Goal: Task Accomplishment & Management: Manage account settings

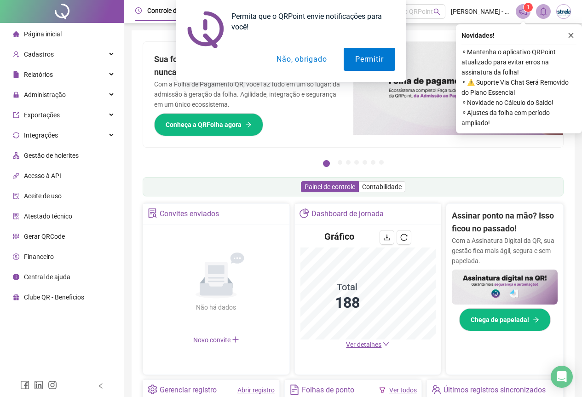
click at [303, 60] on button "Não, obrigado" at bounding box center [301, 59] width 73 height 23
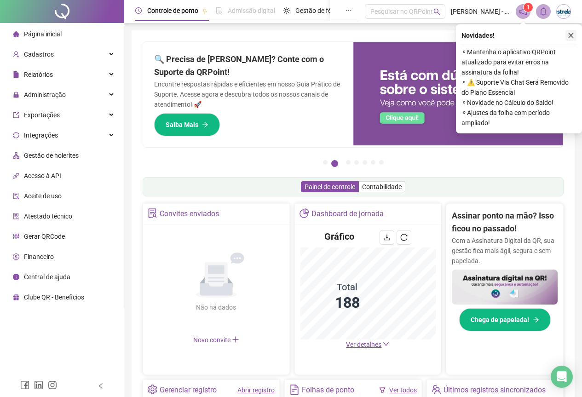
click at [570, 32] on icon "close" at bounding box center [571, 35] width 6 height 6
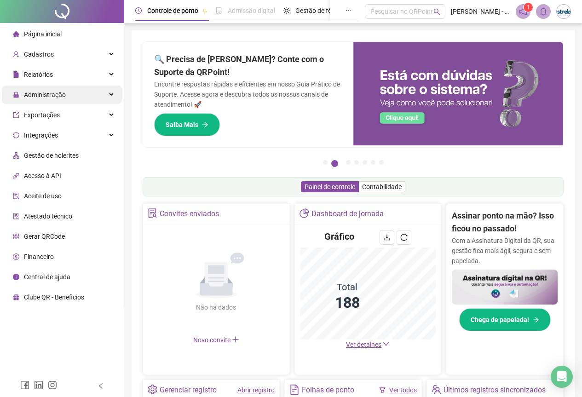
click at [45, 94] on span "Administração" at bounding box center [45, 94] width 42 height 7
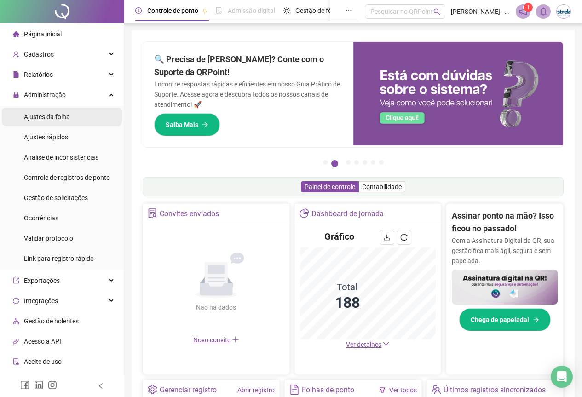
click at [46, 114] on span "Ajustes da folha" at bounding box center [47, 116] width 46 height 7
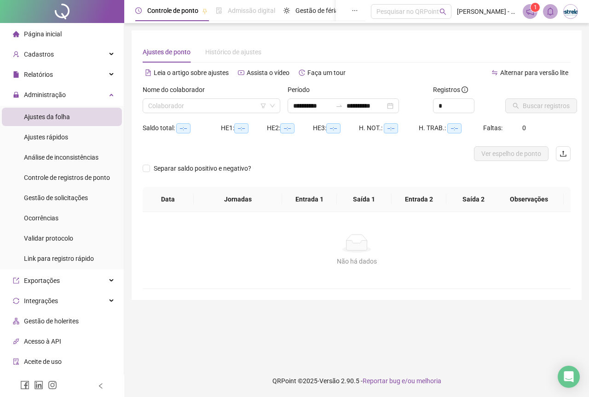
type input "**********"
click at [216, 98] on div "Nome do colaborador" at bounding box center [212, 92] width 138 height 14
click at [215, 99] on input "search" at bounding box center [207, 106] width 118 height 14
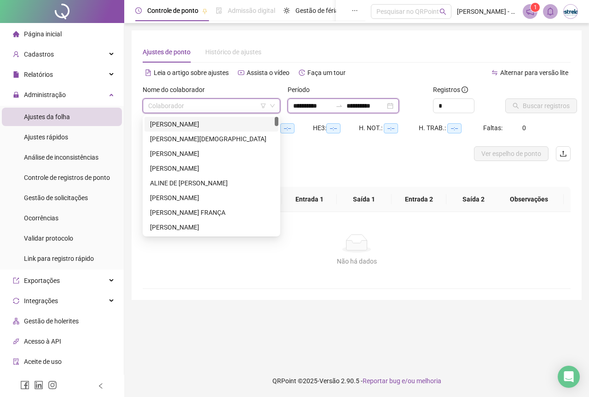
click at [301, 105] on input "**********" at bounding box center [312, 106] width 39 height 10
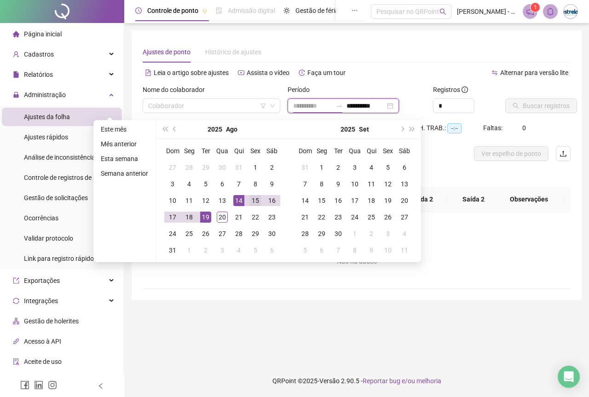
type input "**********"
click at [259, 201] on td "15" at bounding box center [255, 200] width 17 height 17
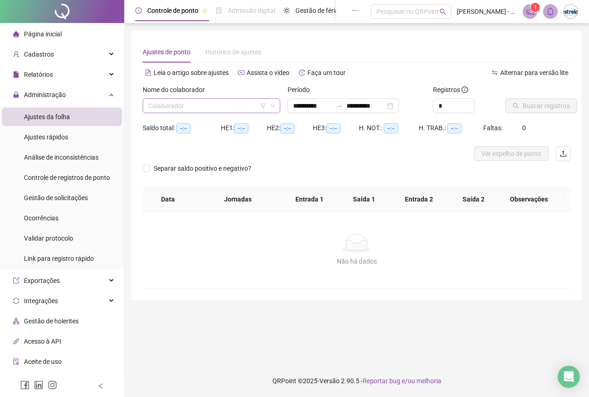
click at [192, 106] on input "search" at bounding box center [207, 106] width 118 height 14
click at [360, 100] on div "**********" at bounding box center [343, 105] width 111 height 15
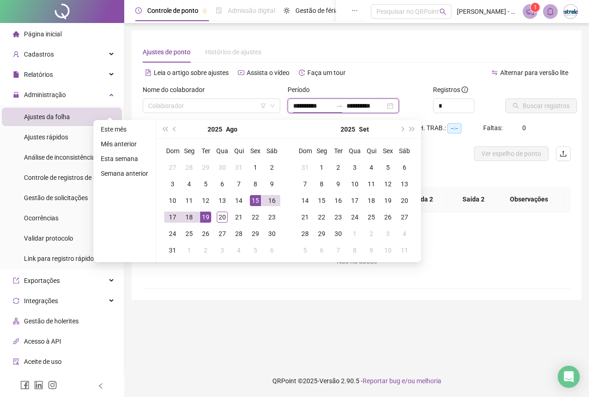
click at [362, 106] on input "**********" at bounding box center [365, 106] width 39 height 10
type input "**********"
click at [220, 215] on div "20" at bounding box center [222, 217] width 11 height 11
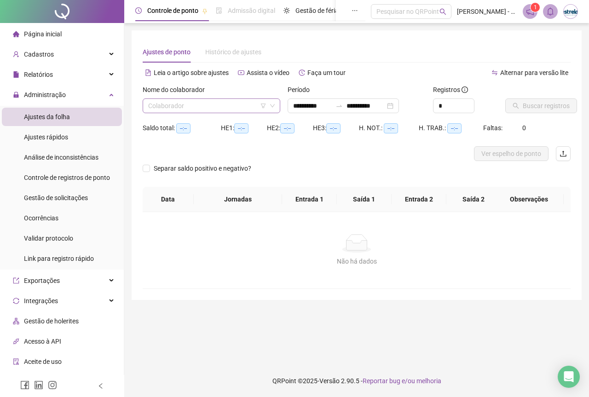
click at [160, 105] on input "search" at bounding box center [207, 106] width 118 height 14
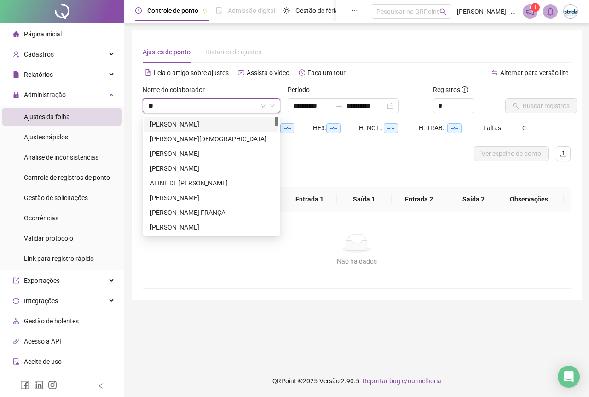
type input "***"
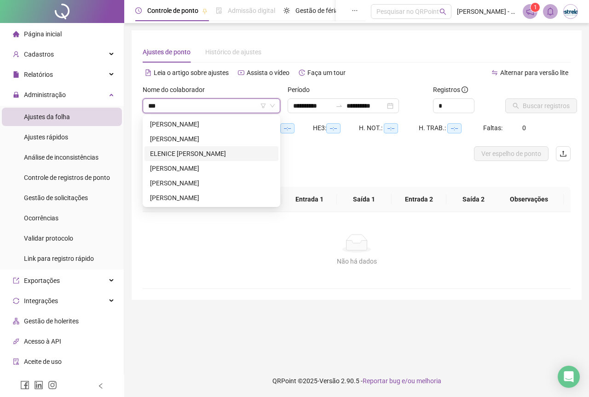
click at [168, 155] on div "ELENICE [PERSON_NAME]" at bounding box center [211, 154] width 123 height 10
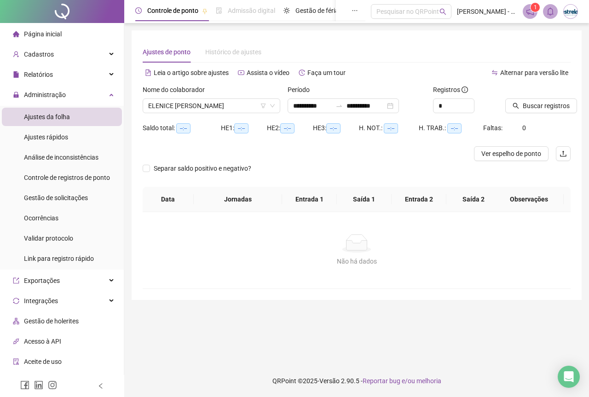
click at [553, 114] on div "Buscar registros" at bounding box center [537, 103] width 73 height 36
click at [551, 113] on button "Buscar registros" at bounding box center [541, 105] width 72 height 15
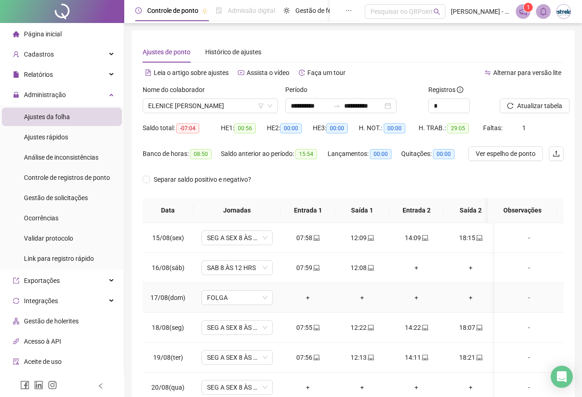
scroll to position [63, 0]
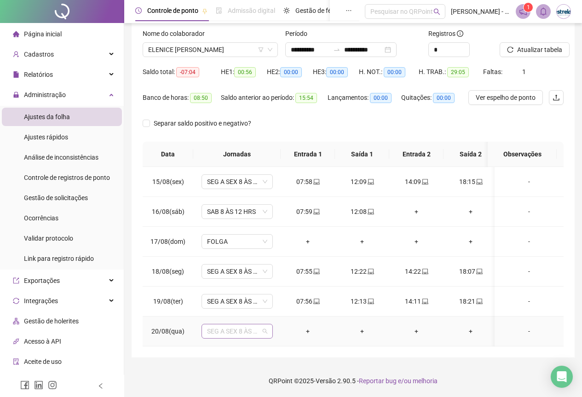
click at [264, 323] on span "SEG A SEX 8 ÀS 18 HRS" at bounding box center [237, 331] width 60 height 14
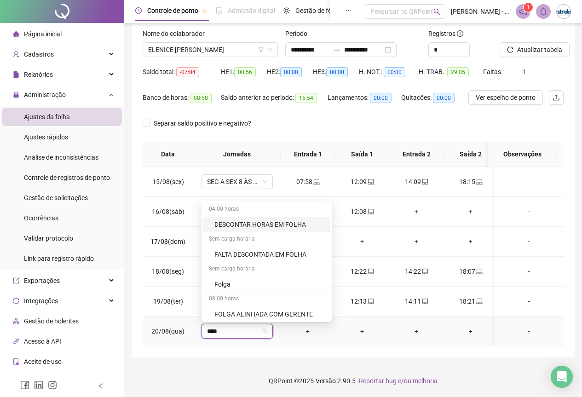
type input "*****"
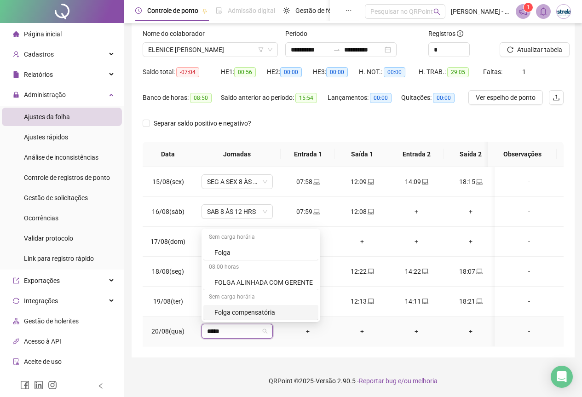
click at [265, 307] on div "Folga compensatória" at bounding box center [263, 312] width 98 height 10
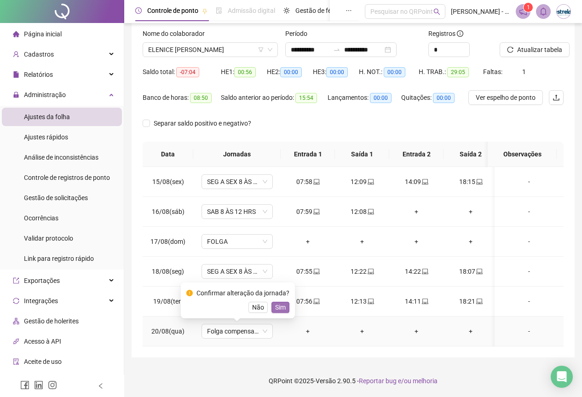
click at [283, 302] on span "Sim" at bounding box center [280, 307] width 11 height 10
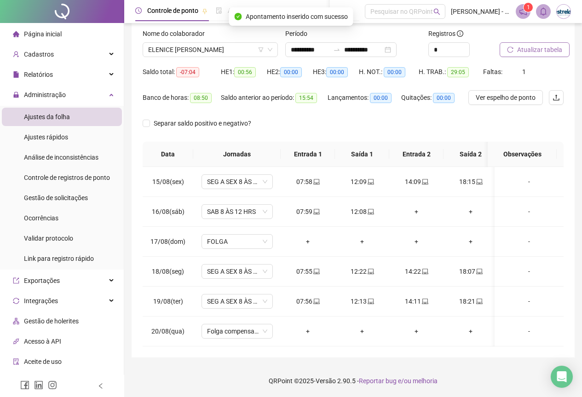
click at [546, 47] on span "Atualizar tabela" at bounding box center [539, 50] width 45 height 10
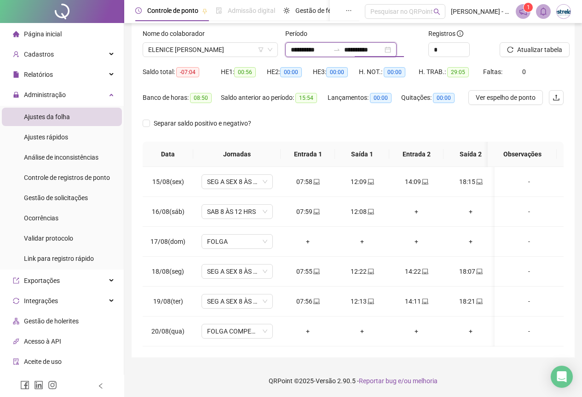
click at [383, 45] on input "**********" at bounding box center [363, 50] width 39 height 10
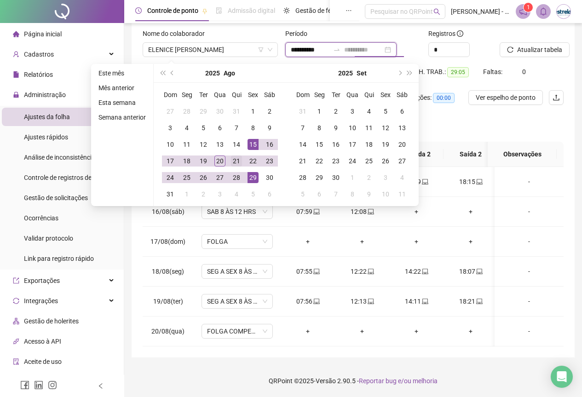
type input "**********"
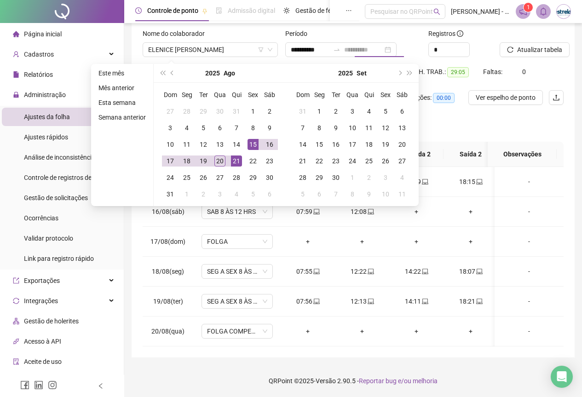
click at [242, 153] on td "21" at bounding box center [236, 161] width 17 height 17
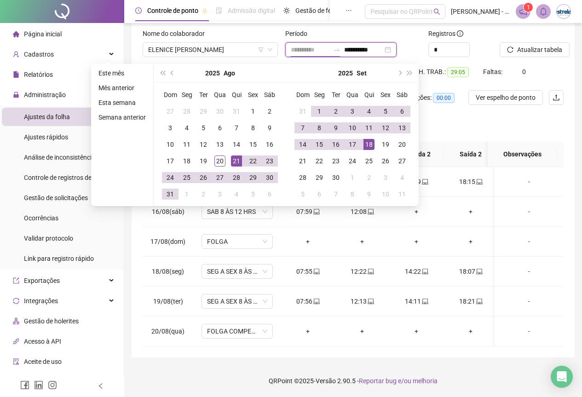
type input "**********"
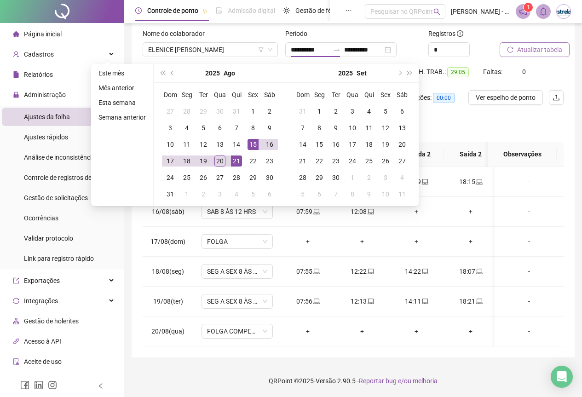
click at [539, 48] on button "Atualizar tabela" at bounding box center [535, 49] width 70 height 15
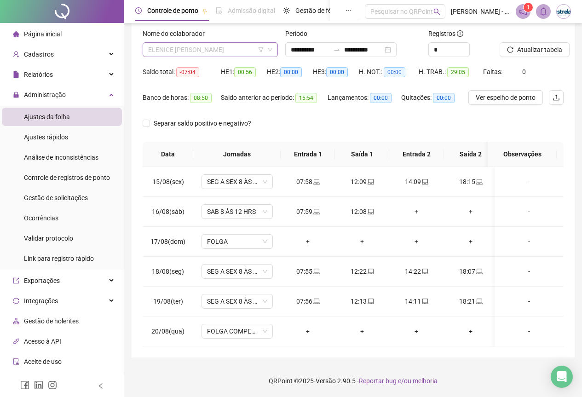
scroll to position [633, 0]
click at [184, 43] on span "ELENICE CRISTINA DA ROCHA MORAES DOS SANTOS" at bounding box center [210, 50] width 124 height 14
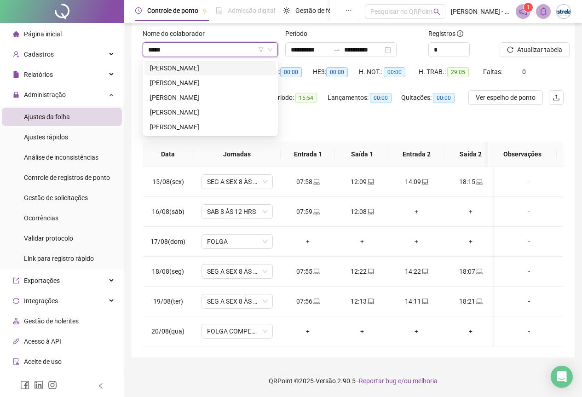
scroll to position [0, 0]
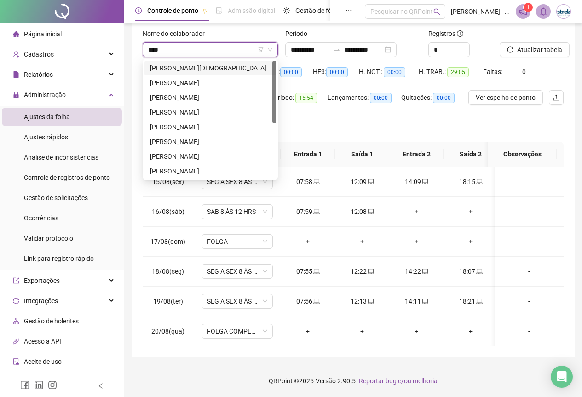
type input "*****"
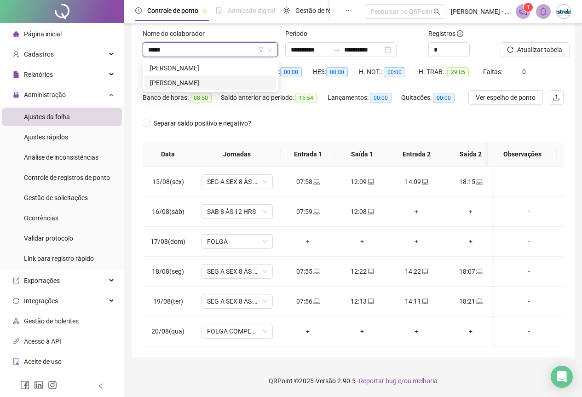
click at [180, 78] on div "ANDRÉ MARCOS MARTINS VIEIRA" at bounding box center [210, 83] width 121 height 10
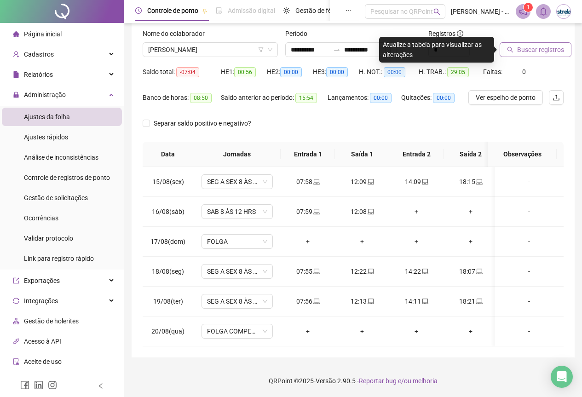
click at [524, 42] on button "Buscar registros" at bounding box center [536, 49] width 72 height 15
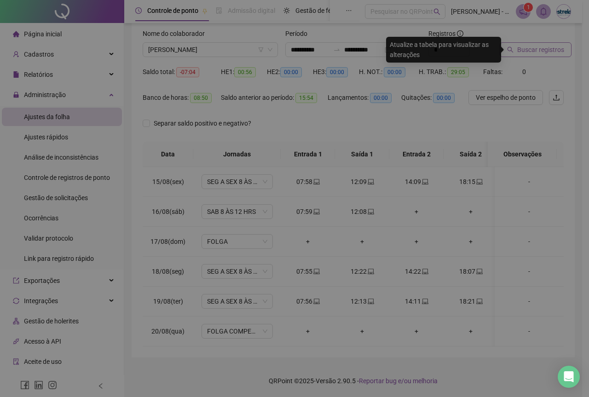
click at [524, 36] on div "Buscando registros Os registros de ponto estão sendo buscados... OK" at bounding box center [294, 198] width 589 height 397
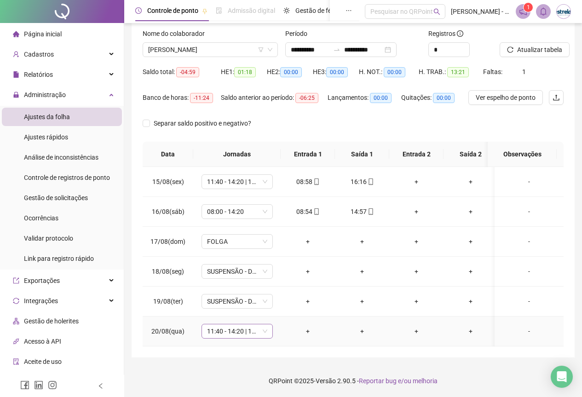
click at [241, 323] on span "11:40 - 14:20 | 14:40 - 18:00" at bounding box center [237, 331] width 60 height 14
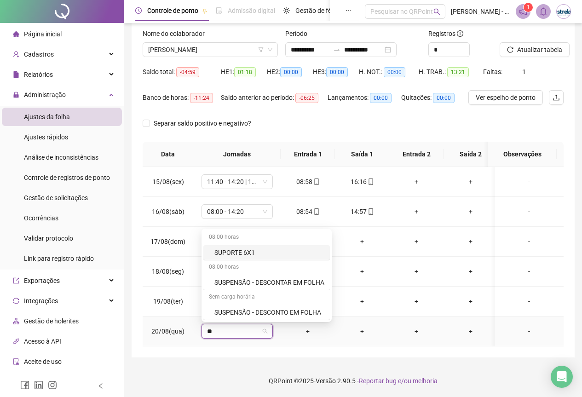
type input "***"
click at [239, 312] on div "SUSPENSÃO - DESCONTO EM FOLHA" at bounding box center [266, 312] width 127 height 15
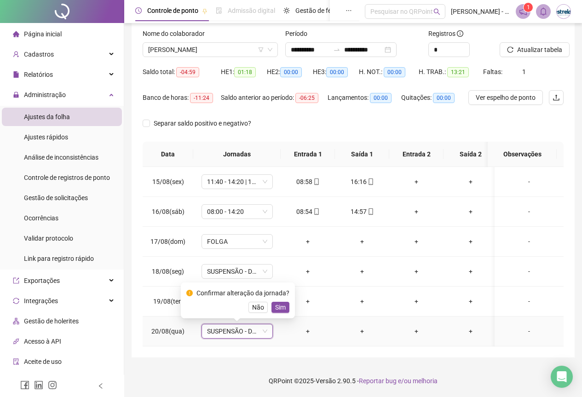
click at [275, 305] on span "Sim" at bounding box center [280, 307] width 11 height 10
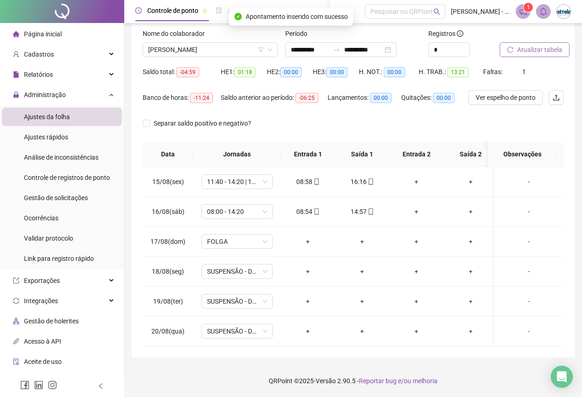
click at [534, 45] on span "Atualizar tabela" at bounding box center [539, 50] width 45 height 10
click at [167, 43] on span "ANDRÉ MARCOS MARTINS VIEIRA" at bounding box center [210, 50] width 124 height 14
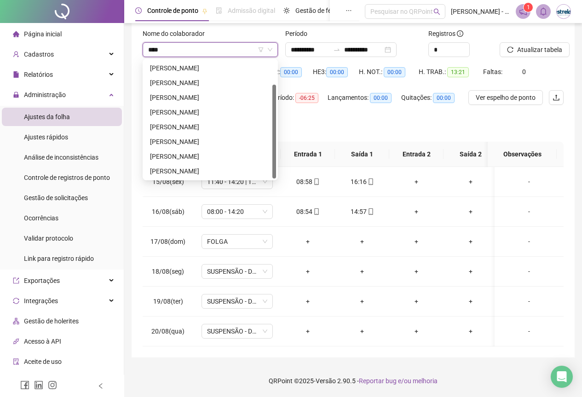
scroll to position [15, 0]
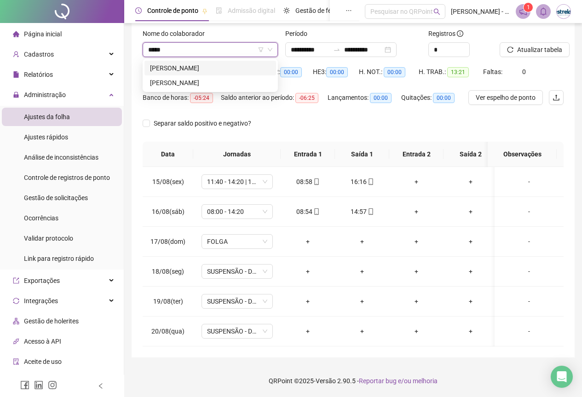
type input "******"
click at [174, 63] on div "[PERSON_NAME]" at bounding box center [210, 68] width 121 height 10
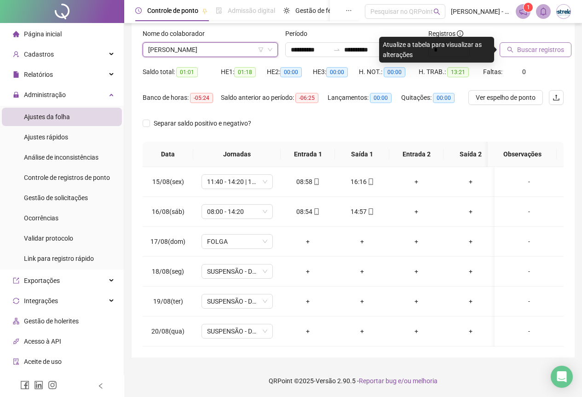
click at [531, 46] on span "Buscar registros" at bounding box center [540, 50] width 47 height 10
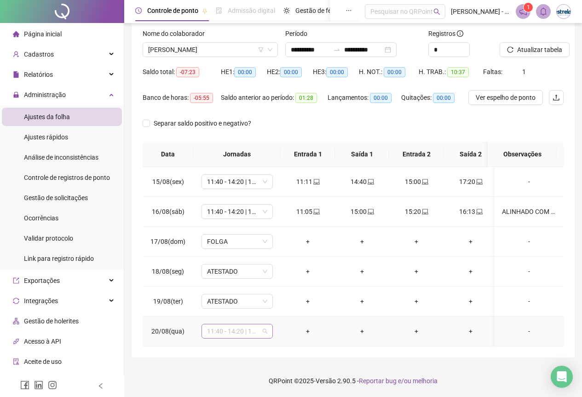
click at [227, 323] on span "11:40 - 14:20 | 14:40 - 18:00" at bounding box center [237, 331] width 60 height 14
type input "****"
click at [227, 311] on div "ATESTADO" at bounding box center [237, 312] width 68 height 15
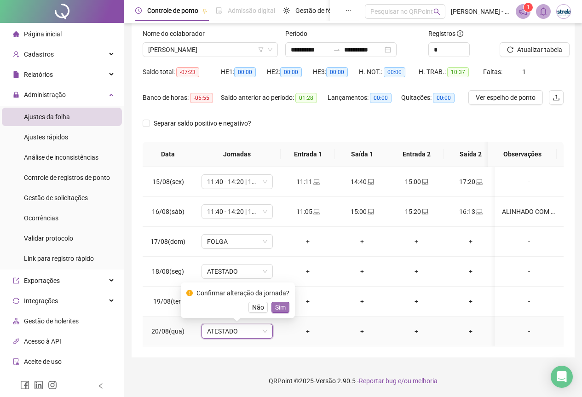
click at [275, 302] on span "Sim" at bounding box center [280, 307] width 11 height 10
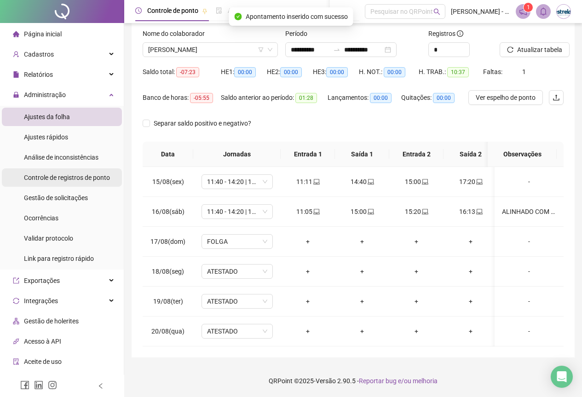
scroll to position [46, 0]
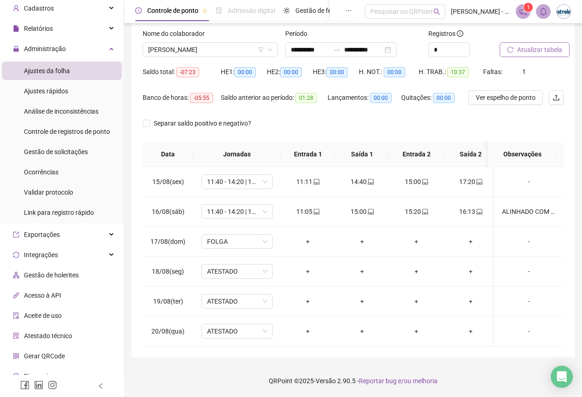
click at [544, 46] on span "Atualizar tabela" at bounding box center [539, 50] width 45 height 10
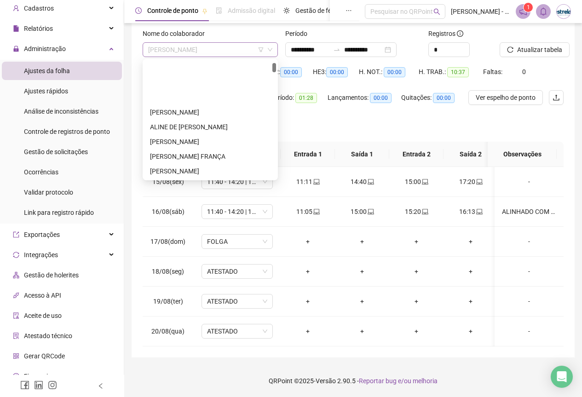
click at [198, 46] on span "[PERSON_NAME]" at bounding box center [210, 50] width 124 height 14
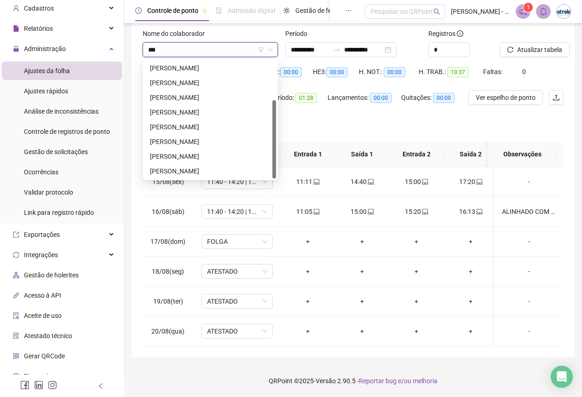
type input "****"
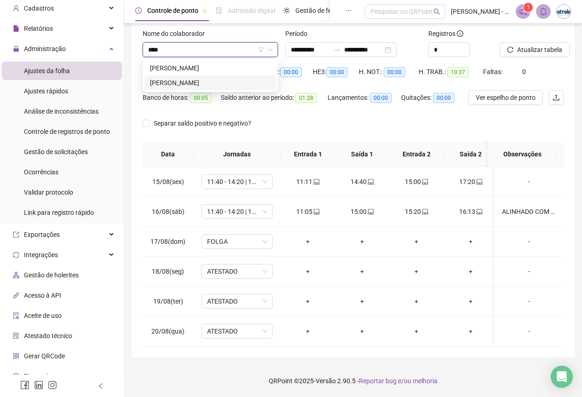
click at [207, 78] on div "ARIELY KALINE ARAÚJO DE SOUSA ALMEIDA" at bounding box center [210, 83] width 121 height 10
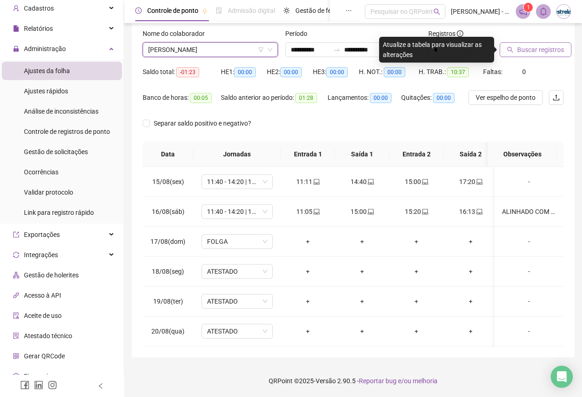
click at [554, 45] on span "Buscar registros" at bounding box center [540, 50] width 47 height 10
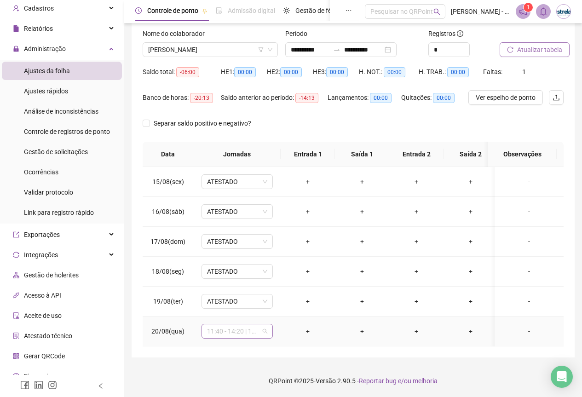
click at [231, 323] on span "11:40 - 14:20 | 14:40 - 18:00" at bounding box center [237, 331] width 60 height 14
type input "****"
click at [231, 313] on div "ATESTADO" at bounding box center [237, 312] width 68 height 15
click at [276, 304] on span "Sim" at bounding box center [280, 307] width 11 height 10
click at [517, 45] on span "Atualizar tabela" at bounding box center [539, 50] width 45 height 10
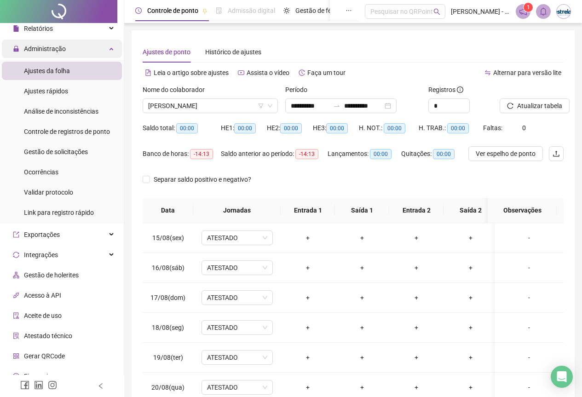
click at [87, 47] on div "Administração" at bounding box center [62, 49] width 120 height 18
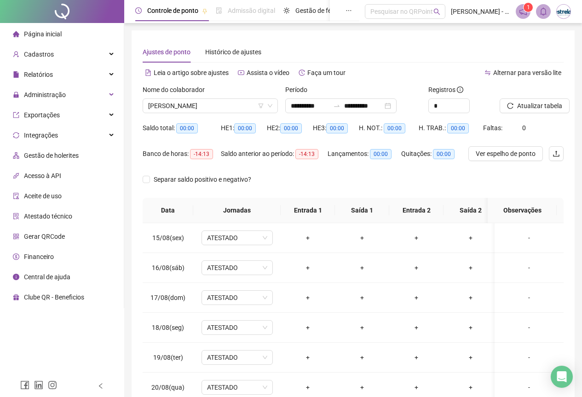
click at [88, 32] on li "Página inicial" at bounding box center [62, 34] width 120 height 18
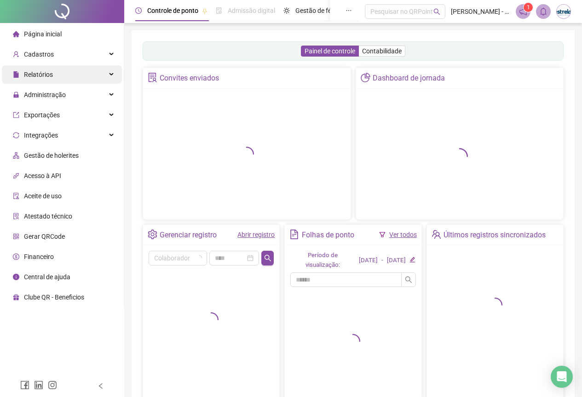
click at [88, 66] on div "Relatórios" at bounding box center [62, 74] width 120 height 18
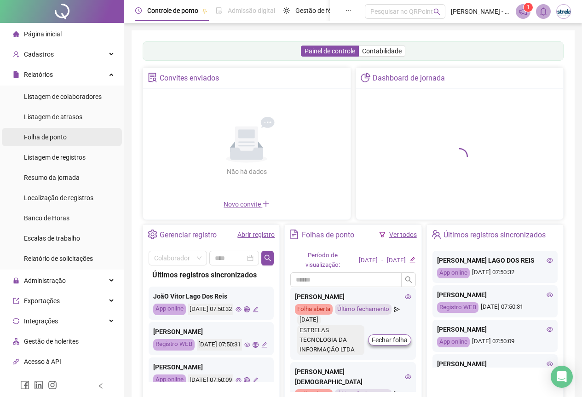
click at [73, 132] on li "Folha de ponto" at bounding box center [62, 137] width 120 height 18
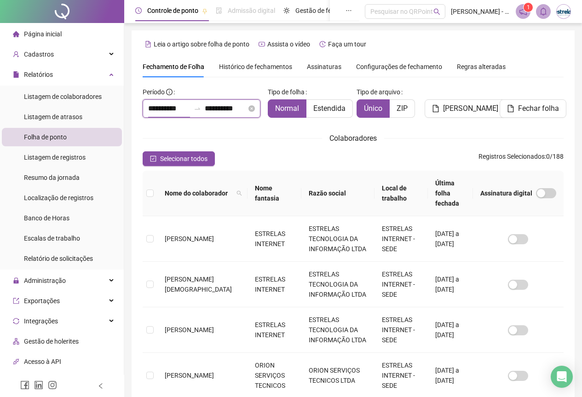
click at [171, 110] on input "**********" at bounding box center [169, 108] width 42 height 11
type input "**********"
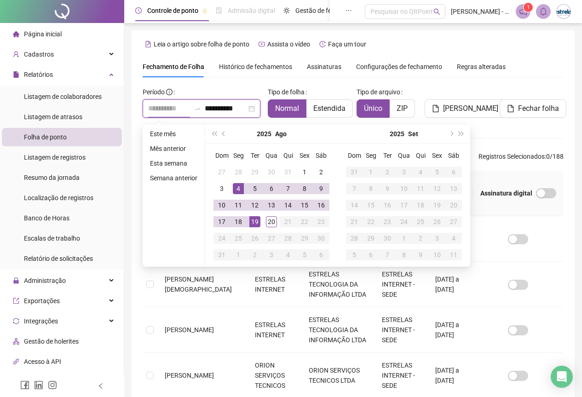
type input "**********"
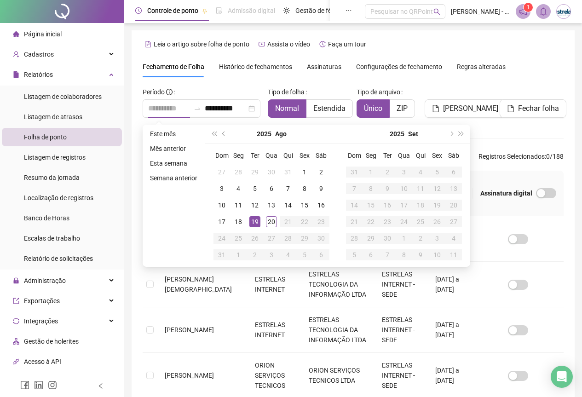
click at [252, 221] on div "19" at bounding box center [254, 221] width 11 height 11
click at [251, 221] on div "19" at bounding box center [254, 221] width 11 height 11
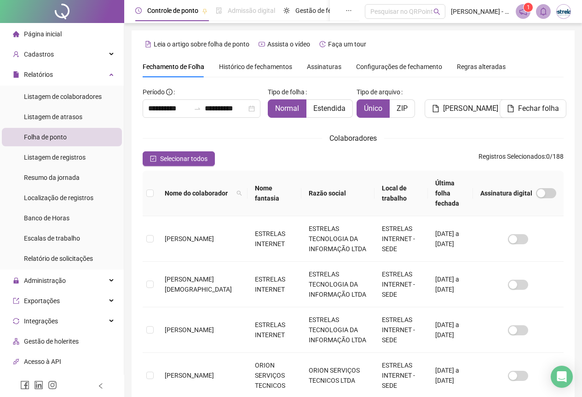
click at [155, 185] on th at bounding box center [150, 194] width 15 height 46
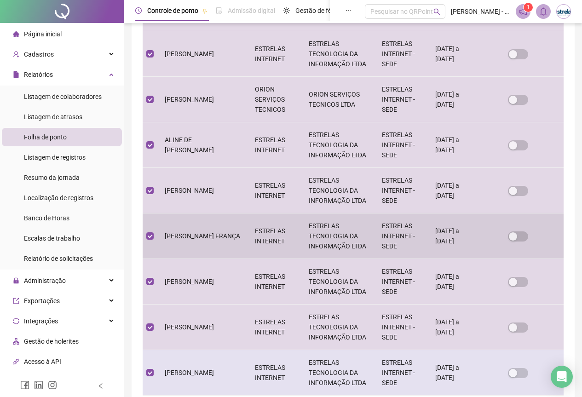
scroll to position [345, 0]
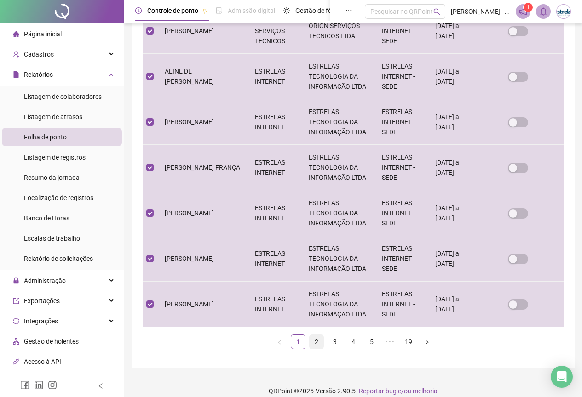
click at [319, 323] on link "2" at bounding box center [317, 342] width 14 height 14
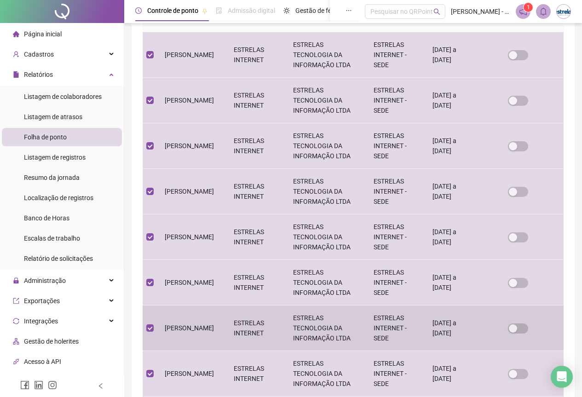
scroll to position [322, 0]
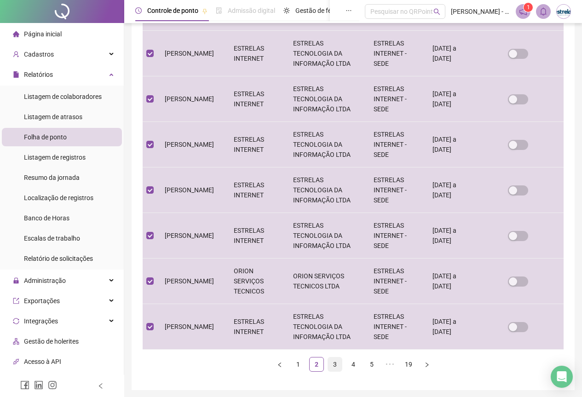
click at [338, 323] on link "3" at bounding box center [335, 364] width 14 height 14
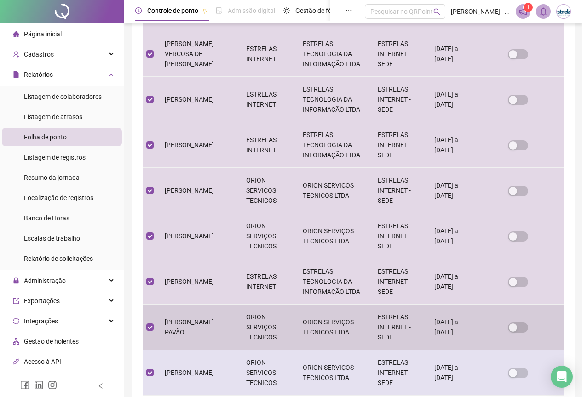
scroll to position [345, 0]
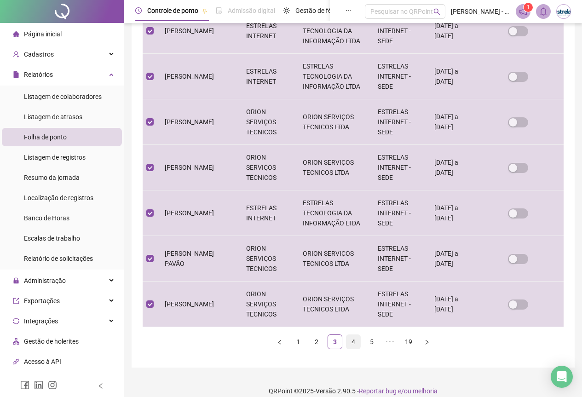
click at [355, 323] on link "4" at bounding box center [353, 342] width 14 height 14
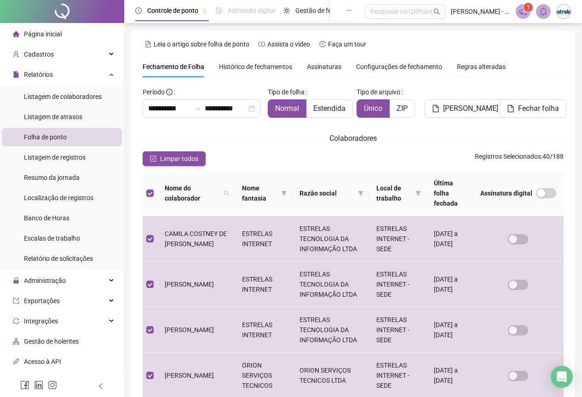
scroll to position [322, 0]
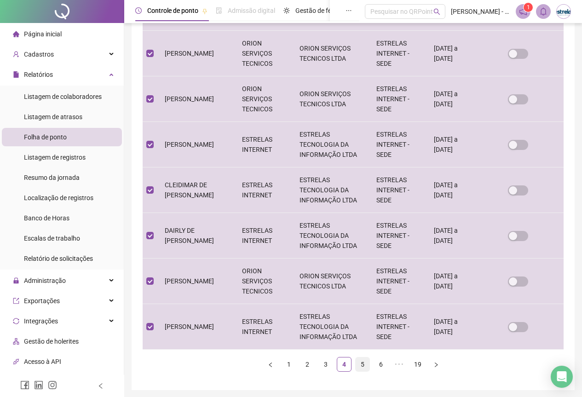
click at [360, 323] on link "5" at bounding box center [363, 364] width 14 height 14
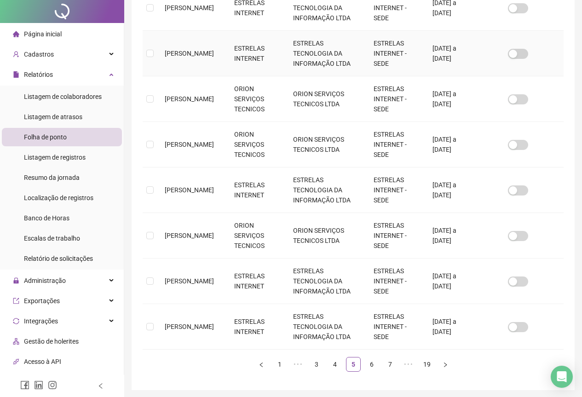
scroll to position [0, 0]
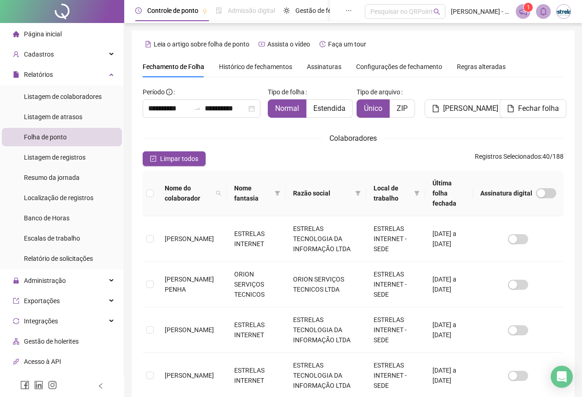
click at [145, 186] on th at bounding box center [150, 194] width 15 height 46
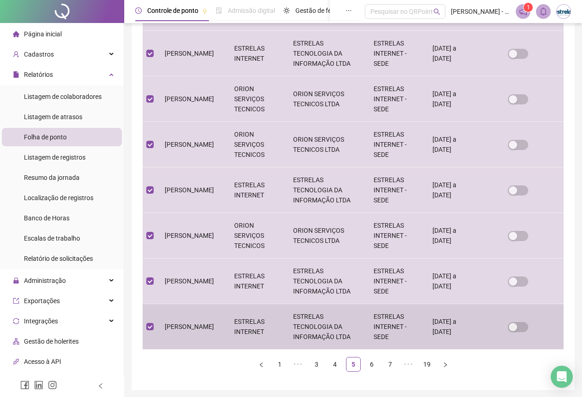
scroll to position [345, 0]
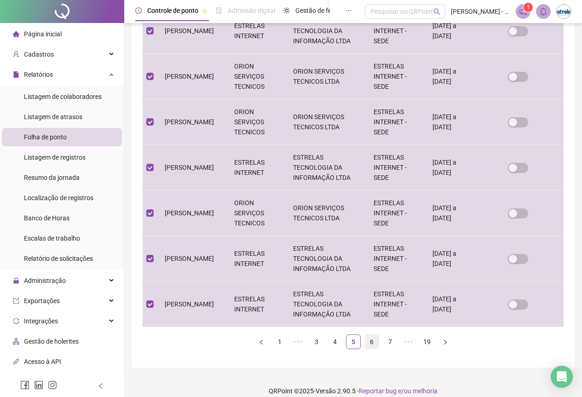
click at [374, 323] on link "6" at bounding box center [372, 342] width 14 height 14
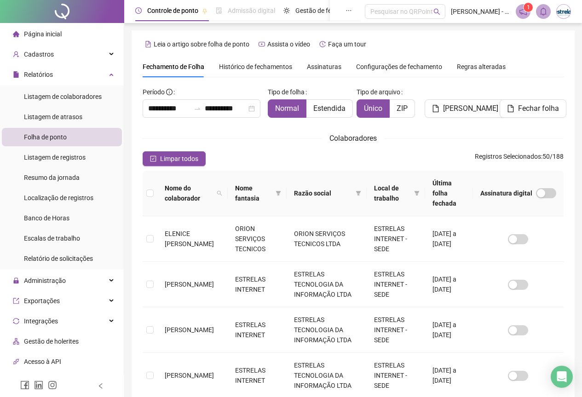
click at [145, 189] on th at bounding box center [150, 194] width 15 height 46
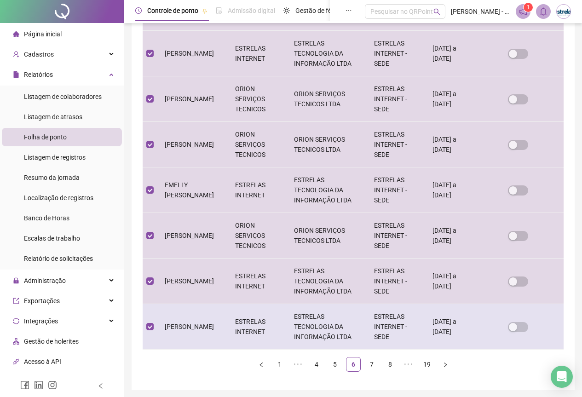
scroll to position [345, 0]
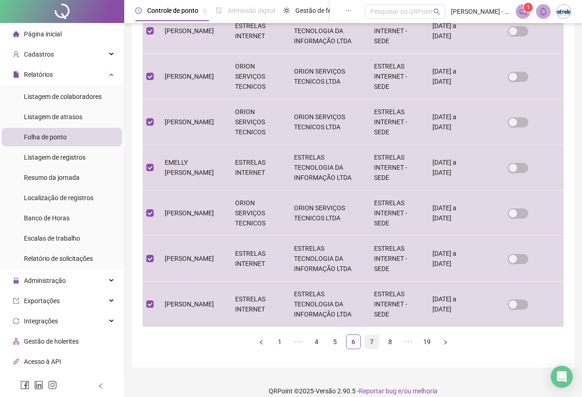
click at [371, 323] on link "7" at bounding box center [372, 342] width 14 height 14
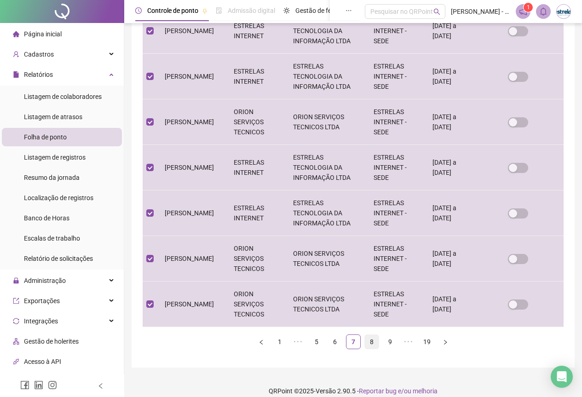
click at [373, 323] on link "8" at bounding box center [372, 342] width 14 height 14
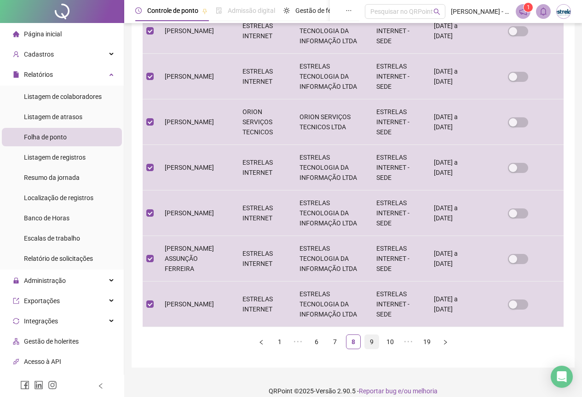
click at [377, 323] on link "9" at bounding box center [372, 342] width 14 height 14
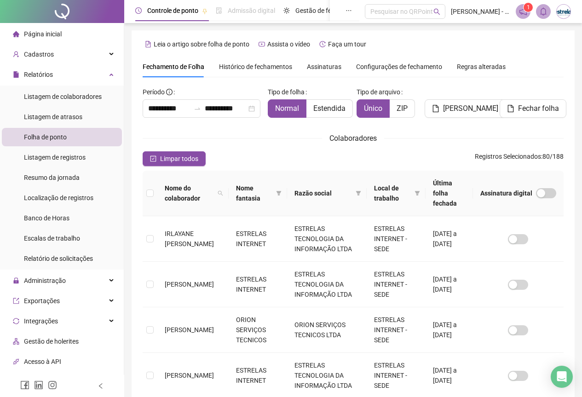
click at [148, 194] on th at bounding box center [150, 194] width 15 height 46
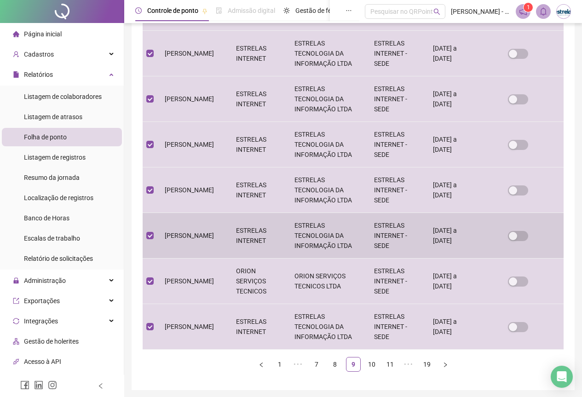
scroll to position [345, 0]
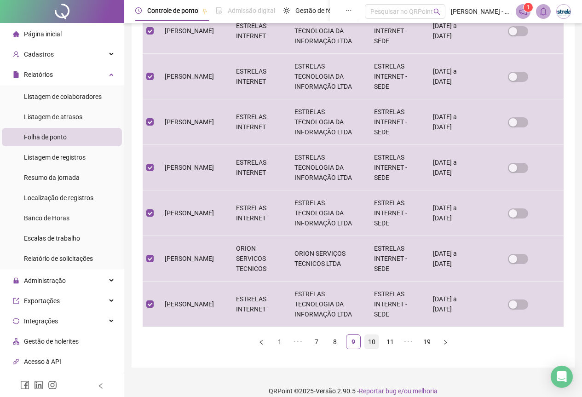
click at [374, 323] on link "10" at bounding box center [372, 342] width 14 height 14
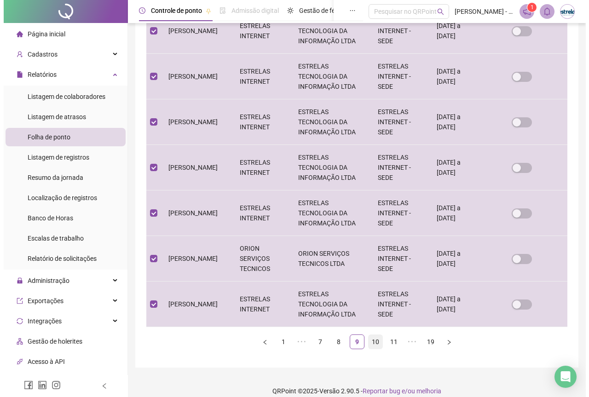
scroll to position [0, 0]
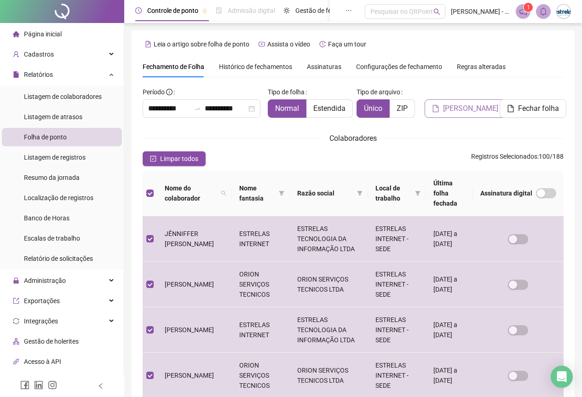
click at [480, 104] on span "Gerar espelho" at bounding box center [470, 108] width 55 height 11
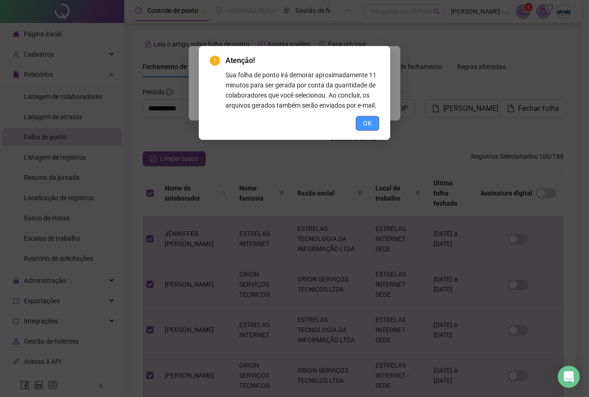
click at [374, 124] on button "OK" at bounding box center [367, 123] width 23 height 15
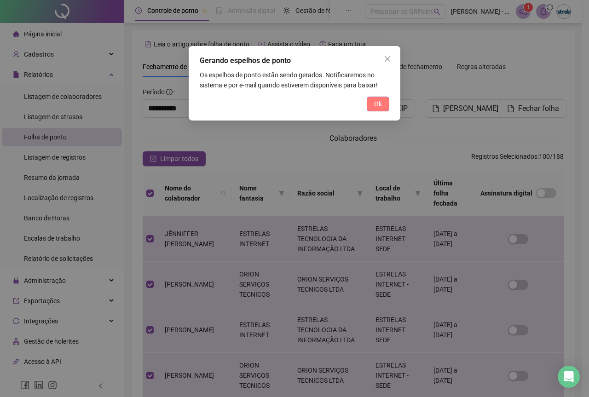
click at [374, 109] on button "Ok" at bounding box center [378, 104] width 23 height 15
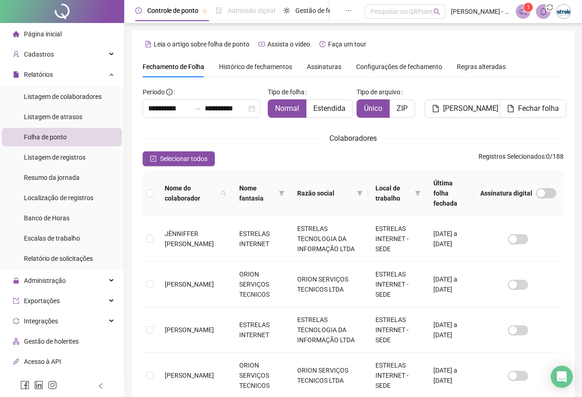
click at [547, 9] on icon "sync" at bounding box center [549, 7] width 7 height 7
click at [96, 75] on div "Relatórios" at bounding box center [62, 74] width 120 height 18
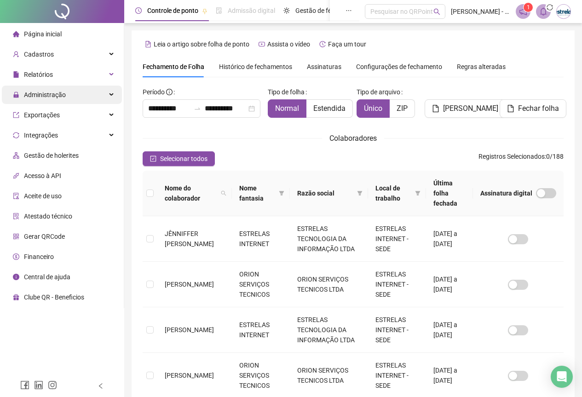
click at [82, 97] on div "Administração" at bounding box center [62, 95] width 120 height 18
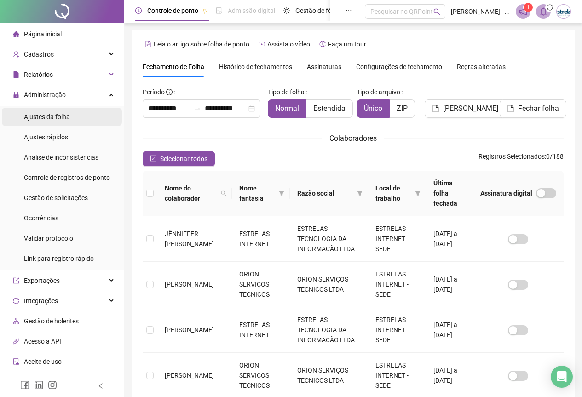
click at [78, 114] on li "Ajustes da folha" at bounding box center [62, 117] width 120 height 18
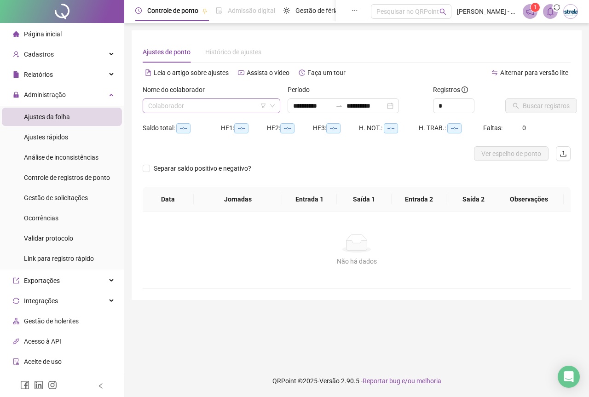
type input "**********"
click at [218, 105] on input "search" at bounding box center [207, 106] width 118 height 14
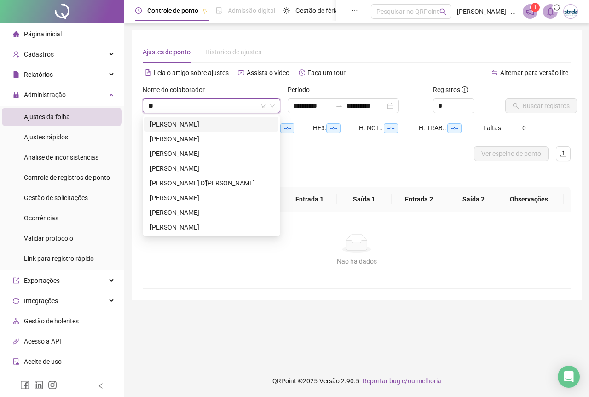
type input "***"
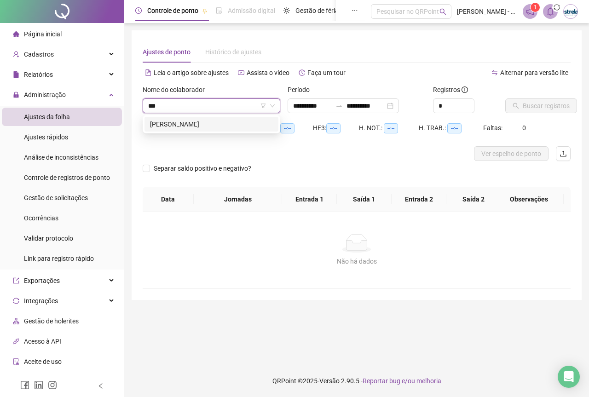
click at [210, 119] on div "[PERSON_NAME]" at bounding box center [211, 124] width 134 height 15
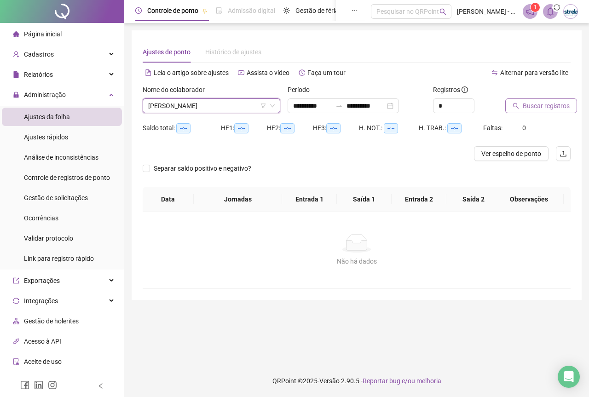
click at [511, 104] on button "Buscar registros" at bounding box center [541, 105] width 72 height 15
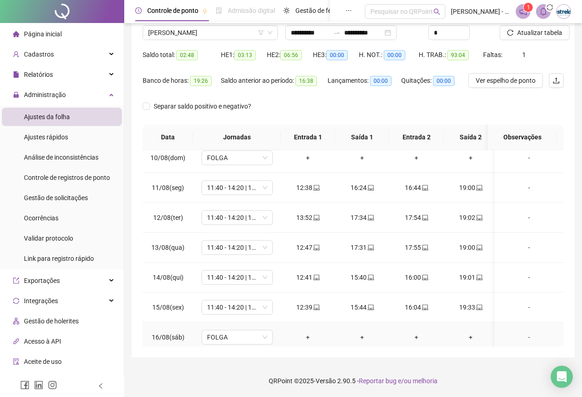
scroll to position [379, 0]
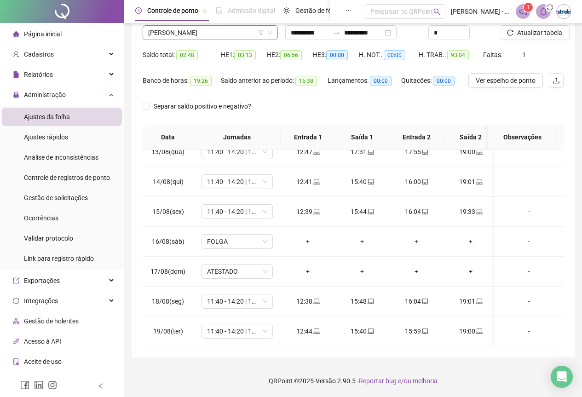
click at [186, 27] on span "[PERSON_NAME]" at bounding box center [210, 33] width 124 height 14
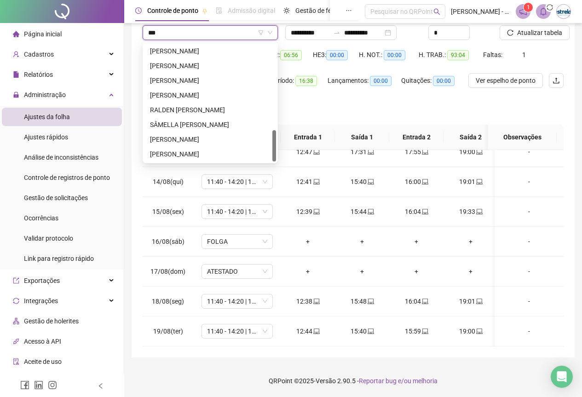
scroll to position [0, 0]
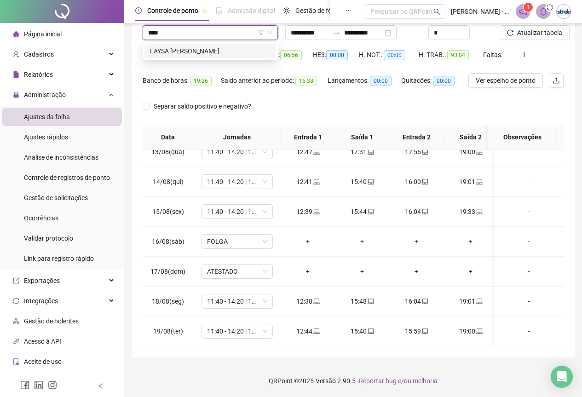
type input "*****"
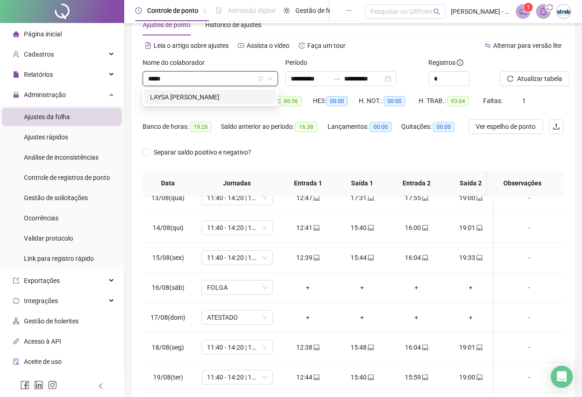
click at [200, 98] on div "LAYSA [PERSON_NAME]" at bounding box center [210, 97] width 121 height 10
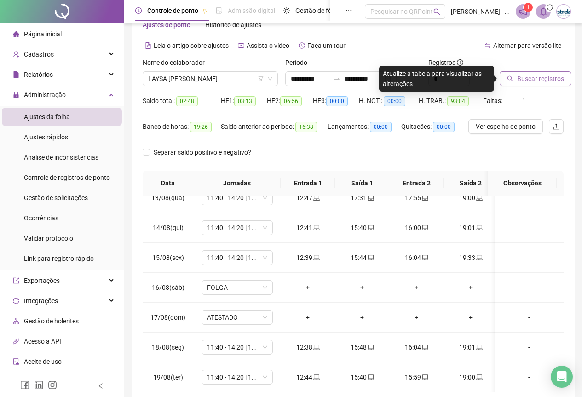
click at [528, 79] on span "Buscar registros" at bounding box center [540, 79] width 47 height 10
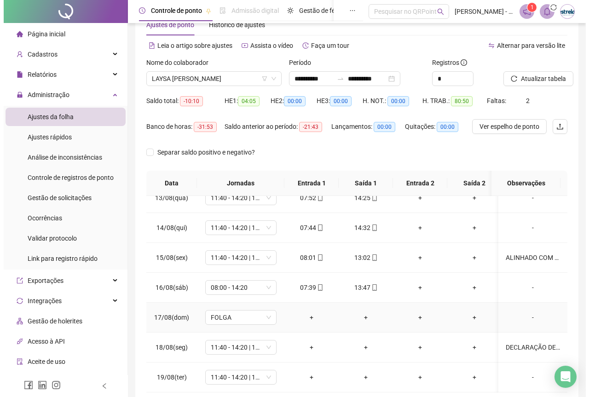
scroll to position [73, 0]
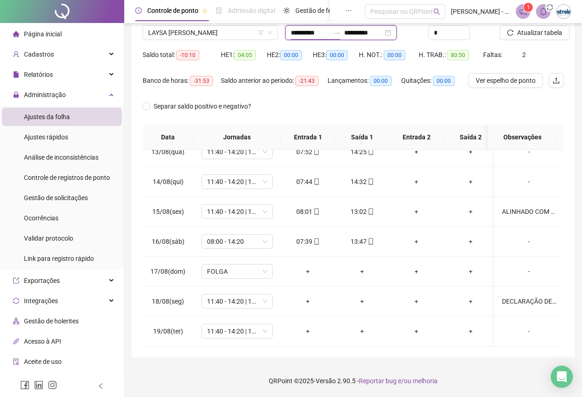
click at [304, 34] on input "**********" at bounding box center [310, 33] width 39 height 10
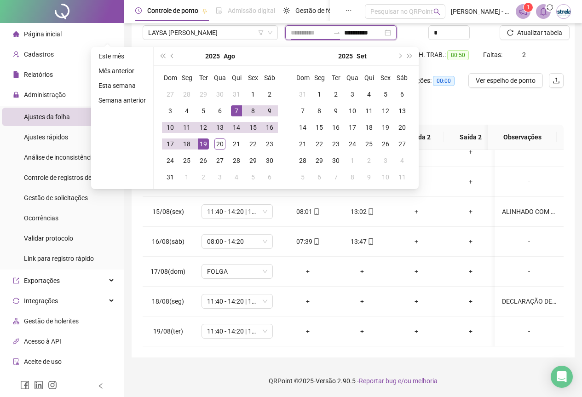
type input "**********"
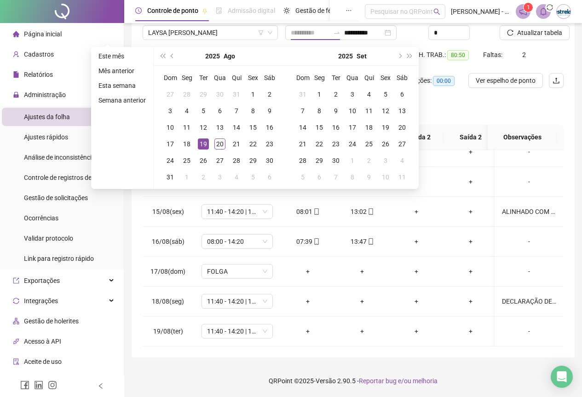
click at [204, 142] on div "19" at bounding box center [203, 143] width 11 height 11
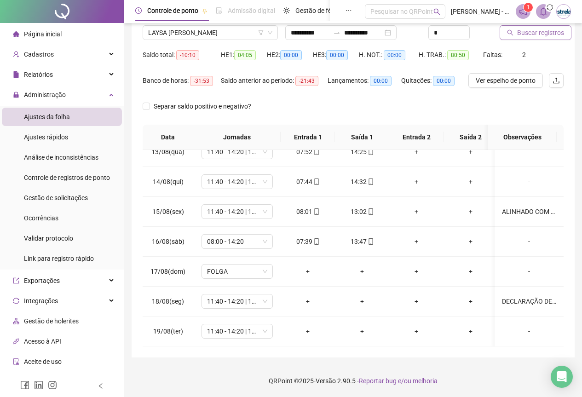
click at [552, 39] on button "Buscar registros" at bounding box center [536, 32] width 72 height 15
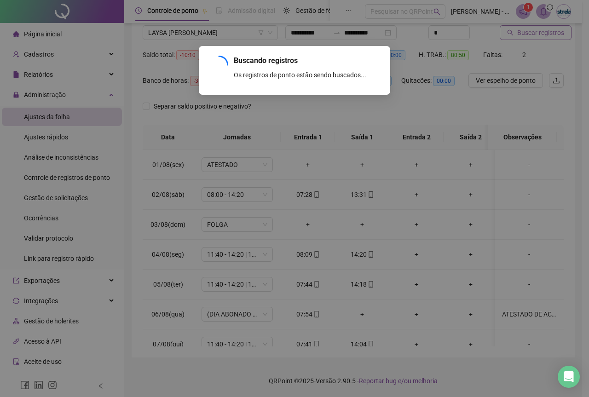
scroll to position [0, 0]
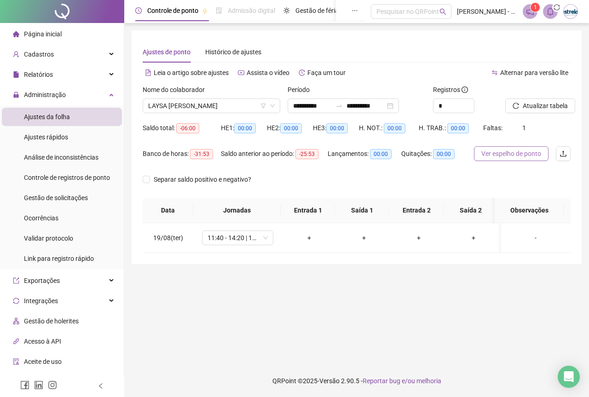
click at [482, 150] on span "Ver espelho de ponto" at bounding box center [511, 154] width 60 height 10
click at [530, 238] on div "-" at bounding box center [535, 238] width 54 height 10
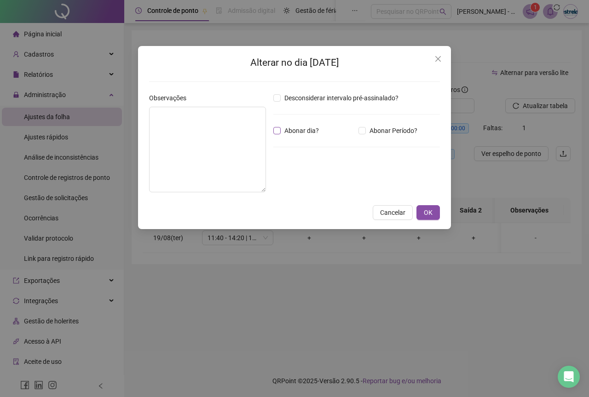
click at [286, 127] on span "Abonar dia?" at bounding box center [302, 131] width 42 height 10
click at [206, 129] on textarea at bounding box center [207, 150] width 117 height 86
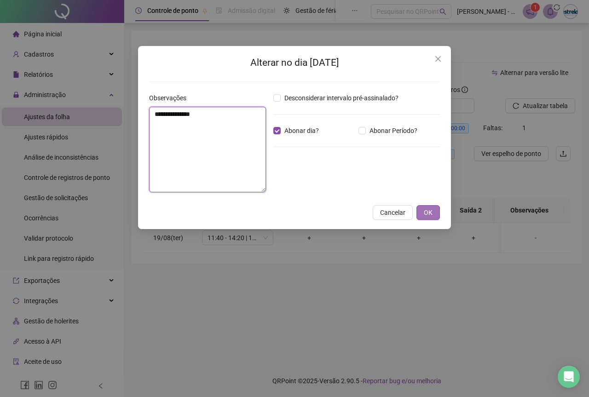
type textarea "**********"
click at [423, 210] on button "OK" at bounding box center [427, 212] width 23 height 15
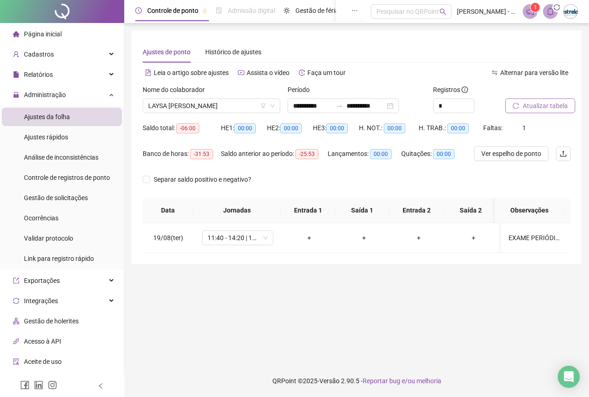
click at [531, 103] on span "Atualizar tabela" at bounding box center [545, 106] width 45 height 10
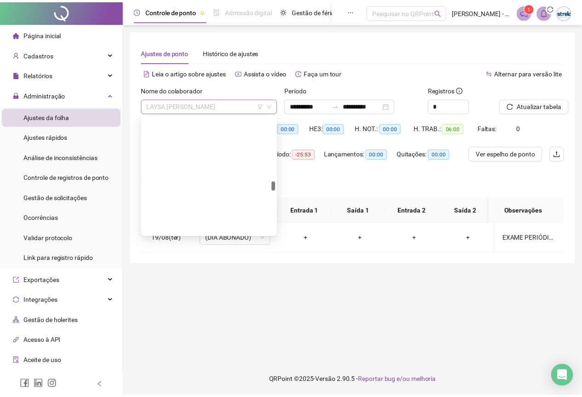
scroll to position [1575, 0]
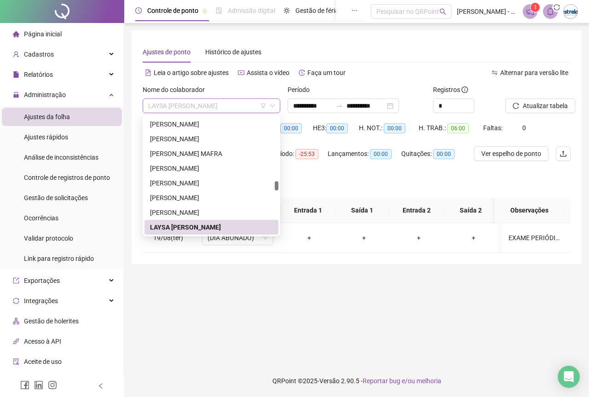
click at [206, 109] on span "LAYSA [PERSON_NAME]" at bounding box center [211, 106] width 127 height 14
click at [323, 104] on input "**********" at bounding box center [312, 106] width 39 height 10
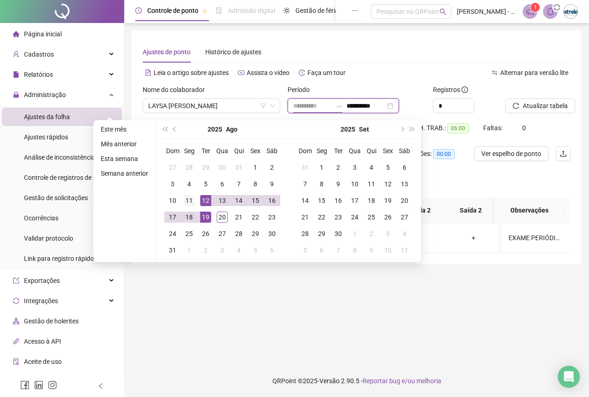
type input "**********"
click at [192, 199] on div "11" at bounding box center [189, 200] width 11 height 11
type input "**********"
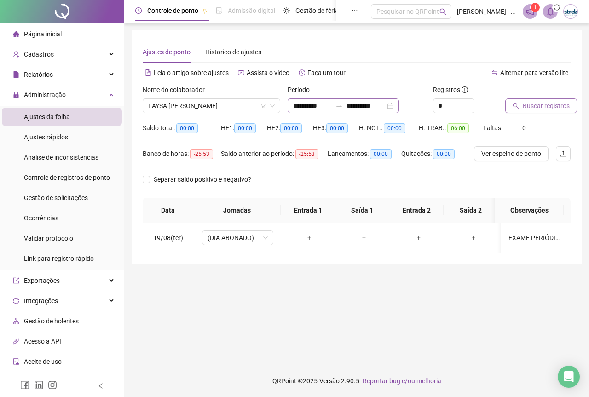
click at [346, 106] on div at bounding box center [339, 105] width 15 height 7
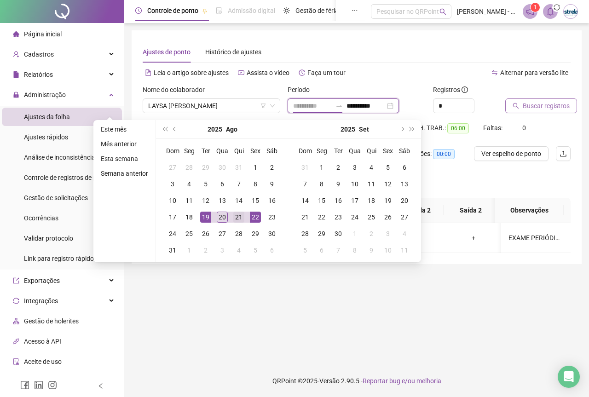
type input "**********"
click at [235, 213] on div "21" at bounding box center [238, 217] width 11 height 11
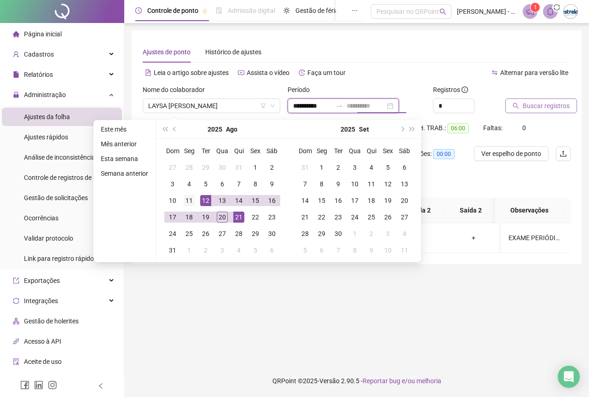
type input "**********"
click at [190, 200] on div "11" at bounding box center [189, 200] width 11 height 11
type input "**********"
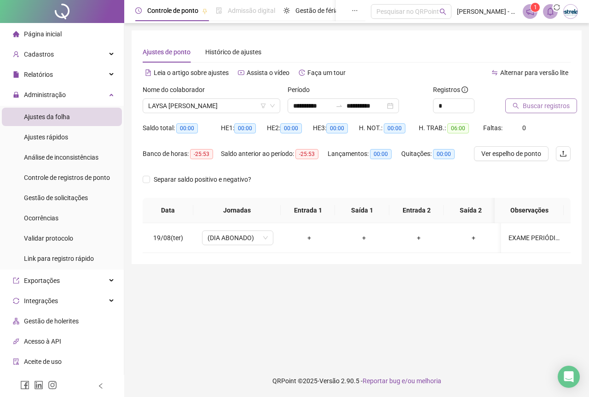
click at [519, 112] on button "Buscar registros" at bounding box center [541, 105] width 72 height 15
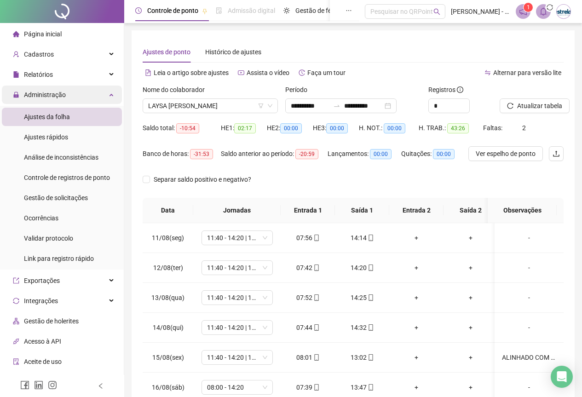
click at [61, 96] on span "Administração" at bounding box center [45, 94] width 42 height 7
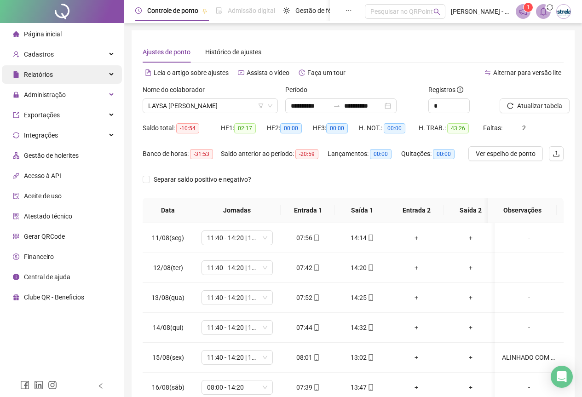
click at [50, 72] on span "Relatórios" at bounding box center [38, 74] width 29 height 7
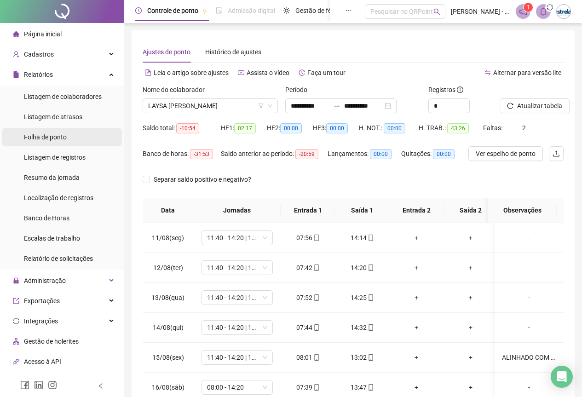
click at [61, 131] on div "Folha de ponto" at bounding box center [45, 137] width 43 height 18
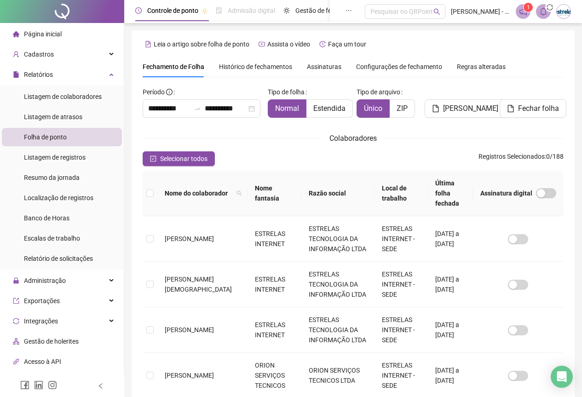
click at [549, 7] on icon "sync" at bounding box center [550, 7] width 8 height 8
click at [382, 83] on div "**********" at bounding box center [353, 378] width 421 height 645
click at [146, 110] on div "**********" at bounding box center [202, 108] width 118 height 18
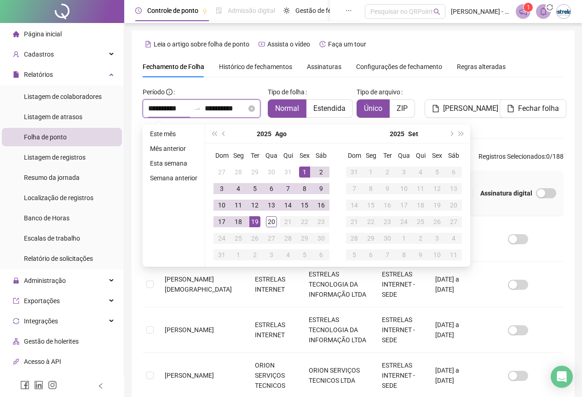
click at [151, 109] on input "**********" at bounding box center [169, 108] width 42 height 11
type input "**********"
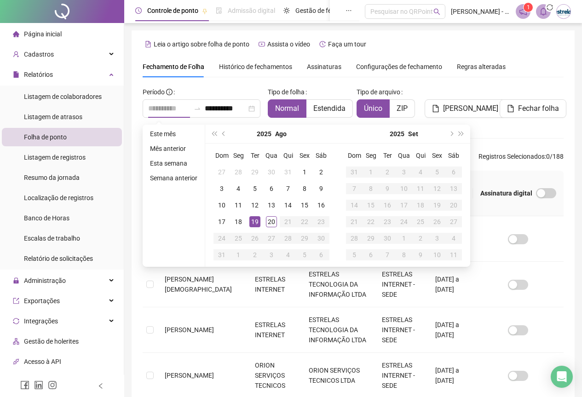
click at [254, 222] on div "19" at bounding box center [254, 221] width 11 height 11
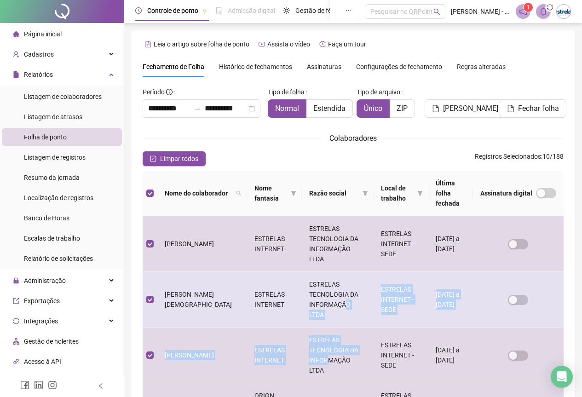
drag, startPoint x: 311, startPoint y: 329, endPoint x: 332, endPoint y: 290, distance: 44.0
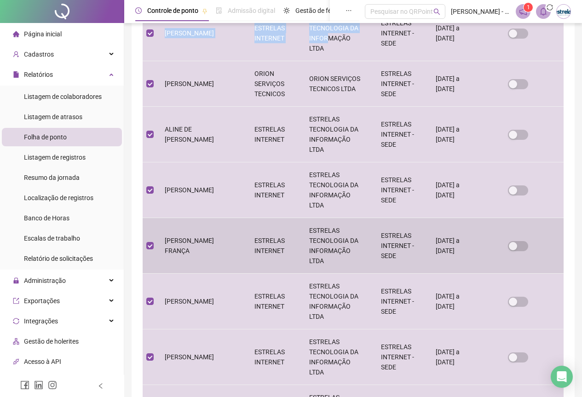
scroll to position [345, 0]
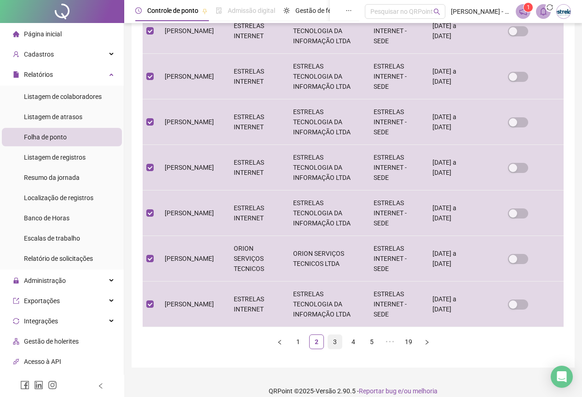
click at [336, 323] on link "3" at bounding box center [335, 342] width 14 height 14
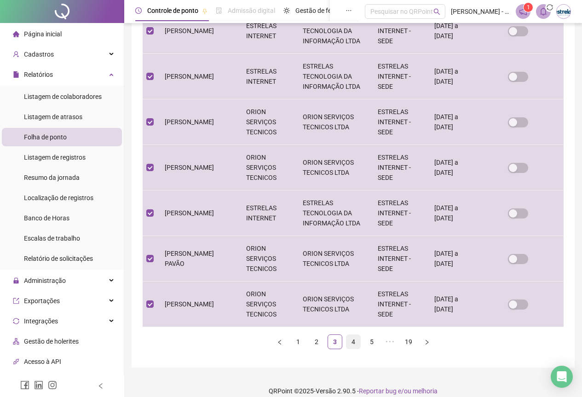
click at [360, 323] on li "4" at bounding box center [353, 341] width 15 height 15
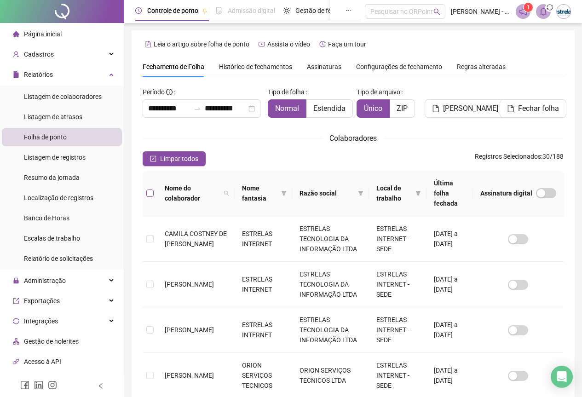
click at [150, 183] on th at bounding box center [150, 194] width 15 height 46
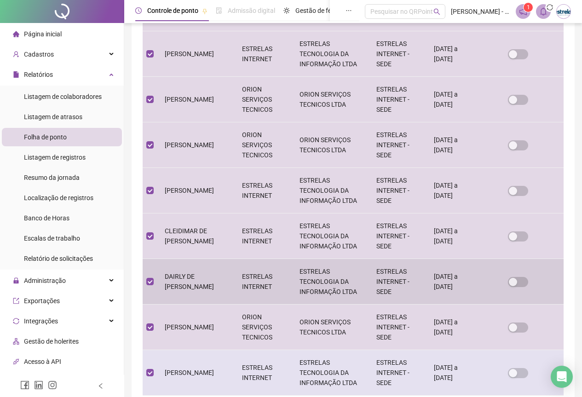
scroll to position [345, 0]
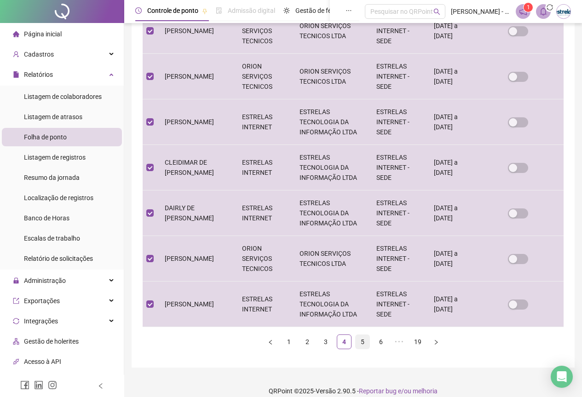
drag, startPoint x: 371, startPoint y: 332, endPoint x: 366, endPoint y: 333, distance: 4.6
click at [367, 323] on ul "1 2 3 4 5 6 ••• 19" at bounding box center [353, 341] width 421 height 15
click at [366, 323] on link "5" at bounding box center [363, 342] width 14 height 14
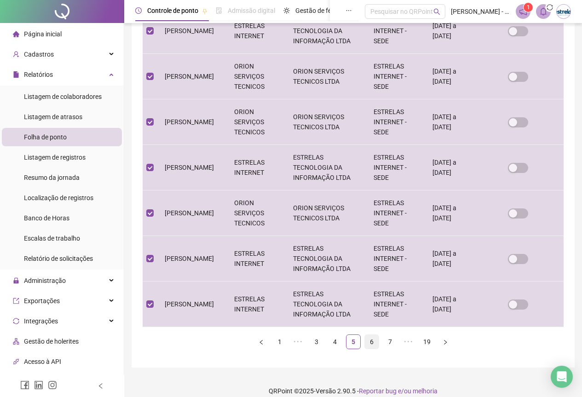
click at [371, 323] on link "6" at bounding box center [372, 342] width 14 height 14
click at [371, 323] on link "7" at bounding box center [372, 342] width 14 height 14
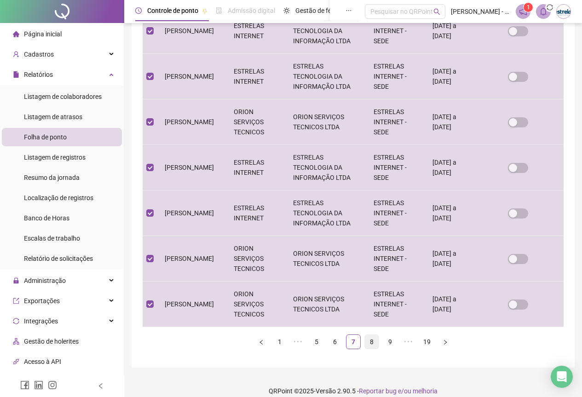
click at [371, 323] on link "8" at bounding box center [372, 342] width 14 height 14
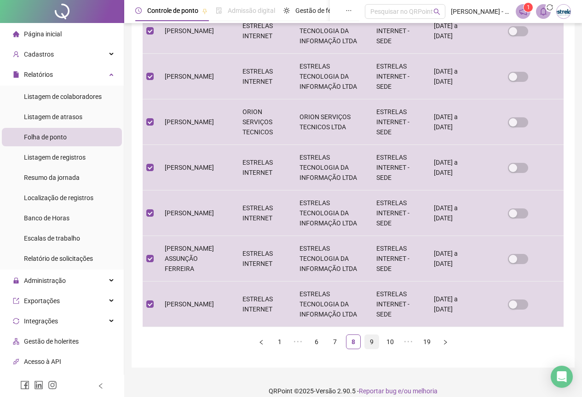
click at [375, 323] on link "9" at bounding box center [372, 342] width 14 height 14
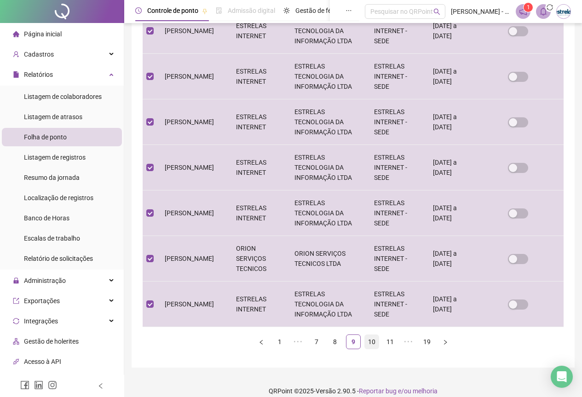
click at [371, 323] on link "10" at bounding box center [372, 342] width 14 height 14
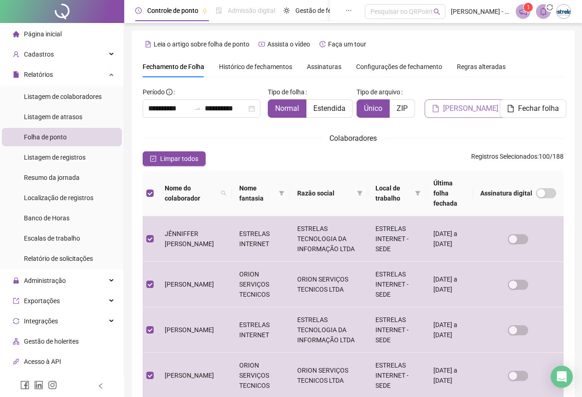
click at [461, 112] on span "Gerar espelho" at bounding box center [470, 108] width 55 height 11
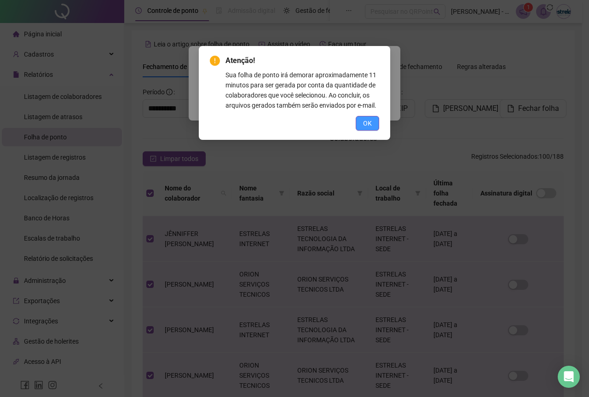
click at [366, 119] on span "OK" at bounding box center [367, 123] width 9 height 10
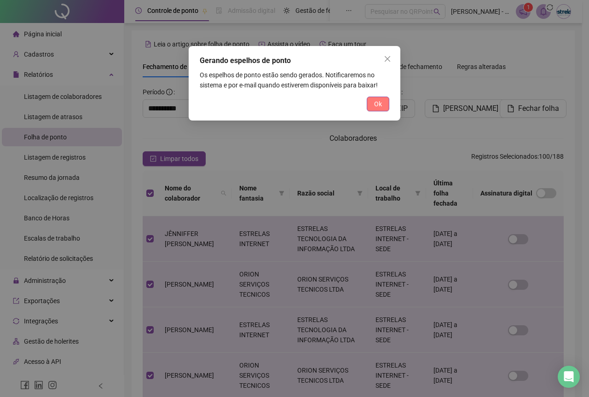
click at [374, 105] on span "Ok" at bounding box center [378, 104] width 8 height 10
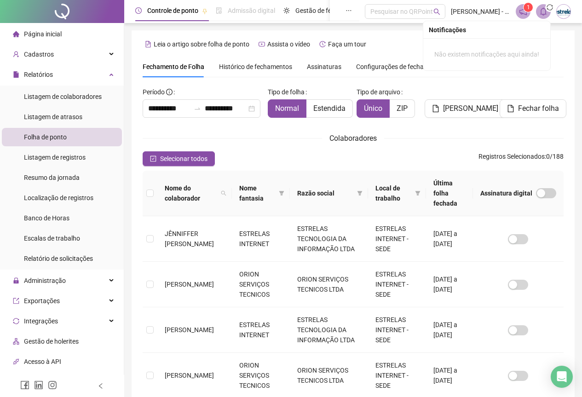
click at [549, 10] on icon "sync" at bounding box center [550, 7] width 8 height 8
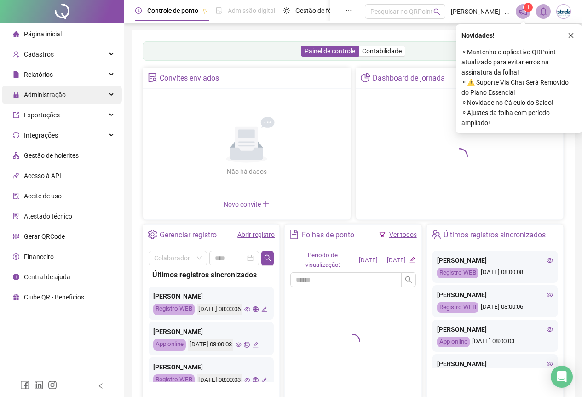
click at [95, 100] on div "Administração" at bounding box center [62, 95] width 120 height 18
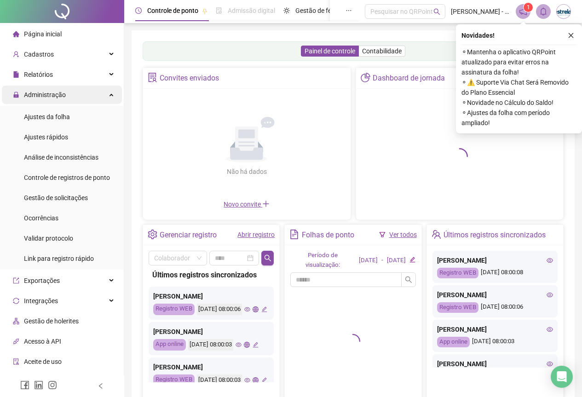
click at [76, 92] on div "Administração" at bounding box center [62, 95] width 120 height 18
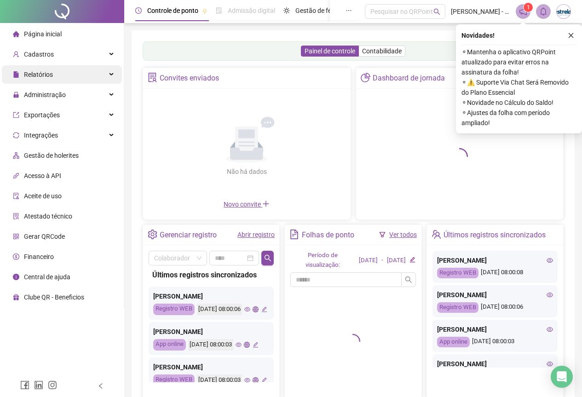
click at [75, 76] on div "Relatórios" at bounding box center [62, 74] width 120 height 18
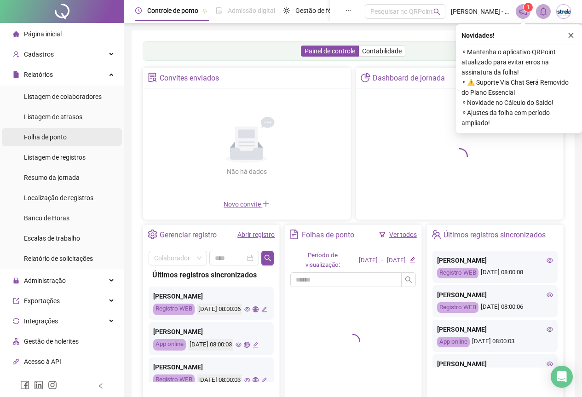
click at [53, 130] on div "Folha de ponto" at bounding box center [45, 137] width 43 height 18
click at [53, 142] on div "Folha de ponto" at bounding box center [45, 137] width 43 height 18
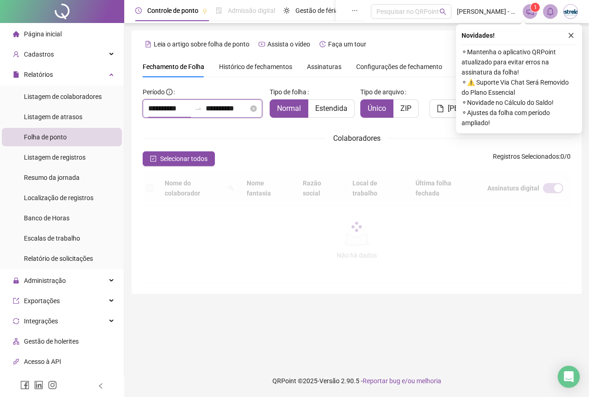
click at [167, 113] on input "**********" at bounding box center [169, 108] width 43 height 11
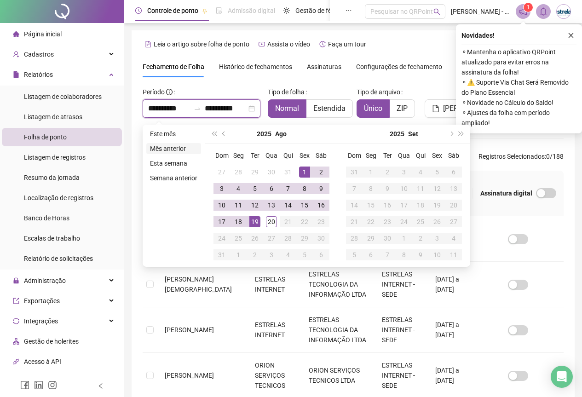
type input "**********"
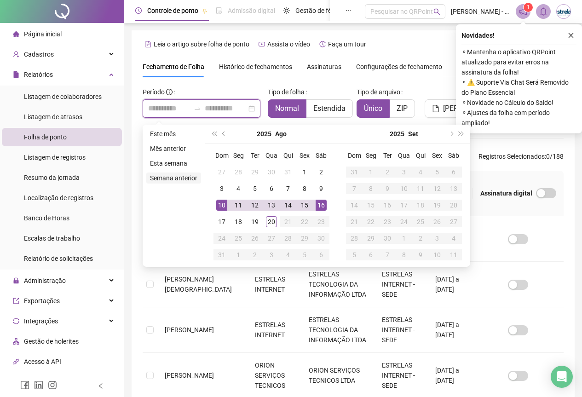
type input "**********"
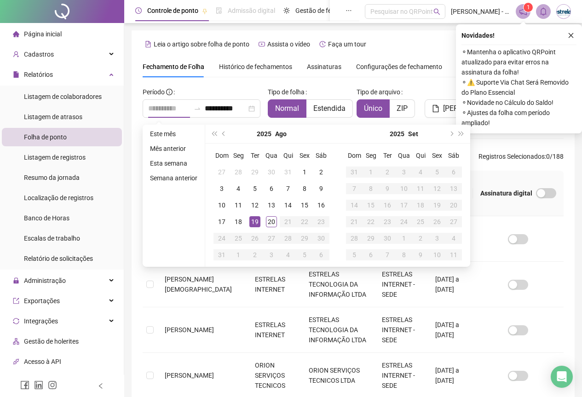
click at [255, 219] on div "19" at bounding box center [254, 221] width 11 height 11
type input "**********"
click at [247, 221] on td "19" at bounding box center [255, 221] width 17 height 17
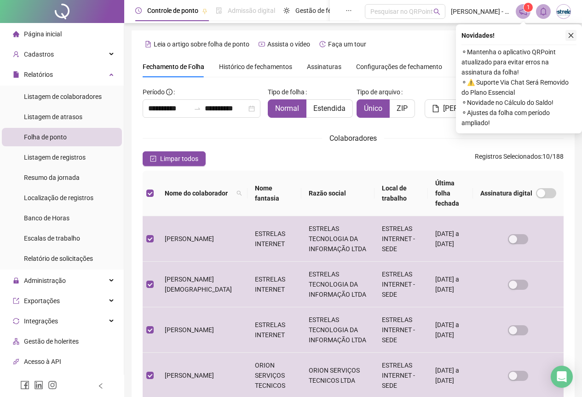
click at [571, 35] on icon "close" at bounding box center [571, 35] width 6 height 6
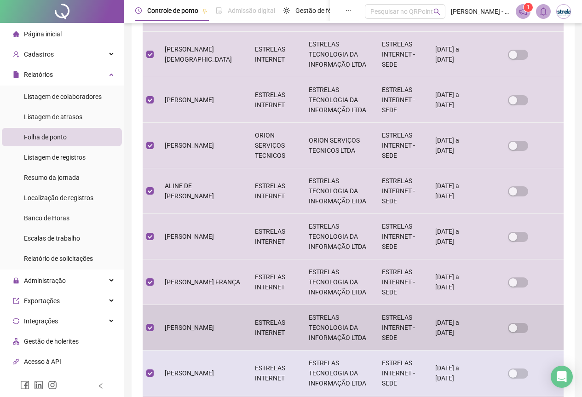
scroll to position [345, 0]
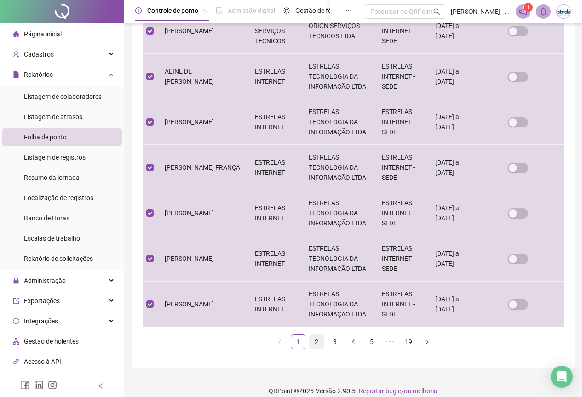
click at [317, 335] on link "2" at bounding box center [317, 342] width 14 height 14
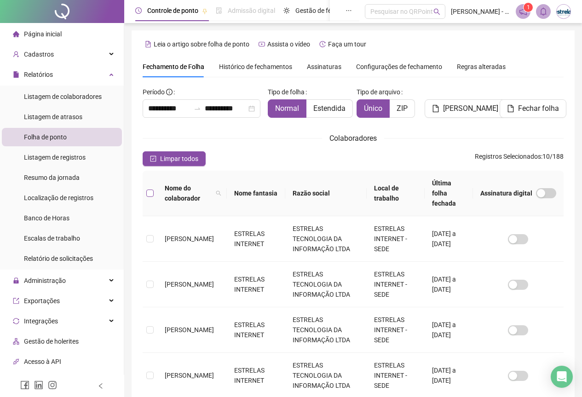
click at [153, 188] on label at bounding box center [149, 193] width 7 height 10
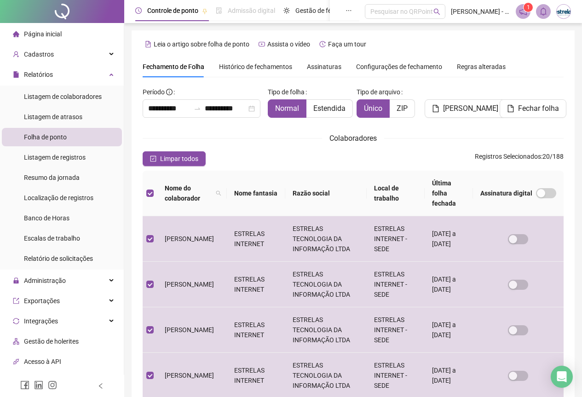
scroll to position [322, 0]
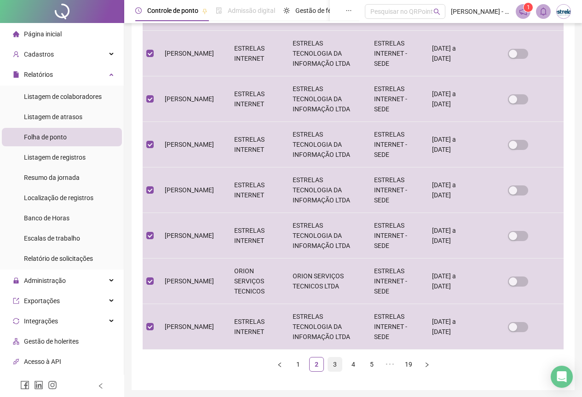
click at [337, 357] on link "3" at bounding box center [335, 364] width 14 height 14
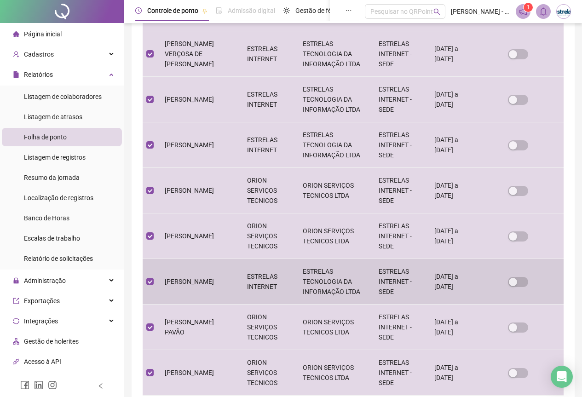
scroll to position [345, 0]
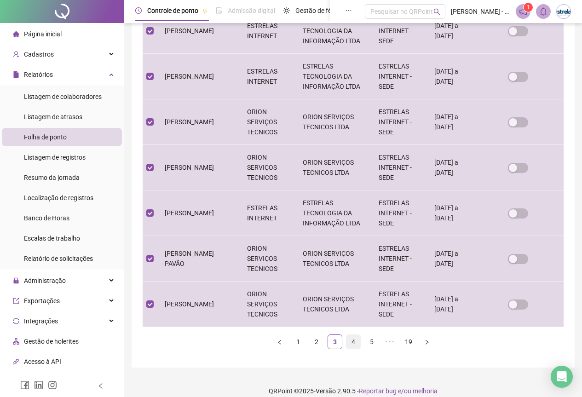
click at [354, 335] on link "4" at bounding box center [353, 342] width 14 height 14
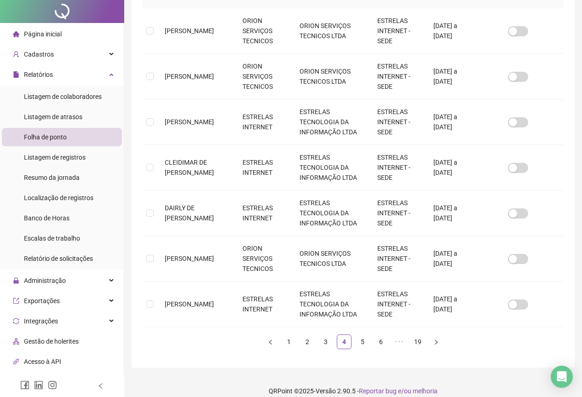
scroll to position [0, 0]
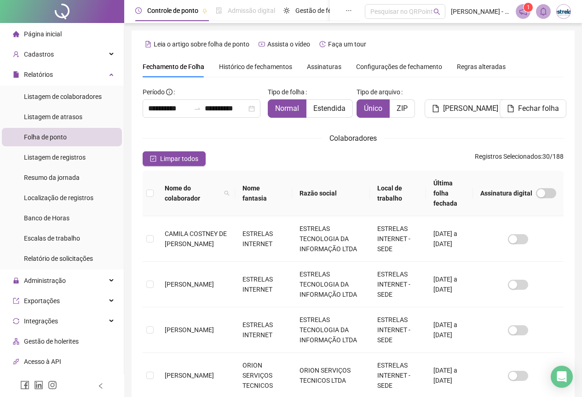
click at [145, 187] on th at bounding box center [150, 194] width 15 height 46
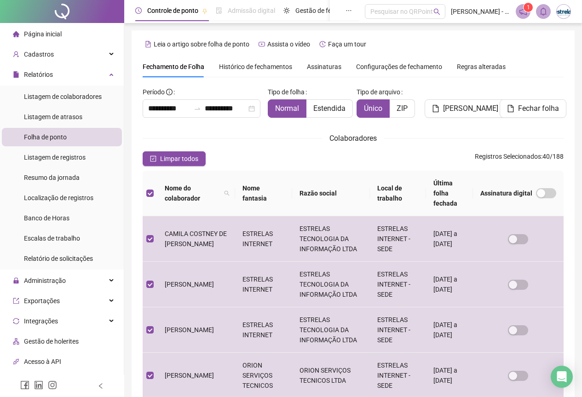
scroll to position [322, 0]
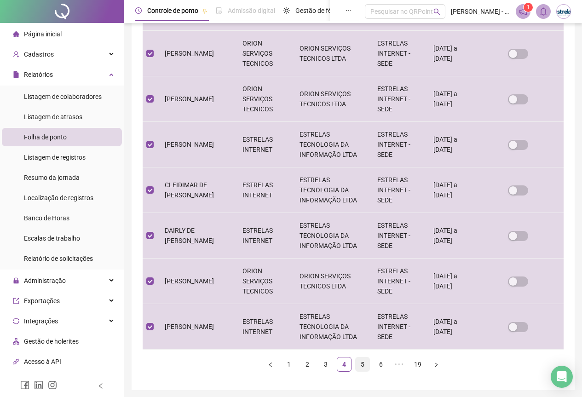
click at [366, 357] on link "5" at bounding box center [363, 364] width 14 height 14
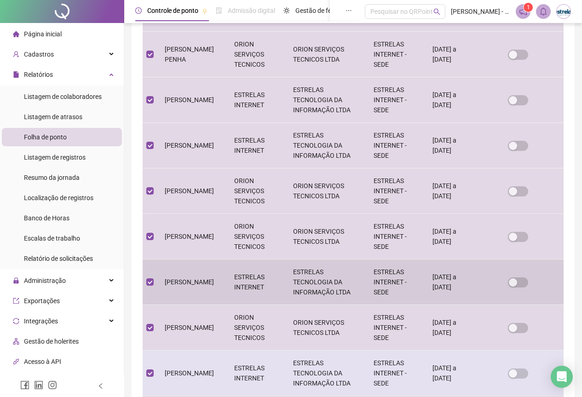
scroll to position [345, 0]
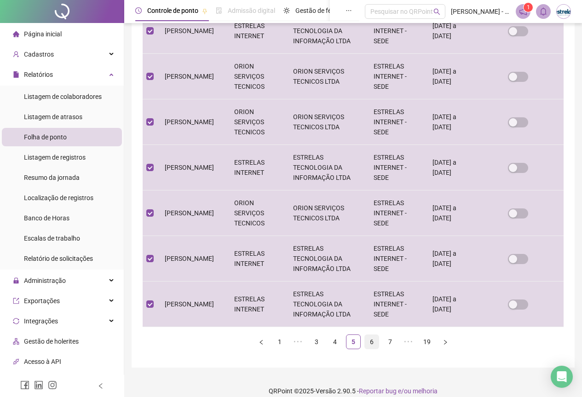
click at [378, 335] on link "6" at bounding box center [372, 342] width 14 height 14
click at [372, 336] on link "7" at bounding box center [372, 342] width 14 height 14
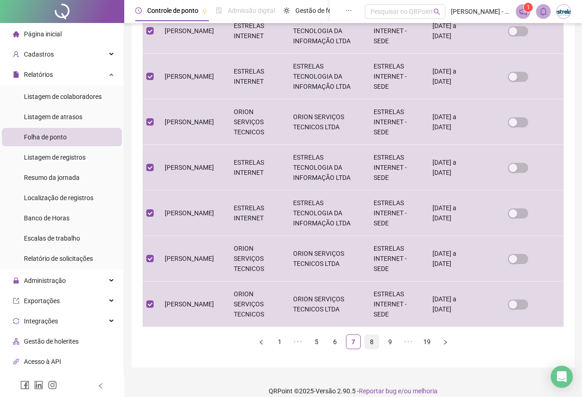
click at [371, 335] on link "8" at bounding box center [372, 342] width 14 height 14
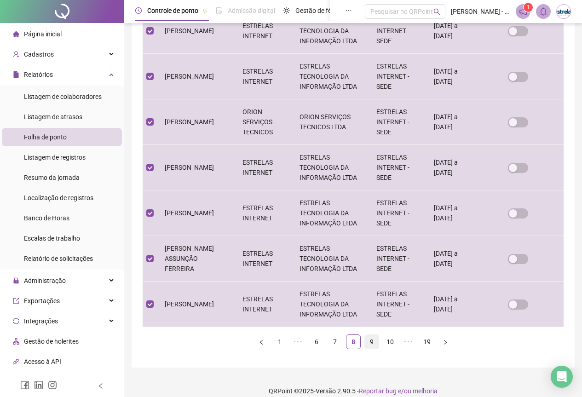
click at [374, 335] on link "9" at bounding box center [372, 342] width 14 height 14
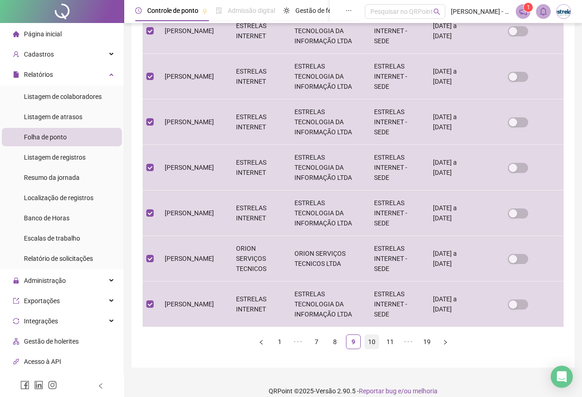
click at [365, 335] on link "10" at bounding box center [372, 342] width 14 height 14
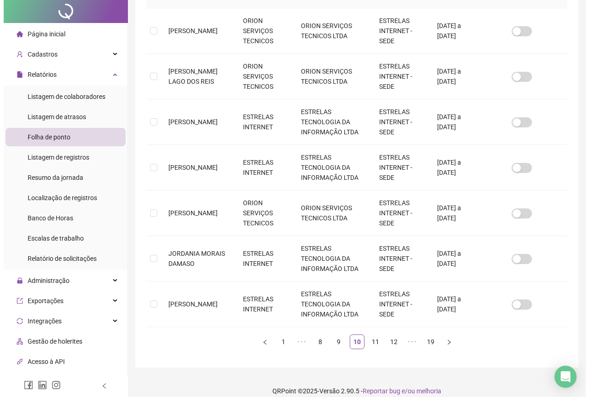
scroll to position [0, 0]
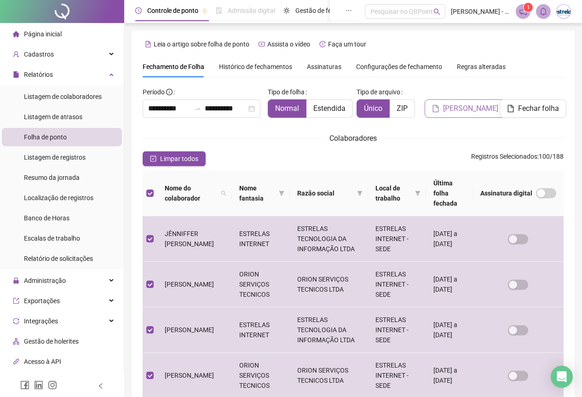
click at [442, 111] on button "Gerar espelho" at bounding box center [465, 108] width 81 height 18
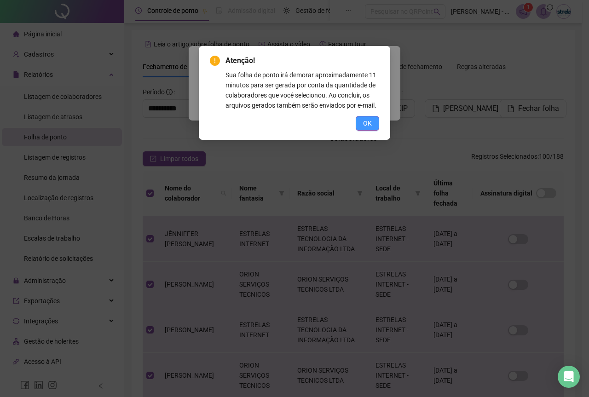
click at [360, 121] on button "OK" at bounding box center [367, 123] width 23 height 15
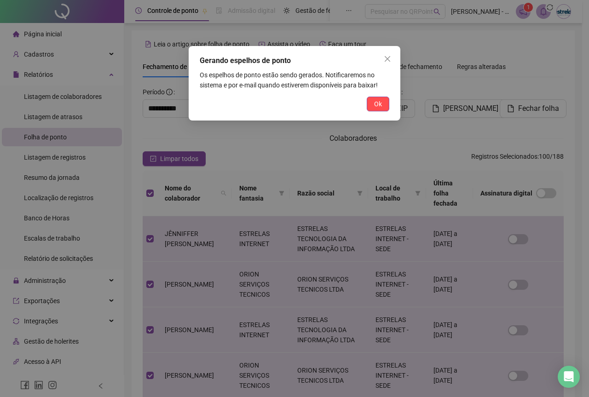
click at [387, 105] on button "Ok" at bounding box center [378, 104] width 23 height 15
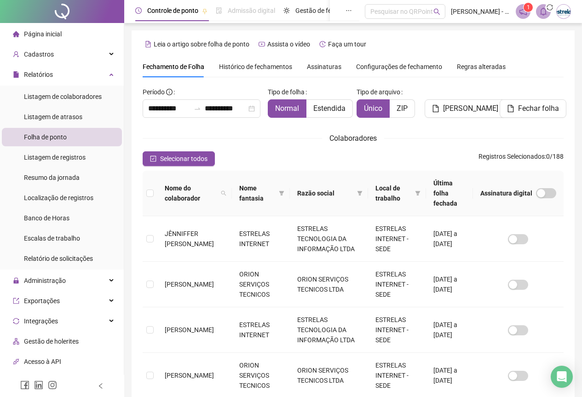
click at [544, 15] on icon "bell" at bounding box center [543, 11] width 6 height 8
click at [536, 12] on span at bounding box center [543, 11] width 15 height 15
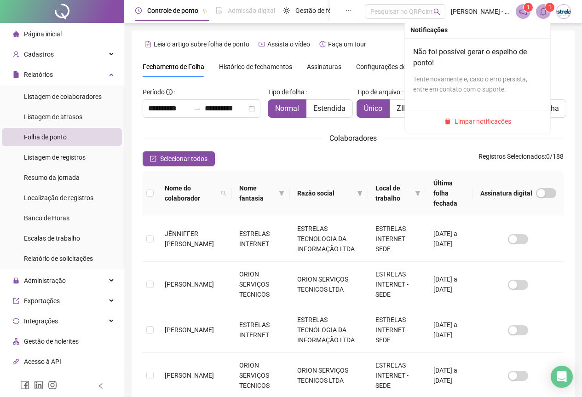
click at [547, 13] on icon "bell" at bounding box center [543, 11] width 8 height 8
click at [478, 118] on span "Limpar notificações" at bounding box center [482, 121] width 57 height 10
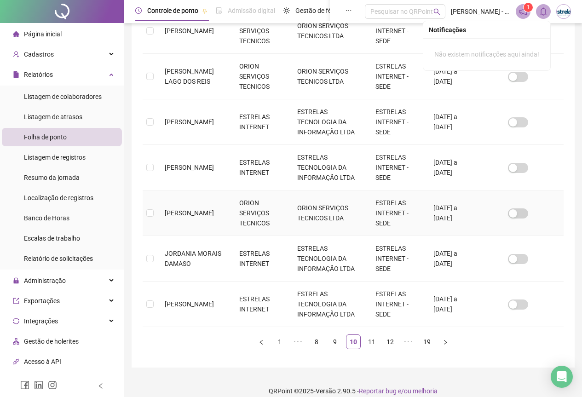
scroll to position [23, 0]
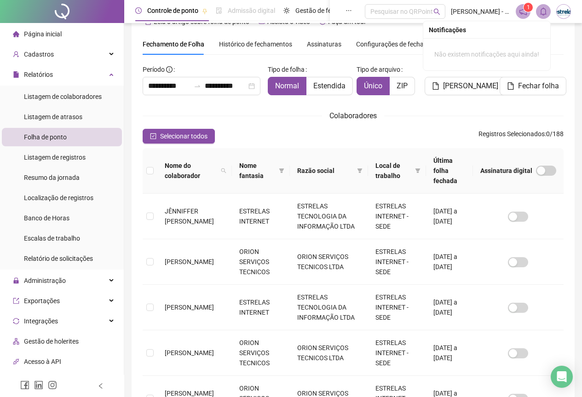
click at [150, 159] on th at bounding box center [150, 171] width 15 height 46
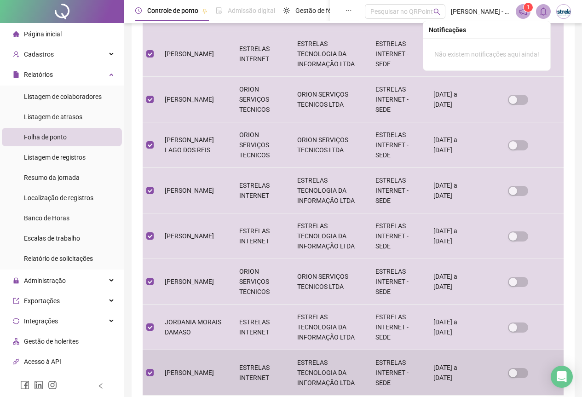
scroll to position [345, 0]
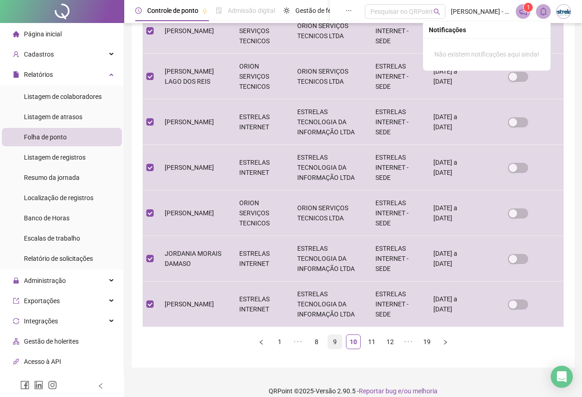
click at [334, 335] on link "9" at bounding box center [335, 342] width 14 height 14
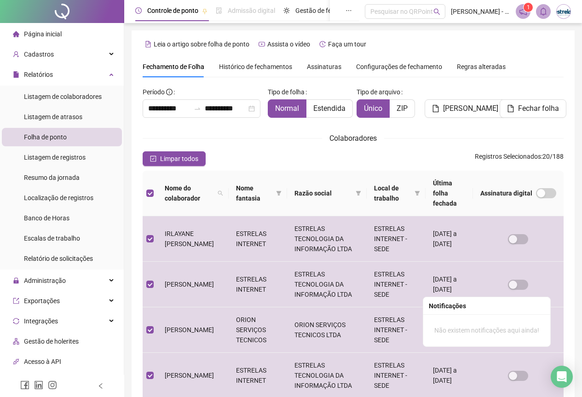
scroll to position [322, 0]
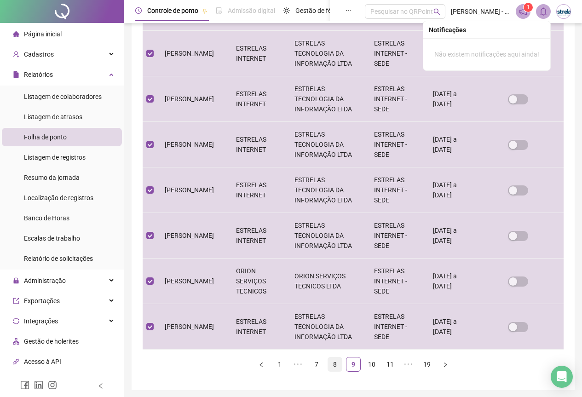
click at [336, 357] on link "8" at bounding box center [335, 364] width 14 height 14
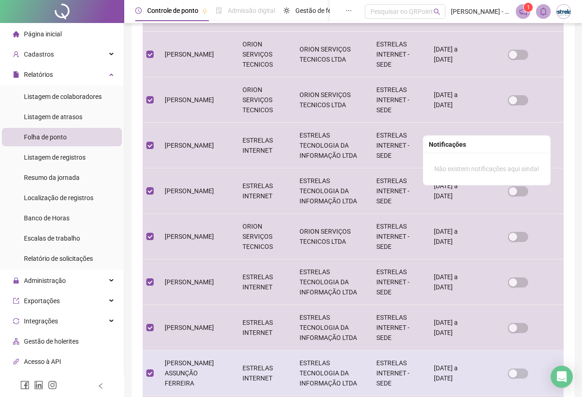
scroll to position [345, 0]
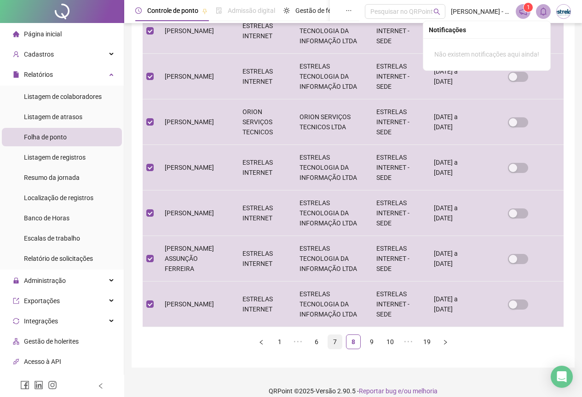
click at [336, 335] on link "7" at bounding box center [335, 342] width 14 height 14
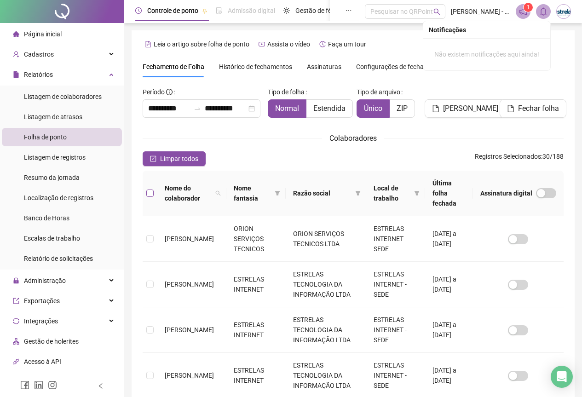
click at [153, 192] on label at bounding box center [149, 193] width 7 height 10
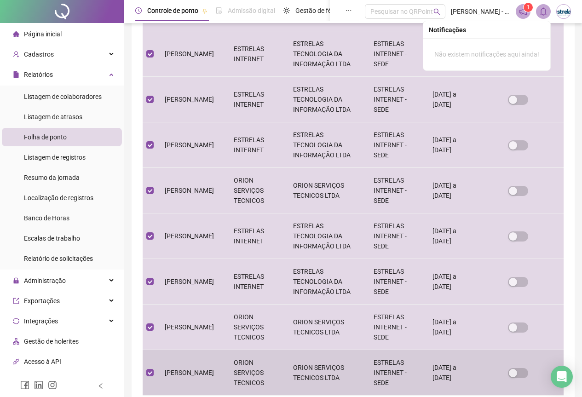
scroll to position [345, 0]
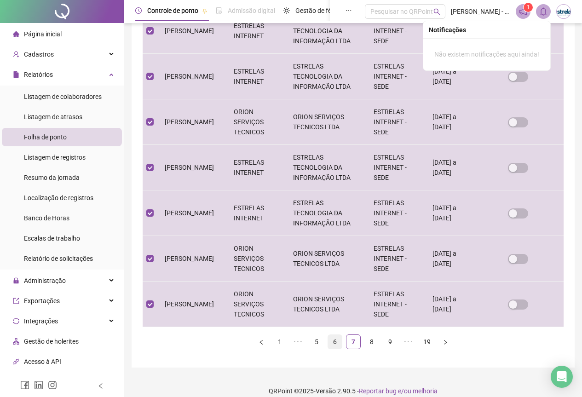
click at [333, 335] on link "6" at bounding box center [335, 342] width 14 height 14
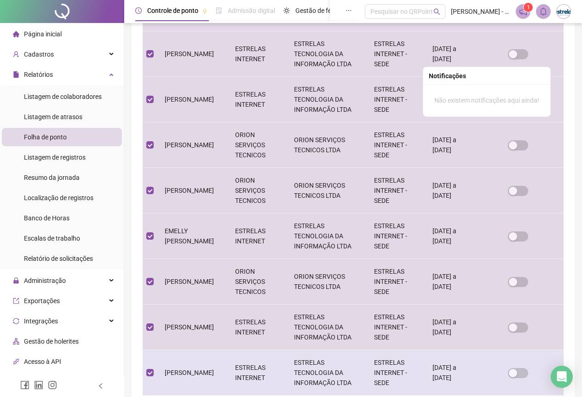
scroll to position [322, 0]
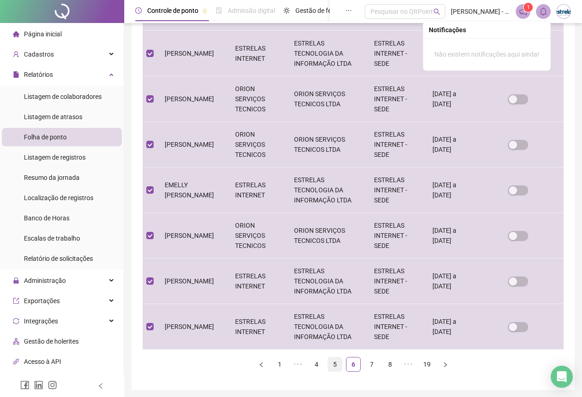
click at [336, 357] on link "5" at bounding box center [335, 364] width 14 height 14
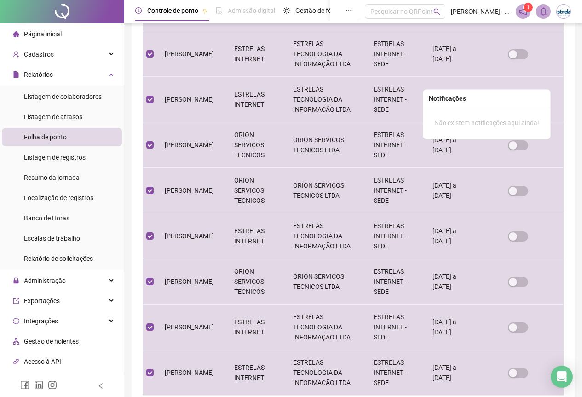
scroll to position [345, 0]
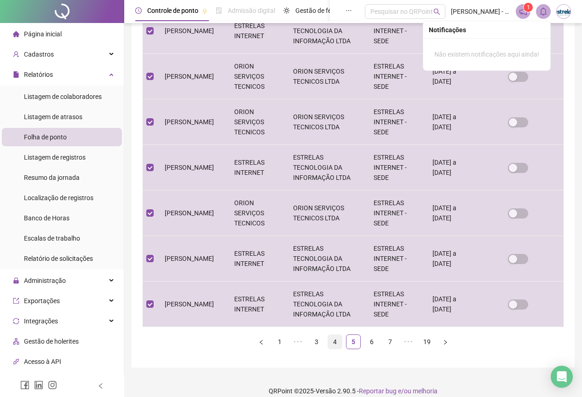
click at [334, 335] on link "4" at bounding box center [335, 342] width 14 height 14
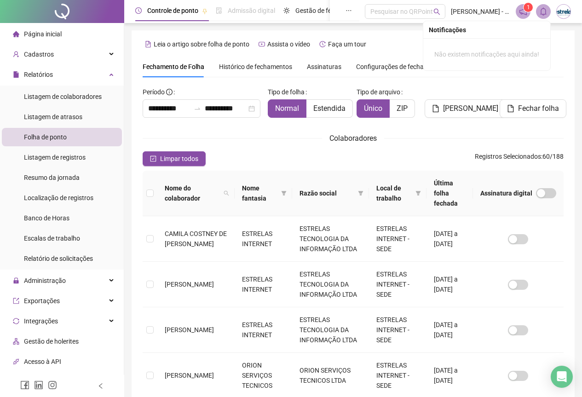
click at [152, 182] on th at bounding box center [150, 194] width 15 height 46
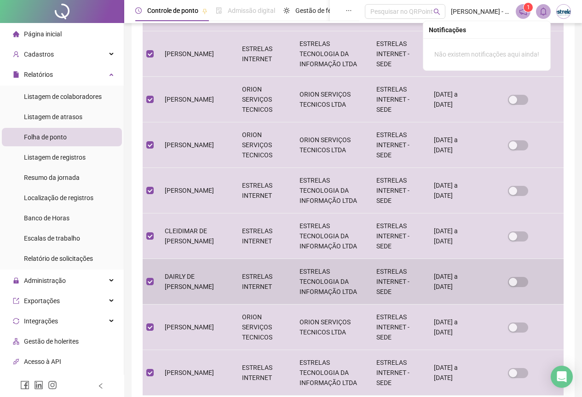
scroll to position [345, 0]
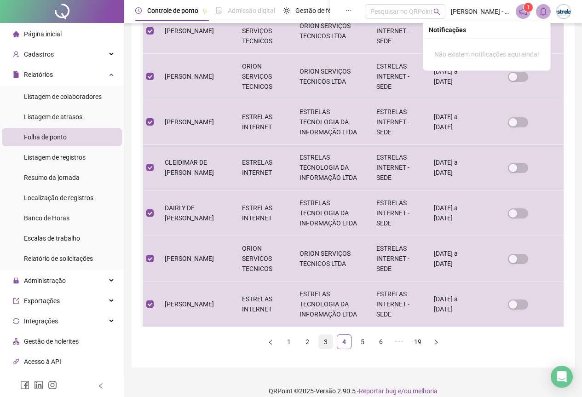
click at [330, 335] on link "3" at bounding box center [326, 342] width 14 height 14
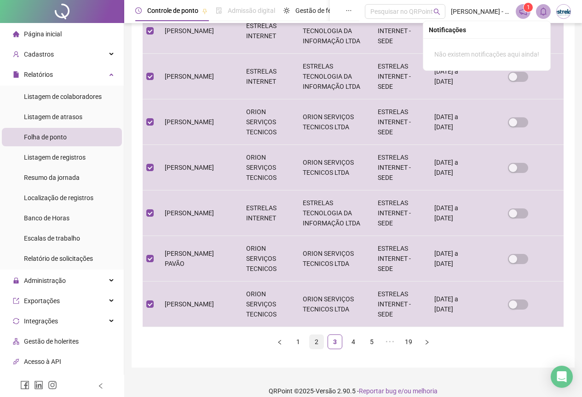
click at [314, 335] on link "2" at bounding box center [317, 342] width 14 height 14
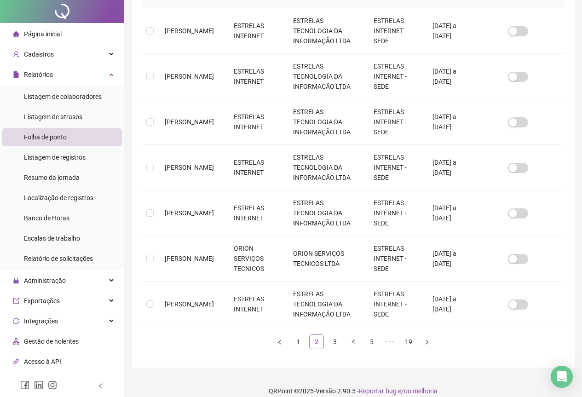
scroll to position [0, 0]
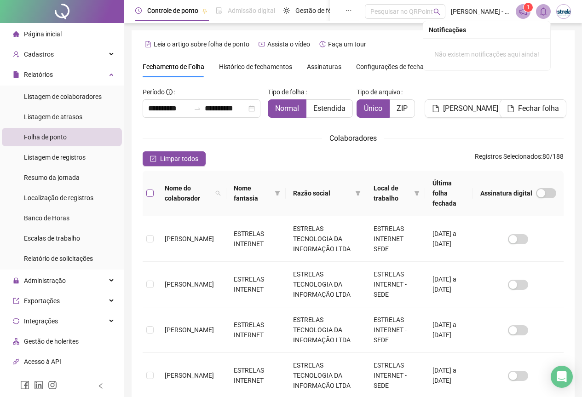
click at [152, 193] on label at bounding box center [149, 193] width 7 height 10
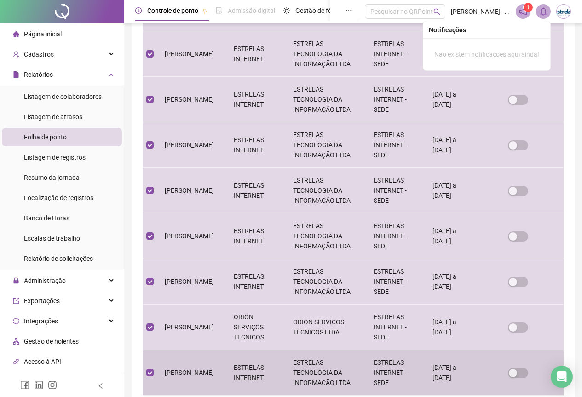
scroll to position [345, 0]
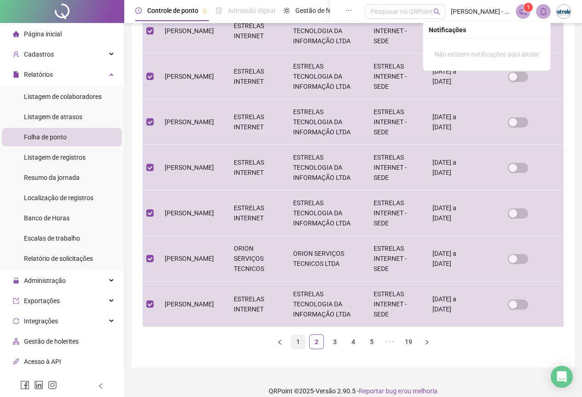
click at [293, 335] on link "1" at bounding box center [298, 342] width 14 height 14
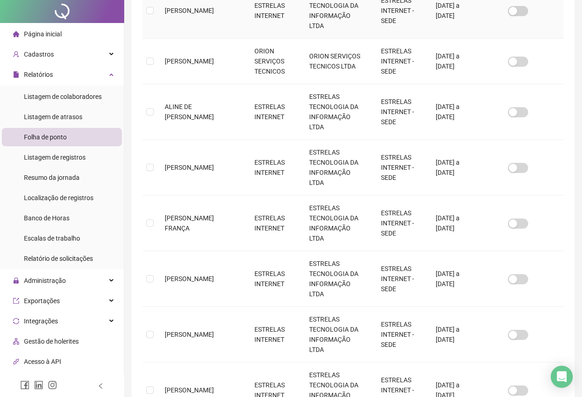
scroll to position [0, 0]
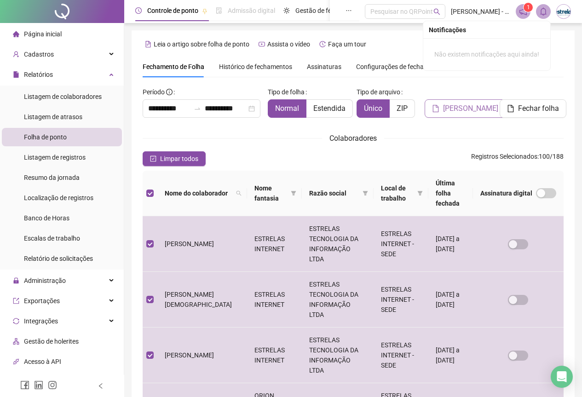
click at [469, 111] on span "Gerar espelho" at bounding box center [470, 108] width 55 height 11
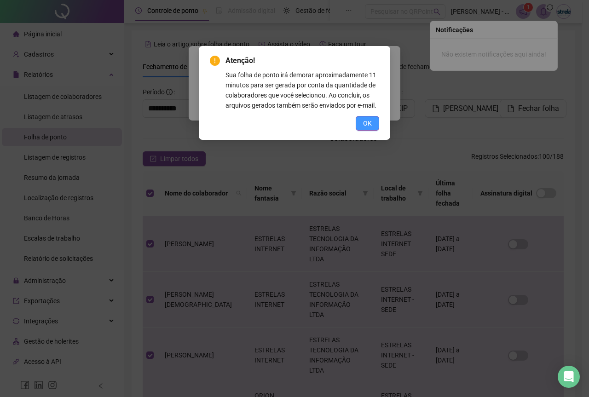
click at [378, 123] on button "OK" at bounding box center [367, 123] width 23 height 15
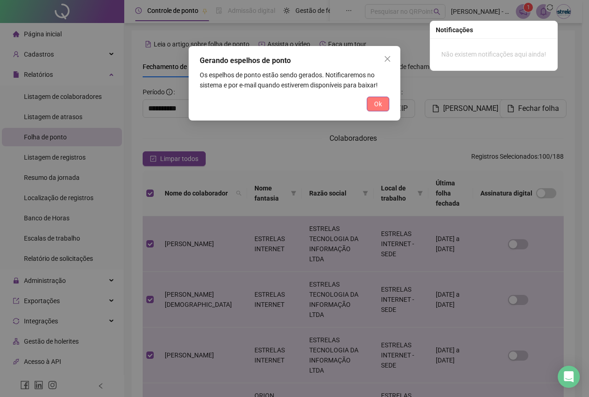
click at [378, 108] on span "Ok" at bounding box center [378, 104] width 8 height 10
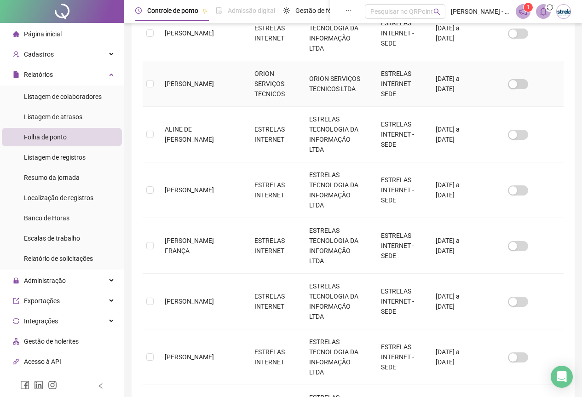
scroll to position [345, 0]
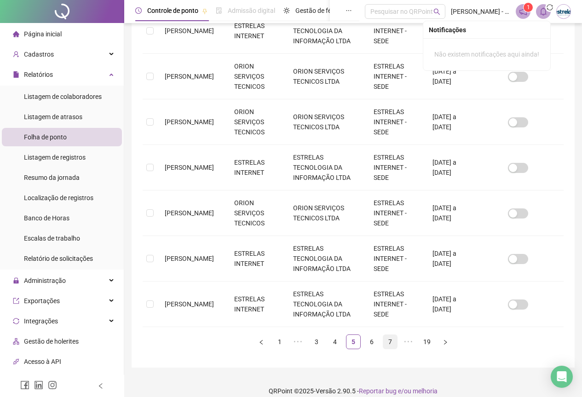
click at [390, 335] on link "7" at bounding box center [390, 342] width 14 height 14
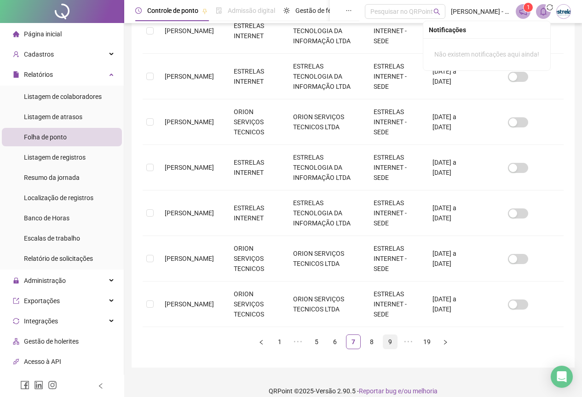
click at [390, 335] on link "9" at bounding box center [390, 342] width 14 height 14
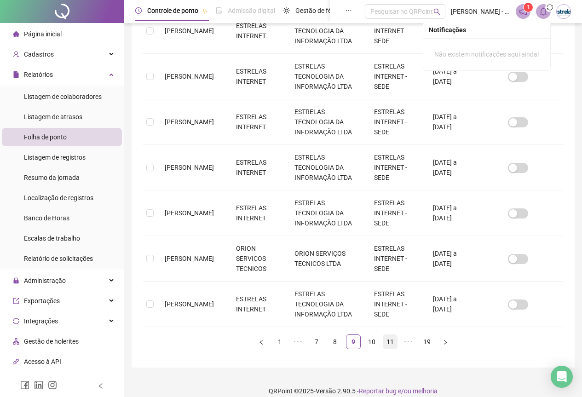
click at [390, 335] on link "11" at bounding box center [390, 342] width 14 height 14
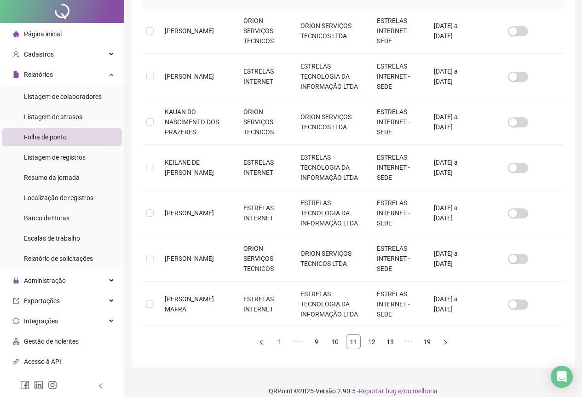
scroll to position [0, 0]
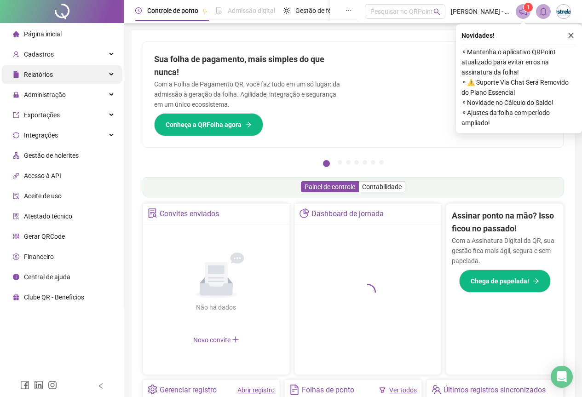
click at [52, 72] on span "Relatórios" at bounding box center [38, 74] width 29 height 7
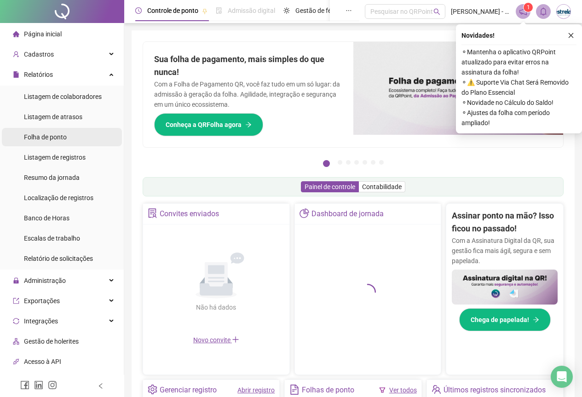
click at [46, 139] on span "Folha de ponto" at bounding box center [45, 136] width 43 height 7
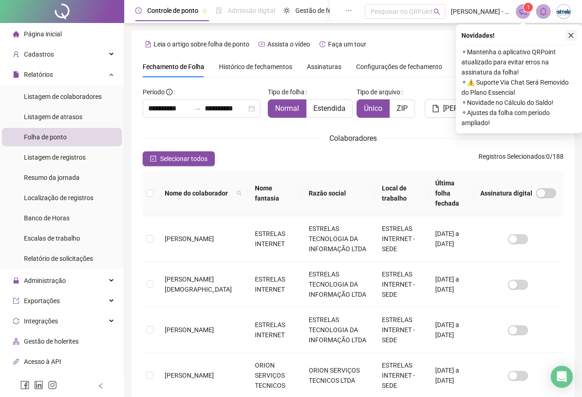
click at [569, 35] on icon "close" at bounding box center [571, 35] width 6 height 6
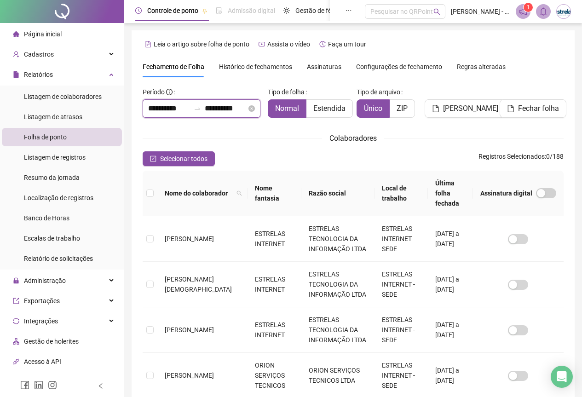
click at [162, 112] on input "**********" at bounding box center [169, 108] width 42 height 11
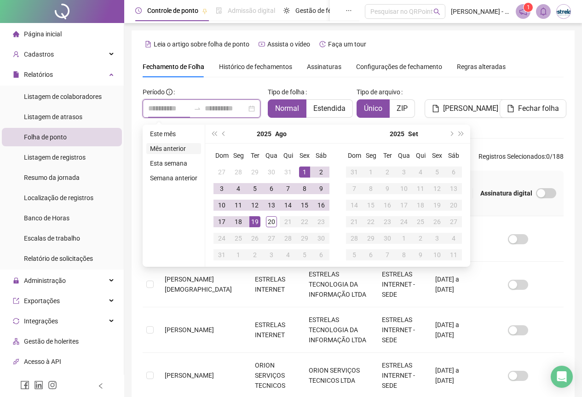
type input "**********"
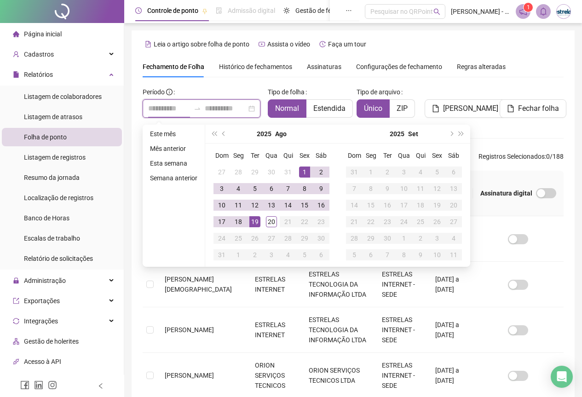
type input "**********"
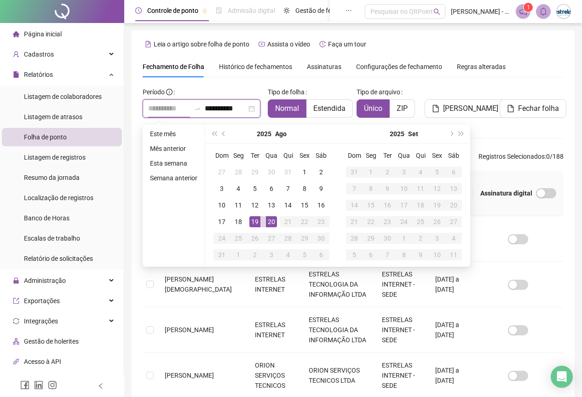
type input "**********"
click at [252, 221] on div "19" at bounding box center [254, 221] width 11 height 11
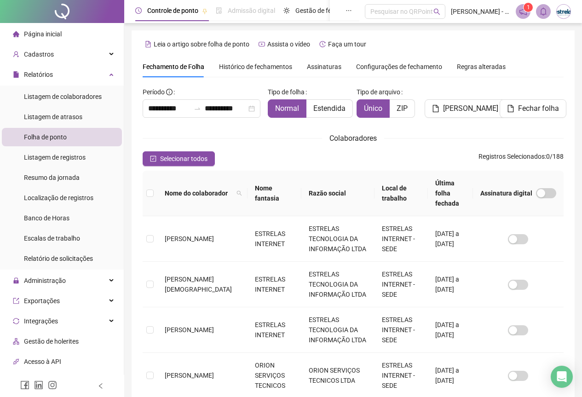
click at [152, 182] on th at bounding box center [150, 194] width 15 height 46
click at [152, 188] on label at bounding box center [149, 193] width 7 height 10
click at [145, 188] on th at bounding box center [150, 194] width 15 height 46
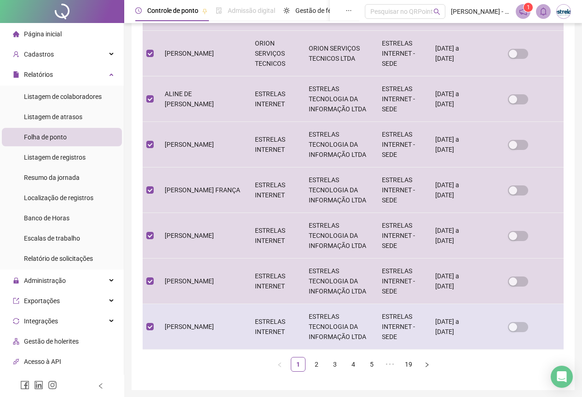
scroll to position [345, 0]
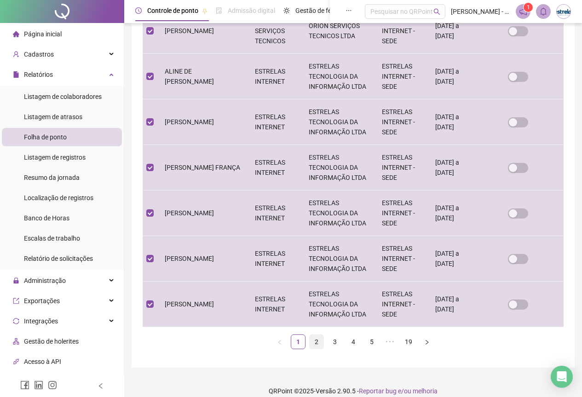
click at [318, 337] on link "2" at bounding box center [317, 342] width 14 height 14
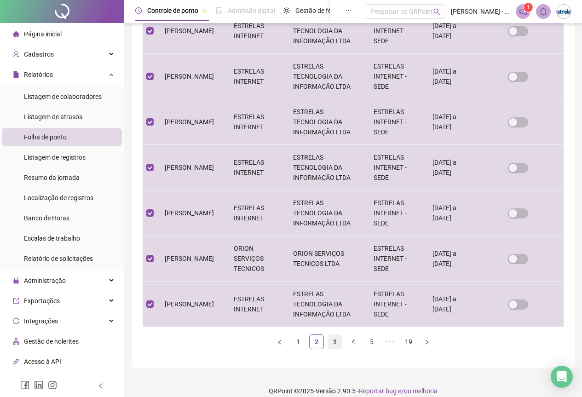
click at [335, 335] on link "3" at bounding box center [335, 342] width 14 height 14
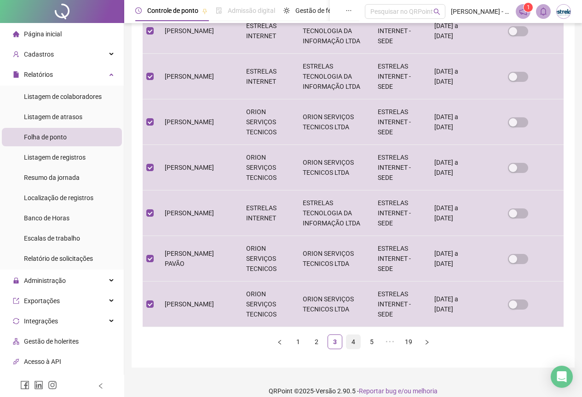
click at [352, 335] on link "4" at bounding box center [353, 342] width 14 height 14
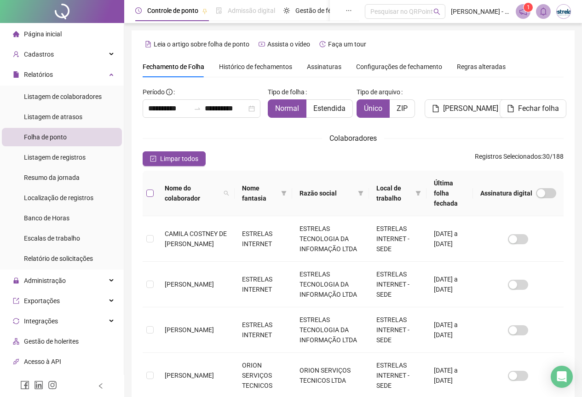
click at [151, 188] on label at bounding box center [149, 193] width 7 height 10
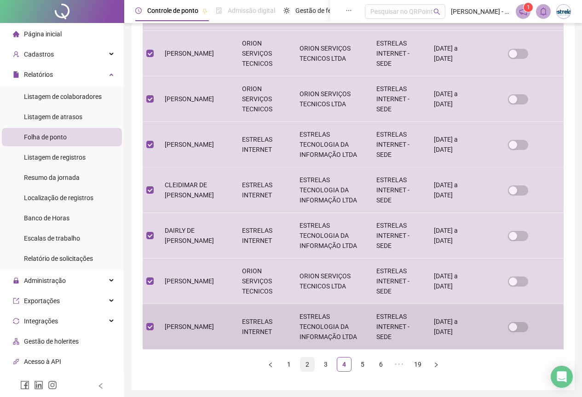
scroll to position [345, 0]
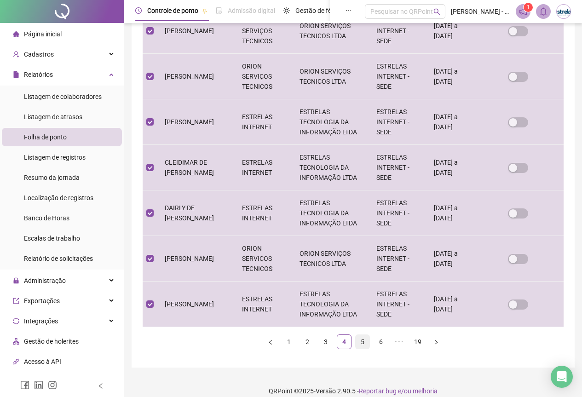
click at [358, 335] on link "5" at bounding box center [363, 342] width 14 height 14
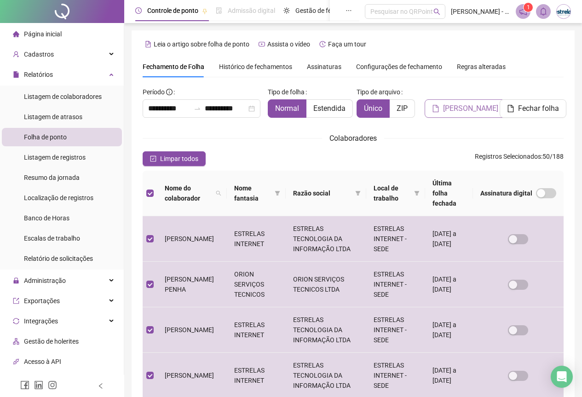
click at [436, 106] on icon "file" at bounding box center [435, 108] width 6 height 7
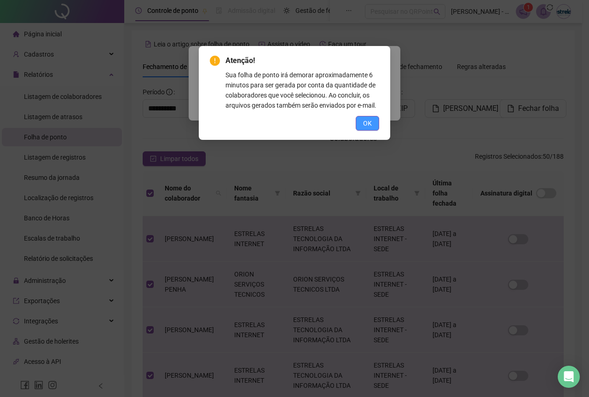
click at [359, 128] on button "OK" at bounding box center [367, 123] width 23 height 15
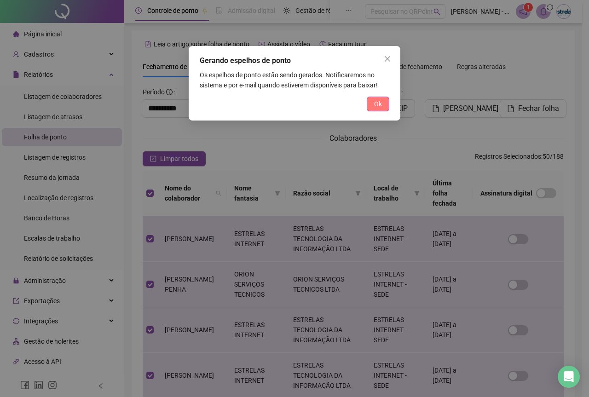
click at [370, 104] on button "Ok" at bounding box center [378, 104] width 23 height 15
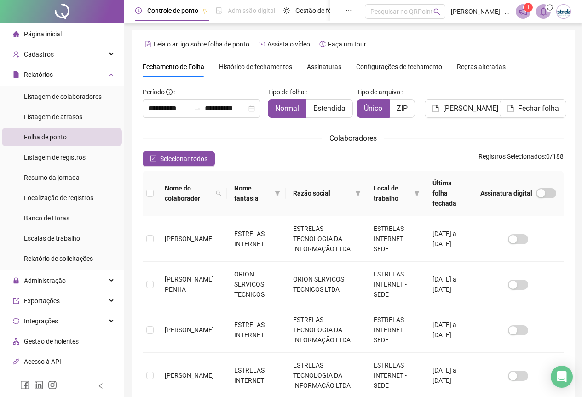
click at [532, 13] on div "1" at bounding box center [543, 11] width 55 height 15
click at [529, 13] on span at bounding box center [523, 11] width 15 height 15
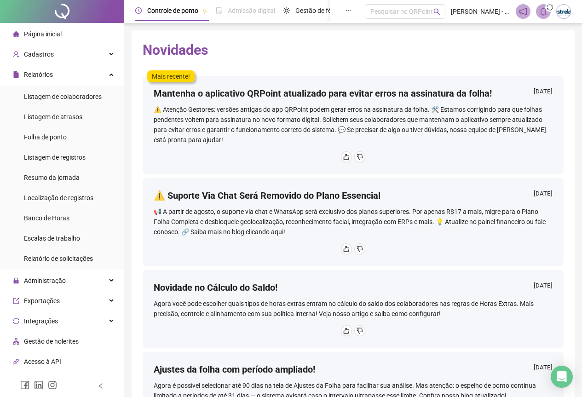
click at [500, 101] on div "Mantenha o aplicativo QRPoint atualizado para evitar erros na assinatura da fol…" at bounding box center [353, 95] width 399 height 17
click at [77, 133] on li "Folha de ponto" at bounding box center [62, 137] width 120 height 18
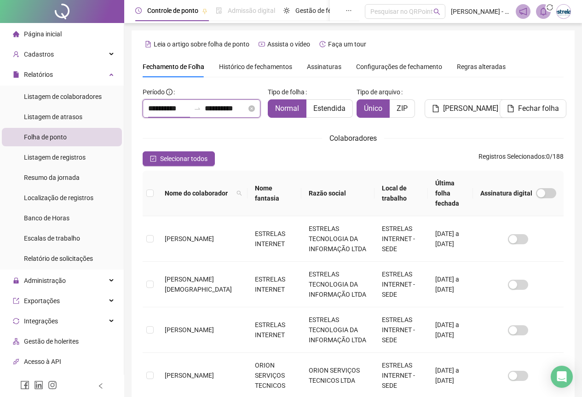
click at [159, 105] on input "**********" at bounding box center [169, 108] width 42 height 11
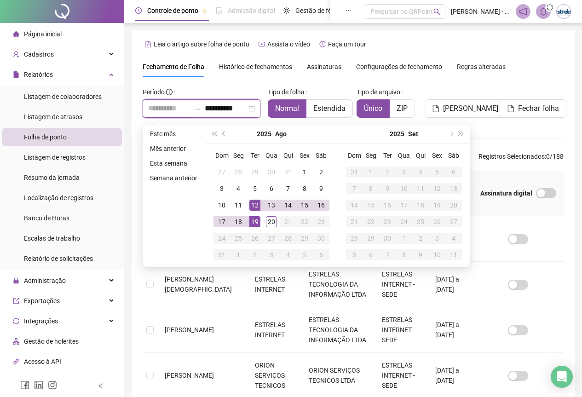
type input "**********"
click at [254, 217] on div "19" at bounding box center [254, 221] width 11 height 11
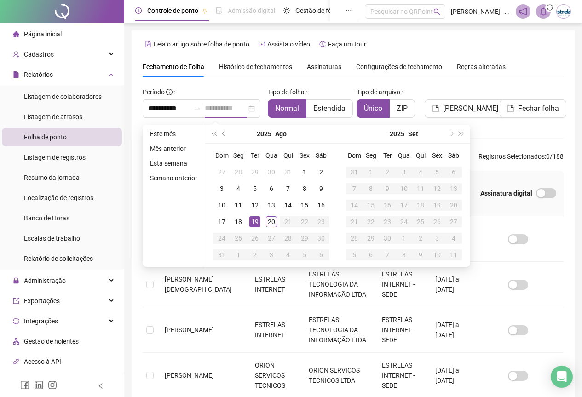
click at [254, 217] on div "19" at bounding box center [254, 221] width 11 height 11
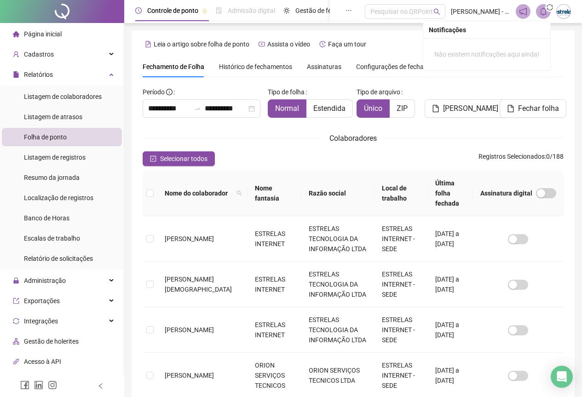
click at [541, 9] on icon "bell" at bounding box center [543, 11] width 8 height 8
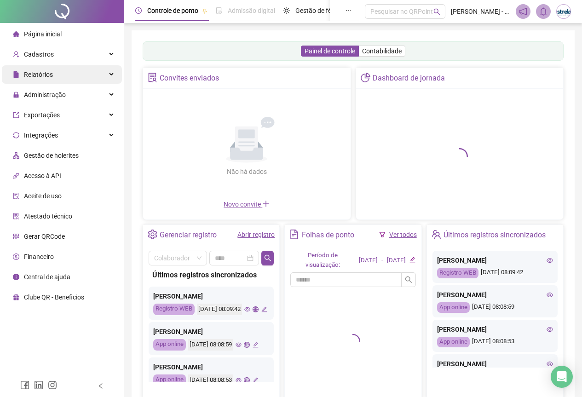
click at [67, 79] on div "Relatórios" at bounding box center [62, 74] width 120 height 18
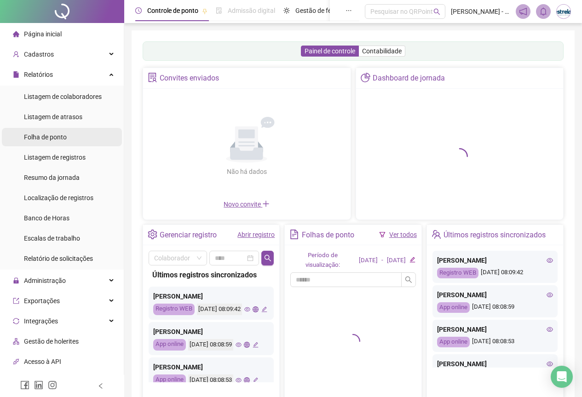
click at [68, 141] on li "Folha de ponto" at bounding box center [62, 137] width 120 height 18
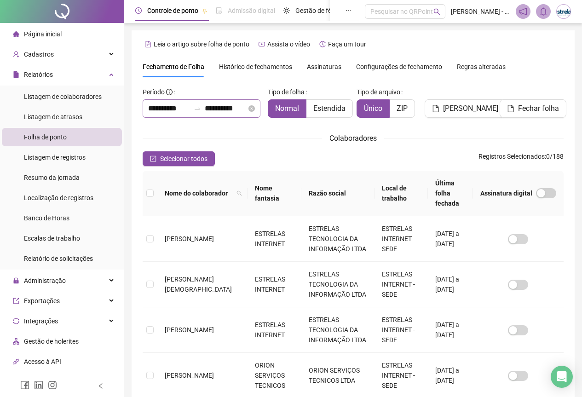
drag, startPoint x: 176, startPoint y: 116, endPoint x: 175, endPoint y: 111, distance: 4.6
click at [175, 116] on div "**********" at bounding box center [202, 108] width 118 height 18
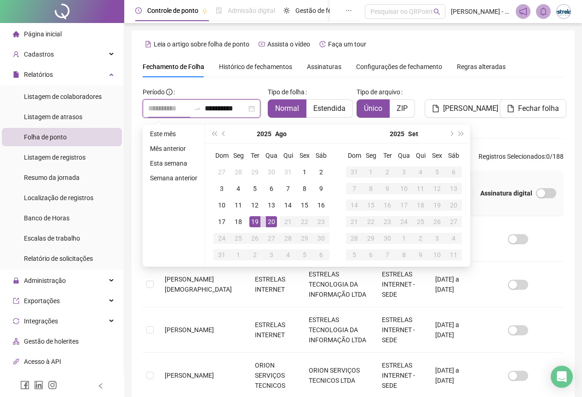
type input "**********"
click at [256, 221] on div "19" at bounding box center [254, 221] width 11 height 11
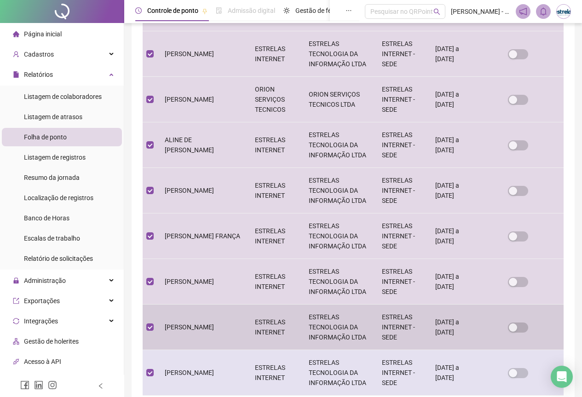
scroll to position [345, 0]
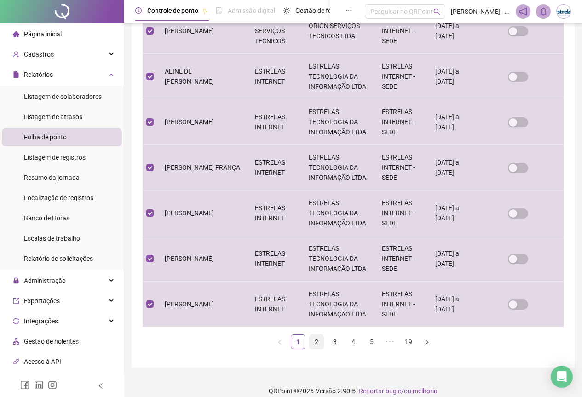
click at [316, 335] on link "2" at bounding box center [317, 342] width 14 height 14
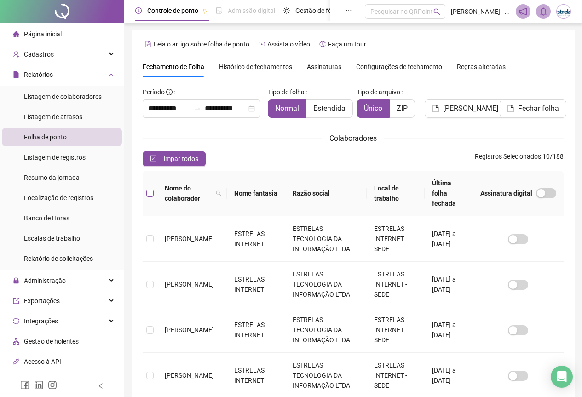
click at [150, 193] on label at bounding box center [149, 193] width 7 height 10
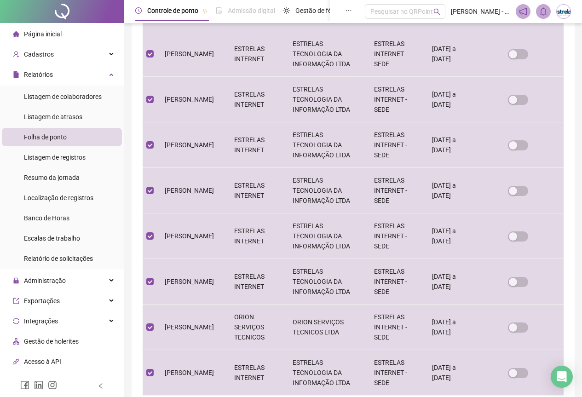
scroll to position [345, 0]
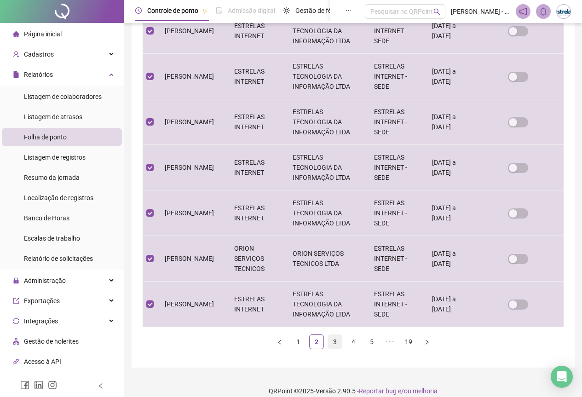
click at [336, 335] on link "3" at bounding box center [335, 342] width 14 height 14
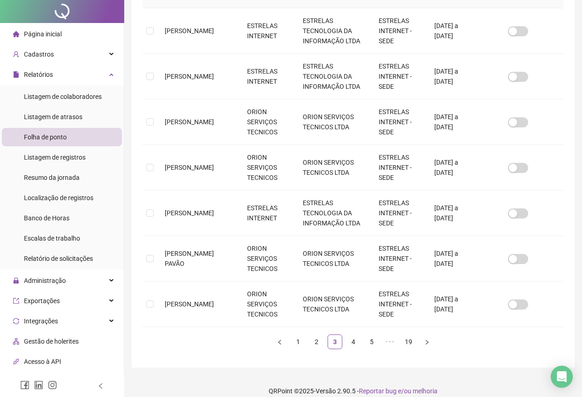
scroll to position [0, 0]
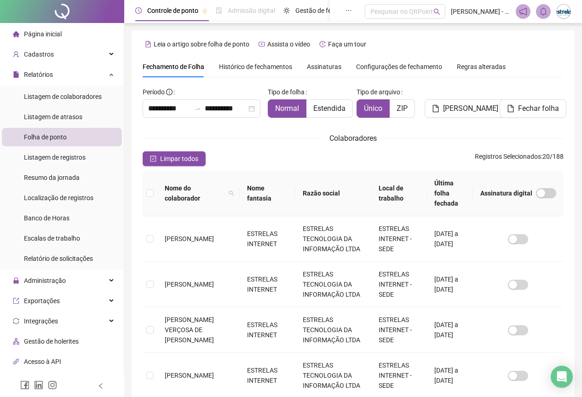
click at [150, 187] on th at bounding box center [150, 194] width 15 height 46
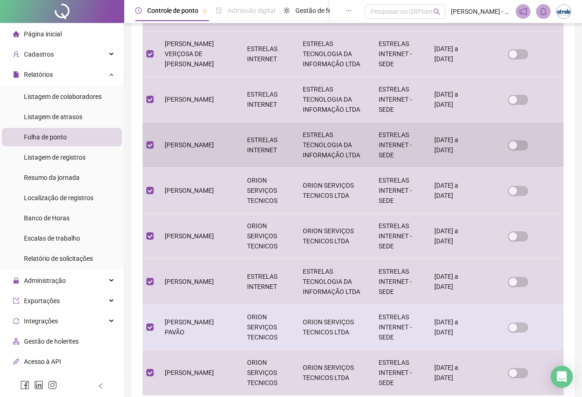
scroll to position [322, 0]
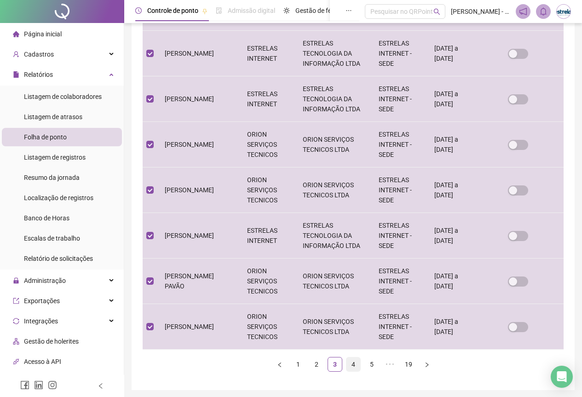
click at [348, 357] on link "4" at bounding box center [353, 364] width 14 height 14
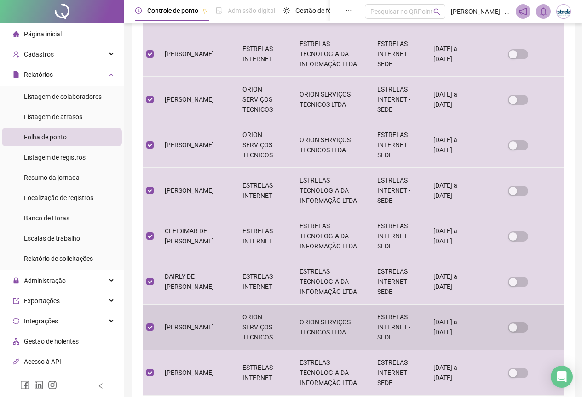
scroll to position [345, 0]
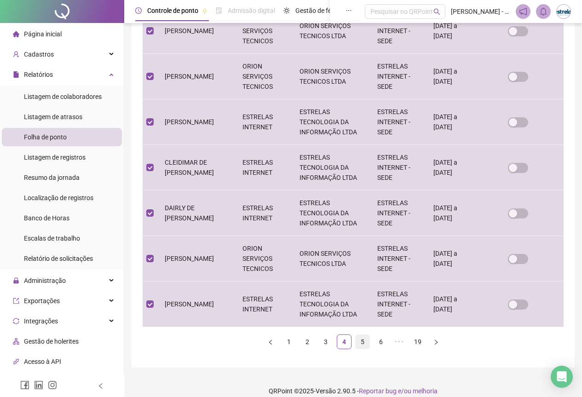
click at [362, 335] on link "5" at bounding box center [363, 342] width 14 height 14
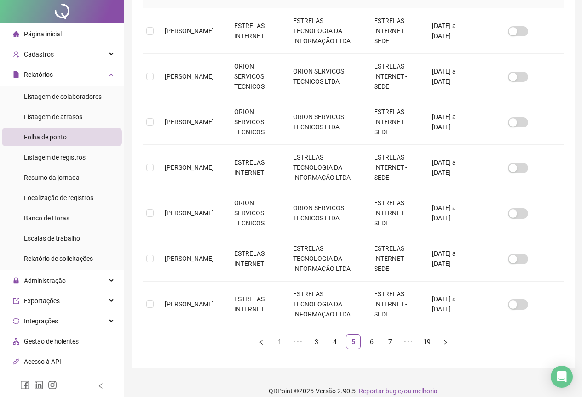
scroll to position [0, 0]
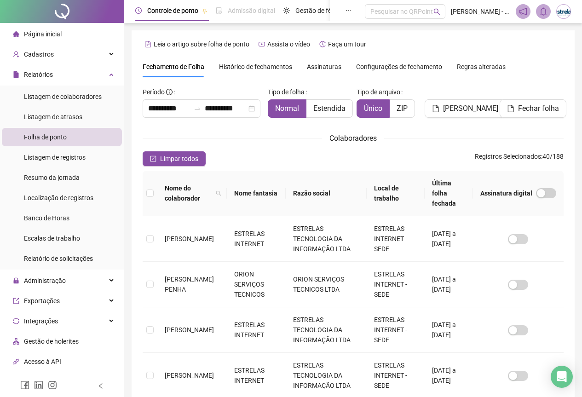
click at [155, 187] on th at bounding box center [150, 194] width 15 height 46
click at [153, 187] on th at bounding box center [150, 194] width 15 height 46
click at [145, 187] on th at bounding box center [150, 194] width 15 height 46
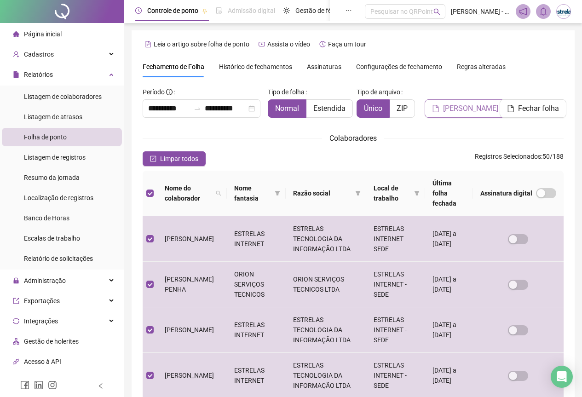
click at [439, 110] on button "[PERSON_NAME]" at bounding box center [465, 108] width 81 height 18
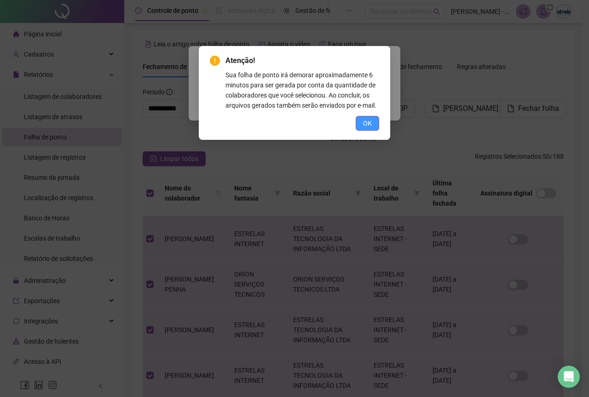
click at [369, 128] on button "OK" at bounding box center [367, 123] width 23 height 15
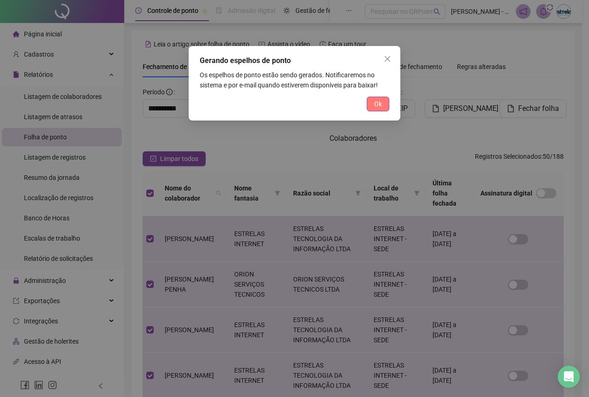
click at [379, 105] on span "Ok" at bounding box center [378, 104] width 8 height 10
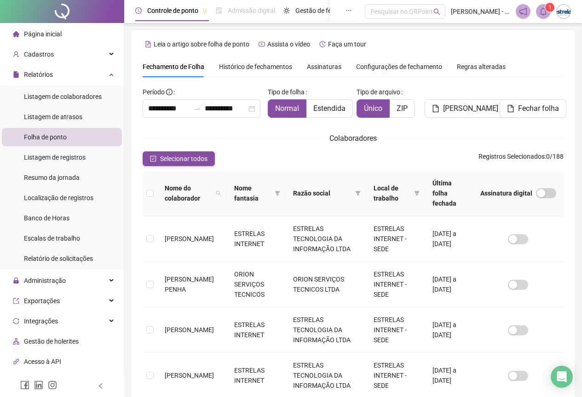
click at [541, 16] on span at bounding box center [543, 11] width 15 height 15
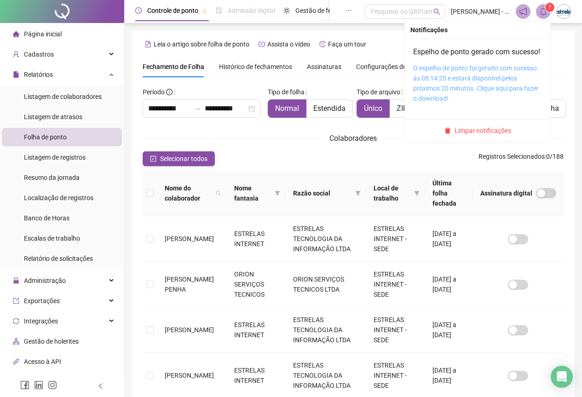
click at [502, 91] on link "O espelho de ponto foi gerado com sucesso às 08:14:20 e estará disponível pelos…" at bounding box center [476, 83] width 126 height 38
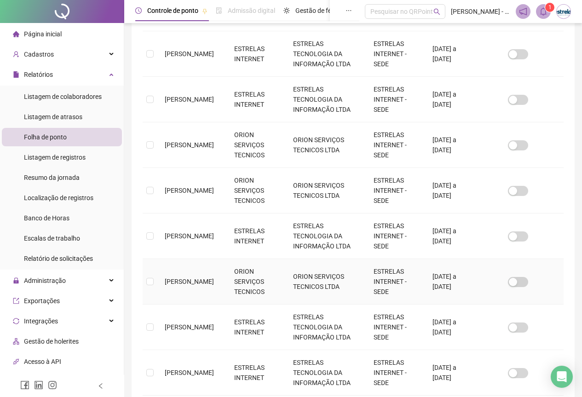
scroll to position [345, 0]
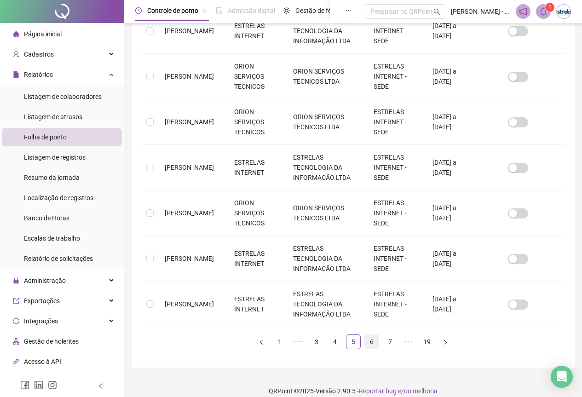
click at [374, 335] on link "6" at bounding box center [372, 342] width 14 height 14
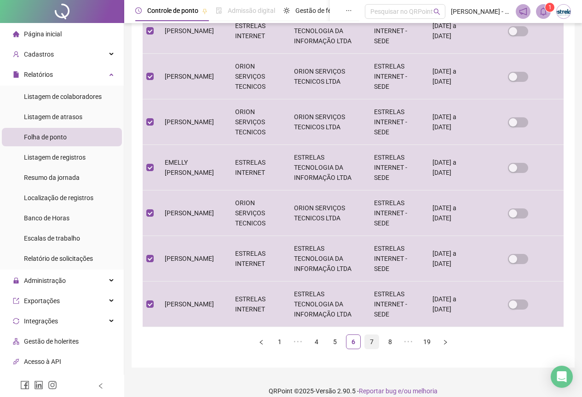
click at [371, 335] on link "7" at bounding box center [372, 342] width 14 height 14
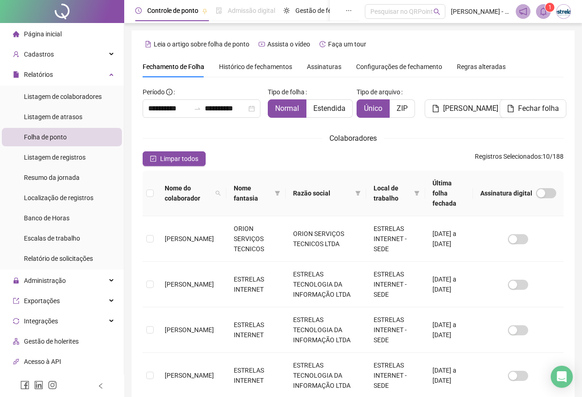
click at [144, 192] on th at bounding box center [150, 194] width 15 height 46
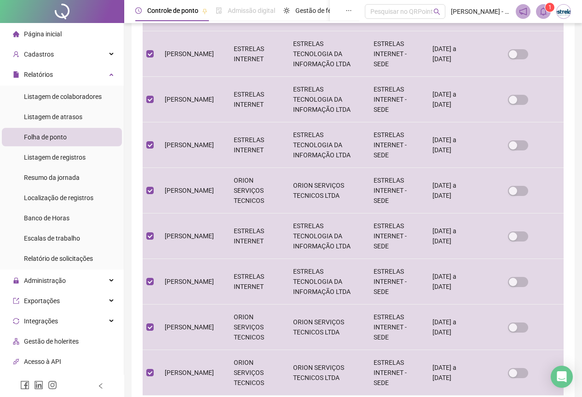
scroll to position [345, 0]
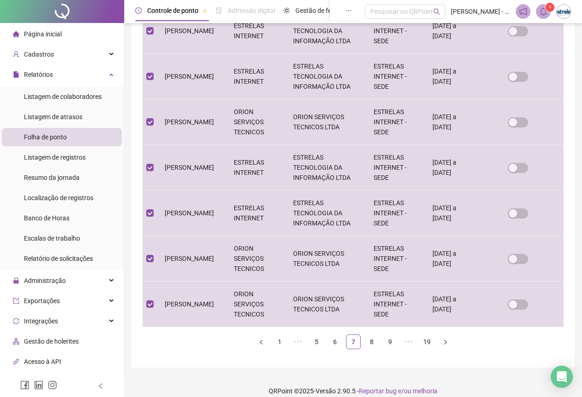
click at [373, 323] on div "Nome do colaborador Nome fantasia Razão social Local de trabalho Última folha f…" at bounding box center [353, 87] width 421 height 523
click at [367, 335] on link "8" at bounding box center [372, 342] width 14 height 14
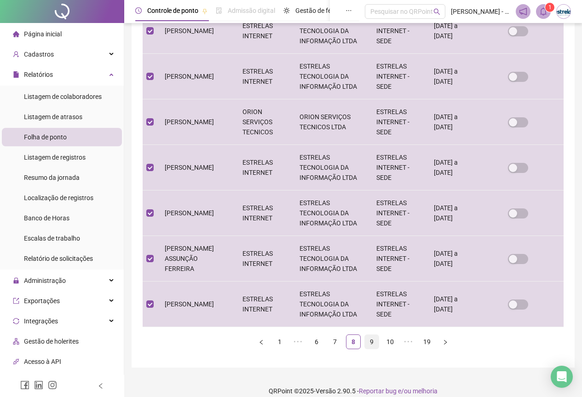
click at [373, 335] on link "9" at bounding box center [372, 342] width 14 height 14
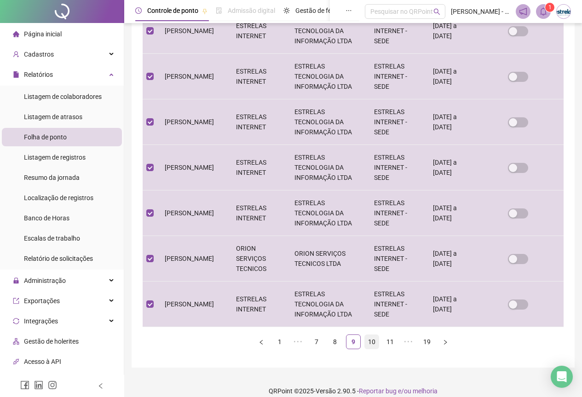
click at [374, 335] on link "10" at bounding box center [372, 342] width 14 height 14
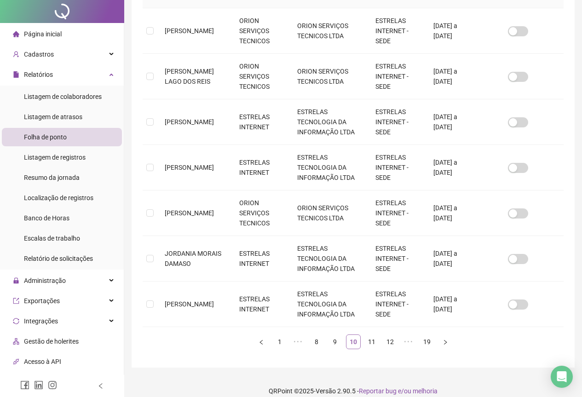
scroll to position [0, 0]
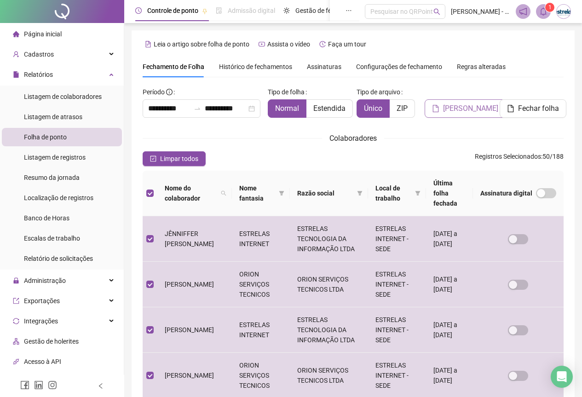
click at [452, 108] on span "[PERSON_NAME]" at bounding box center [470, 108] width 55 height 11
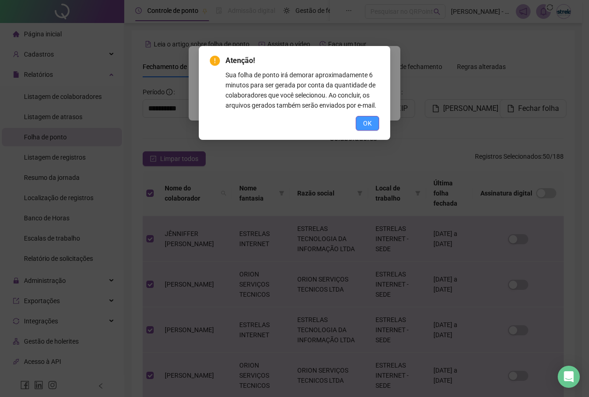
click at [370, 126] on span "OK" at bounding box center [367, 123] width 9 height 10
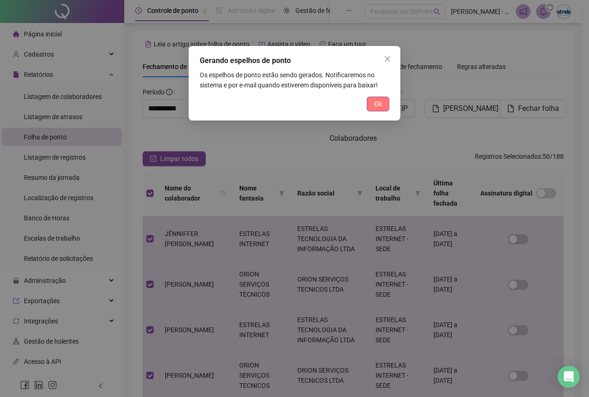
click at [380, 105] on span "Ok" at bounding box center [378, 104] width 8 height 10
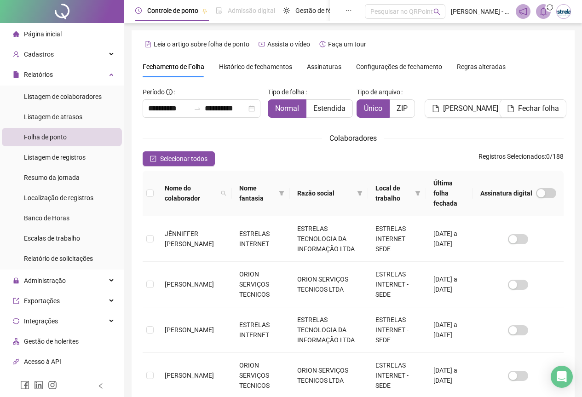
click at [545, 10] on icon "bell" at bounding box center [543, 11] width 8 height 8
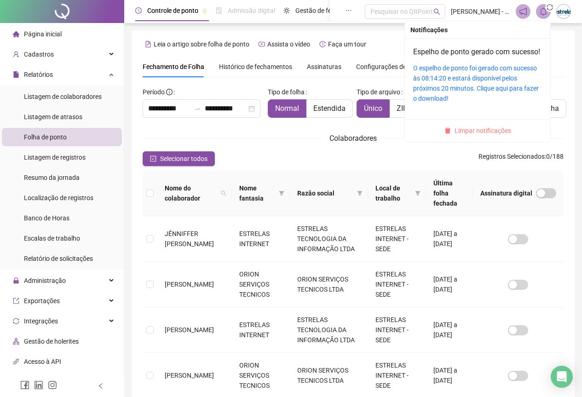
click at [459, 136] on span "Limpar notificações" at bounding box center [482, 131] width 57 height 10
click at [461, 93] on link "O espelho de ponto foi gerado com sucesso às 08:17:58 e estará disponível pelos…" at bounding box center [476, 83] width 126 height 38
click at [549, 6] on span "1" at bounding box center [549, 7] width 3 height 6
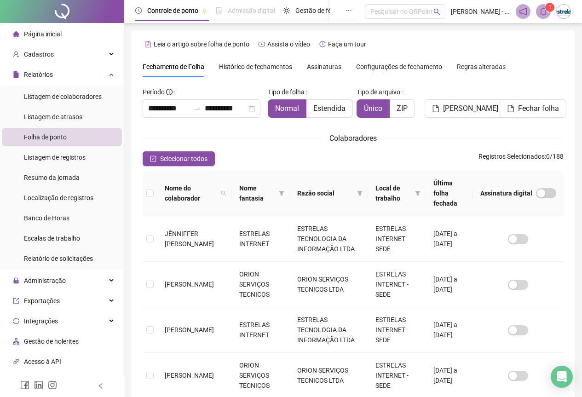
click at [538, 13] on span at bounding box center [543, 11] width 15 height 15
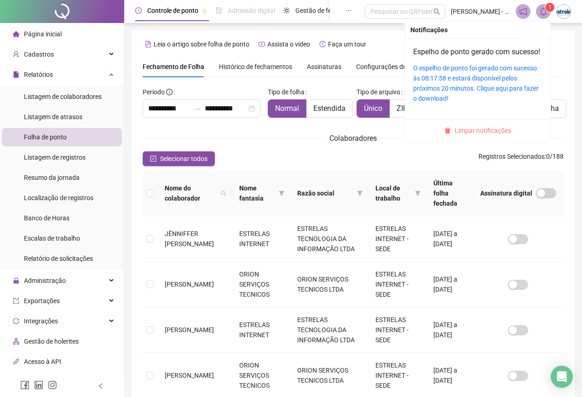
click at [480, 136] on button "Limpar notificações" at bounding box center [478, 130] width 74 height 11
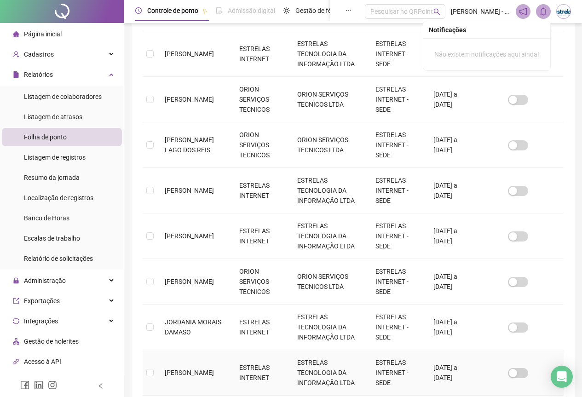
scroll to position [345, 0]
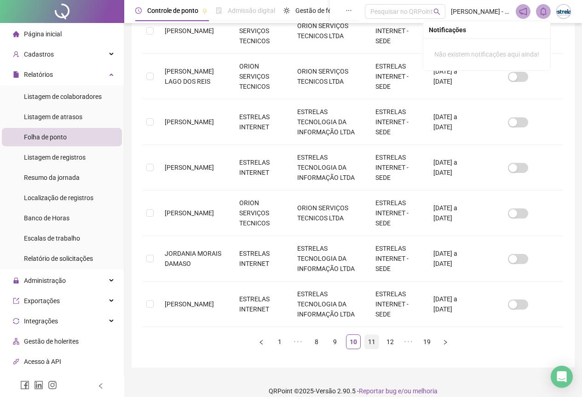
click at [367, 335] on link "11" at bounding box center [372, 342] width 14 height 14
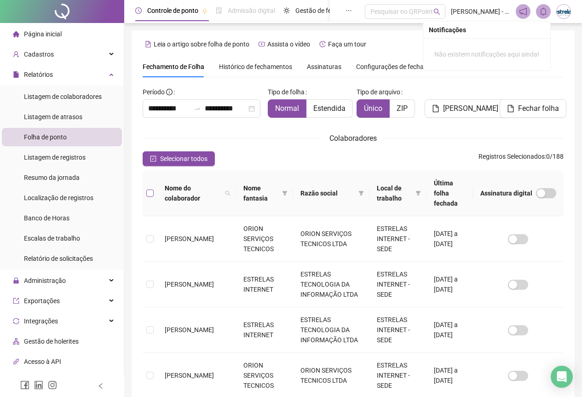
click at [149, 188] on label at bounding box center [149, 193] width 7 height 10
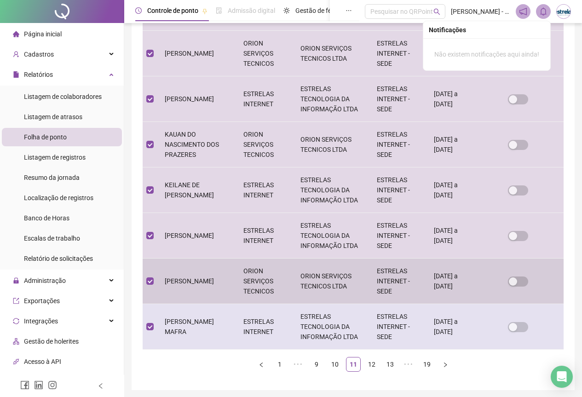
scroll to position [345, 0]
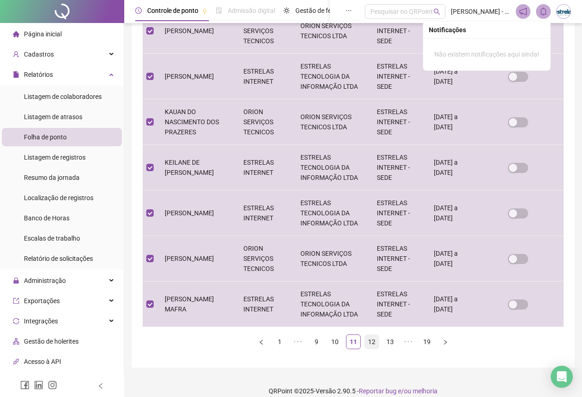
click at [375, 335] on link "12" at bounding box center [372, 342] width 14 height 14
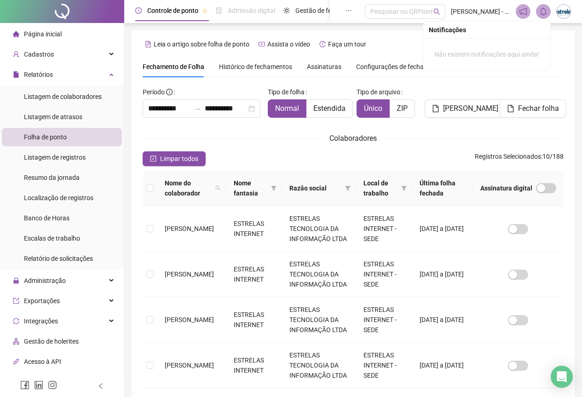
click at [144, 190] on th at bounding box center [150, 188] width 15 height 35
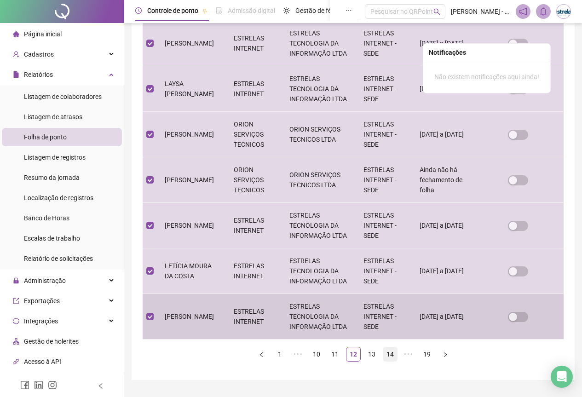
scroll to position [345, 0]
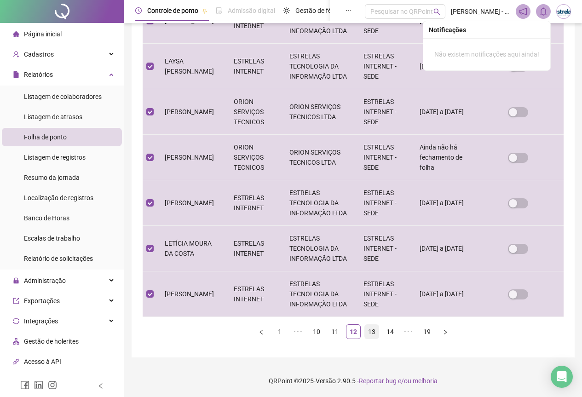
click at [371, 332] on link "13" at bounding box center [372, 332] width 14 height 14
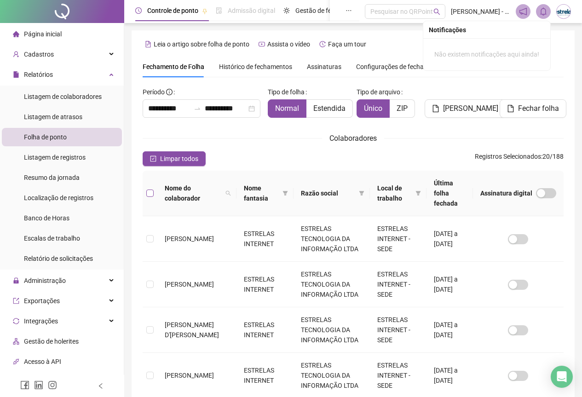
click at [147, 188] on label at bounding box center [149, 193] width 7 height 10
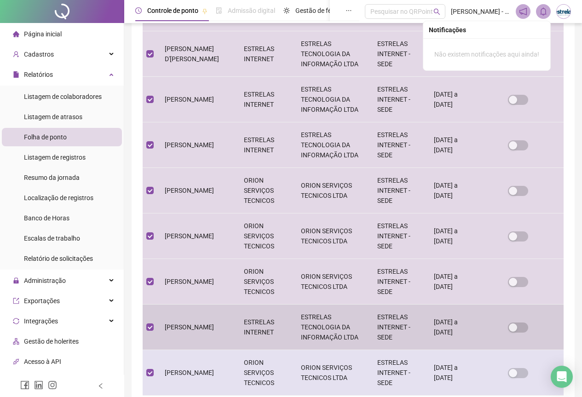
scroll to position [345, 0]
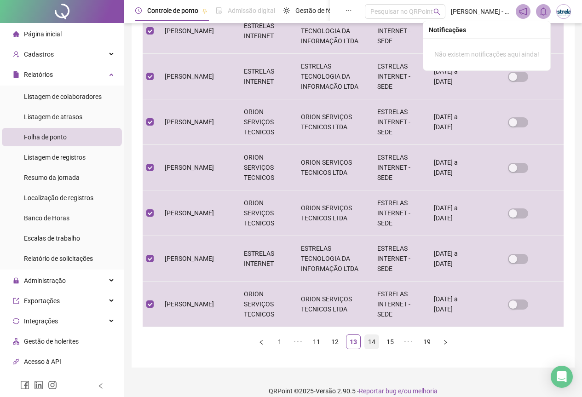
click at [370, 335] on link "14" at bounding box center [372, 342] width 14 height 14
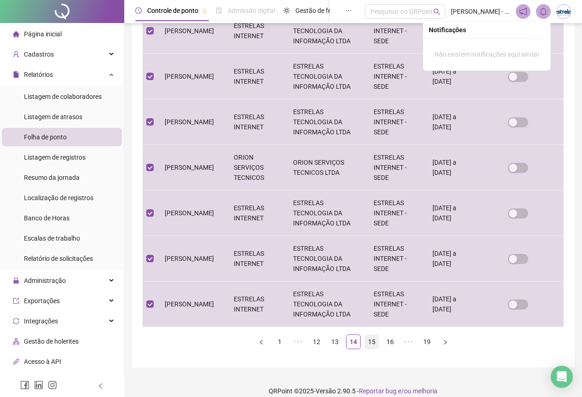
click at [366, 335] on link "15" at bounding box center [372, 342] width 14 height 14
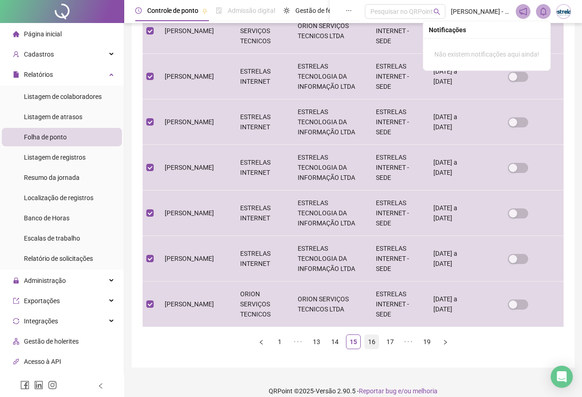
click at [368, 335] on link "16" at bounding box center [372, 342] width 14 height 14
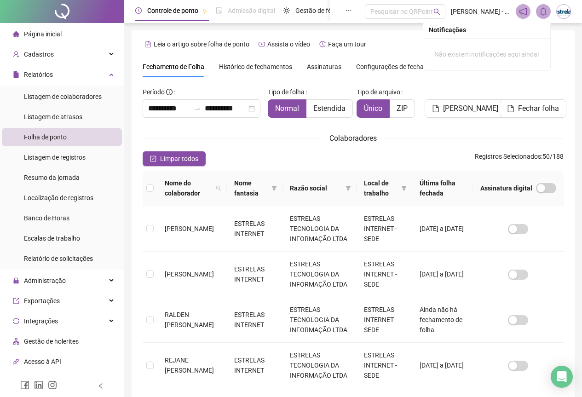
click at [144, 189] on th at bounding box center [150, 188] width 15 height 35
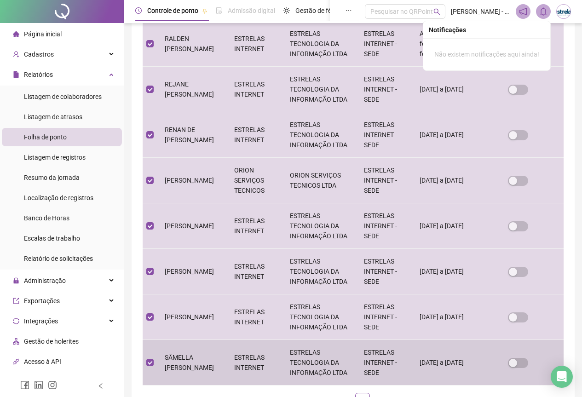
scroll to position [345, 0]
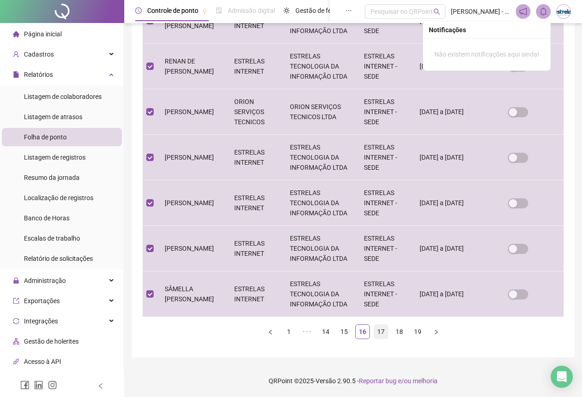
click at [378, 329] on link "17" at bounding box center [381, 332] width 14 height 14
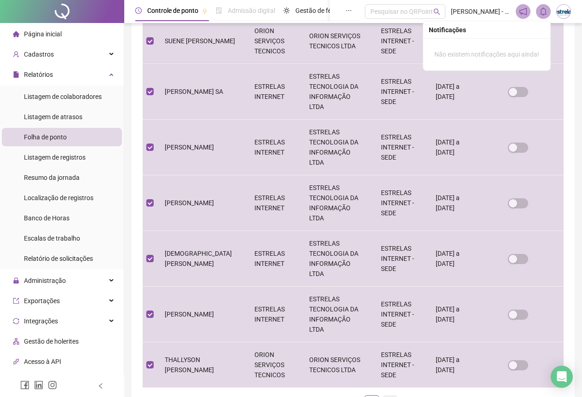
click at [390, 396] on link "18" at bounding box center [390, 403] width 14 height 14
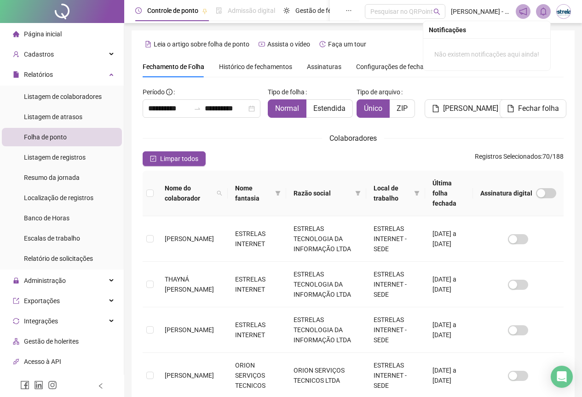
click at [153, 187] on th at bounding box center [150, 194] width 15 height 46
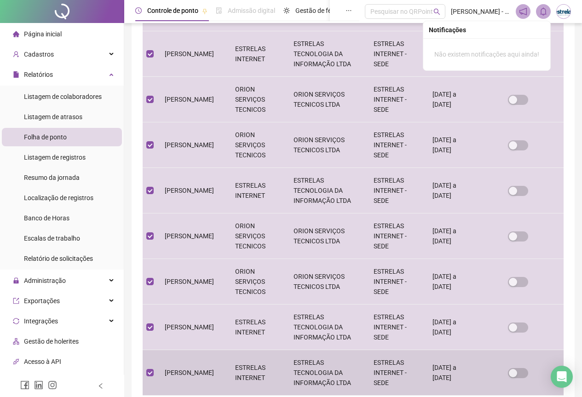
scroll to position [345, 0]
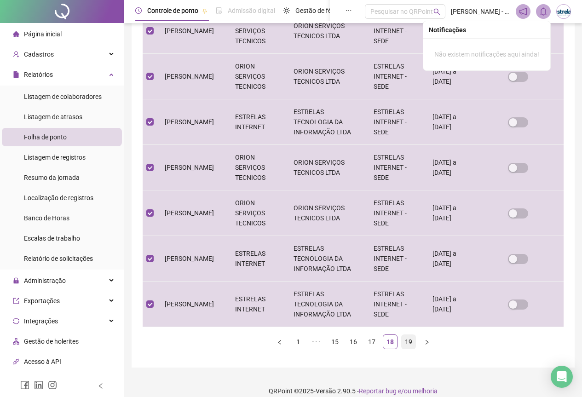
click at [405, 335] on link "19" at bounding box center [409, 342] width 14 height 14
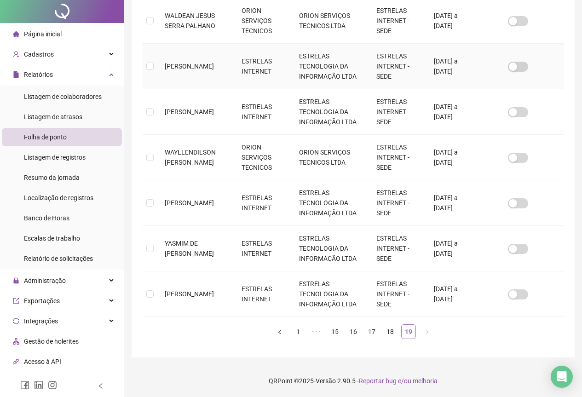
scroll to position [0, 0]
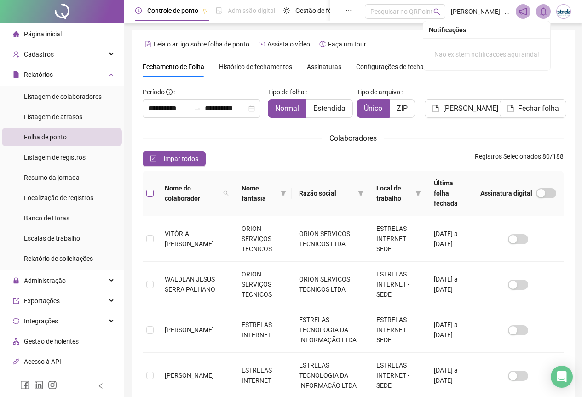
click at [148, 192] on label at bounding box center [149, 193] width 7 height 10
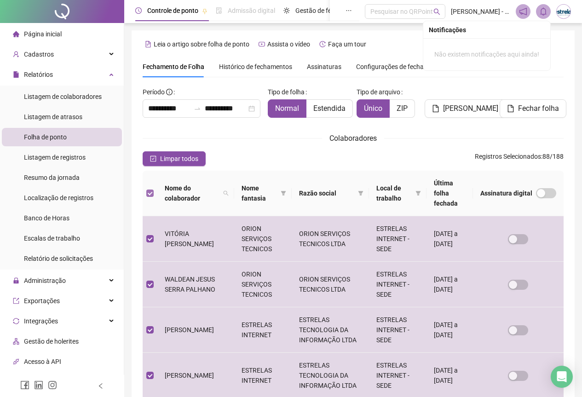
click at [148, 192] on label at bounding box center [149, 193] width 7 height 10
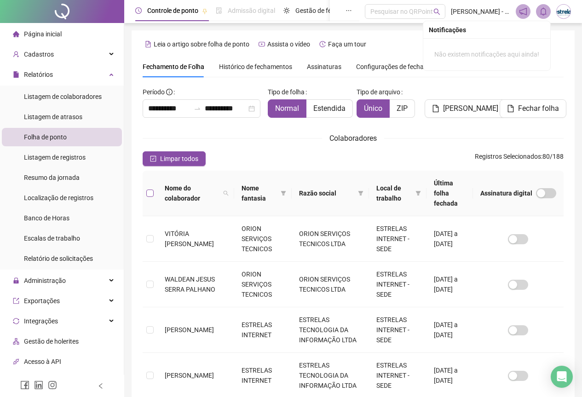
click at [148, 192] on label at bounding box center [149, 193] width 7 height 10
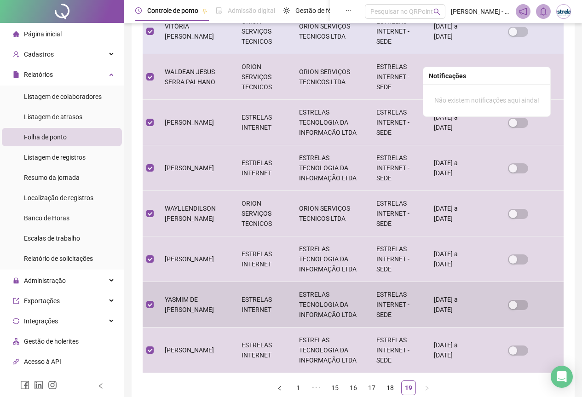
scroll to position [23, 0]
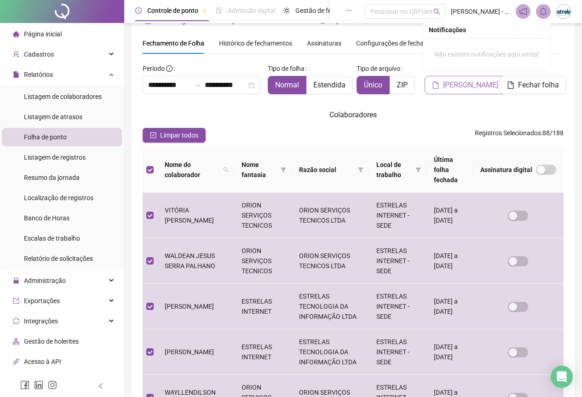
click at [447, 89] on span "Gerar espelho" at bounding box center [470, 85] width 55 height 11
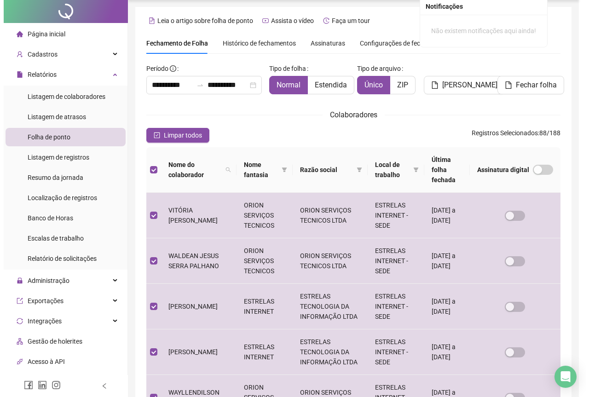
scroll to position [0, 0]
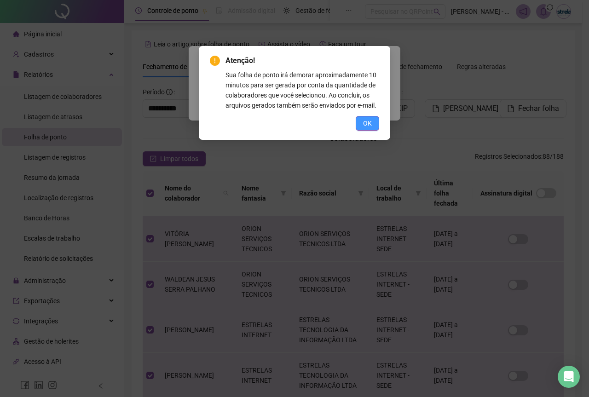
drag, startPoint x: 360, startPoint y: 124, endPoint x: 360, endPoint y: 116, distance: 8.3
click at [360, 124] on button "OK" at bounding box center [367, 123] width 23 height 15
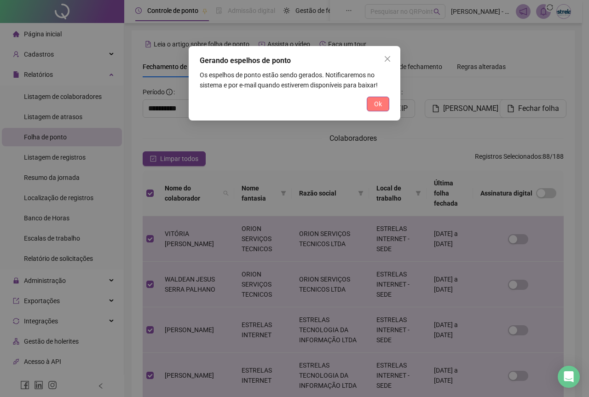
click at [375, 98] on button "Ok" at bounding box center [378, 104] width 23 height 15
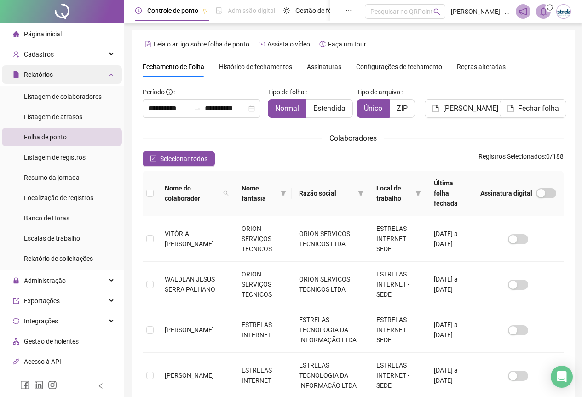
click at [65, 79] on div "Relatórios" at bounding box center [62, 74] width 120 height 18
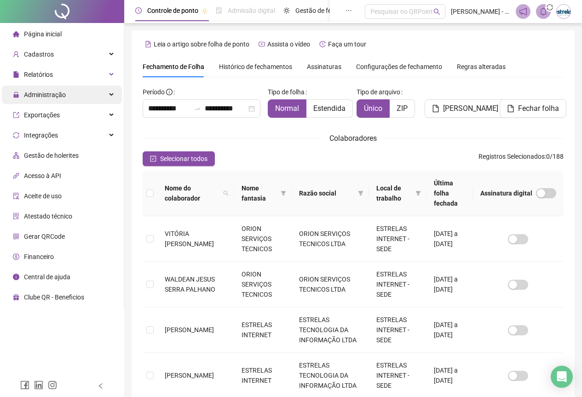
click at [62, 97] on span "Administração" at bounding box center [45, 94] width 42 height 7
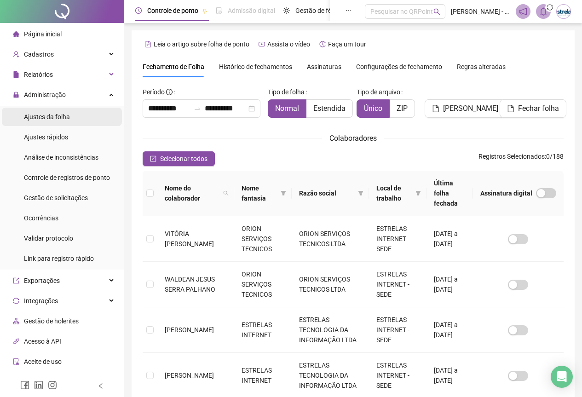
click at [63, 116] on span "Ajustes da folha" at bounding box center [47, 116] width 46 height 7
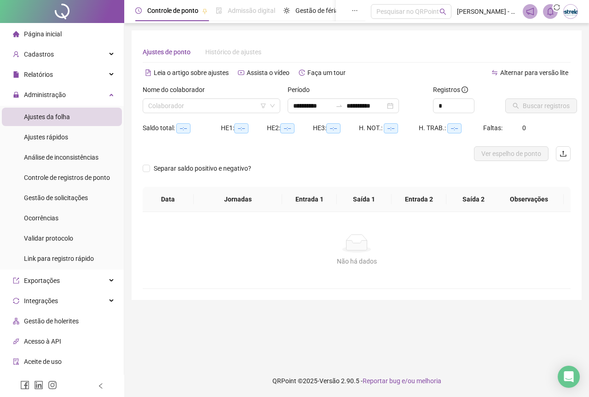
type input "**********"
click at [217, 103] on input "search" at bounding box center [207, 106] width 118 height 14
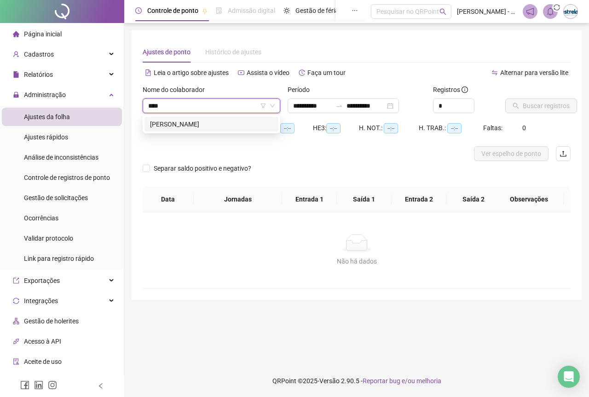
type input "*****"
click at [201, 125] on div "DIOGO DE ALMEIDA RIBEIRO" at bounding box center [211, 124] width 123 height 10
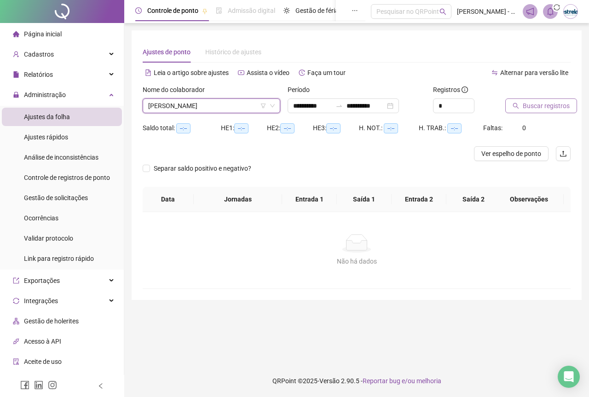
click at [549, 104] on span "Buscar registros" at bounding box center [546, 106] width 47 height 10
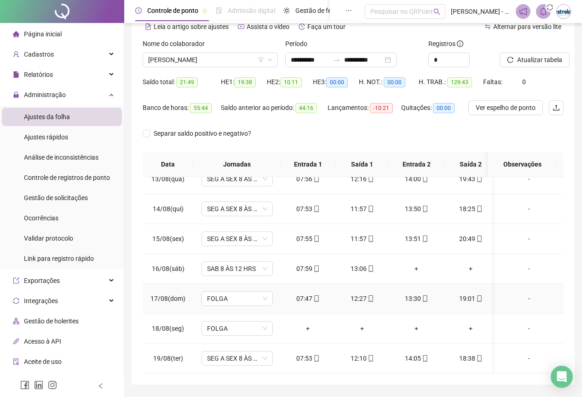
scroll to position [73, 0]
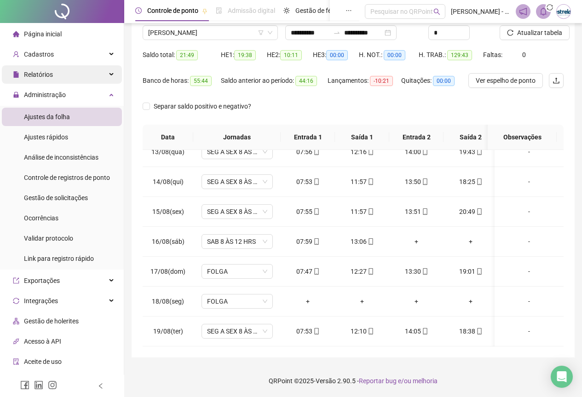
click at [72, 68] on div "Relatórios" at bounding box center [62, 74] width 120 height 18
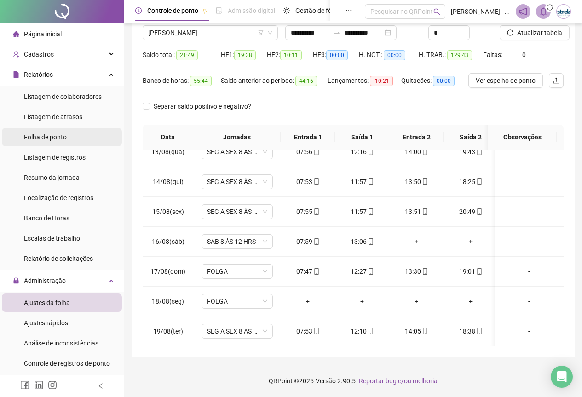
click at [68, 132] on li "Folha de ponto" at bounding box center [62, 137] width 120 height 18
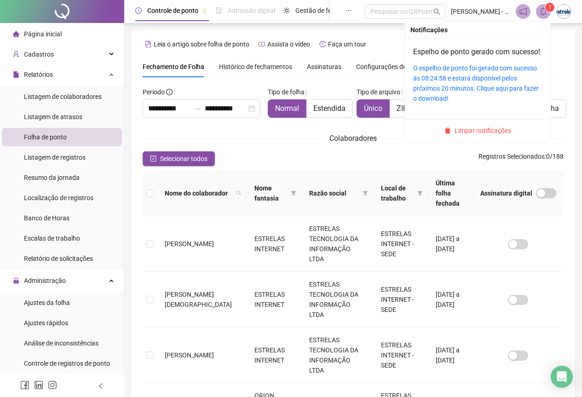
click at [551, 13] on div "1" at bounding box center [543, 11] width 55 height 15
click at [542, 14] on icon "bell" at bounding box center [543, 11] width 8 height 8
click at [459, 90] on link "O espelho de ponto foi gerado com sucesso às 08:24:58 e estará disponível pelos…" at bounding box center [476, 83] width 126 height 38
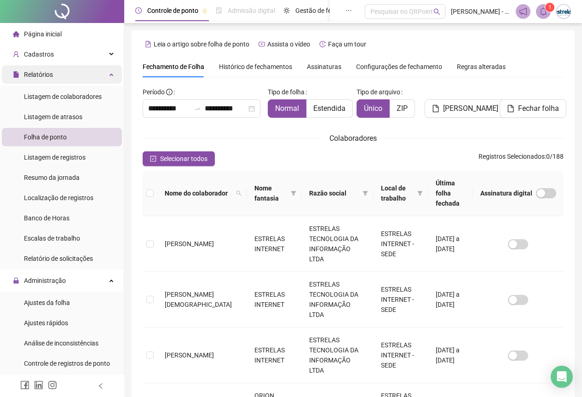
click at [63, 73] on div "Relatórios" at bounding box center [62, 74] width 120 height 18
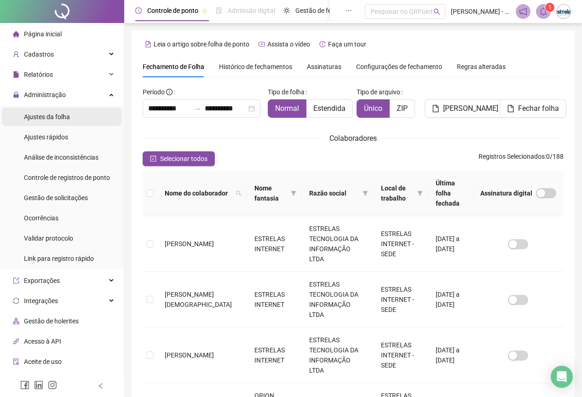
click at [54, 115] on span "Ajustes da folha" at bounding box center [47, 116] width 46 height 7
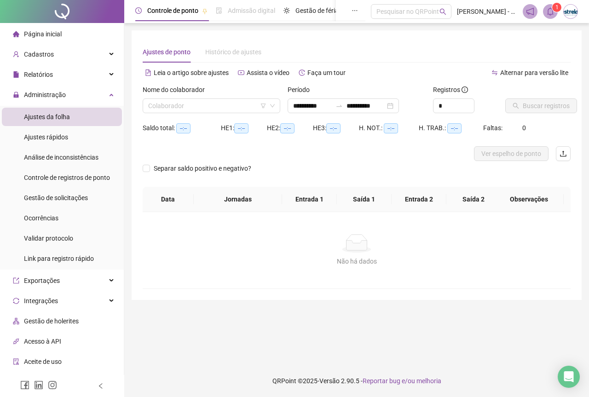
type input "**********"
click at [159, 107] on input "search" at bounding box center [207, 106] width 118 height 14
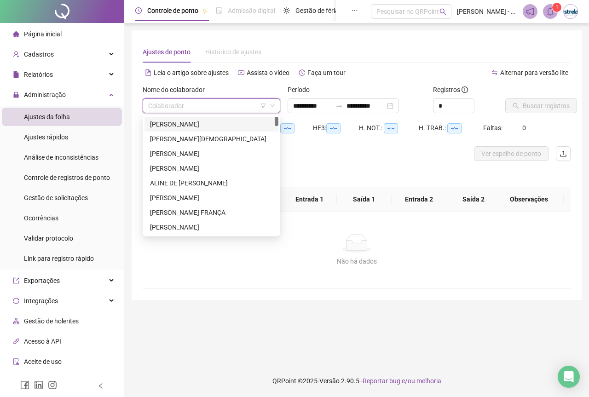
click at [159, 129] on div "[PERSON_NAME]" at bounding box center [211, 124] width 134 height 15
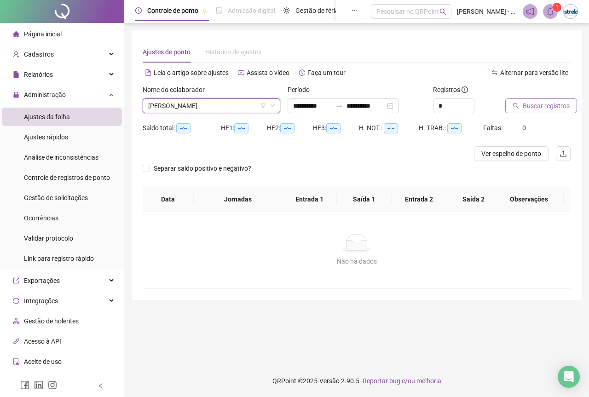
click at [529, 106] on span "Buscar registros" at bounding box center [546, 106] width 47 height 10
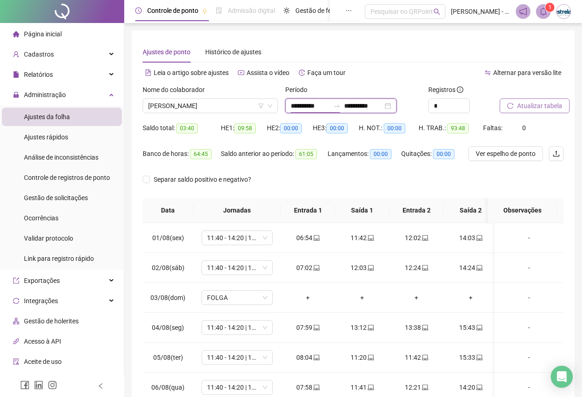
click at [312, 110] on input "**********" at bounding box center [310, 106] width 39 height 10
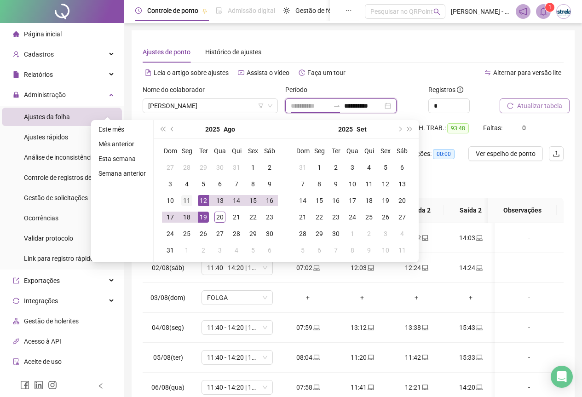
type input "**********"
click at [191, 201] on div "11" at bounding box center [186, 200] width 11 height 11
click at [201, 214] on div "19" at bounding box center [203, 217] width 11 height 11
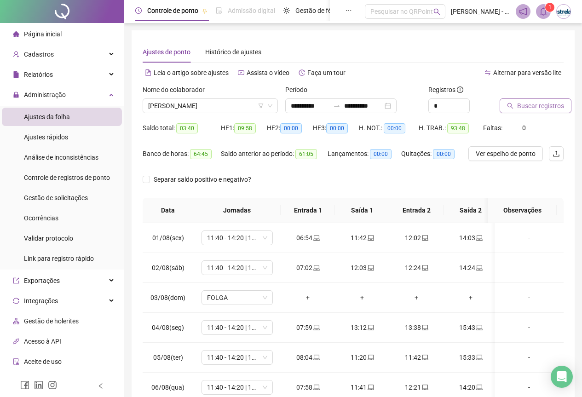
click at [535, 106] on span "Buscar registros" at bounding box center [540, 106] width 47 height 10
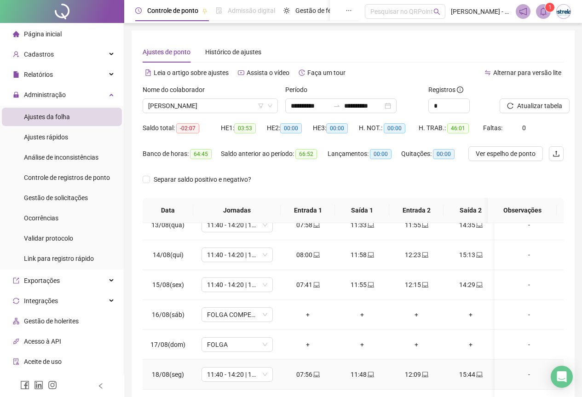
scroll to position [73, 0]
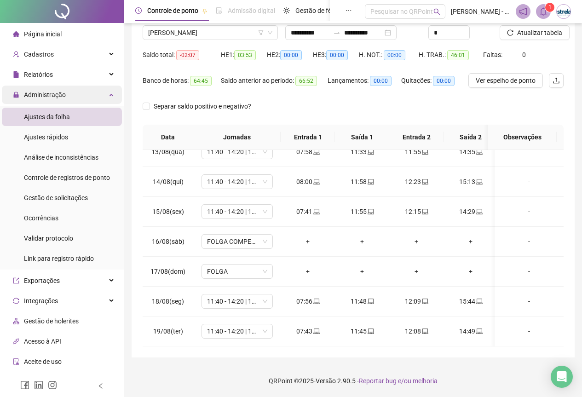
click at [85, 92] on div "Administração" at bounding box center [62, 95] width 120 height 18
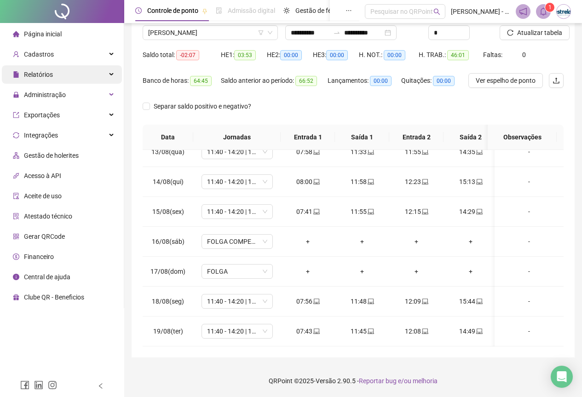
click at [86, 71] on div "Relatórios" at bounding box center [62, 74] width 120 height 18
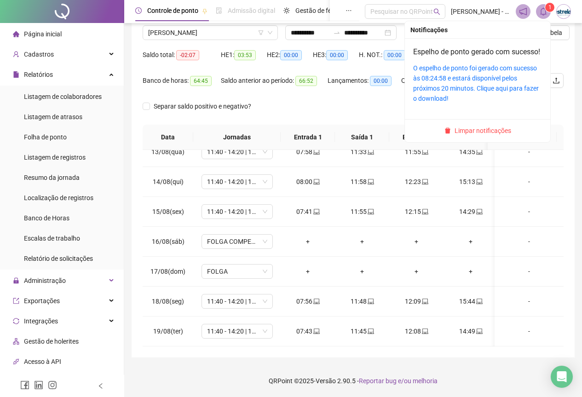
click at [544, 9] on icon "bell" at bounding box center [543, 11] width 8 height 8
click at [492, 136] on span "Limpar notificações" at bounding box center [482, 131] width 57 height 10
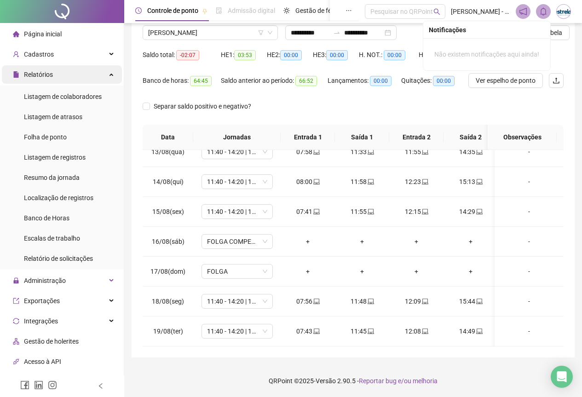
click at [99, 79] on div "Relatórios" at bounding box center [62, 74] width 120 height 18
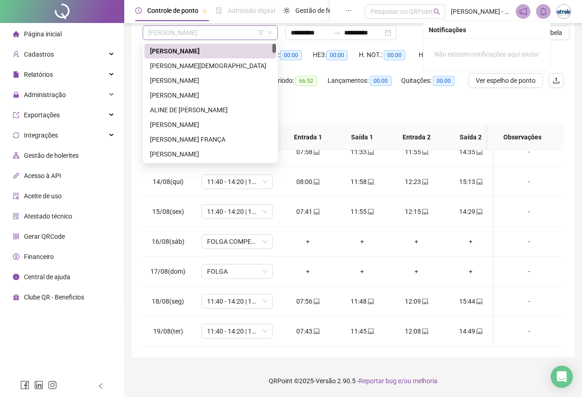
click at [177, 38] on span "[PERSON_NAME]" at bounding box center [210, 33] width 124 height 14
click at [373, 29] on input "**********" at bounding box center [363, 33] width 39 height 10
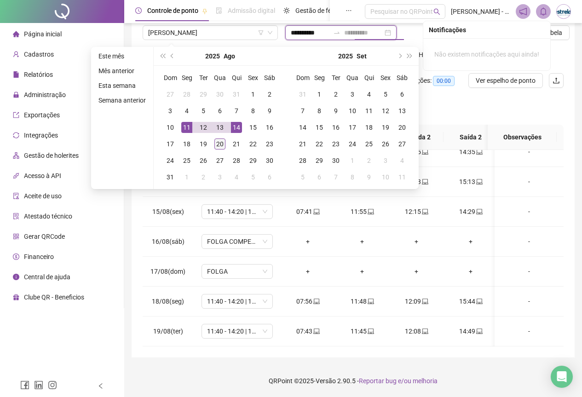
type input "**********"
click at [219, 144] on div "20" at bounding box center [219, 143] width 11 height 11
type input "**********"
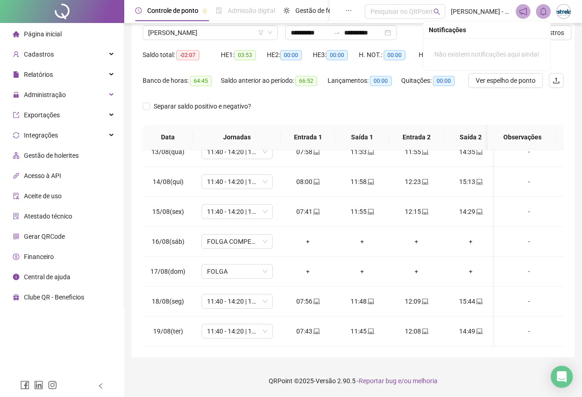
click at [497, 39] on div "Não existem notificações aqui ainda!" at bounding box center [486, 54] width 127 height 32
click at [558, 52] on div "Saldo total: -02:07 HE 1: 03:53 HE 2: 00:00 HE 3: 00:00 H. NOT.: 00:00 H. TRAB.…" at bounding box center [353, 60] width 421 height 26
click at [554, 35] on span "Buscar registros" at bounding box center [540, 33] width 47 height 10
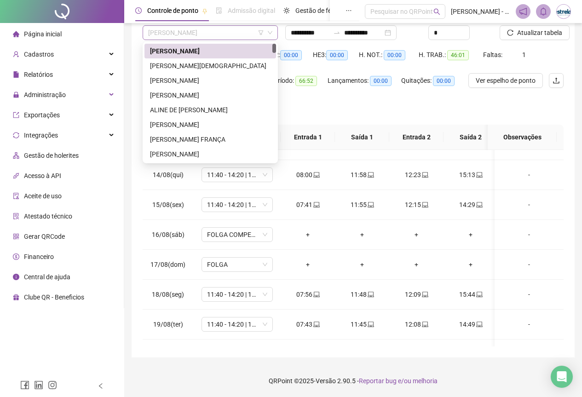
click at [190, 32] on span "[PERSON_NAME]" at bounding box center [210, 33] width 124 height 14
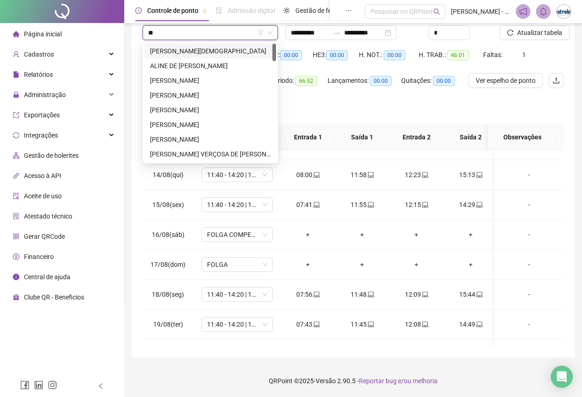
type input "***"
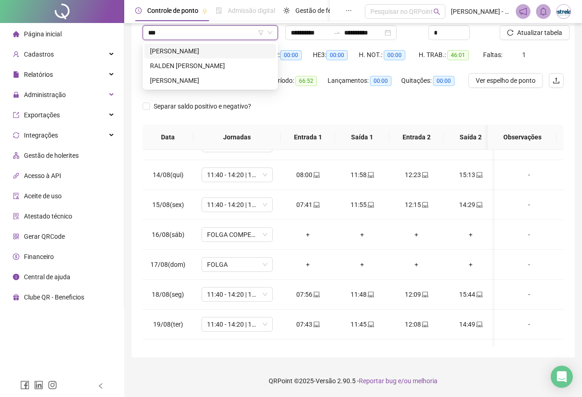
click at [194, 46] on div "DENILSON DUARTE SILVA" at bounding box center [210, 51] width 121 height 10
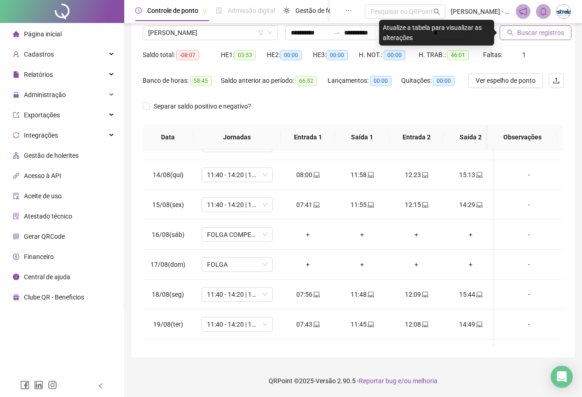
click at [523, 34] on span "Buscar registros" at bounding box center [540, 33] width 47 height 10
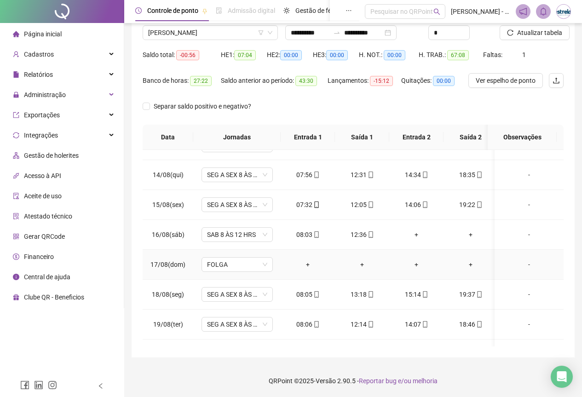
scroll to position [109, 0]
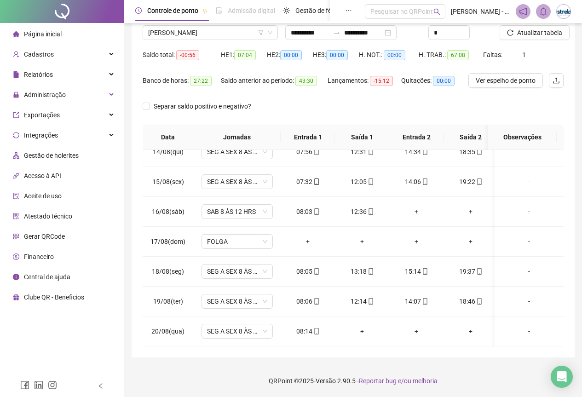
click at [178, 40] on div "Nome do colaborador DENILSON DUARTE SILVA" at bounding box center [210, 30] width 143 height 36
click at [178, 37] on span "DENILSON DUARTE SILVA" at bounding box center [210, 33] width 124 height 14
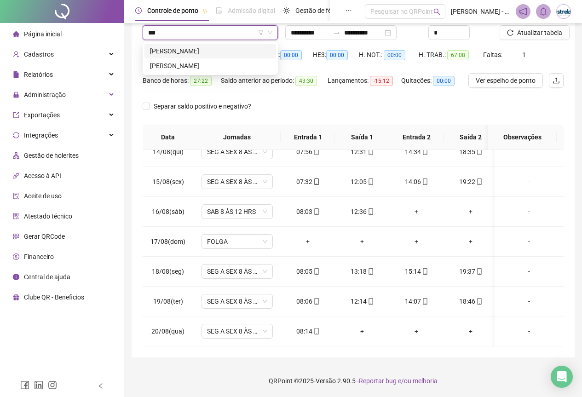
scroll to position [0, 0]
type input "*****"
click at [168, 63] on div "[PERSON_NAME]" at bounding box center [210, 66] width 121 height 10
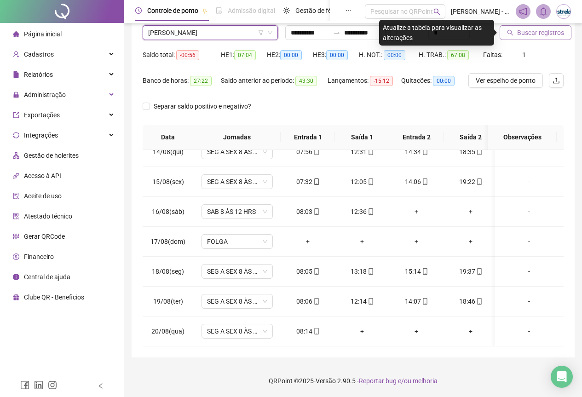
click at [555, 34] on span "Buscar registros" at bounding box center [540, 33] width 47 height 10
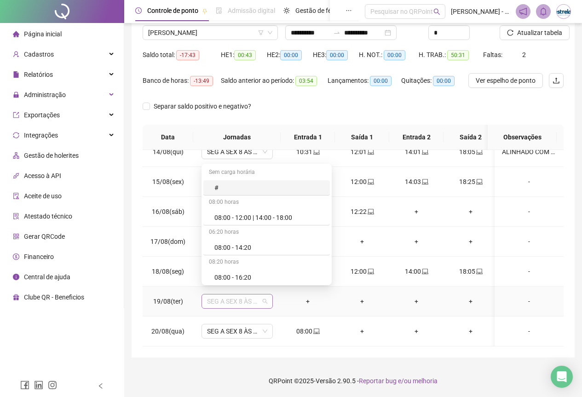
click at [238, 294] on span "SEG A SEX 8 ÀS 18 HRS" at bounding box center [237, 301] width 60 height 14
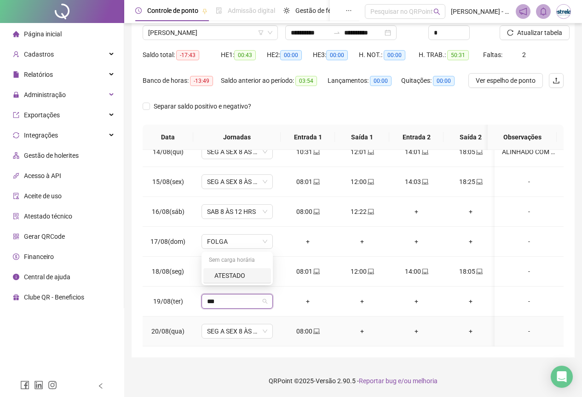
type input "****"
click at [227, 270] on div "ATESTADO" at bounding box center [237, 275] width 68 height 15
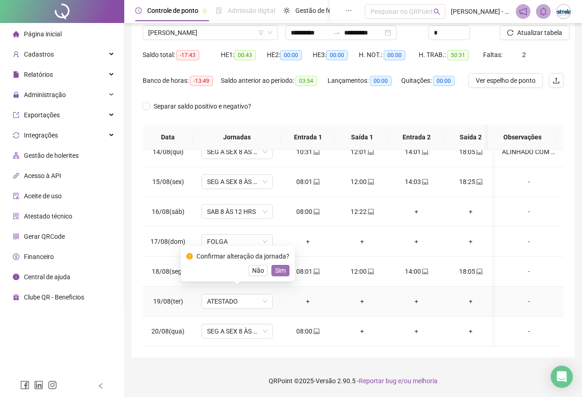
click at [275, 269] on span "Sim" at bounding box center [280, 270] width 11 height 10
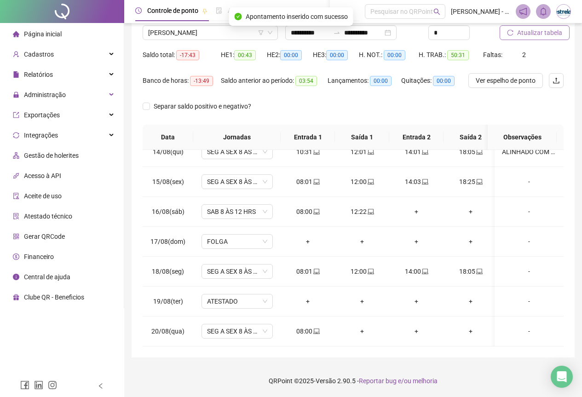
click at [524, 30] on span "Atualizar tabela" at bounding box center [539, 33] width 45 height 10
click at [225, 34] on span "[PERSON_NAME]" at bounding box center [210, 33] width 124 height 14
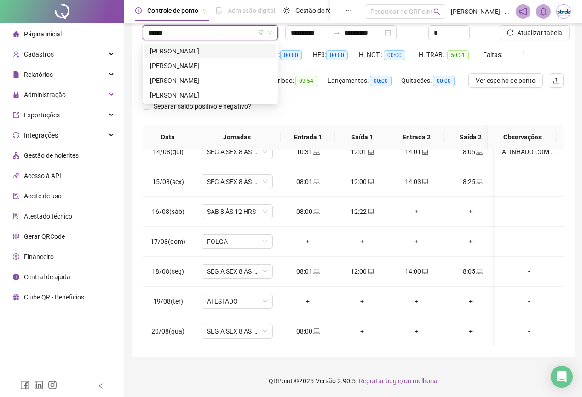
type input "*******"
click at [204, 64] on div "GABRIEL ALVES DA COSTA" at bounding box center [210, 66] width 121 height 10
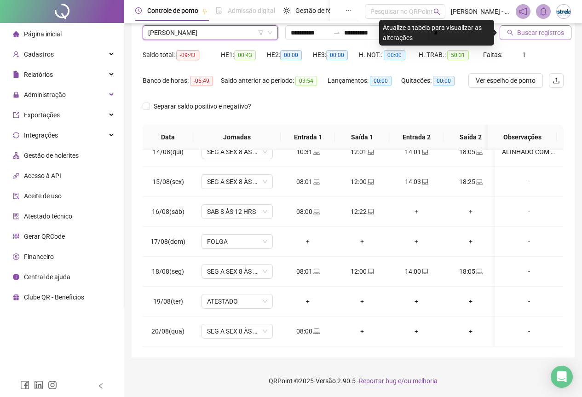
click at [512, 29] on icon "search" at bounding box center [510, 32] width 6 height 6
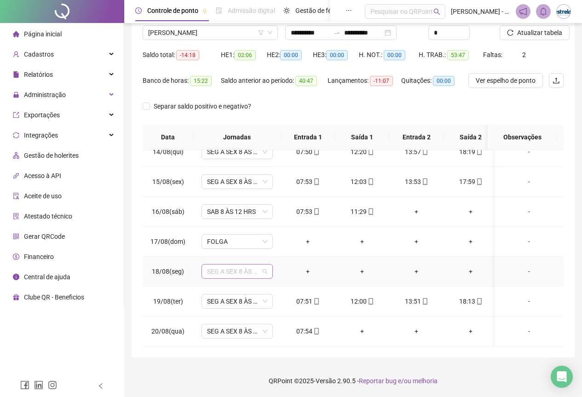
click at [240, 265] on span "SEG A SEX 8 ÀS 18 HRS" at bounding box center [237, 272] width 60 height 14
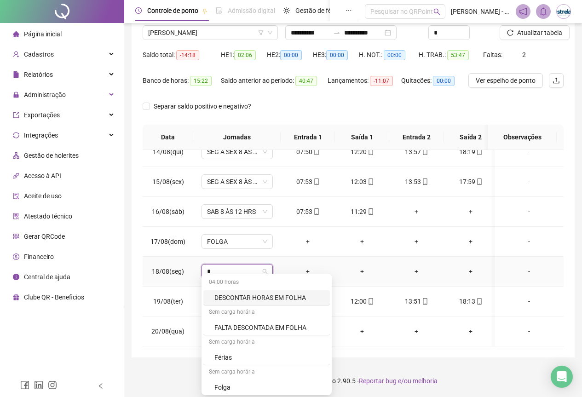
type input "**"
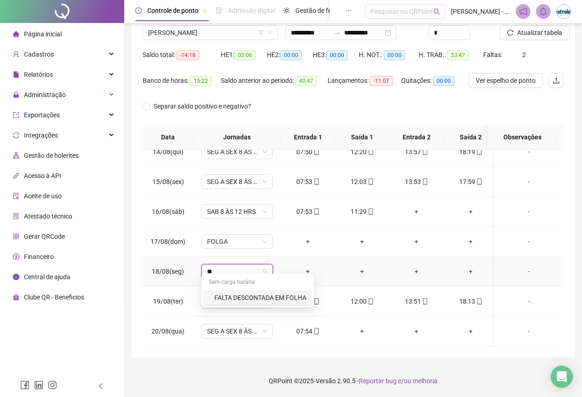
click at [228, 296] on div "FALTA DESCONTADA EM FOLHA" at bounding box center [260, 298] width 92 height 10
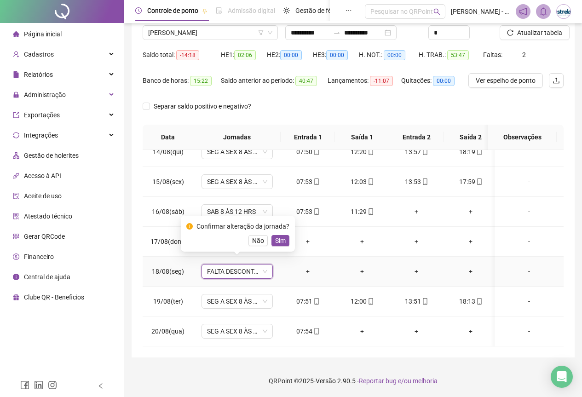
drag, startPoint x: 275, startPoint y: 254, endPoint x: 276, endPoint y: 247, distance: 7.9
click at [276, 257] on td "FALTA DESCONTADA EM FOLHA FALTA DESCONTADA EM FOLHA" at bounding box center [236, 272] width 87 height 30
click at [276, 247] on div "Confirmar alteração da jornada? Não Sim" at bounding box center [238, 234] width 114 height 36
click at [278, 236] on span "Sim" at bounding box center [280, 241] width 11 height 10
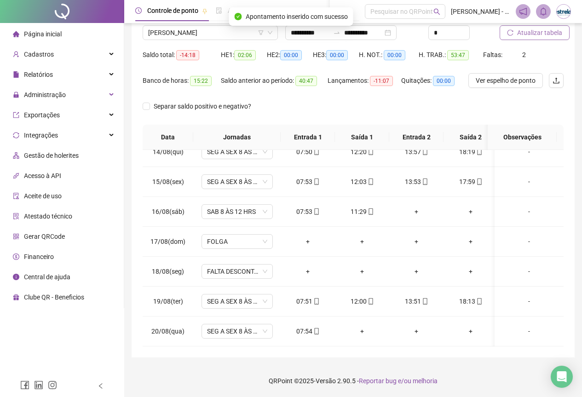
click at [552, 33] on span "Atualizar tabela" at bounding box center [539, 33] width 45 height 10
click at [209, 24] on div "Nome do colaborador" at bounding box center [210, 19] width 135 height 14
drag, startPoint x: 209, startPoint y: 25, endPoint x: 208, endPoint y: 31, distance: 5.5
click at [209, 26] on div "GABRIEL ALVES DA COSTA" at bounding box center [210, 32] width 135 height 15
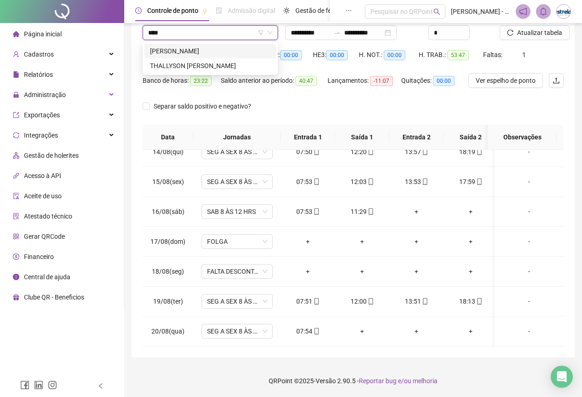
type input "*****"
click at [207, 54] on div "THALLYSON [PERSON_NAME]" at bounding box center [210, 51] width 121 height 10
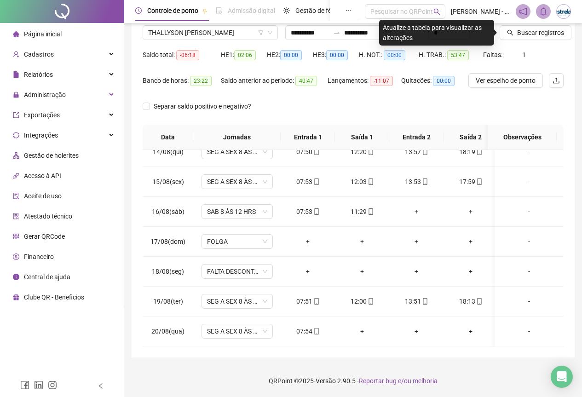
click at [542, 24] on div "Buscar registros" at bounding box center [532, 26] width 64 height 29
click at [540, 29] on span "Buscar registros" at bounding box center [540, 33] width 47 height 10
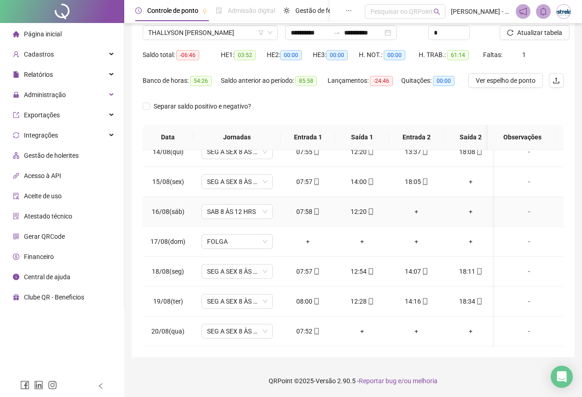
scroll to position [63, 0]
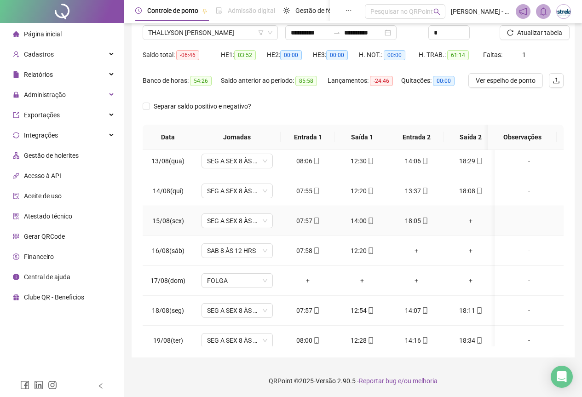
click at [470, 219] on div "+" at bounding box center [471, 221] width 40 height 10
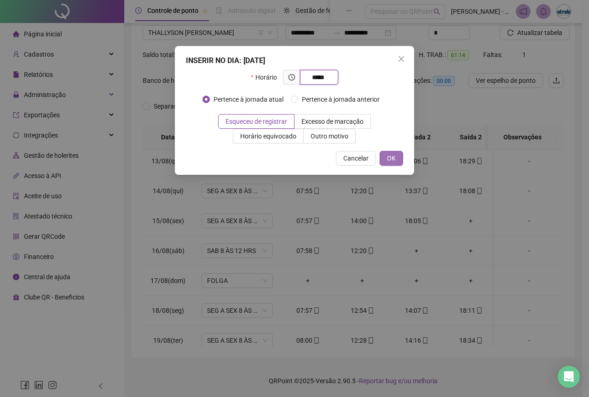
type input "*****"
click at [392, 158] on span "OK" at bounding box center [391, 158] width 9 height 10
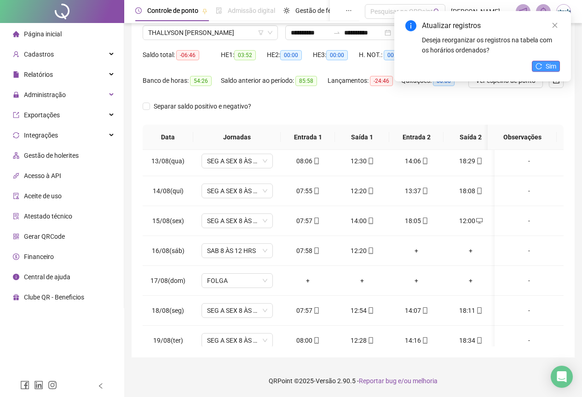
click at [537, 66] on icon "reload" at bounding box center [538, 66] width 6 height 6
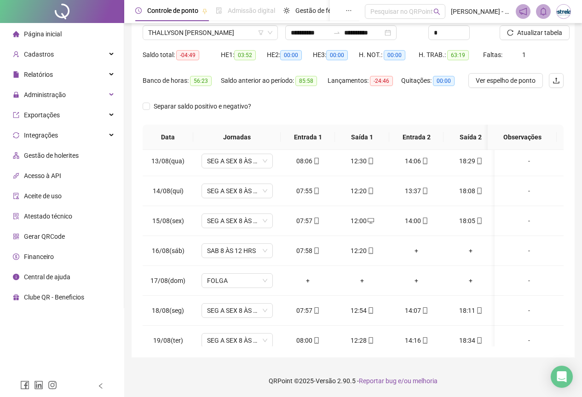
click at [535, 34] on span "Atualizar tabela" at bounding box center [539, 33] width 45 height 10
click at [92, 60] on div "Cadastros" at bounding box center [62, 54] width 120 height 18
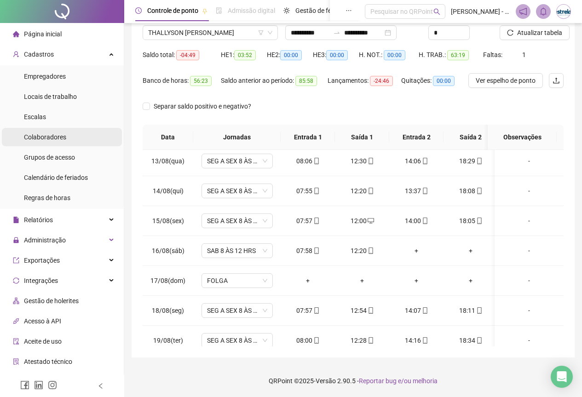
click at [63, 133] on span "Colaboradores" at bounding box center [45, 136] width 42 height 7
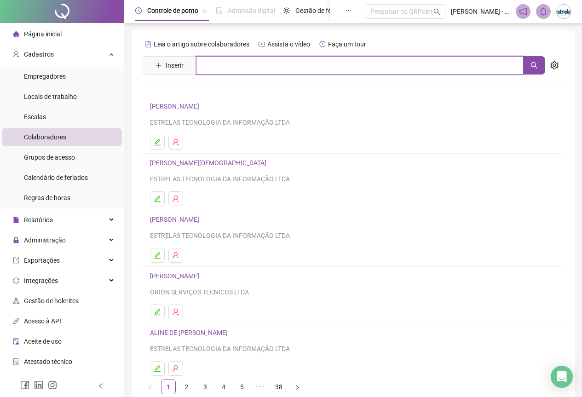
click at [206, 63] on input "text" at bounding box center [360, 65] width 328 height 18
type input "********"
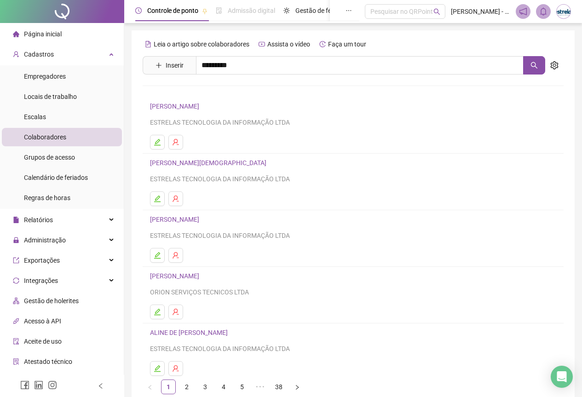
click at [226, 92] on link "ALINE DE PAULO MACHADO" at bounding box center [199, 92] width 78 height 7
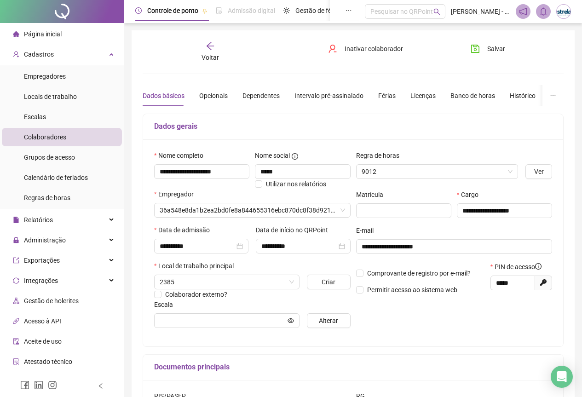
type input "**********"
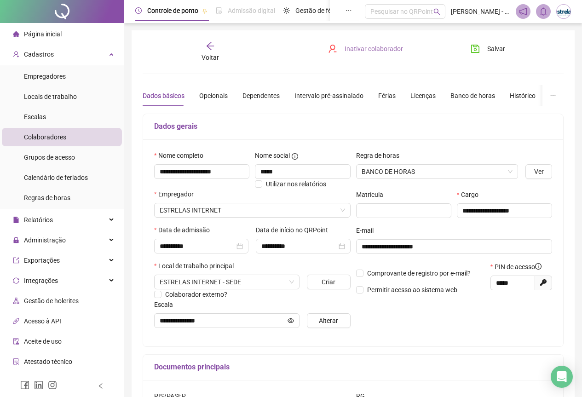
click at [394, 47] on span "Inativar colaborador" at bounding box center [374, 49] width 58 height 10
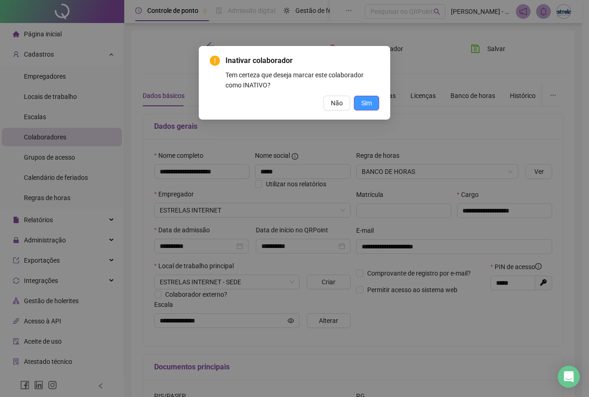
click at [373, 104] on button "Sim" at bounding box center [366, 103] width 25 height 15
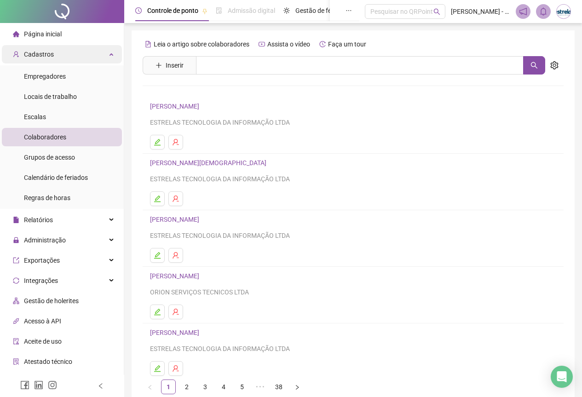
click at [53, 57] on div "Cadastros" at bounding box center [62, 54] width 120 height 18
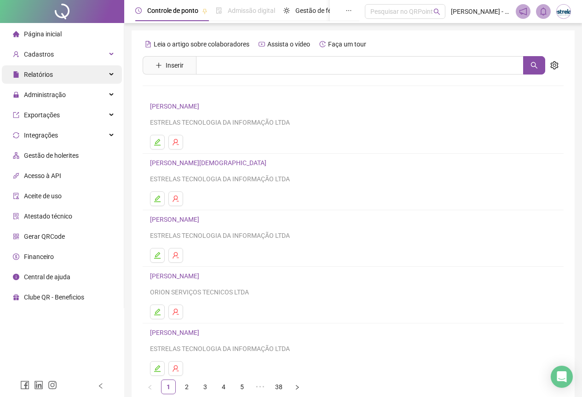
click at [49, 79] on span "Relatórios" at bounding box center [33, 74] width 40 height 18
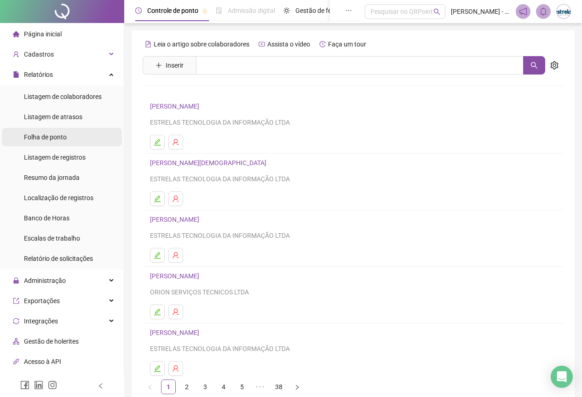
click at [44, 136] on span "Folha de ponto" at bounding box center [45, 136] width 43 height 7
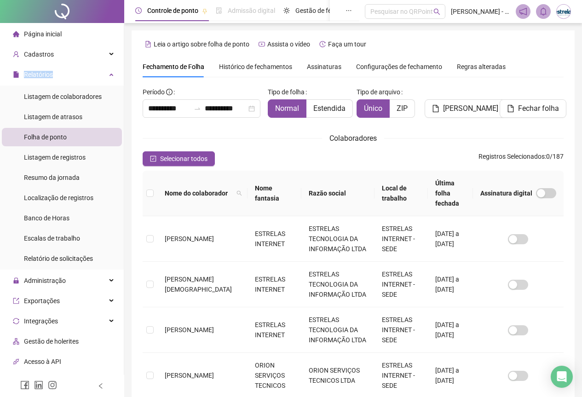
drag, startPoint x: 66, startPoint y: 62, endPoint x: 62, endPoint y: 84, distance: 22.0
click at [62, 84] on ul "Página inicial Cadastros Empregadores Locais de trabalho Escalas Colaboradores …" at bounding box center [62, 258] width 124 height 471
click at [62, 80] on div "Relatórios" at bounding box center [62, 74] width 120 height 18
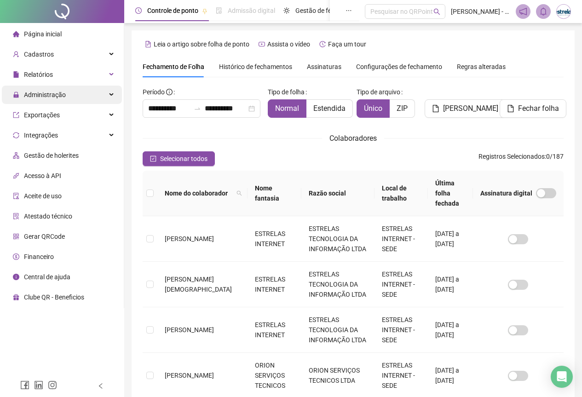
click at [55, 89] on span "Administração" at bounding box center [39, 95] width 53 height 18
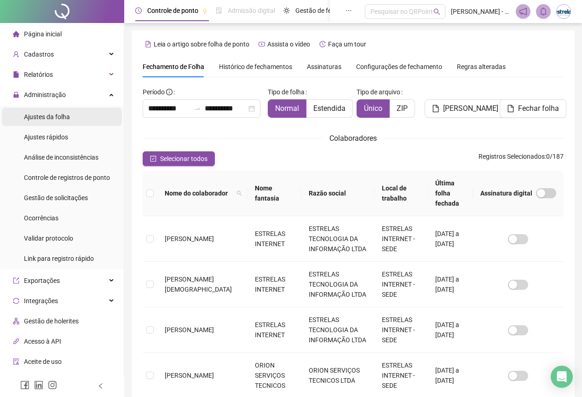
click at [53, 111] on div "Ajustes da folha" at bounding box center [47, 117] width 46 height 18
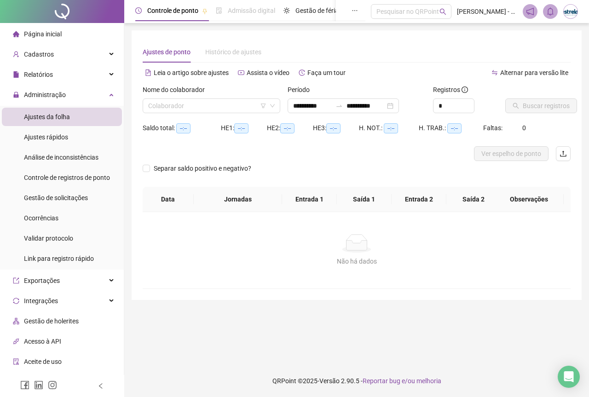
type input "**********"
click at [313, 103] on input "**********" at bounding box center [312, 106] width 39 height 10
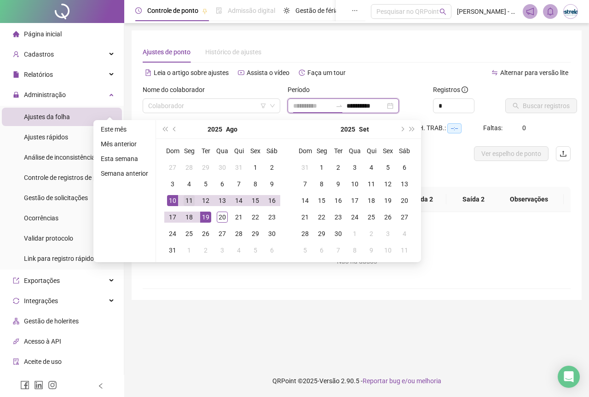
type input "**********"
click at [194, 202] on div "11" at bounding box center [189, 200] width 11 height 11
type input "**********"
click at [220, 213] on div "20" at bounding box center [222, 217] width 11 height 11
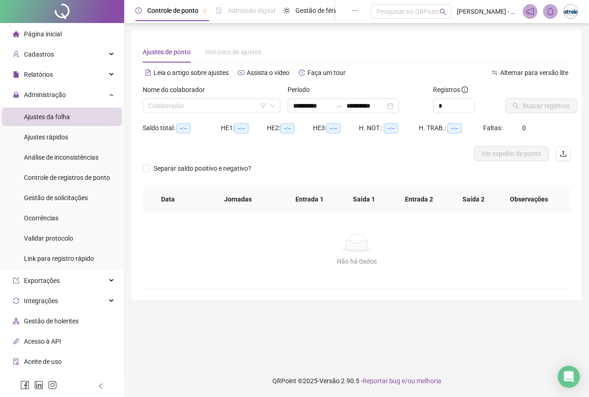
click at [270, 151] on div at bounding box center [303, 153] width 321 height 15
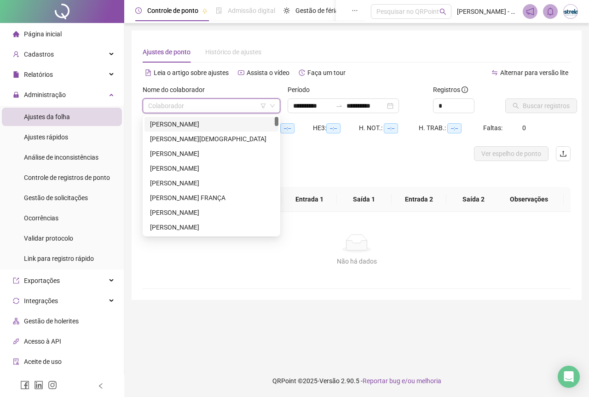
click at [177, 105] on input "search" at bounding box center [207, 106] width 118 height 14
type input "****"
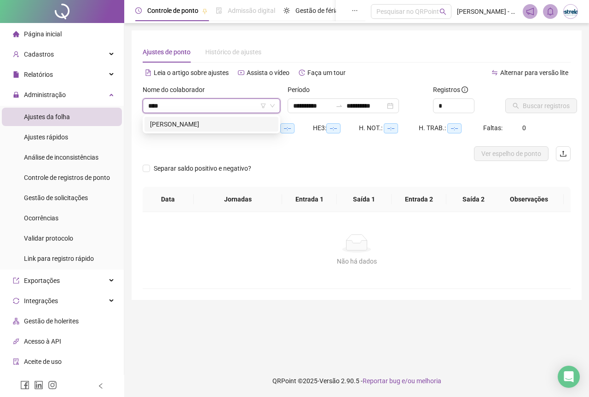
click at [178, 126] on div "[PERSON_NAME]" at bounding box center [211, 124] width 123 height 10
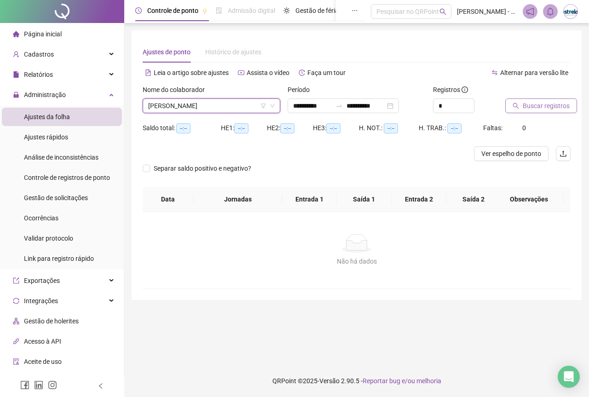
click at [562, 98] on button "Buscar registros" at bounding box center [541, 105] width 72 height 15
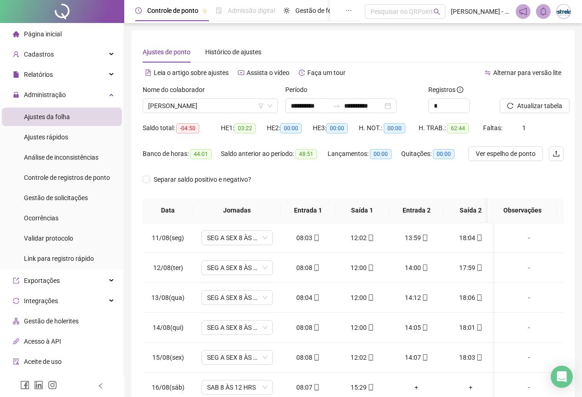
scroll to position [73, 0]
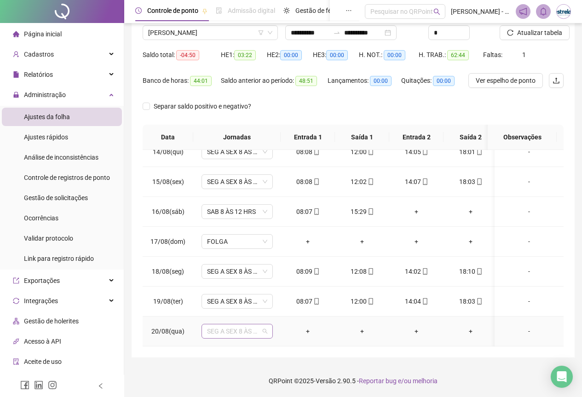
click at [254, 324] on span "SEG A SEX 8 ÀS 18 HRS" at bounding box center [237, 331] width 60 height 14
type input "****"
click at [254, 306] on div "ATESTADO" at bounding box center [239, 305] width 51 height 10
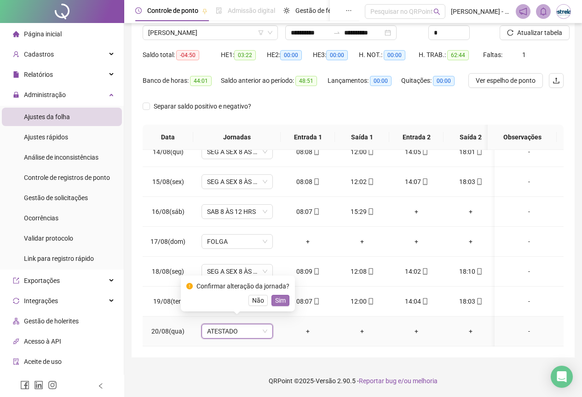
click at [275, 299] on span "Sim" at bounding box center [280, 300] width 11 height 10
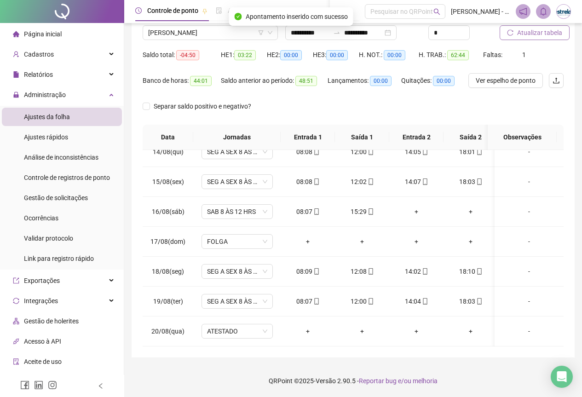
click at [523, 27] on button "Atualizar tabela" at bounding box center [535, 32] width 70 height 15
click at [162, 36] on span "[PERSON_NAME]" at bounding box center [210, 33] width 124 height 14
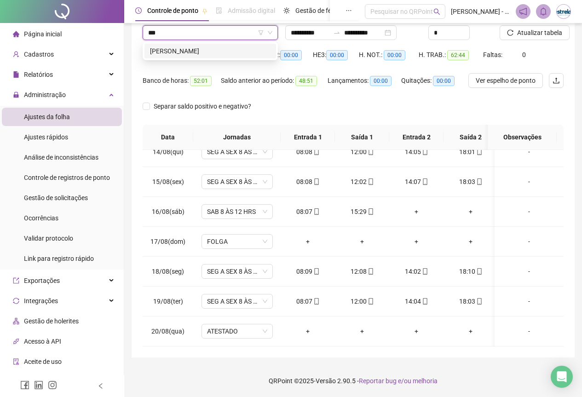
scroll to position [0, 0]
type input "****"
click at [176, 65] on div "Saldo total: 03:10" at bounding box center [182, 60] width 78 height 26
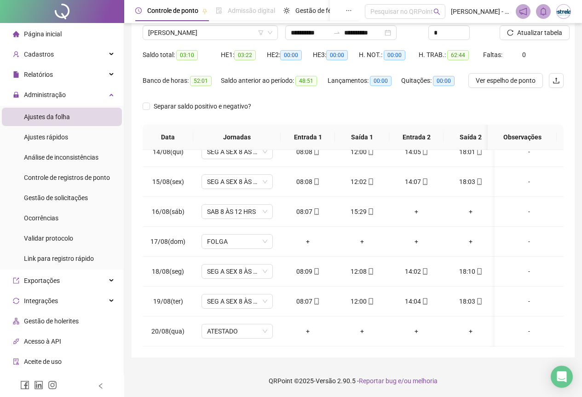
click at [193, 21] on div "Controle de ponto Admissão digital Gestão de férias Painel do DP Folha de pagam…" at bounding box center [247, 11] width 224 height 23
click at [191, 26] on span "[PERSON_NAME]" at bounding box center [210, 33] width 124 height 14
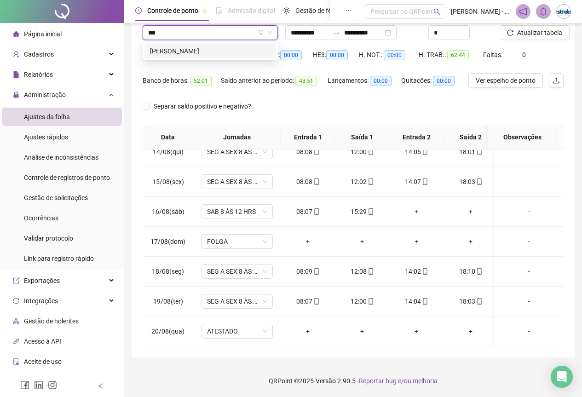
scroll to position [0, 0]
type input "****"
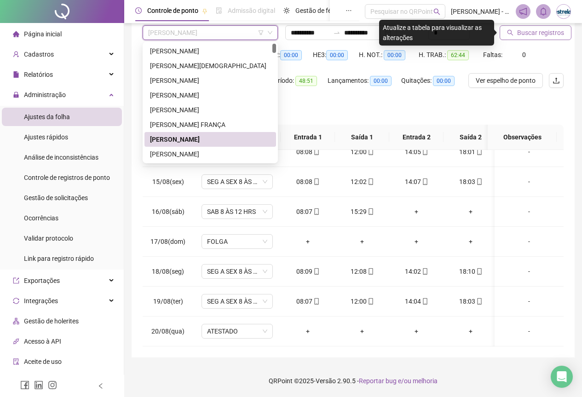
click at [552, 28] on button "Buscar registros" at bounding box center [536, 32] width 72 height 15
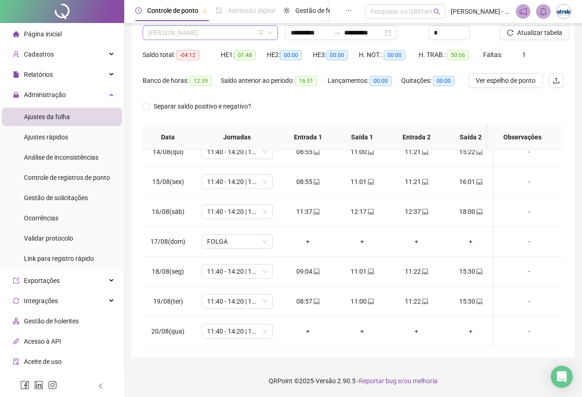
click at [176, 35] on span "[PERSON_NAME]" at bounding box center [210, 33] width 124 height 14
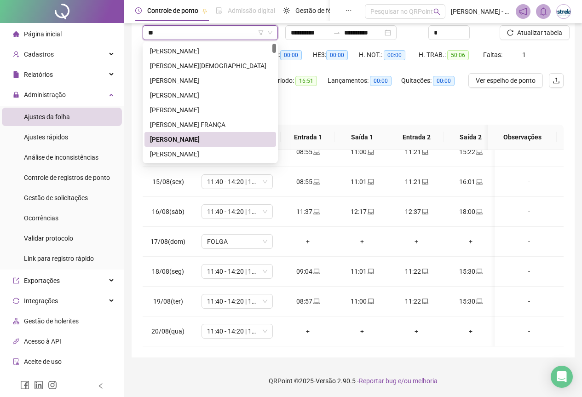
type input "***"
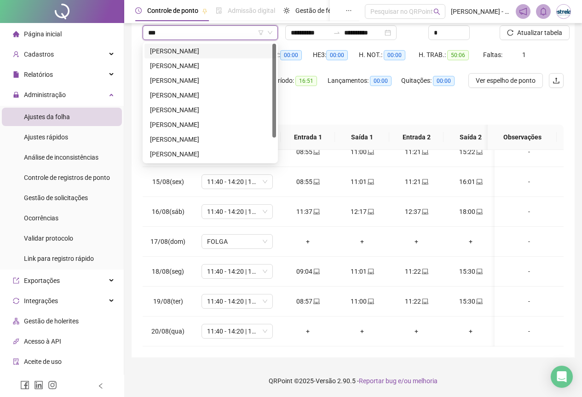
click at [169, 54] on div "[PERSON_NAME]" at bounding box center [210, 51] width 121 height 10
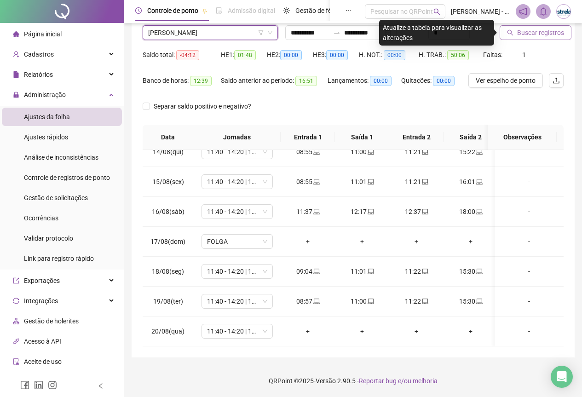
click at [527, 33] on span "Buscar registros" at bounding box center [540, 33] width 47 height 10
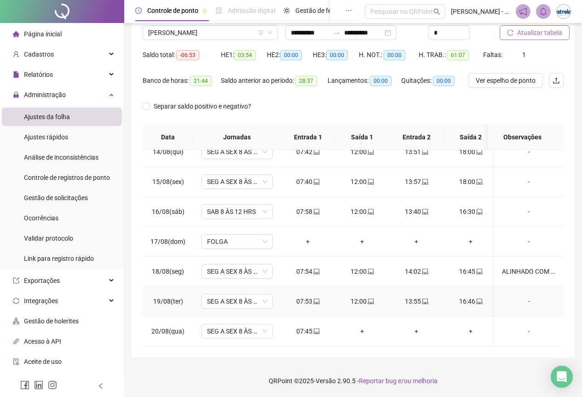
click at [524, 296] on div "-" at bounding box center [529, 301] width 54 height 10
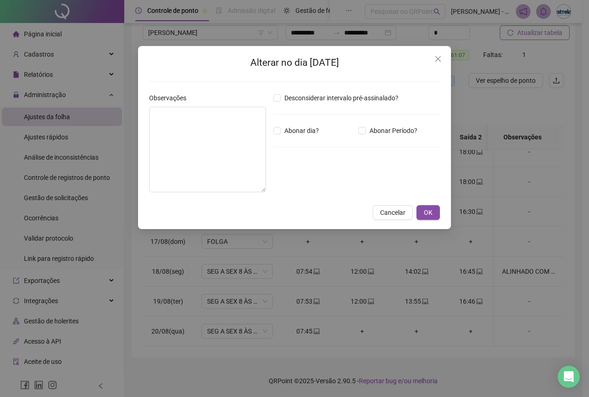
click at [281, 139] on div "Desconsiderar intervalo pré-assinalado? Abonar dia? Abonar Período? Horas a abo…" at bounding box center [357, 146] width 174 height 107
click at [252, 137] on textarea at bounding box center [207, 150] width 117 height 86
type textarea "*"
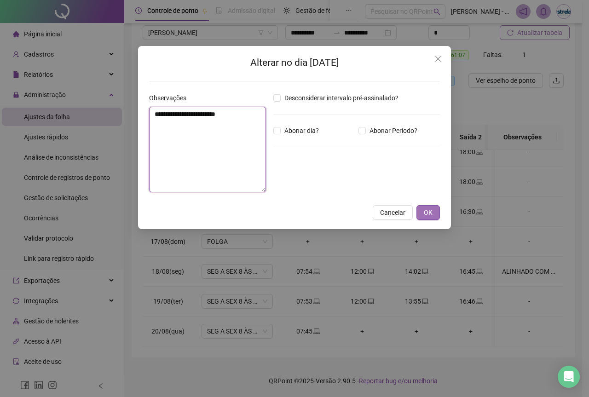
type textarea "**********"
click at [422, 219] on button "OK" at bounding box center [427, 212] width 23 height 15
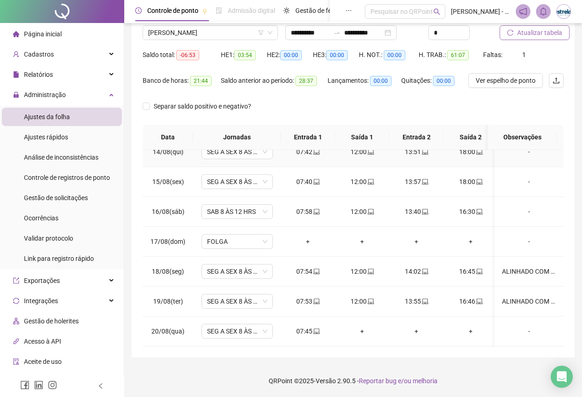
scroll to position [17, 0]
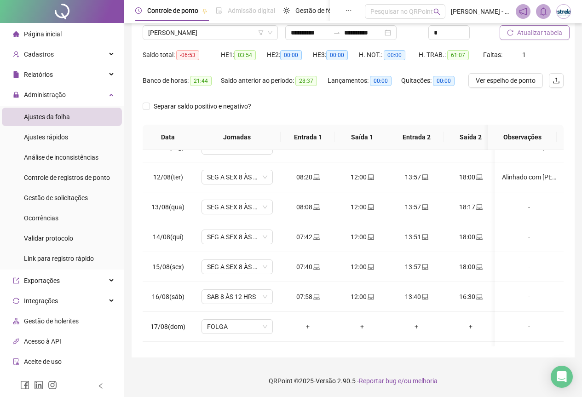
click at [542, 35] on span "Atualizar tabela" at bounding box center [539, 33] width 45 height 10
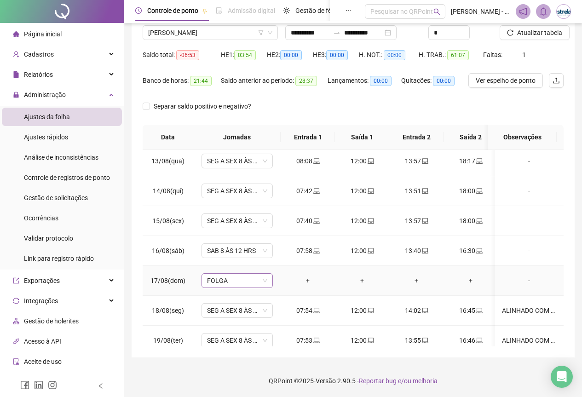
scroll to position [109, 0]
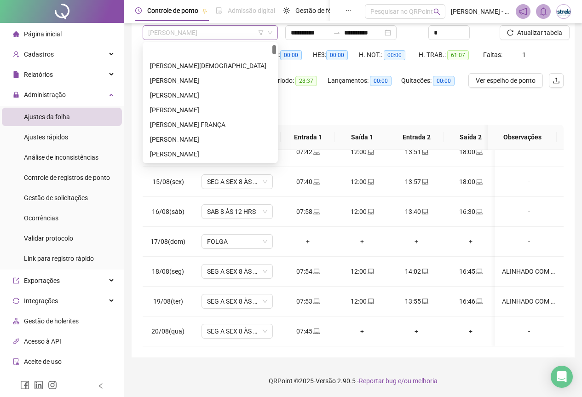
click at [217, 33] on span "[PERSON_NAME]" at bounding box center [210, 33] width 124 height 14
type input "***"
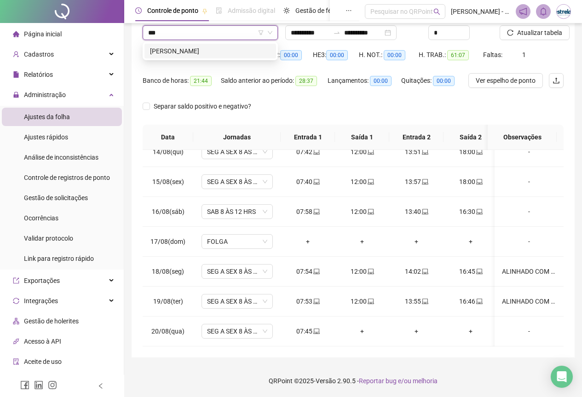
click at [220, 46] on div "[PERSON_NAME]" at bounding box center [210, 51] width 132 height 15
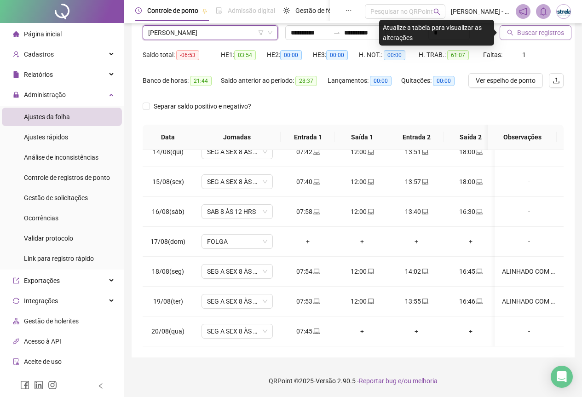
click at [515, 29] on button "Buscar registros" at bounding box center [536, 32] width 72 height 15
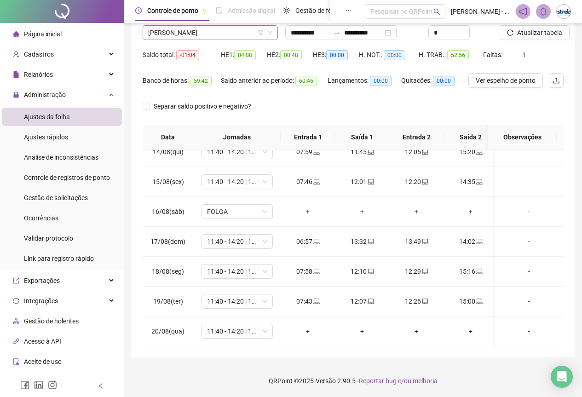
scroll to position [59, 0]
click at [219, 36] on span "[PERSON_NAME]" at bounding box center [210, 33] width 124 height 14
click at [207, 27] on span "[PERSON_NAME]" at bounding box center [210, 33] width 124 height 14
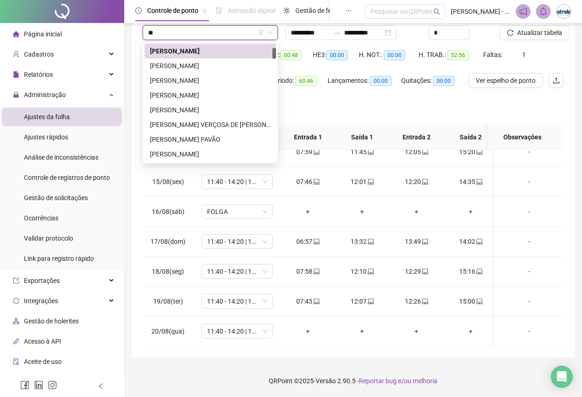
scroll to position [15, 0]
type input "***"
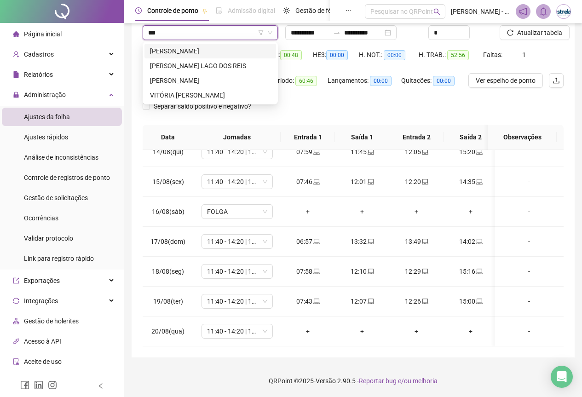
click at [203, 55] on div "[PERSON_NAME]" at bounding box center [210, 51] width 121 height 10
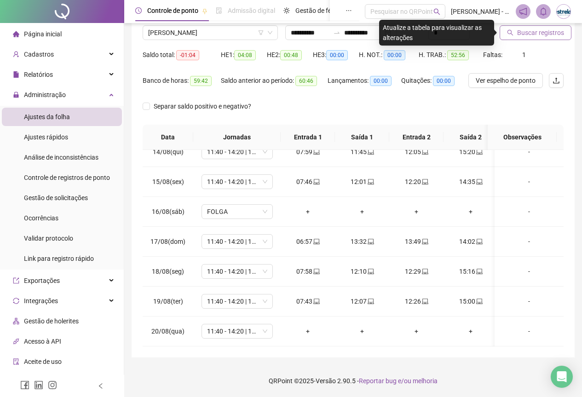
click at [561, 32] on span "Buscar registros" at bounding box center [540, 33] width 47 height 10
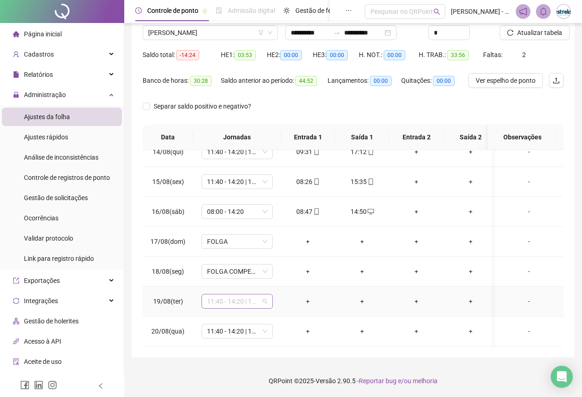
click at [243, 294] on span "11:40 - 14:20 | 14:40 - 18:00" at bounding box center [237, 301] width 60 height 14
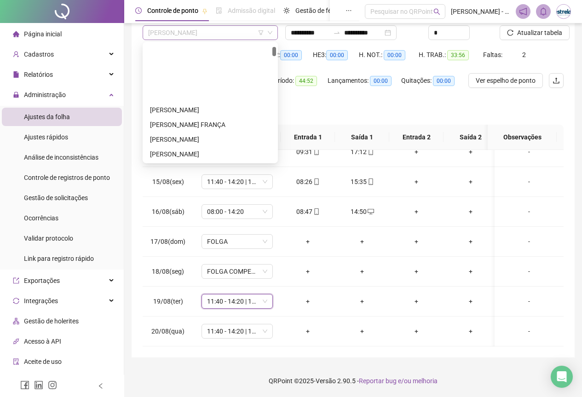
click at [244, 32] on span "[PERSON_NAME]" at bounding box center [210, 33] width 124 height 14
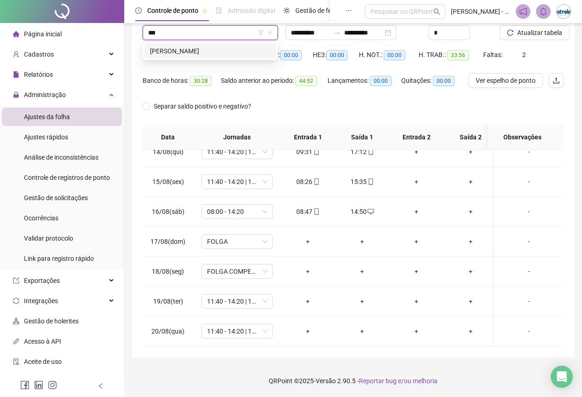
type input "****"
click at [237, 50] on div "[PERSON_NAME]" at bounding box center [210, 51] width 121 height 10
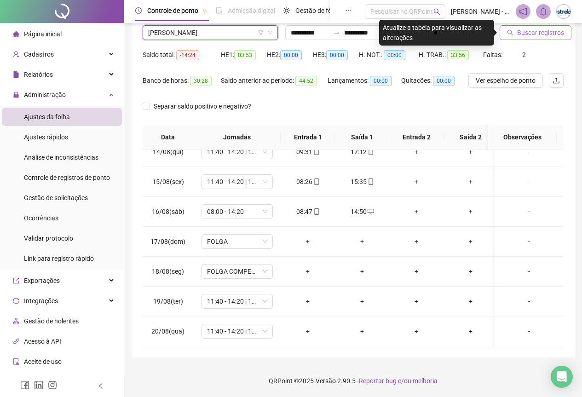
click at [541, 36] on span "Buscar registros" at bounding box center [540, 33] width 47 height 10
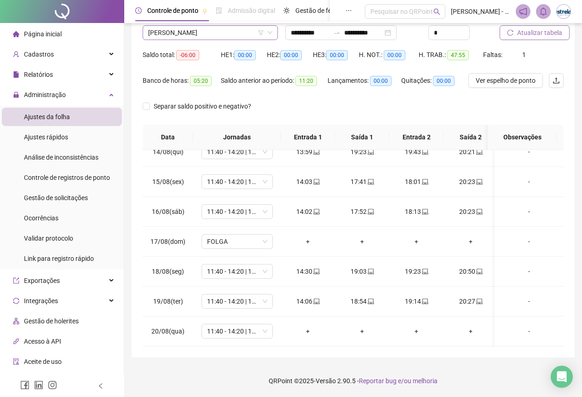
scroll to position [2267, 0]
click at [176, 27] on span "[PERSON_NAME]" at bounding box center [210, 33] width 124 height 14
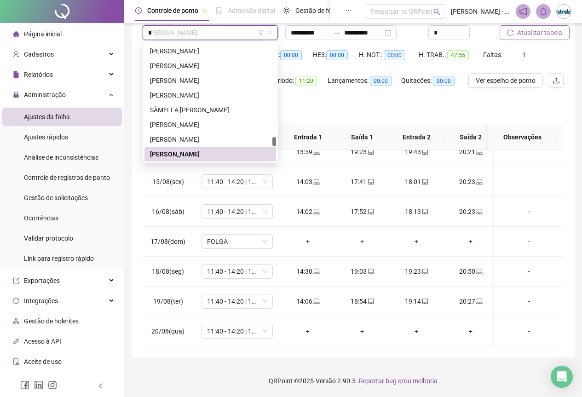
scroll to position [0, 0]
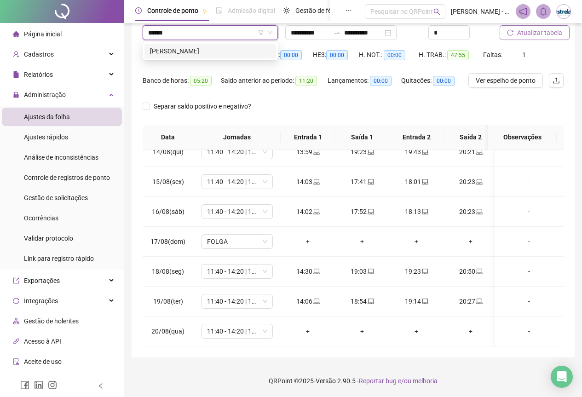
type input "*******"
click at [164, 50] on div "IZADORA GLYCIA ARAÚJO OLIVEIRA" at bounding box center [210, 51] width 121 height 10
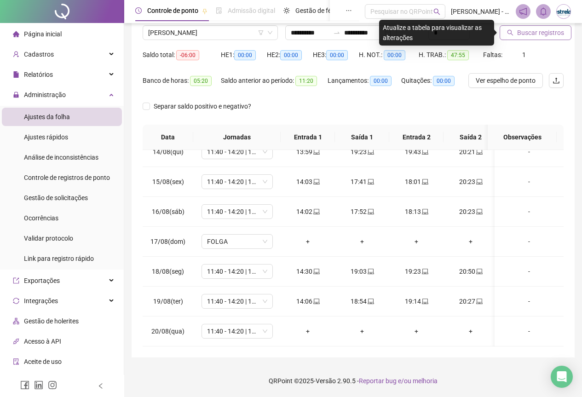
click at [530, 29] on span "Buscar registros" at bounding box center [540, 33] width 47 height 10
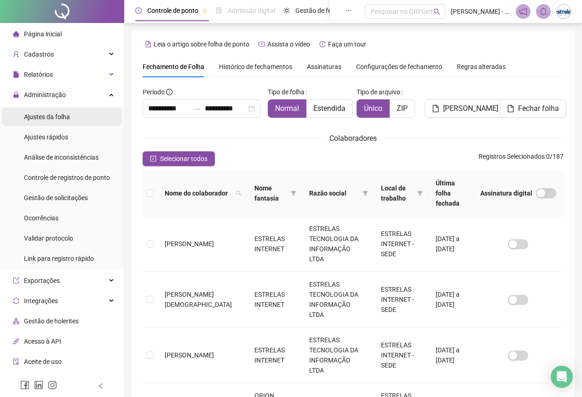
click at [40, 116] on span "Ajustes da folha" at bounding box center [47, 116] width 46 height 7
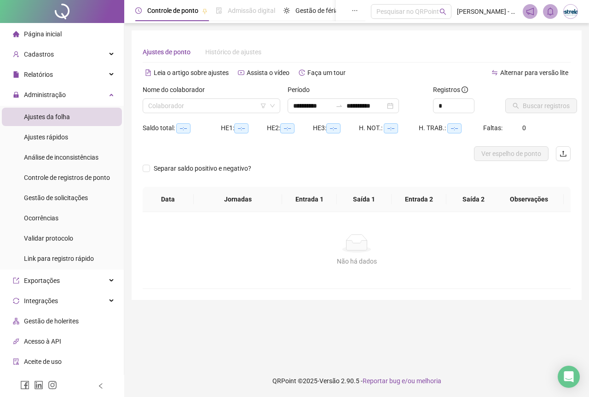
type input "**********"
click at [189, 103] on input "search" at bounding box center [207, 106] width 118 height 14
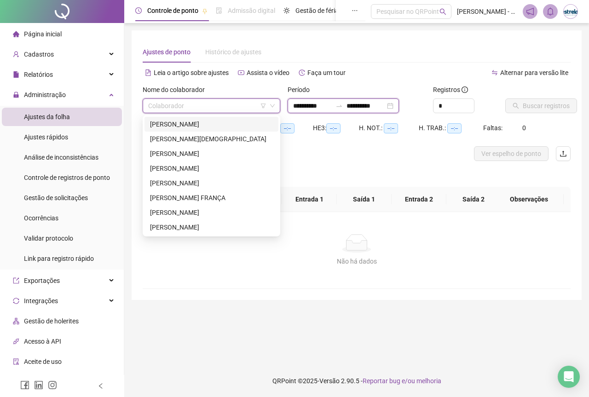
click at [300, 104] on input "**********" at bounding box center [312, 106] width 39 height 10
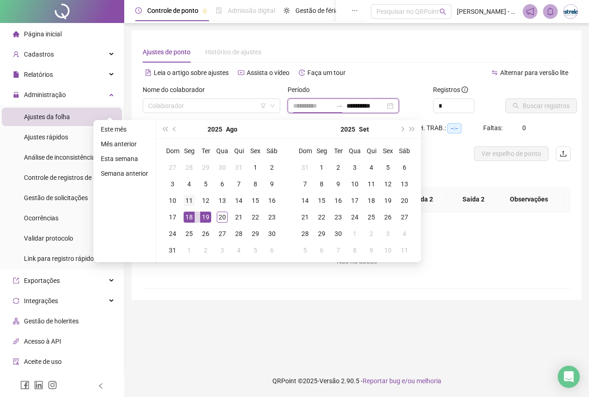
type input "**********"
click at [184, 202] on div "11" at bounding box center [189, 200] width 11 height 11
type input "**********"
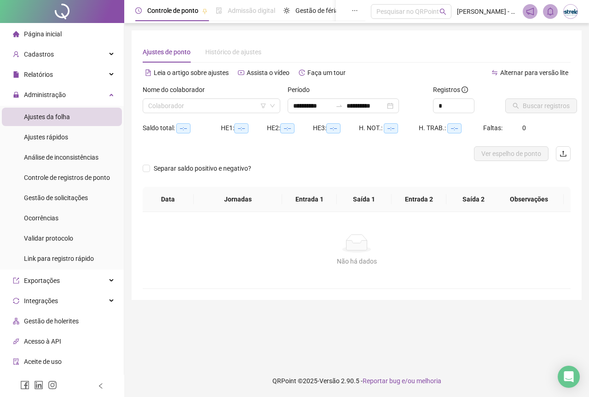
click at [196, 97] on div "Nome do colaborador" at bounding box center [212, 92] width 138 height 14
drag, startPoint x: 196, startPoint y: 97, endPoint x: 195, endPoint y: 107, distance: 10.2
click at [196, 106] on div "Nome do colaborador Colaborador" at bounding box center [212, 99] width 138 height 29
click at [195, 107] on input "search" at bounding box center [207, 106] width 118 height 14
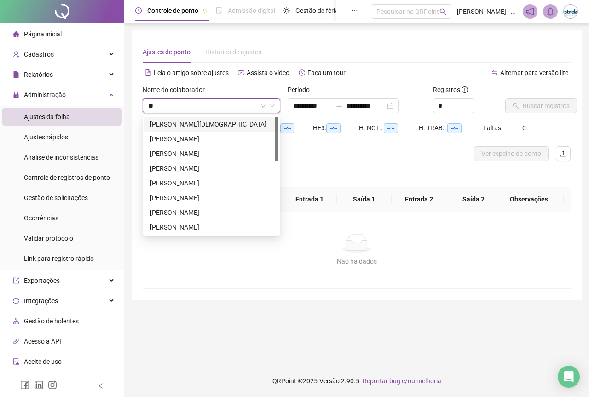
type input "*"
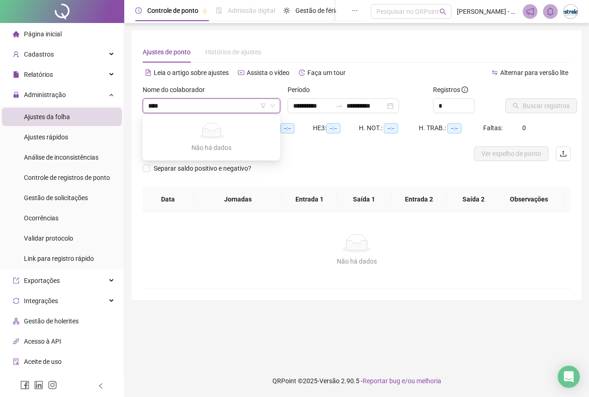
type input "***"
click at [208, 121] on div "[PERSON_NAME]" at bounding box center [211, 124] width 123 height 10
click at [523, 104] on span "Buscar registros" at bounding box center [546, 106] width 47 height 10
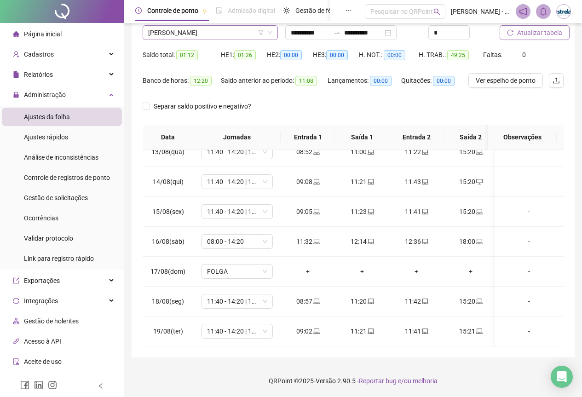
scroll to position [103, 0]
click at [230, 34] on span "[PERSON_NAME]" at bounding box center [210, 33] width 124 height 14
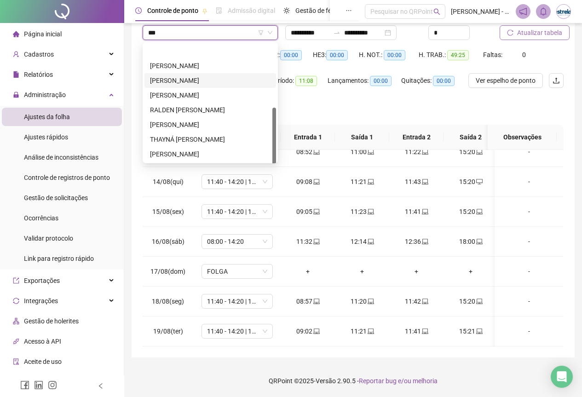
scroll to position [74, 0]
type input "****"
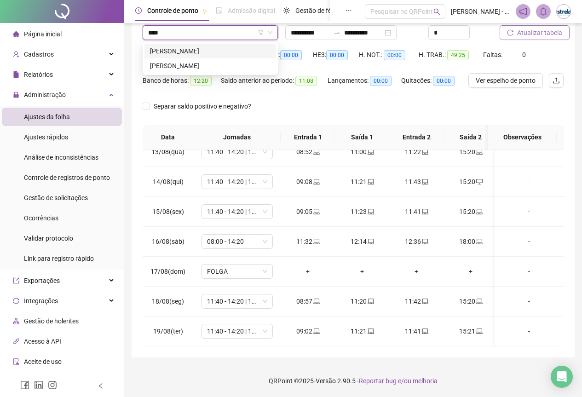
click at [210, 54] on div "[PERSON_NAME]" at bounding box center [210, 51] width 121 height 10
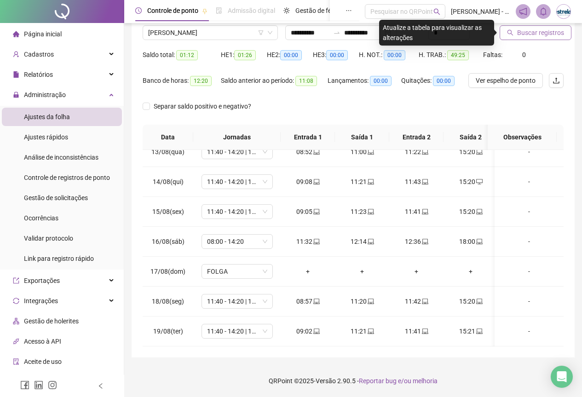
click at [555, 32] on span "Buscar registros" at bounding box center [540, 33] width 47 height 10
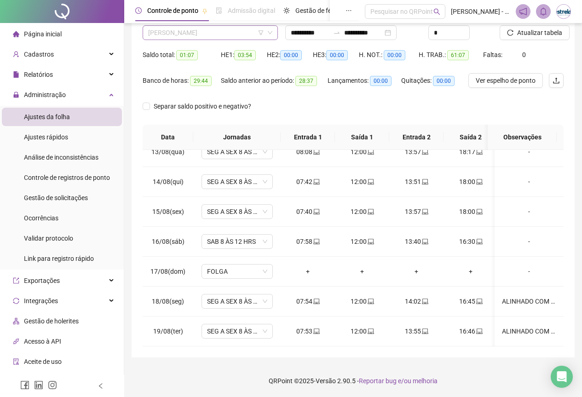
scroll to position [29, 0]
click at [217, 33] on span "[PERSON_NAME]" at bounding box center [210, 33] width 124 height 14
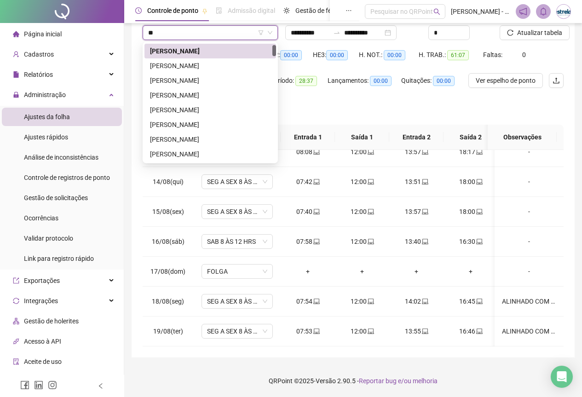
scroll to position [0, 0]
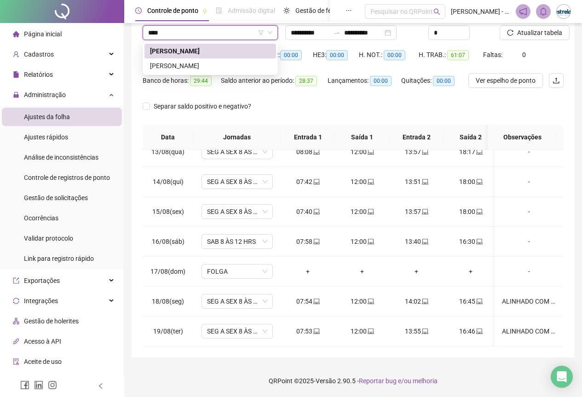
type input "*****"
click at [215, 55] on div "[PERSON_NAME]" at bounding box center [210, 51] width 121 height 10
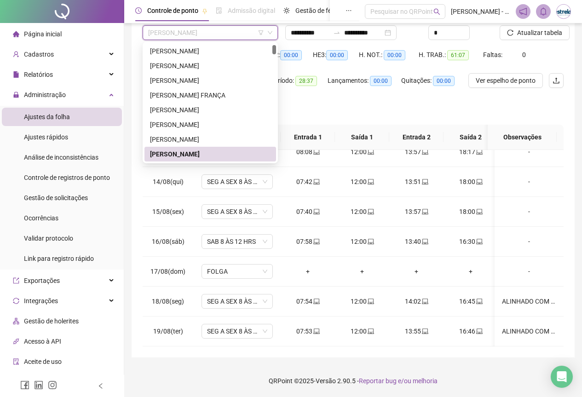
click at [215, 38] on span "[PERSON_NAME]" at bounding box center [210, 33] width 124 height 14
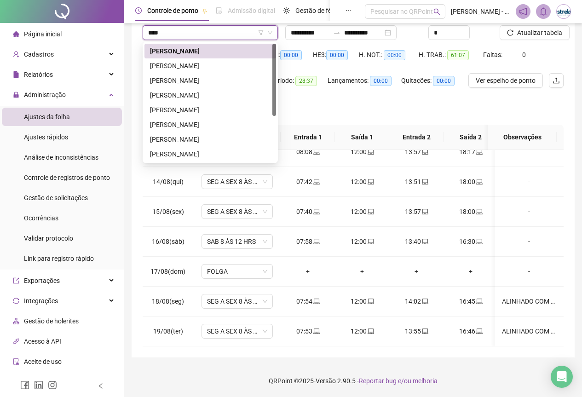
type input "*****"
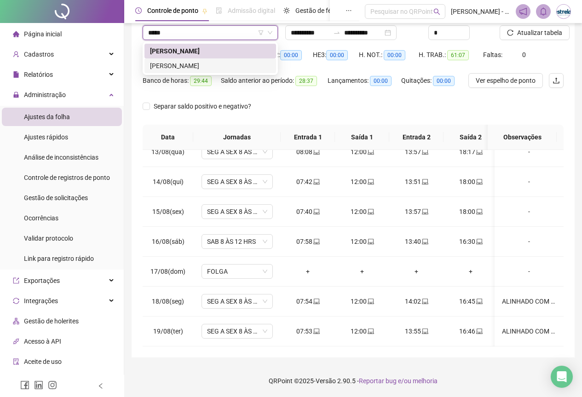
click at [214, 59] on div "ANDREIA CAROLINA CARVALHO PEREIRA" at bounding box center [210, 65] width 132 height 15
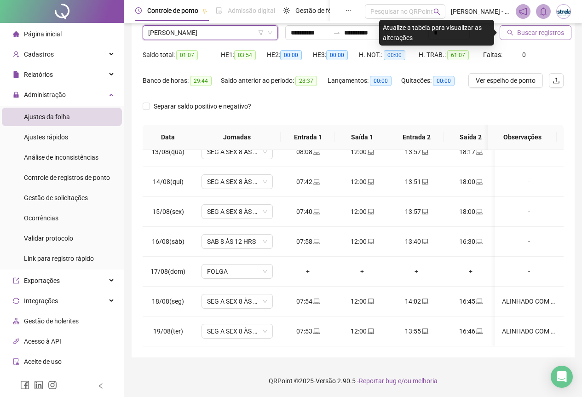
click at [515, 36] on button "Buscar registros" at bounding box center [536, 32] width 72 height 15
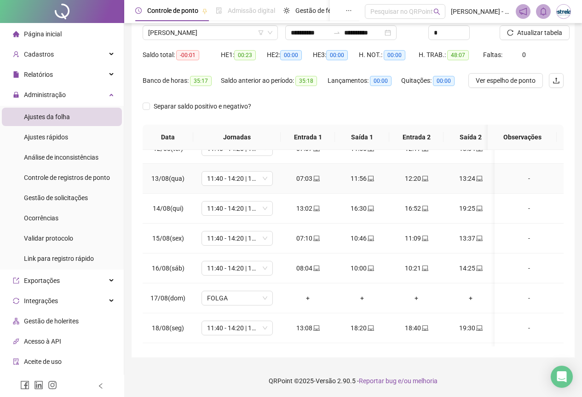
scroll to position [80, 0]
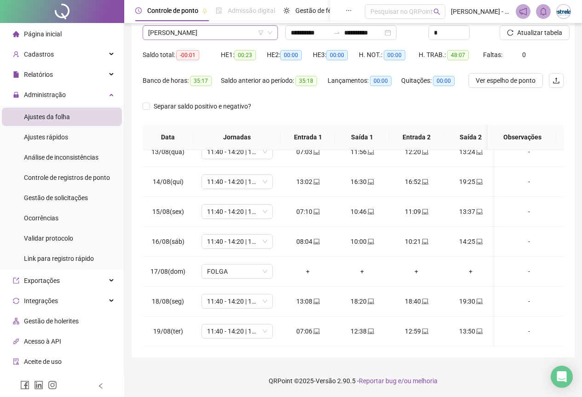
click at [191, 35] on span "ANDREIA CAROLINA CARVALHO PEREIRA" at bounding box center [210, 33] width 124 height 14
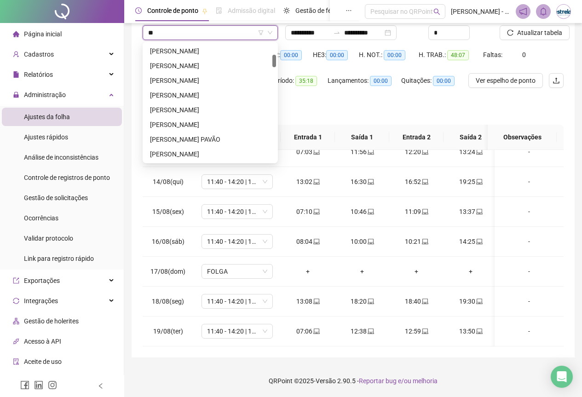
scroll to position [103, 0]
type input "****"
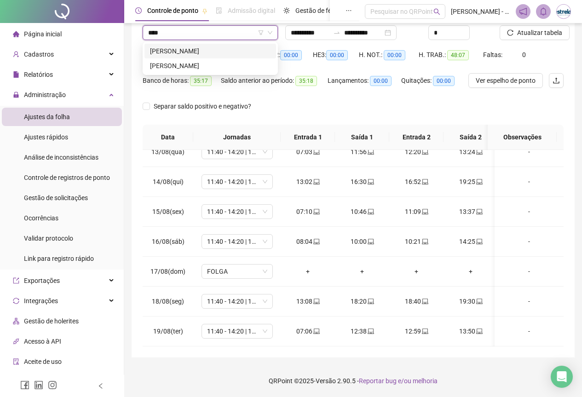
click at [180, 52] on div "ARIELE ESTELLE DOS SANTOS CAMPOS" at bounding box center [210, 51] width 121 height 10
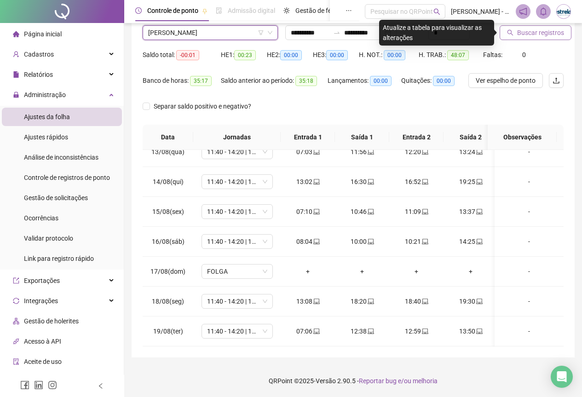
click at [542, 31] on span "Buscar registros" at bounding box center [540, 33] width 47 height 10
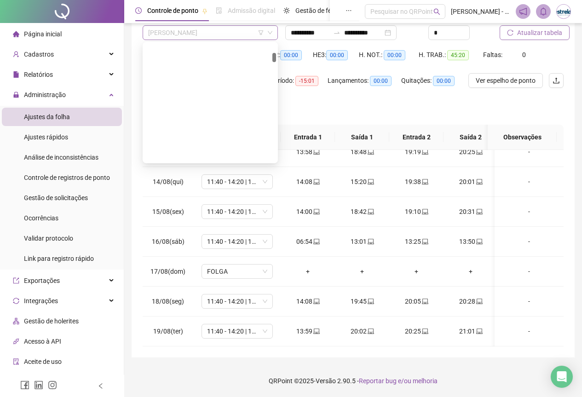
click at [237, 29] on span "ARIELE ESTELLE DOS SANTOS CAMPOS" at bounding box center [210, 33] width 124 height 14
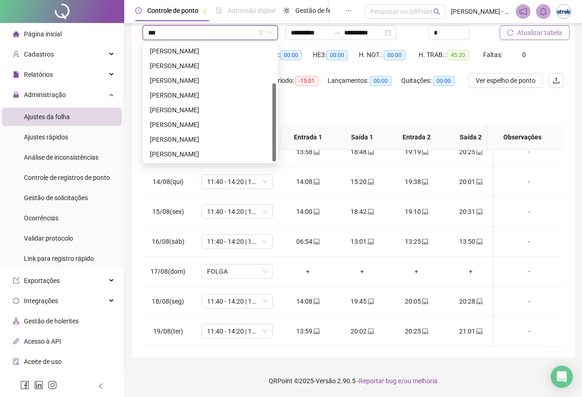
scroll to position [0, 0]
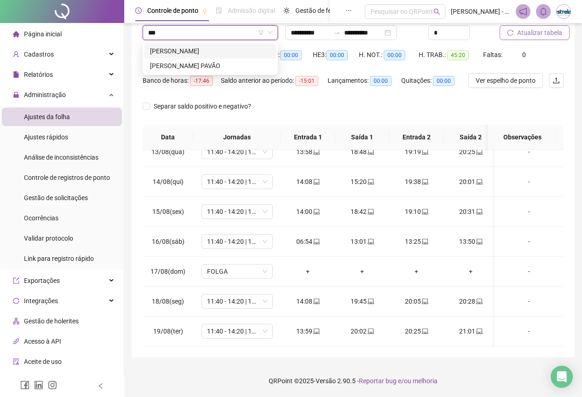
type input "****"
click at [221, 48] on div "BRUNA CASTELO BRANCO MORAES REGO" at bounding box center [210, 51] width 121 height 10
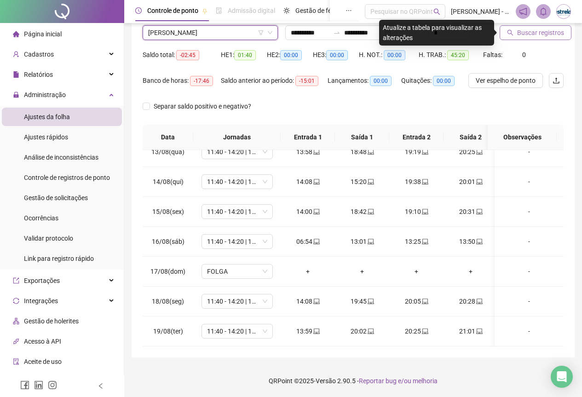
click at [529, 32] on span "Buscar registros" at bounding box center [540, 33] width 47 height 10
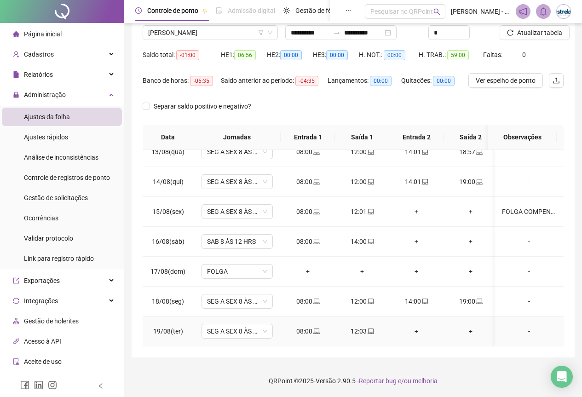
click at [523, 326] on div "-" at bounding box center [529, 331] width 54 height 10
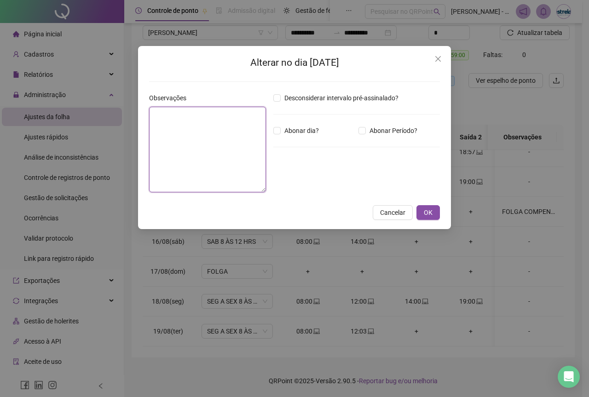
click at [158, 130] on textarea at bounding box center [207, 150] width 117 height 86
click at [430, 63] on h2 "Alterar no dia 19/08/2025" at bounding box center [294, 62] width 291 height 15
click at [433, 57] on span "Close" at bounding box center [438, 58] width 15 height 7
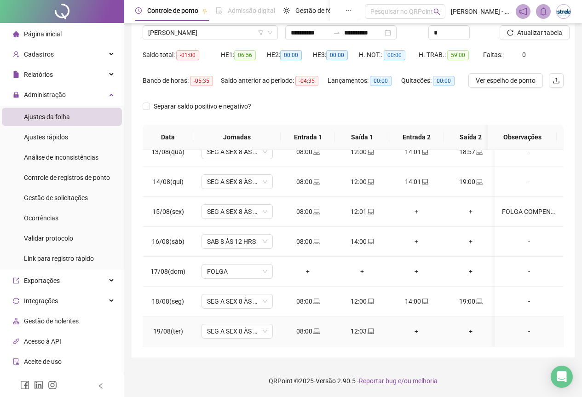
click at [521, 326] on div "-" at bounding box center [529, 331] width 54 height 10
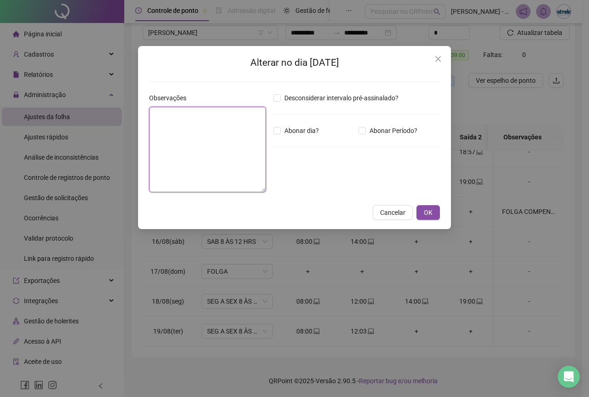
click at [154, 121] on textarea at bounding box center [207, 150] width 117 height 86
type textarea "*"
type textarea "**********"
click at [385, 223] on div "**********" at bounding box center [294, 137] width 313 height 183
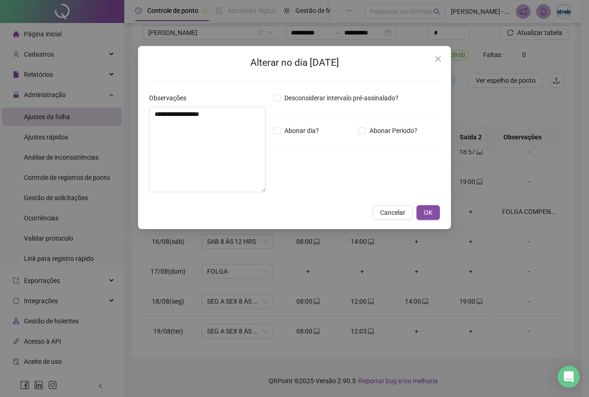
click at [426, 198] on div "Desconsiderar intervalo pré-assinalado? Abonar dia? Abonar Período? Horas a abo…" at bounding box center [357, 146] width 174 height 107
click at [431, 212] on span "OK" at bounding box center [428, 212] width 9 height 10
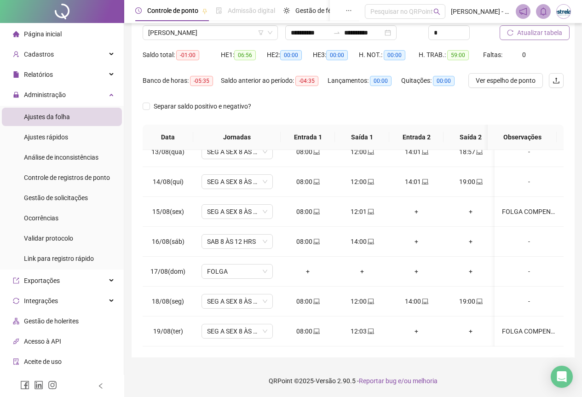
click at [522, 34] on span "Atualizar tabela" at bounding box center [539, 33] width 45 height 10
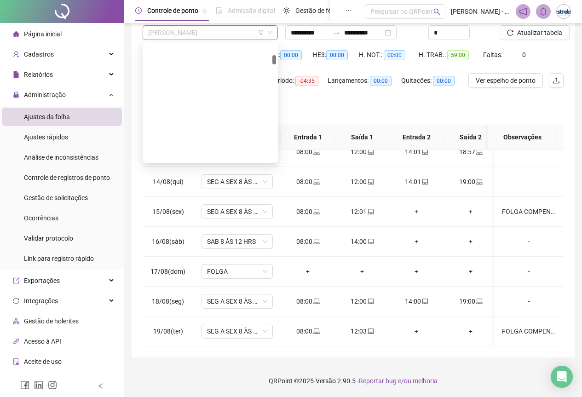
click at [188, 37] on span "BRUNA CASTELO BRANCO MORAES REGO" at bounding box center [210, 33] width 124 height 14
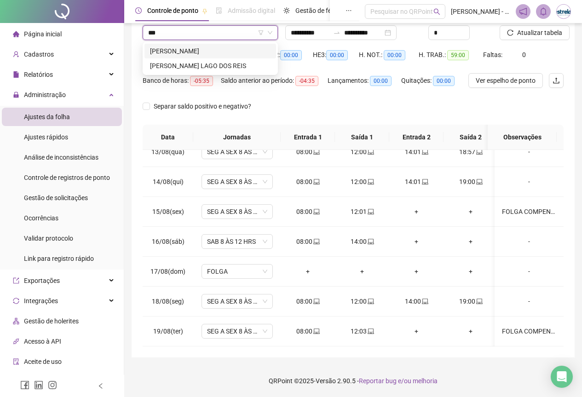
type input "****"
click at [189, 46] on div "JOÃO PEDRO ALVES DA SILVA" at bounding box center [210, 51] width 121 height 10
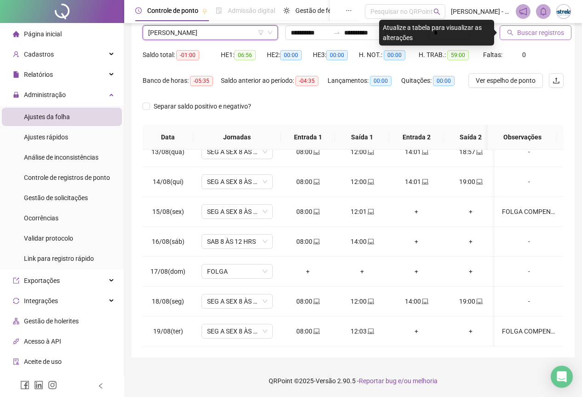
click at [549, 33] on span "Buscar registros" at bounding box center [540, 33] width 47 height 10
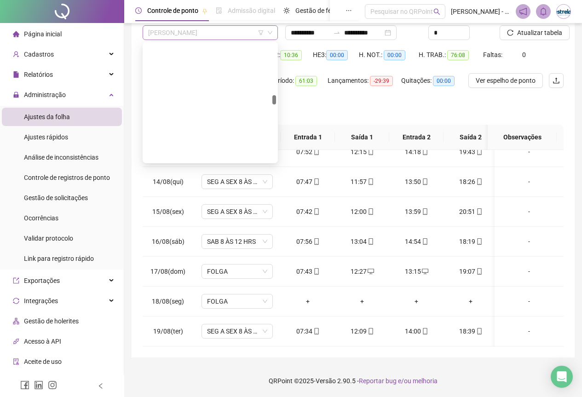
scroll to position [1251, 0]
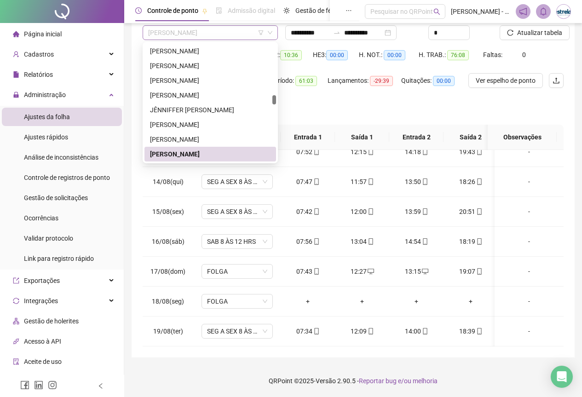
click at [243, 32] on span "JOÃO PEDRO ALVES DA SILVA" at bounding box center [210, 33] width 124 height 14
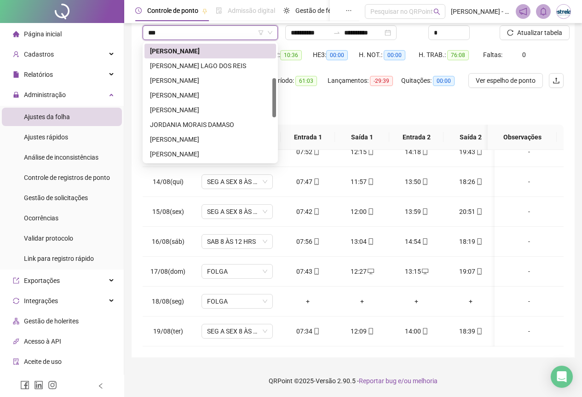
scroll to position [0, 0]
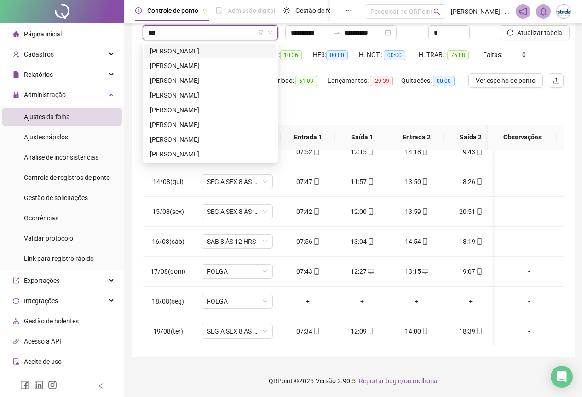
type input "****"
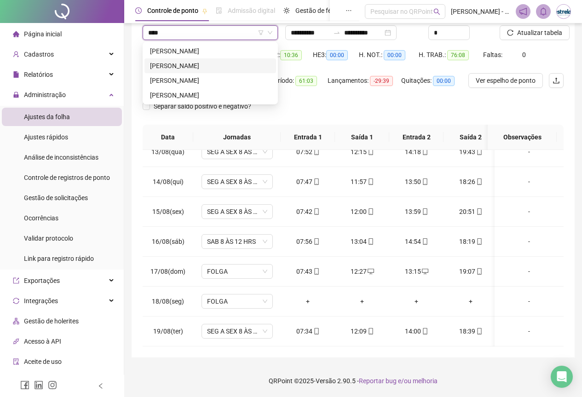
click at [250, 68] on div "JOSÉ VINICIUS DUTRA DA SILVA" at bounding box center [210, 66] width 121 height 10
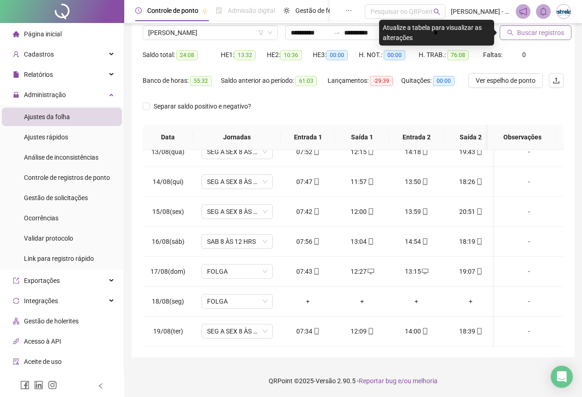
click at [519, 32] on span "Buscar registros" at bounding box center [540, 33] width 47 height 10
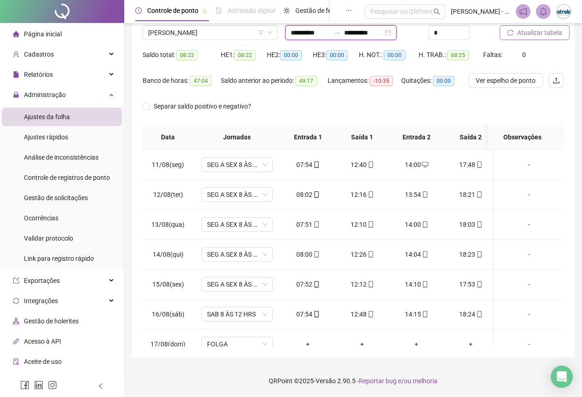
click at [297, 32] on input "**********" at bounding box center [310, 33] width 39 height 10
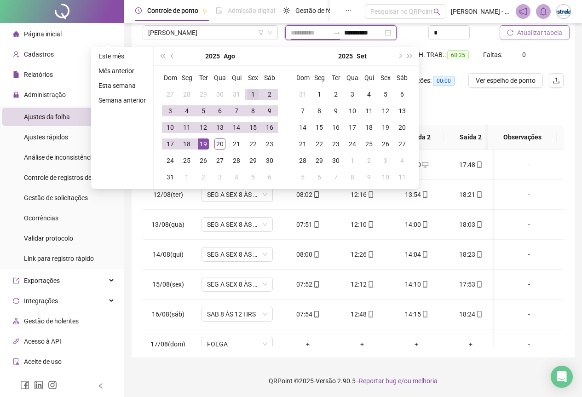
type input "**********"
click at [247, 88] on td "1" at bounding box center [253, 94] width 17 height 17
click at [518, 27] on button "Buscar registros" at bounding box center [536, 32] width 72 height 15
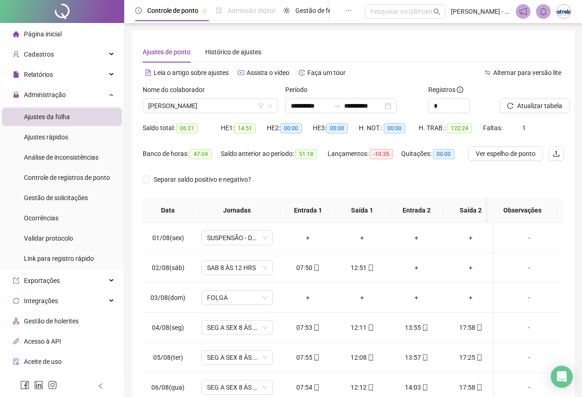
scroll to position [73, 0]
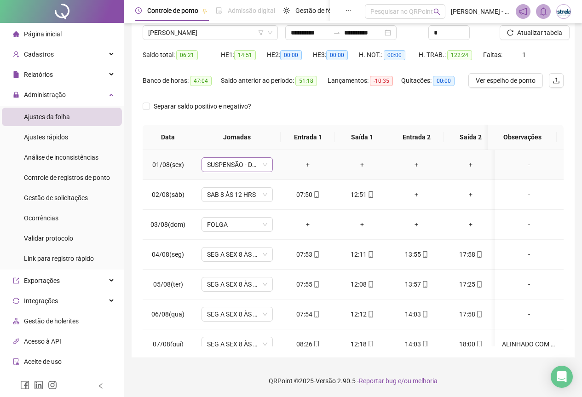
click at [268, 166] on div "SUSPENSÃO - DESCONTAR EM FOLHA" at bounding box center [236, 164] width 71 height 15
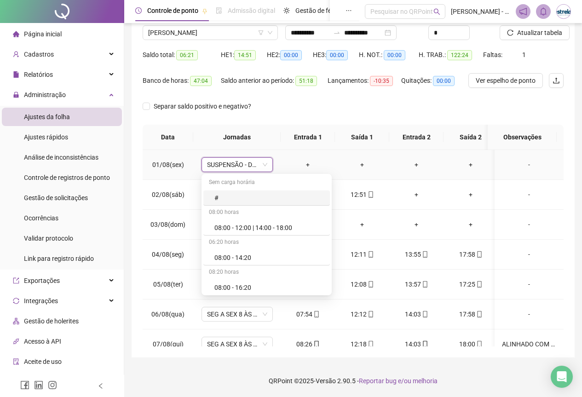
click at [268, 166] on div "SUSPENSÃO - DESCONTAR EM FOLHA" at bounding box center [236, 164] width 71 height 15
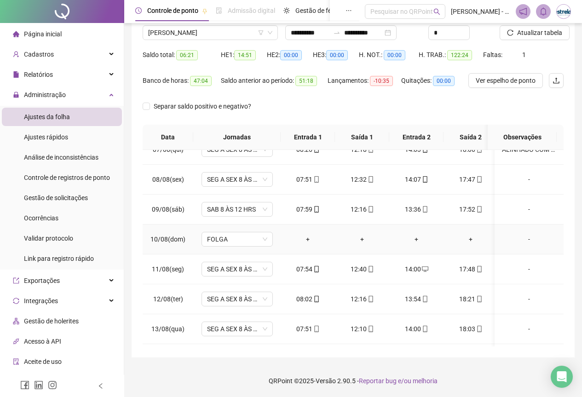
scroll to position [0, 0]
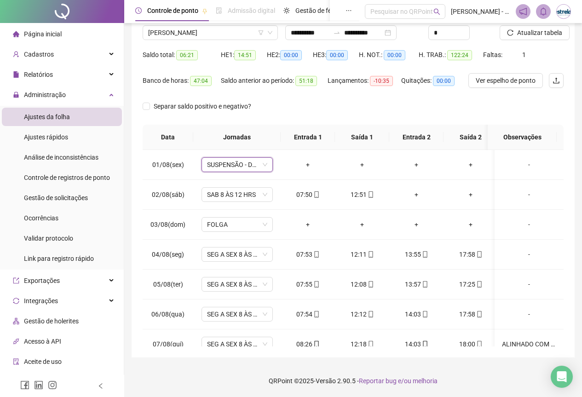
click at [323, 92] on div "Saldo anterior ao período: 51:18" at bounding box center [274, 86] width 107 height 26
click at [268, 164] on div "SUSPENSÃO - DESCONTAR EM FOLHA" at bounding box center [236, 164] width 71 height 15
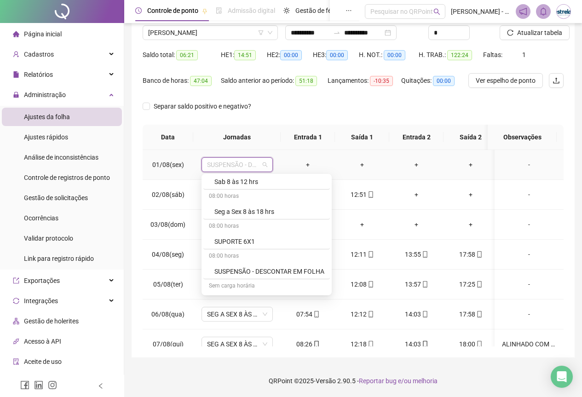
scroll to position [690, 0]
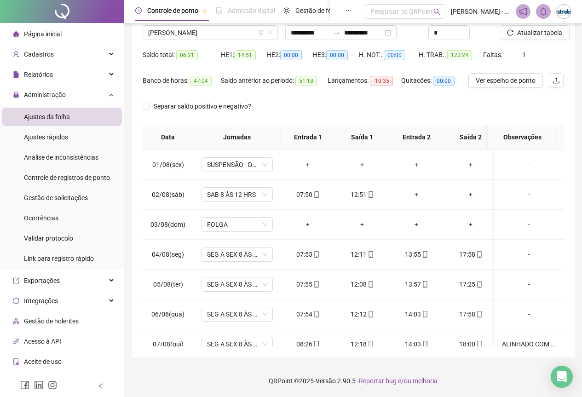
click at [333, 101] on div "Separar saldo positivo e negativo?" at bounding box center [353, 112] width 421 height 26
click at [98, 94] on div "Administração" at bounding box center [62, 95] width 120 height 18
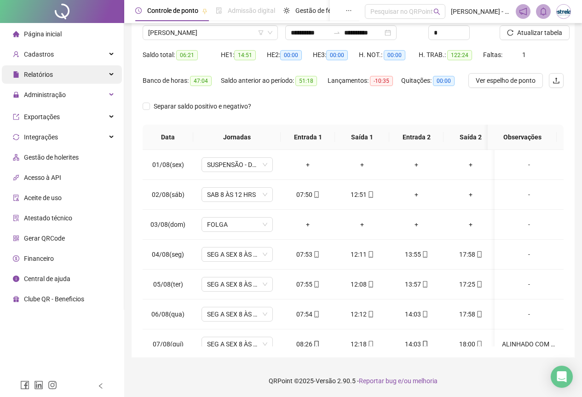
click at [82, 66] on div "Relatórios" at bounding box center [62, 74] width 120 height 18
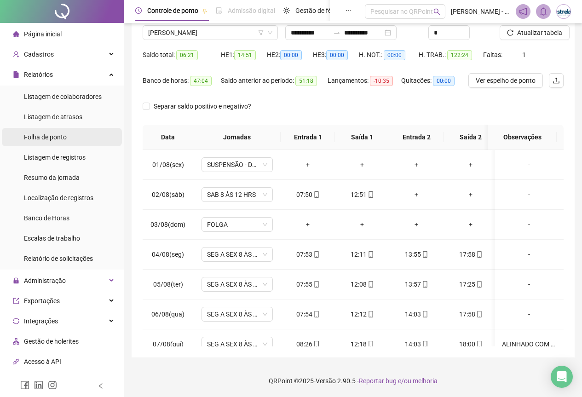
click at [70, 140] on li "Folha de ponto" at bounding box center [62, 137] width 120 height 18
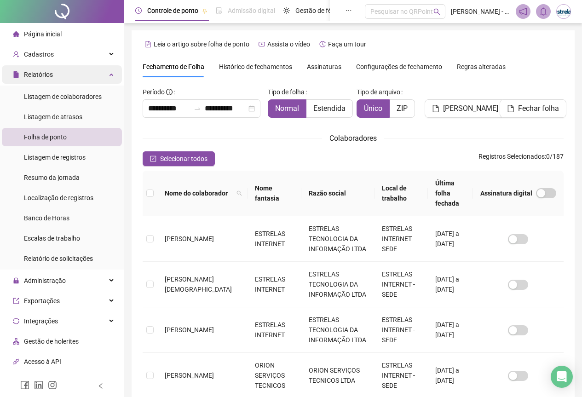
click at [63, 76] on div "Relatórios" at bounding box center [62, 74] width 120 height 18
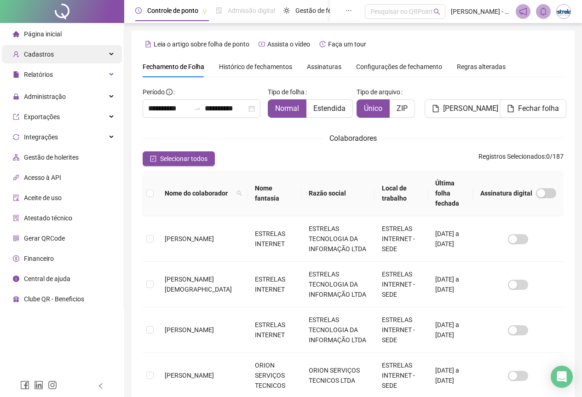
click at [59, 55] on div "Cadastros" at bounding box center [62, 54] width 120 height 18
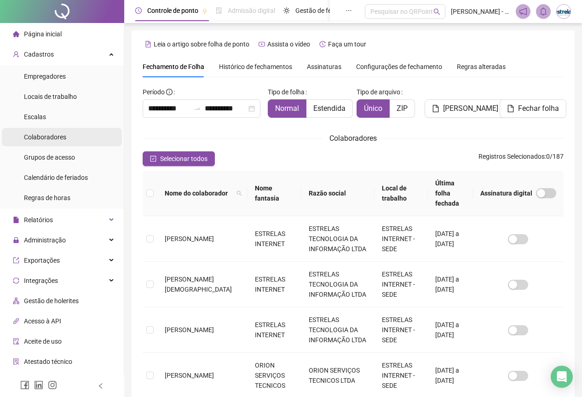
click at [46, 141] on span "Colaboradores" at bounding box center [45, 136] width 42 height 7
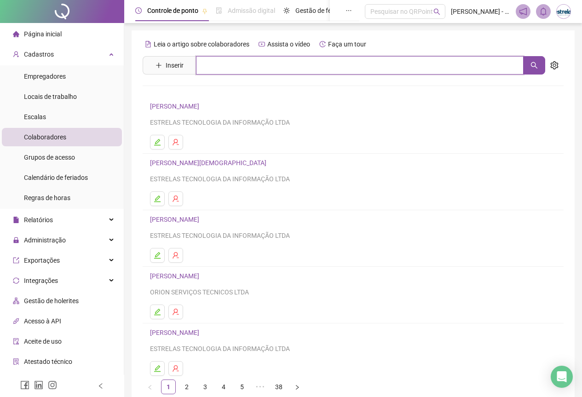
click at [224, 74] on input "text" at bounding box center [360, 65] width 328 height 18
type input "*****"
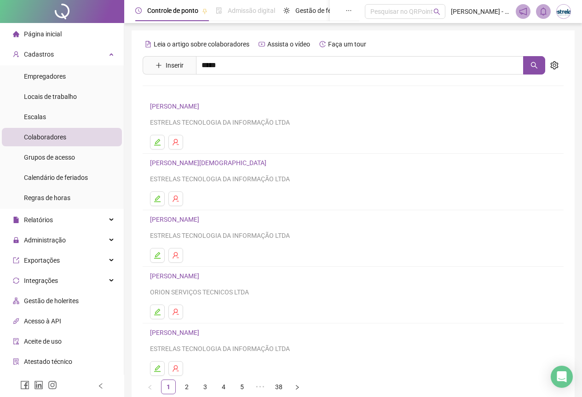
click at [207, 112] on link "CLEIDIMAR DE JESUS MENDES" at bounding box center [206, 112] width 93 height 7
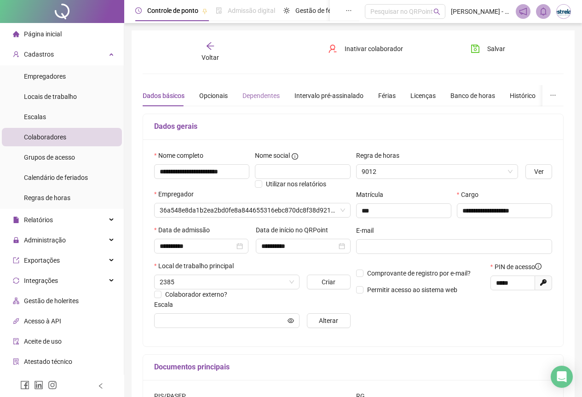
type input "**********"
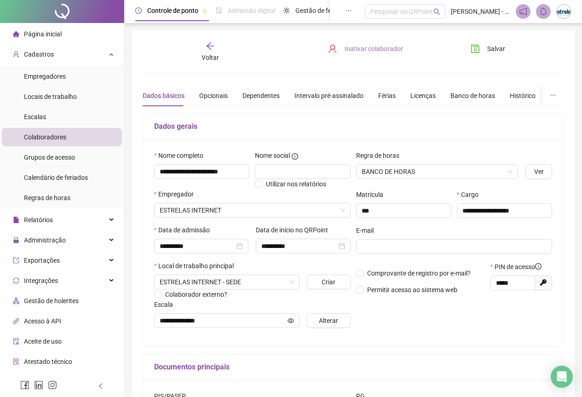
click at [361, 46] on span "Inativar colaborador" at bounding box center [374, 49] width 58 height 10
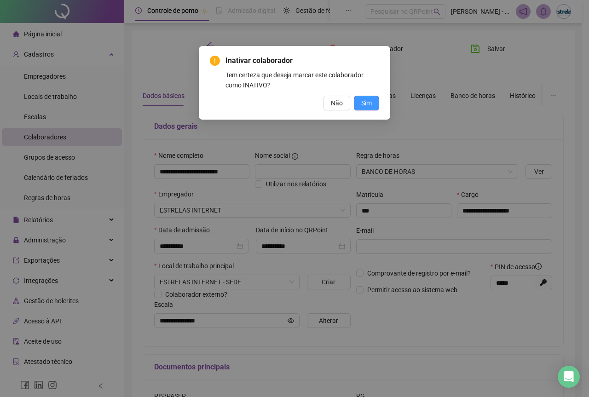
drag, startPoint x: 378, startPoint y: 95, endPoint x: 372, endPoint y: 98, distance: 6.4
click at [376, 96] on div "Inativar colaborador Tem certeza que deseja marcar este colaborador como INATIV…" at bounding box center [294, 82] width 169 height 55
click at [371, 98] on span "Sim" at bounding box center [366, 103] width 11 height 10
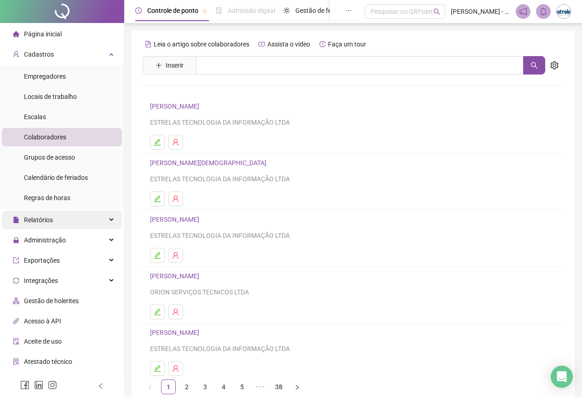
click at [34, 219] on span "Relatórios" at bounding box center [38, 219] width 29 height 7
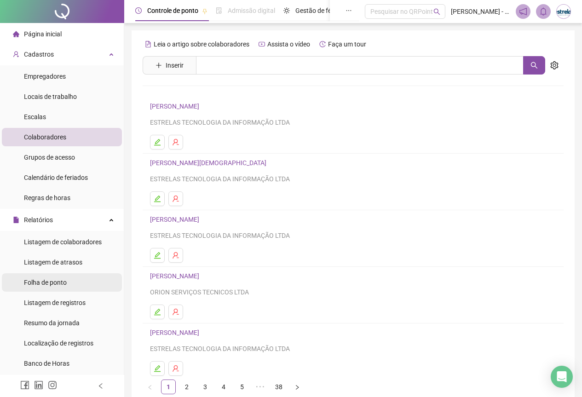
click at [52, 279] on span "Folha de ponto" at bounding box center [45, 282] width 43 height 7
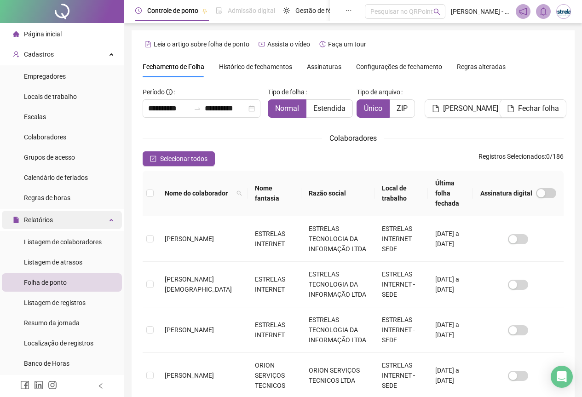
click at [68, 221] on div "Relatórios" at bounding box center [62, 220] width 120 height 18
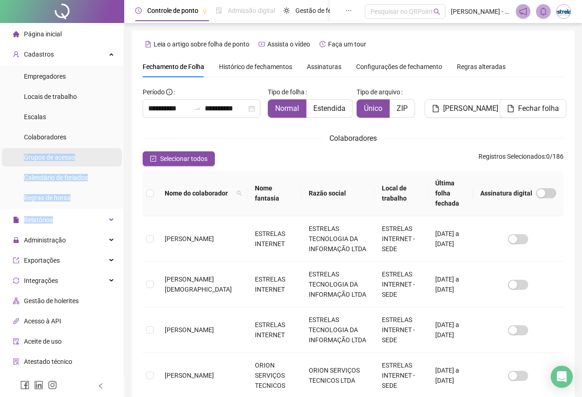
drag, startPoint x: 68, startPoint y: 221, endPoint x: 68, endPoint y: 149, distance: 71.8
click at [68, 149] on ul "Página inicial Cadastros Empregadores Locais de trabalho Escalas Colaboradores …" at bounding box center [62, 238] width 124 height 431
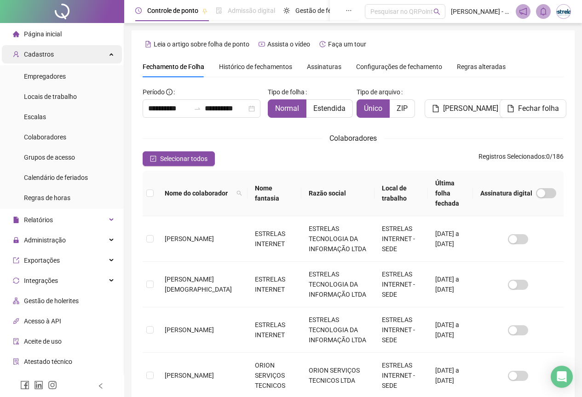
click at [94, 54] on div "Cadastros" at bounding box center [62, 54] width 120 height 18
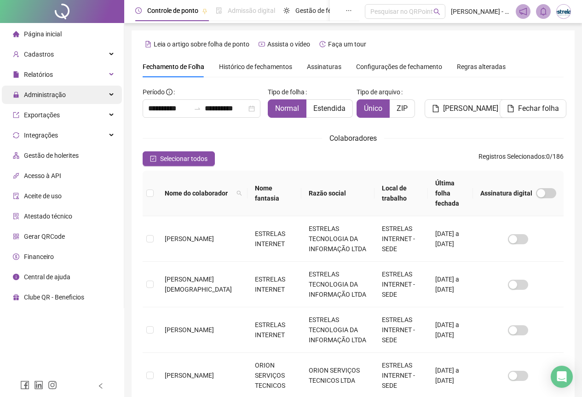
click at [55, 94] on span "Administração" at bounding box center [45, 94] width 42 height 7
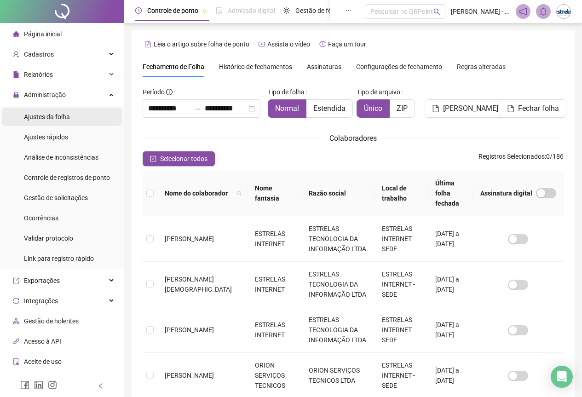
click at [62, 113] on span "Ajustes da folha" at bounding box center [47, 116] width 46 height 7
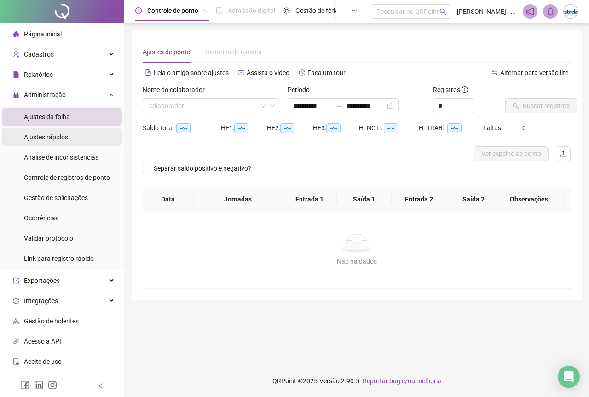
type input "**********"
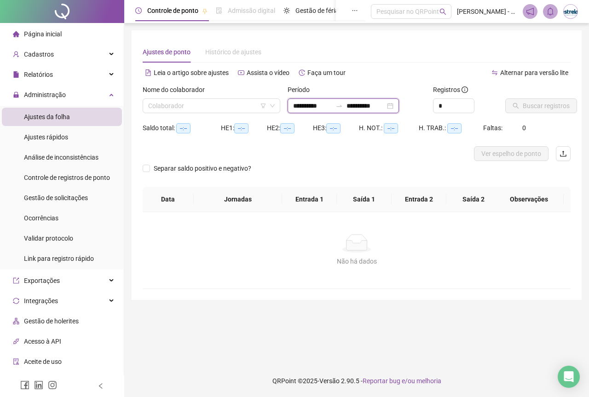
click at [320, 106] on input "**********" at bounding box center [312, 106] width 39 height 10
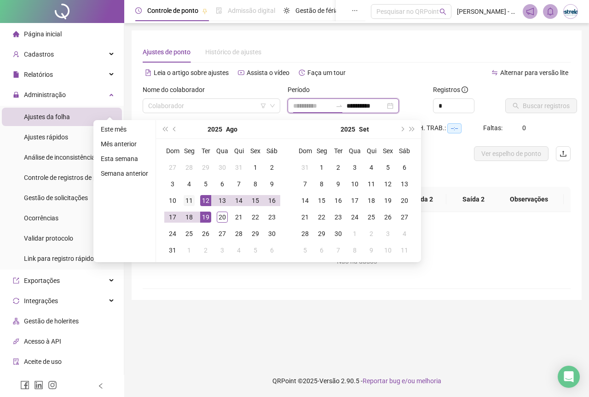
type input "**********"
click at [192, 203] on div "11" at bounding box center [189, 200] width 11 height 11
type input "**********"
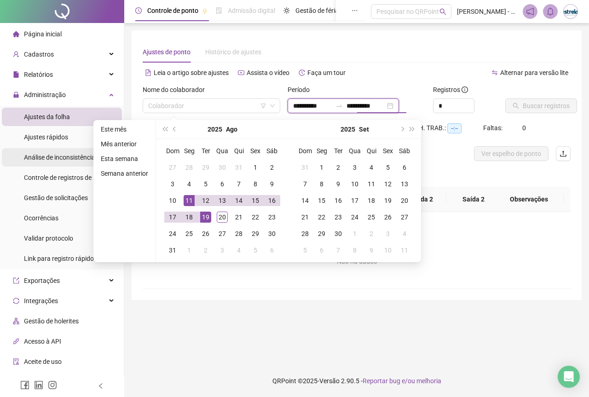
type input "**********"
click at [197, 113] on div "Colaborador" at bounding box center [212, 105] width 138 height 15
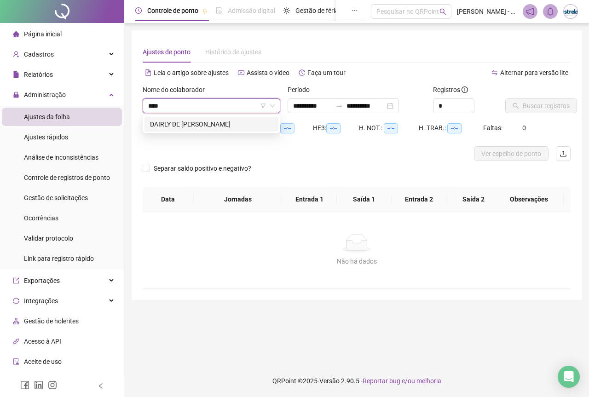
type input "*****"
click at [193, 127] on div "DAIRLY DE FREITAS FERREIRA VELOSO" at bounding box center [211, 124] width 123 height 10
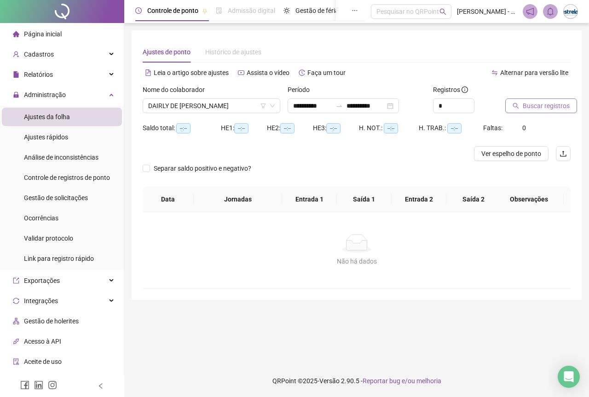
click at [551, 109] on span "Buscar registros" at bounding box center [546, 106] width 47 height 10
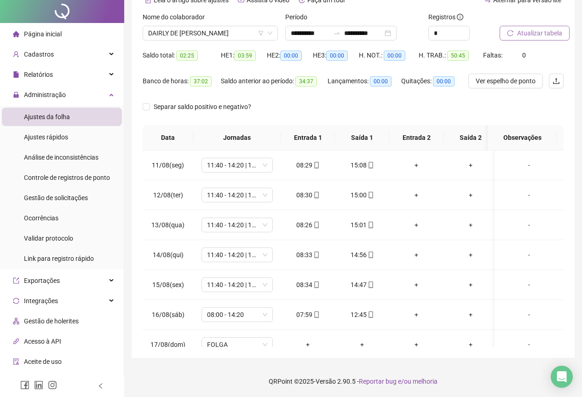
scroll to position [80, 0]
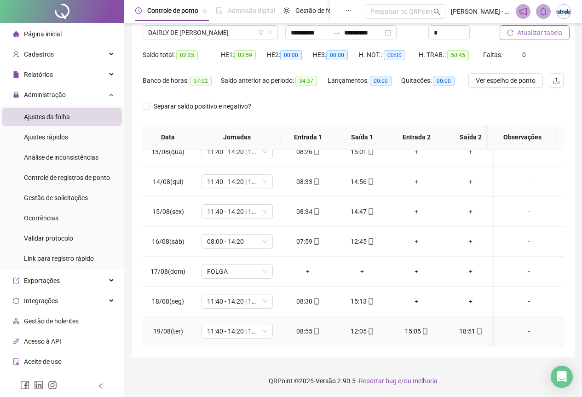
click at [365, 327] on div "12:05" at bounding box center [362, 331] width 40 height 10
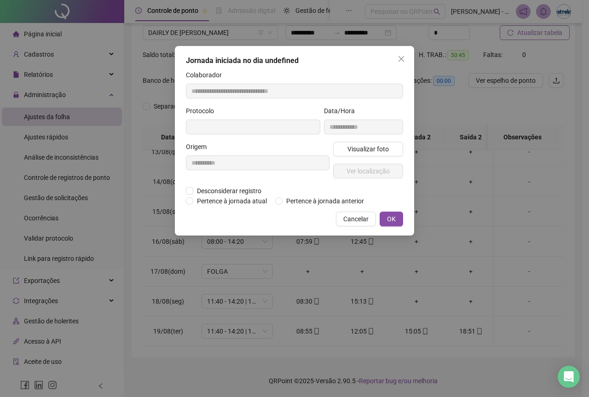
type input "**********"
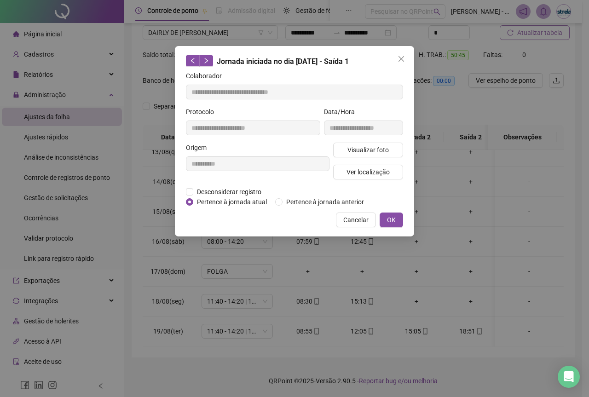
click at [347, 138] on div "**********" at bounding box center [363, 125] width 83 height 36
click at [347, 146] on button "Visualizar foto" at bounding box center [368, 150] width 70 height 15
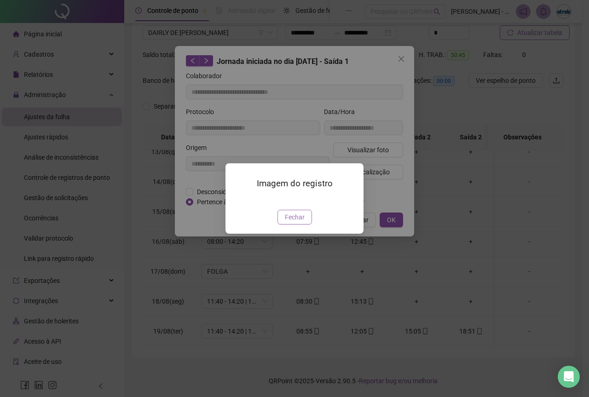
click at [299, 234] on div "Imagem do registro Fechar" at bounding box center [294, 198] width 138 height 70
click at [296, 222] on span "Fechar" at bounding box center [295, 217] width 20 height 10
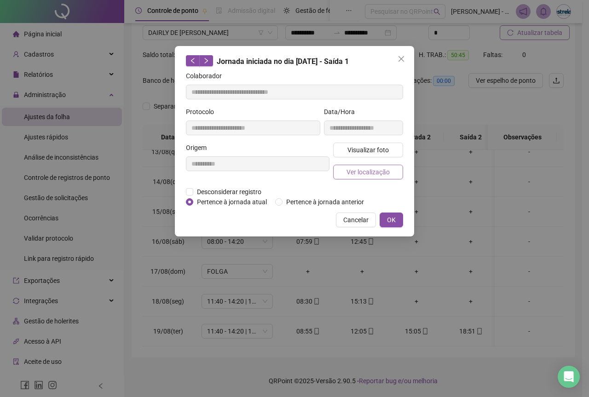
click at [362, 169] on span "Ver localização" at bounding box center [367, 172] width 43 height 10
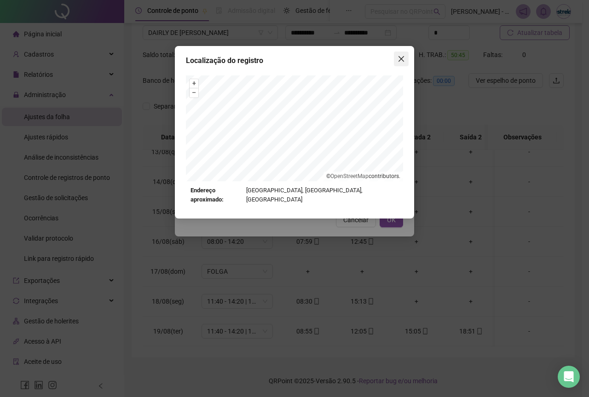
click at [398, 53] on button "Close" at bounding box center [401, 59] width 15 height 15
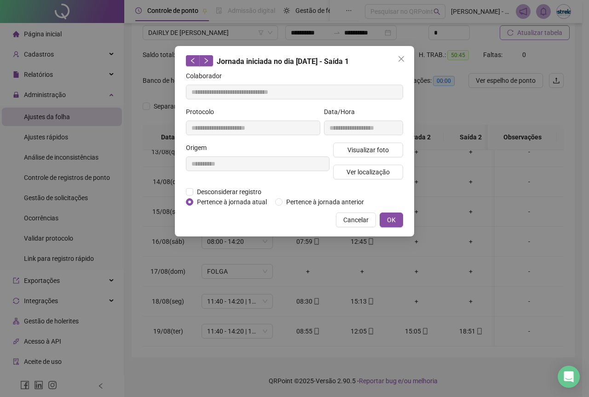
click at [398, 53] on button "Close" at bounding box center [401, 59] width 15 height 15
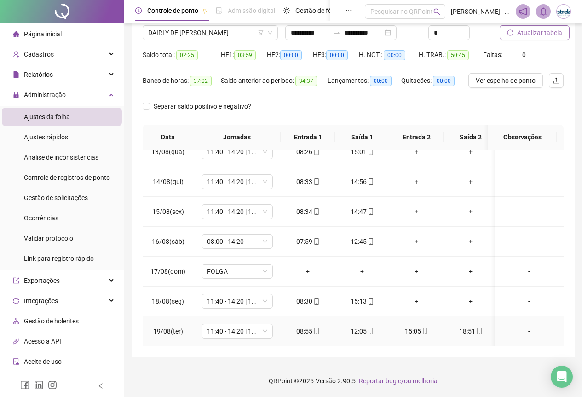
click at [415, 326] on div "15:05" at bounding box center [417, 331] width 40 height 10
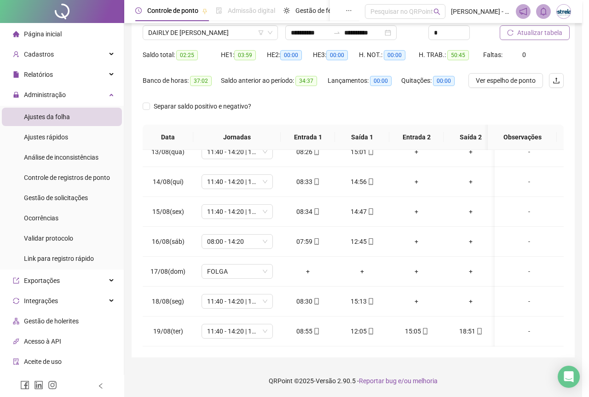
type input "**********"
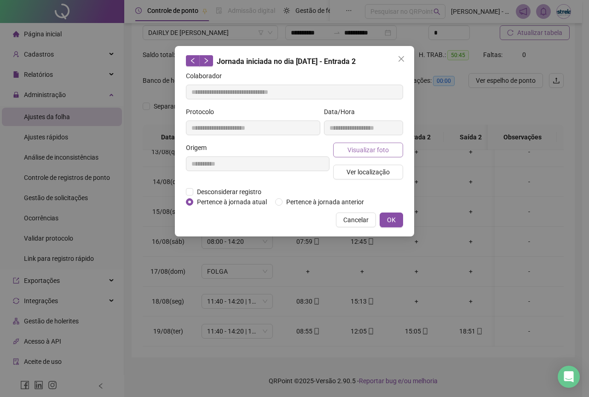
click at [361, 146] on span "Visualizar foto" at bounding box center [367, 150] width 41 height 10
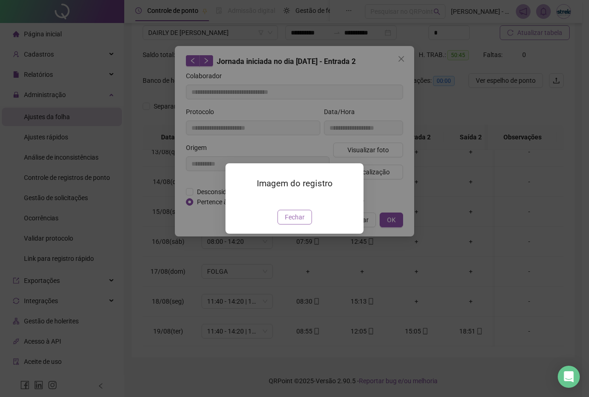
click at [303, 222] on span "Fechar" at bounding box center [295, 217] width 20 height 10
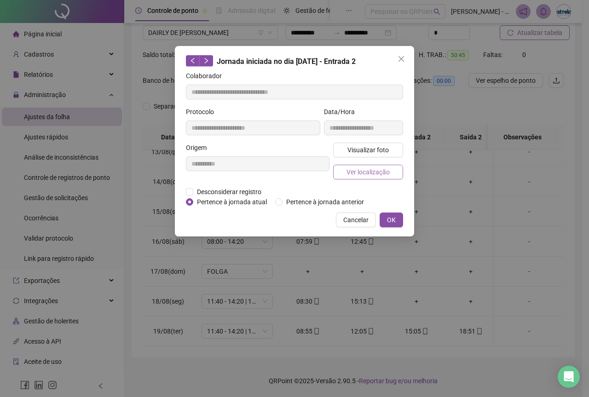
click at [348, 169] on span "Ver localização" at bounding box center [367, 172] width 43 height 10
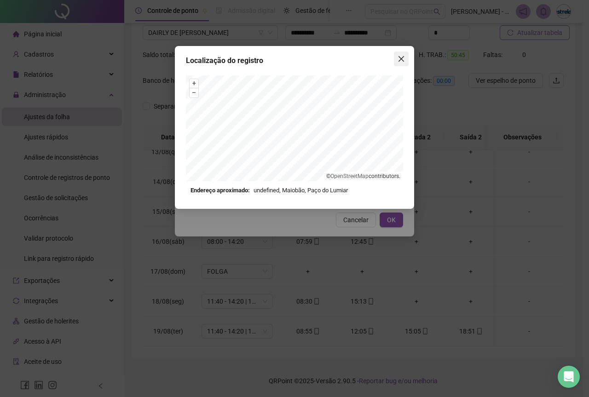
click at [403, 60] on icon "close" at bounding box center [401, 59] width 6 height 6
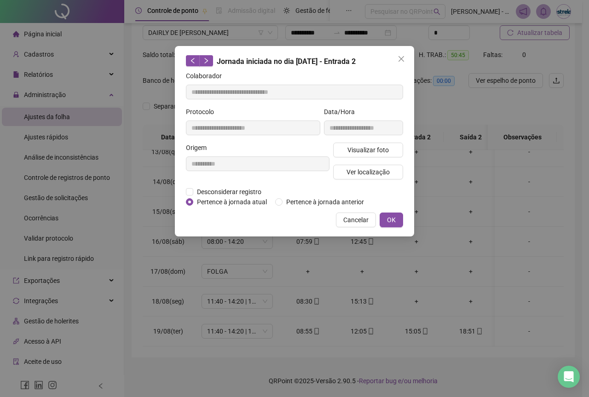
click at [403, 60] on icon "close" at bounding box center [401, 59] width 6 height 6
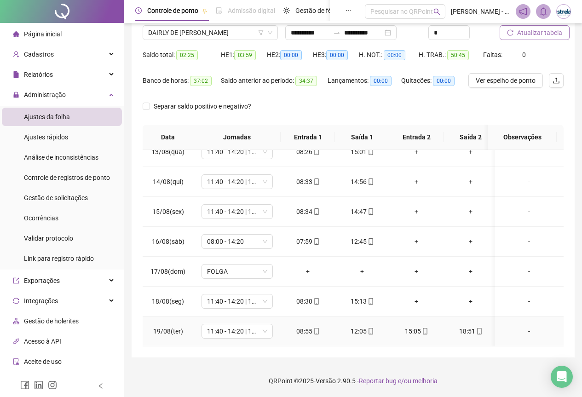
click at [319, 327] on div "08:55" at bounding box center [308, 331] width 40 height 10
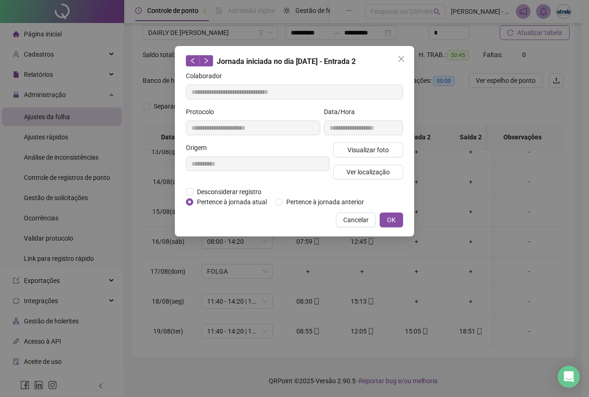
type input "**********"
click at [382, 153] on span "Visualizar foto" at bounding box center [367, 150] width 41 height 10
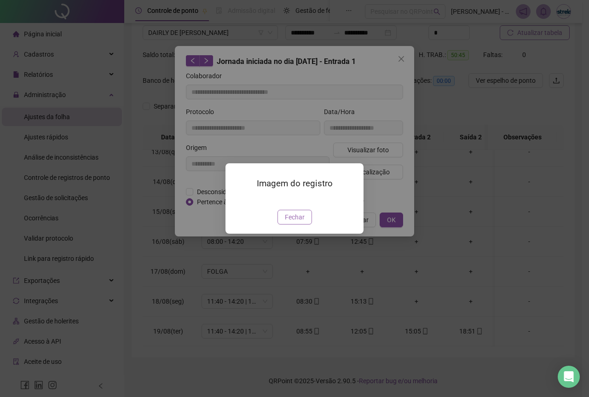
click at [303, 222] on span "Fechar" at bounding box center [295, 217] width 20 height 10
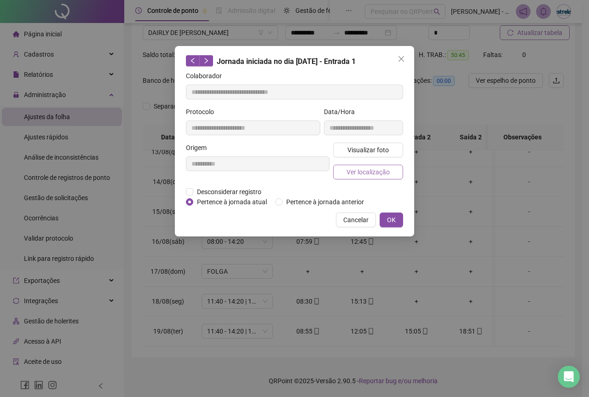
click at [370, 174] on span "Ver localização" at bounding box center [367, 172] width 43 height 10
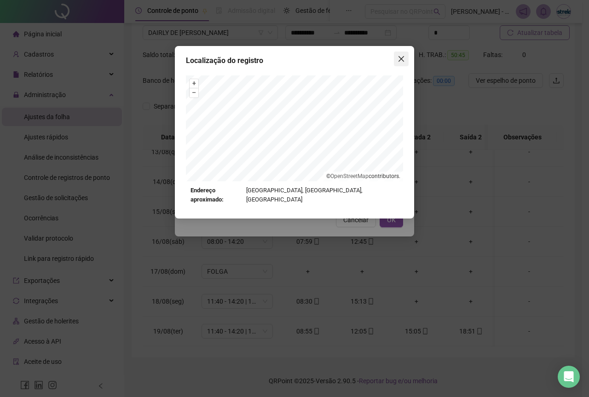
click at [399, 59] on icon "close" at bounding box center [400, 58] width 7 height 7
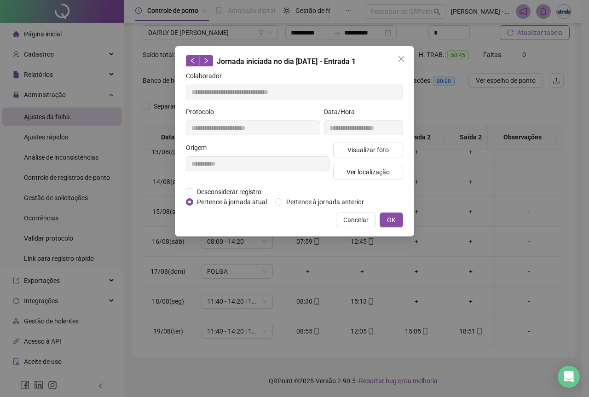
click at [399, 59] on icon "close" at bounding box center [400, 58] width 7 height 7
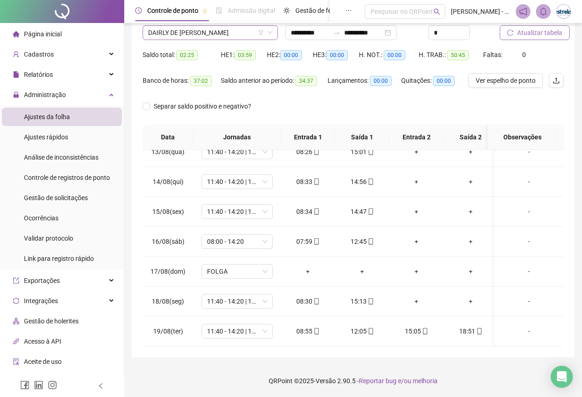
click at [160, 29] on span "DAIRLY DE FREITAS FERREIRA VELOSO" at bounding box center [210, 33] width 124 height 14
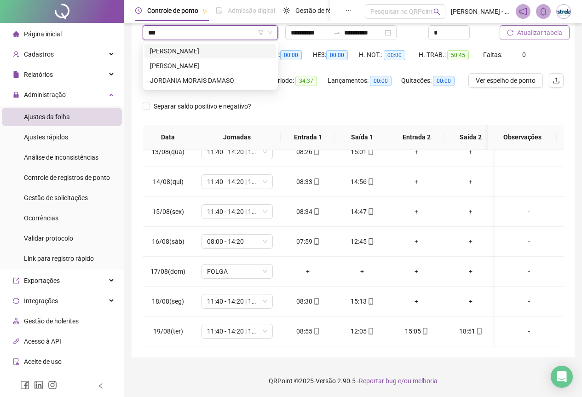
scroll to position [0, 0]
type input "****"
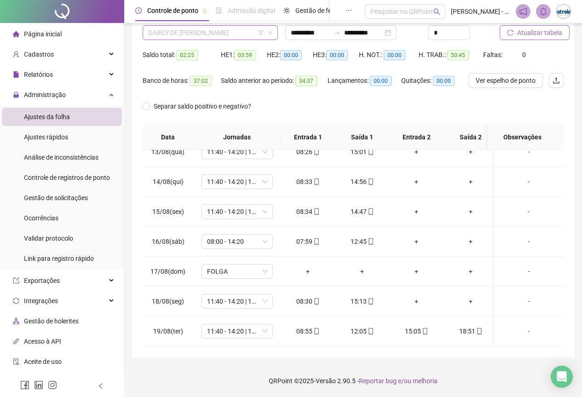
click at [184, 32] on span "DAIRLY DE FREITAS FERREIRA VELOSO" at bounding box center [210, 33] width 124 height 14
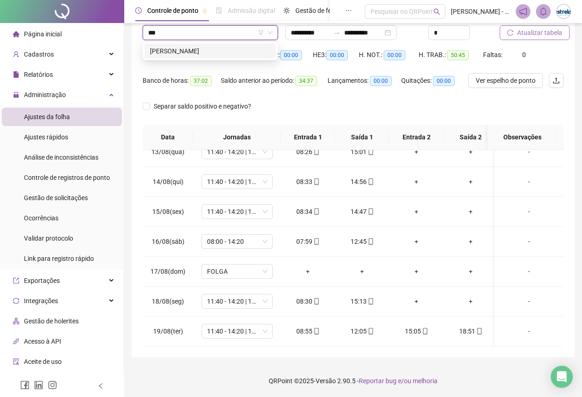
type input "****"
click at [181, 48] on div "DAYANE FIGUEIREDO FERREIRA" at bounding box center [210, 51] width 121 height 10
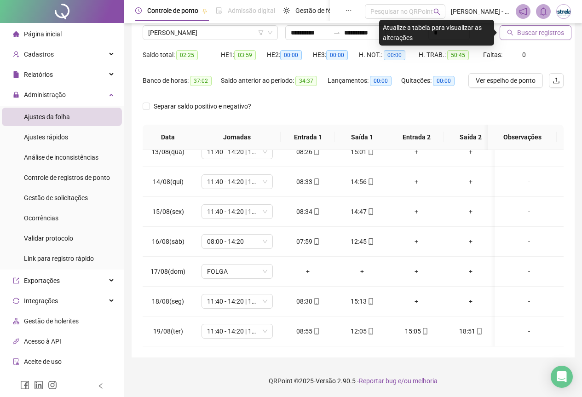
click at [556, 36] on span "Buscar registros" at bounding box center [540, 33] width 47 height 10
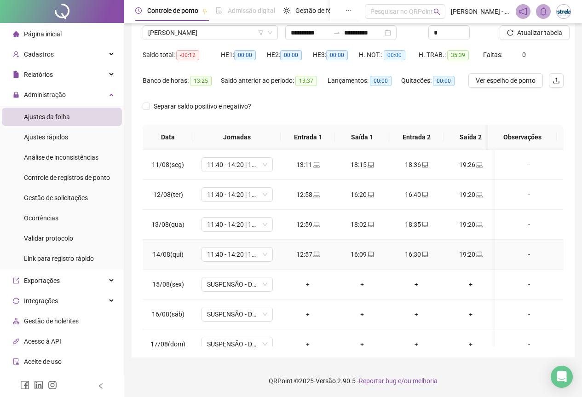
scroll to position [80, 0]
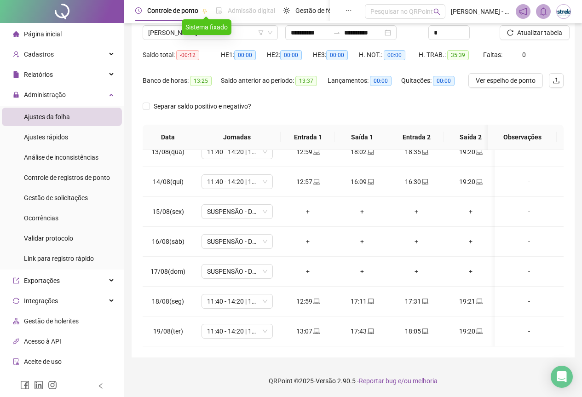
click at [206, 30] on div "Sistema fixado" at bounding box center [207, 27] width 50 height 16
click at [191, 31] on span "DAYANE FIGUEIREDO FERREIRA" at bounding box center [210, 33] width 124 height 14
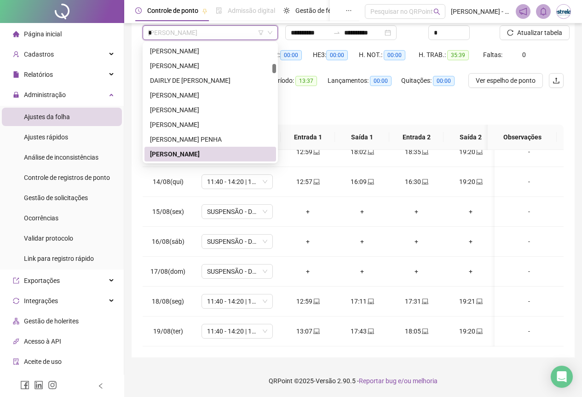
type input "**"
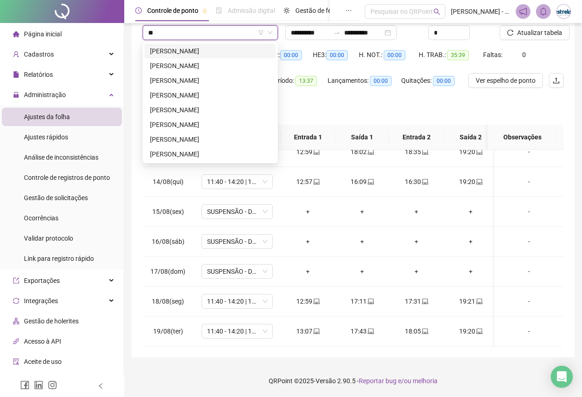
scroll to position [0, 0]
click at [190, 52] on div "DEBÓRA TRINDADE DE MORAES GOMES" at bounding box center [210, 51] width 121 height 10
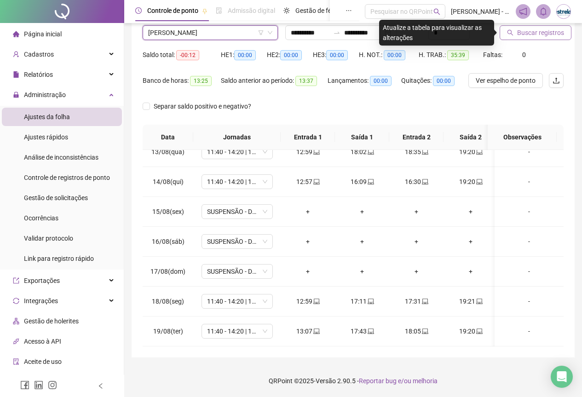
click at [558, 31] on span "Buscar registros" at bounding box center [540, 33] width 47 height 10
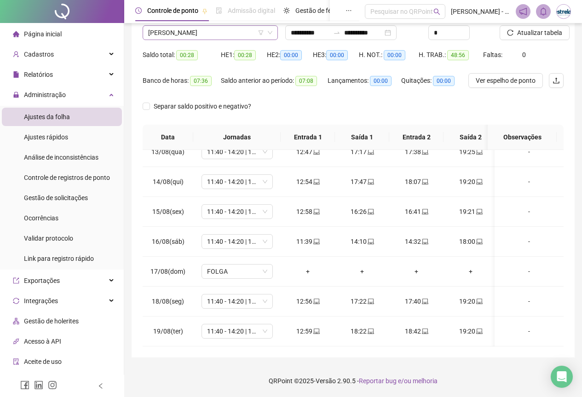
scroll to position [500, 0]
click at [207, 39] on span "DEBÓRA TRINDADE DE MORAES GOMES" at bounding box center [210, 33] width 124 height 14
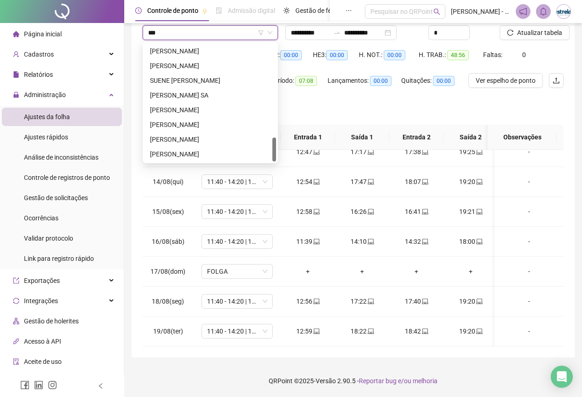
scroll to position [0, 0]
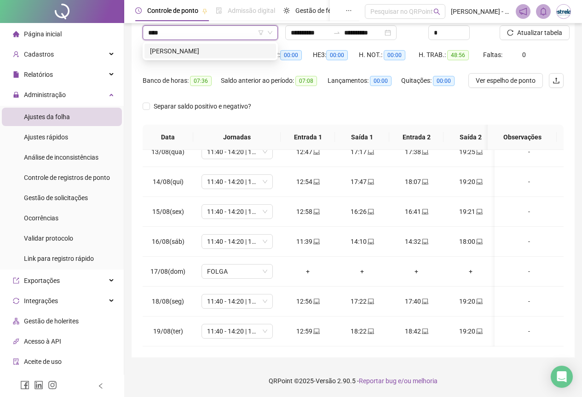
type input "*****"
click at [189, 46] on div "DOUGLAS BARROS GARCÊS" at bounding box center [210, 51] width 121 height 10
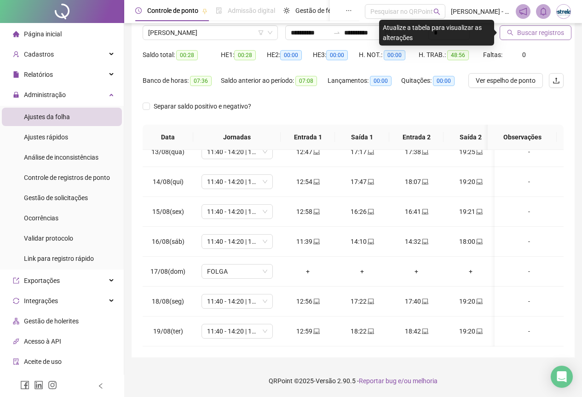
click at [546, 34] on span "Buscar registros" at bounding box center [540, 33] width 47 height 10
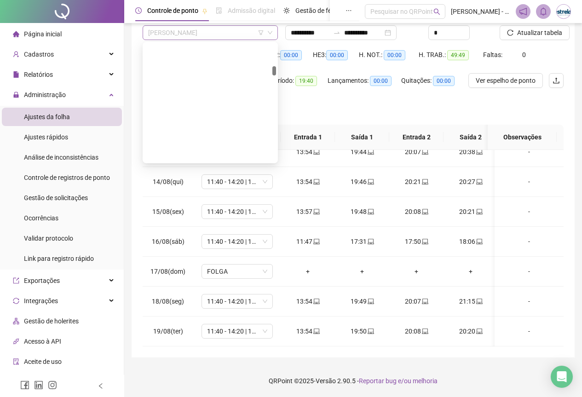
scroll to position [545, 0]
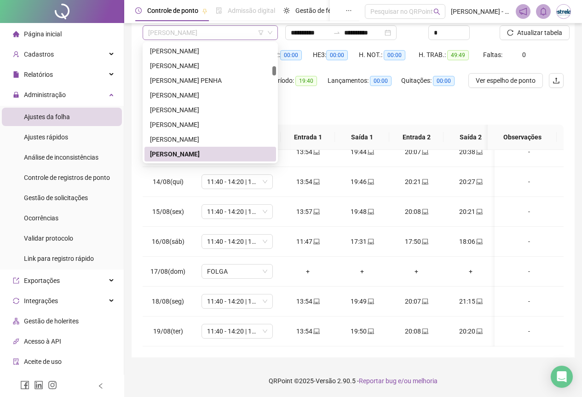
click at [163, 29] on span "DOUGLAS BARROS GARCÊS" at bounding box center [210, 33] width 124 height 14
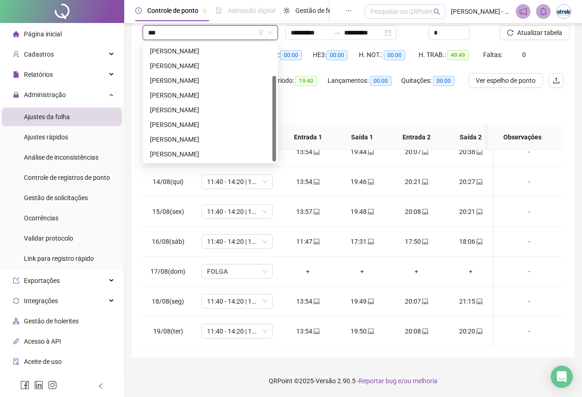
scroll to position [0, 0]
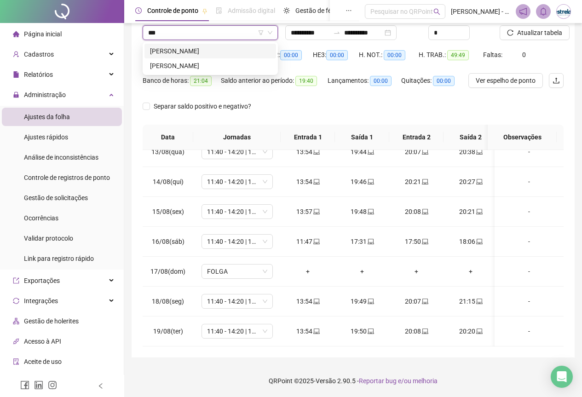
type input "****"
click at [164, 63] on div "EDUARDO DA SILVA NASCIMENTO" at bounding box center [210, 66] width 121 height 10
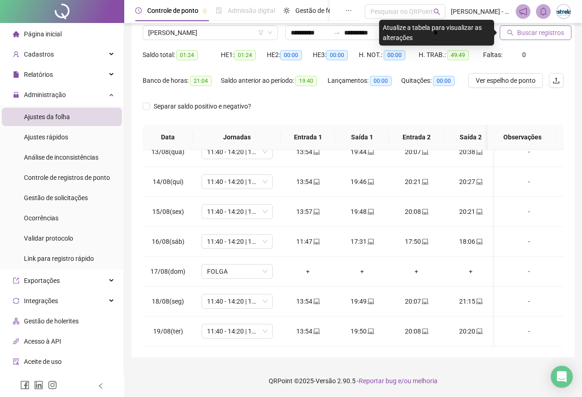
click at [505, 33] on button "Buscar registros" at bounding box center [536, 32] width 72 height 15
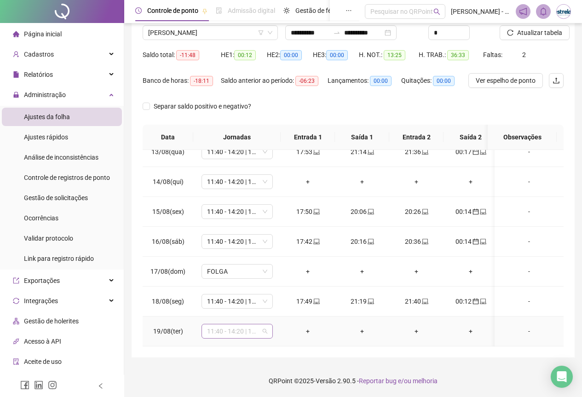
click at [248, 324] on span "11:40 - 14:20 | 14:40 - 18:00" at bounding box center [237, 331] width 60 height 14
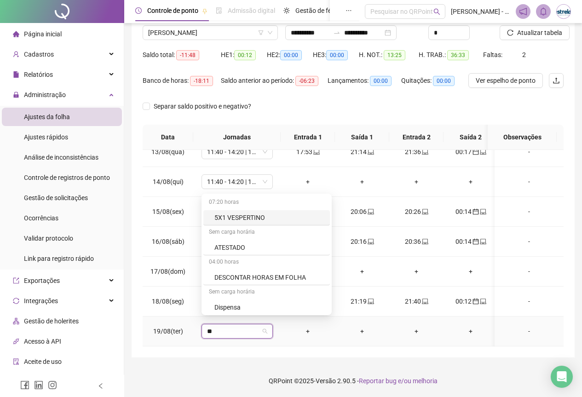
type input "***"
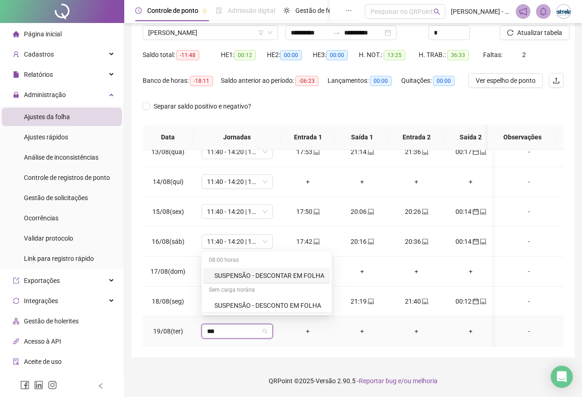
click at [242, 310] on div "SUSPENSÃO - DESCONTO EM FOLHA" at bounding box center [269, 305] width 110 height 10
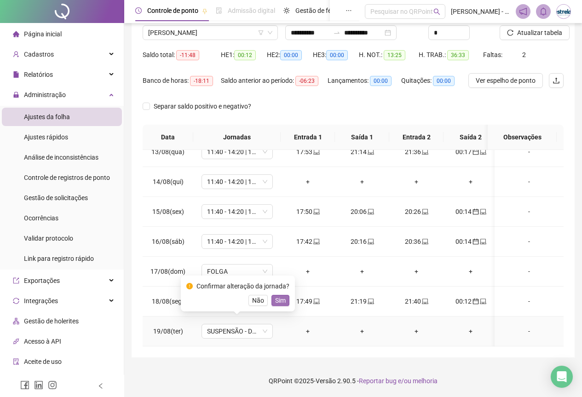
click at [275, 304] on span "Sim" at bounding box center [280, 300] width 11 height 10
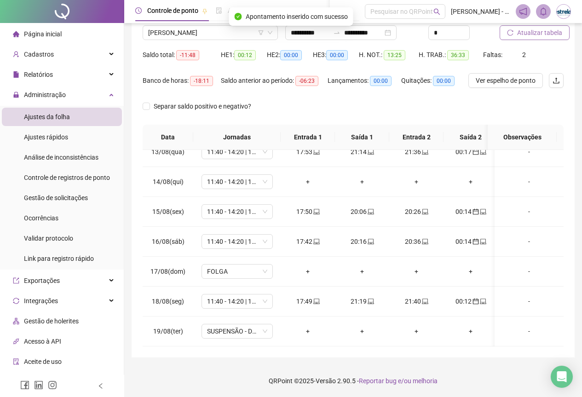
click at [529, 39] on button "Atualizar tabela" at bounding box center [535, 32] width 70 height 15
click at [363, 32] on input "**********" at bounding box center [363, 33] width 39 height 10
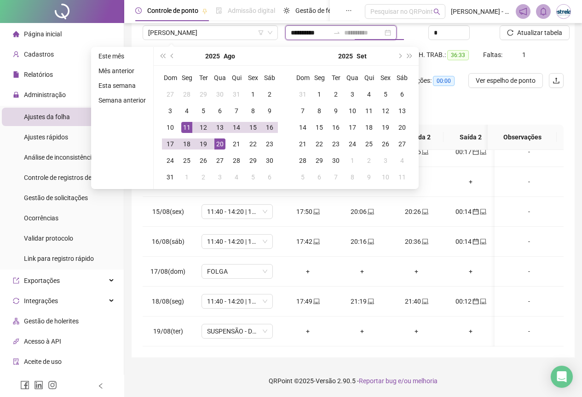
type input "**********"
click at [217, 142] on div "20" at bounding box center [219, 143] width 11 height 11
type input "**********"
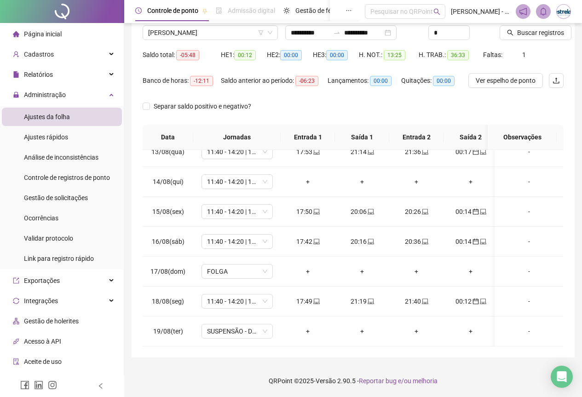
click at [576, 14] on header "Controle de ponto Admissão digital Gestão de férias Painel do DP Folha de pagam…" at bounding box center [353, 11] width 458 height 23
click at [548, 30] on span "Buscar registros" at bounding box center [540, 33] width 47 height 10
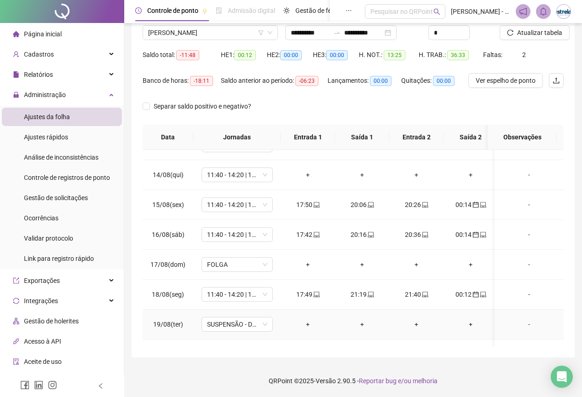
scroll to position [109, 0]
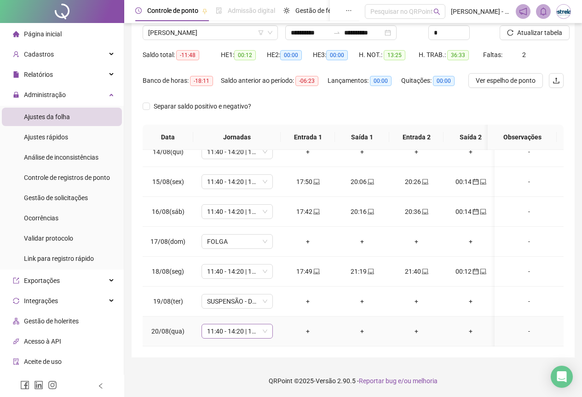
click at [227, 316] on td "11:40 - 14:20 | 14:40 - 18:00" at bounding box center [236, 331] width 87 height 30
click at [227, 324] on span "11:40 - 14:20 | 14:40 - 18:00" at bounding box center [237, 331] width 60 height 14
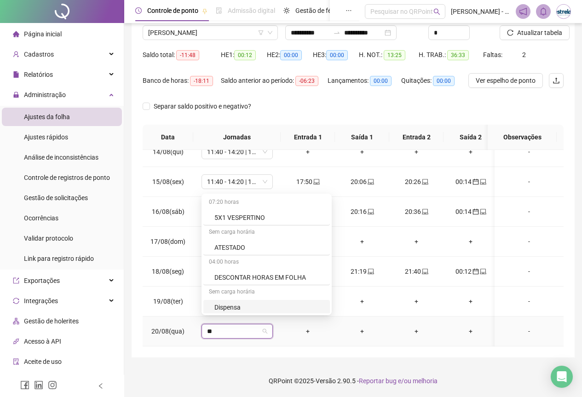
type input "***"
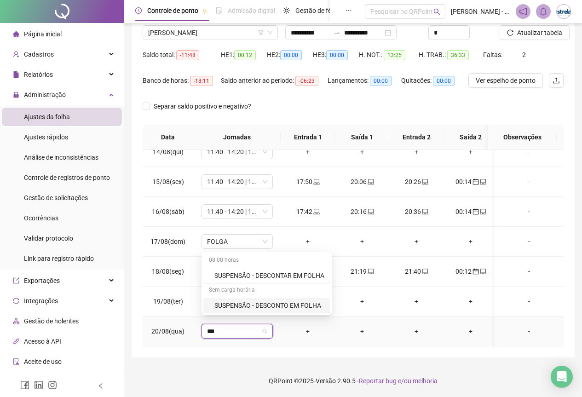
click at [229, 311] on div "SUSPENSÃO - DESCONTO EM FOLHA" at bounding box center [266, 305] width 127 height 15
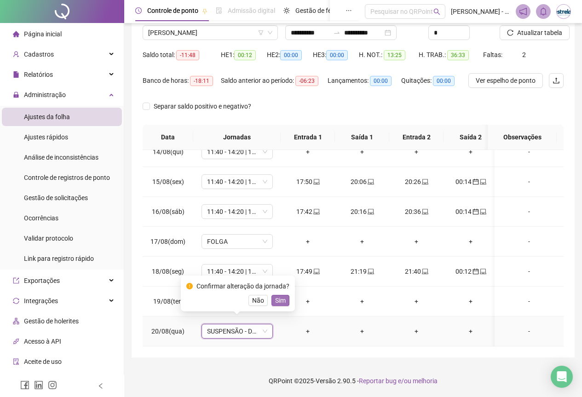
click at [280, 296] on button "Sim" at bounding box center [280, 300] width 18 height 11
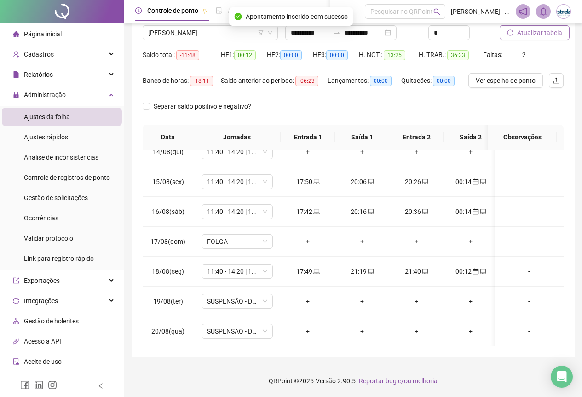
click at [529, 31] on span "Atualizar tabela" at bounding box center [539, 33] width 45 height 10
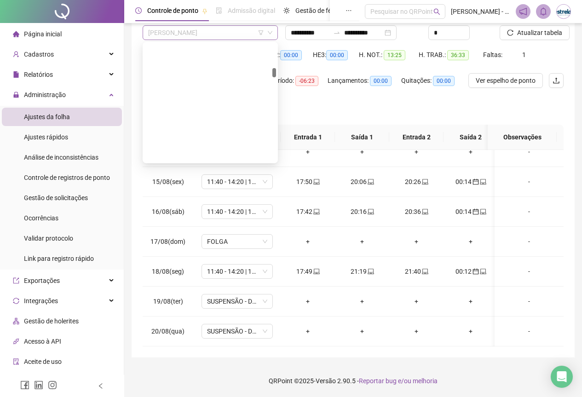
scroll to position [589, 0]
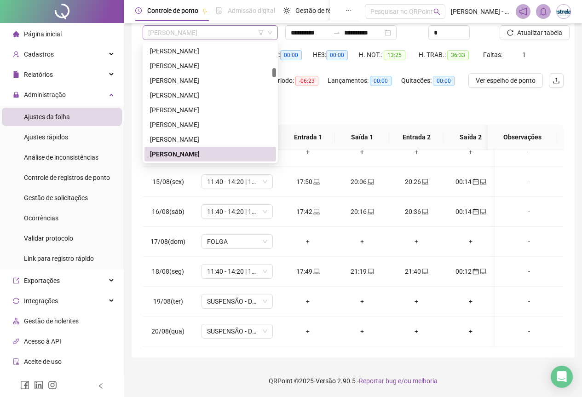
click at [160, 35] on span "EDUARDO DA SILVA NASCIMENTO" at bounding box center [210, 33] width 124 height 14
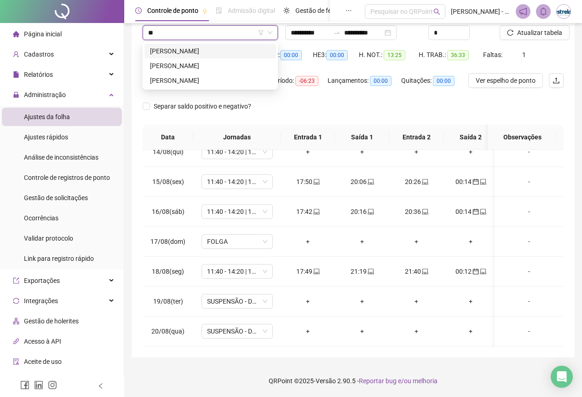
scroll to position [0, 0]
type input "***"
click at [175, 79] on div "[PERSON_NAME]" at bounding box center [210, 80] width 121 height 10
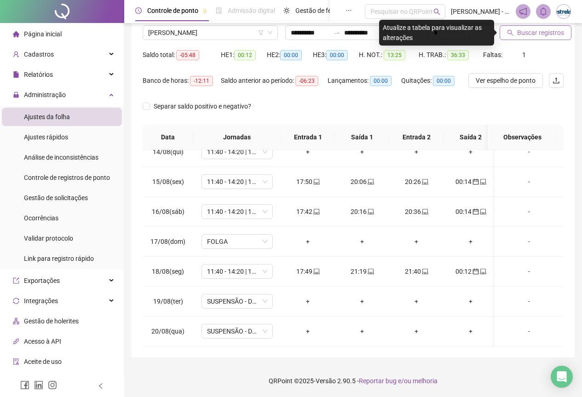
click at [514, 34] on button "Buscar registros" at bounding box center [536, 32] width 72 height 15
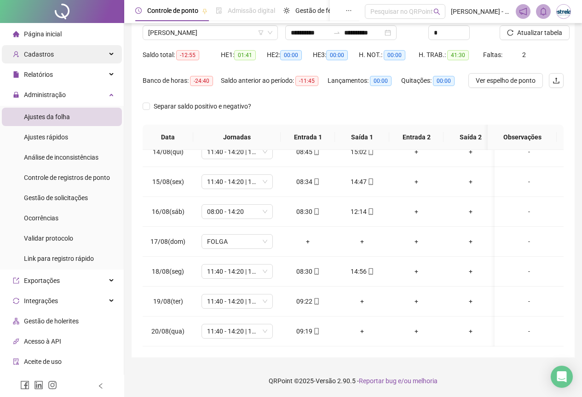
click at [57, 59] on div "Cadastros" at bounding box center [62, 54] width 120 height 18
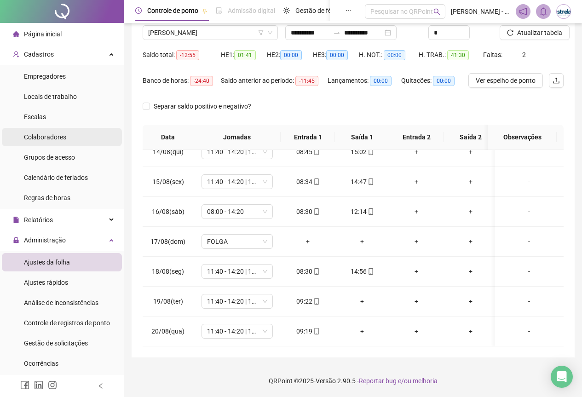
click at [62, 136] on span "Colaboradores" at bounding box center [45, 136] width 42 height 7
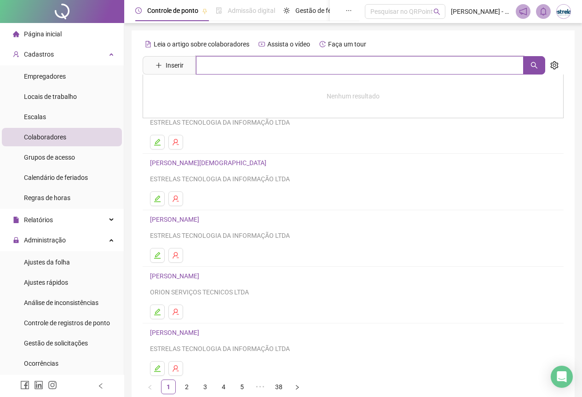
click at [231, 66] on input "text" at bounding box center [360, 65] width 328 height 18
type input "******"
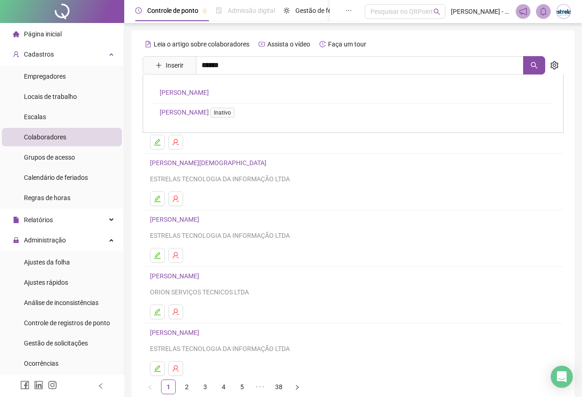
click at [171, 86] on div "GRACIELE SOUSA PEREIRA GRACIETTE ARAGÃO Inativo" at bounding box center [353, 104] width 421 height 58
click at [221, 72] on input "******" at bounding box center [360, 65] width 328 height 18
click at [209, 90] on link "[PERSON_NAME]" at bounding box center [184, 92] width 49 height 7
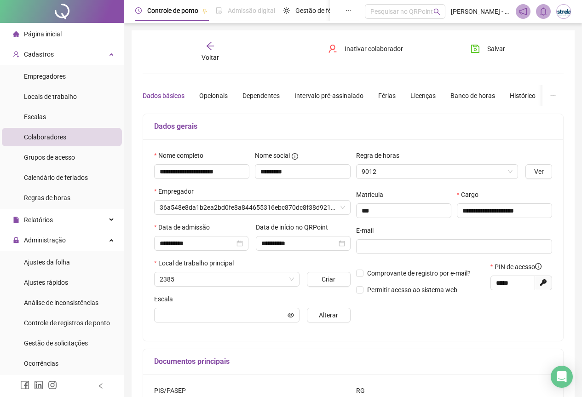
type input "****"
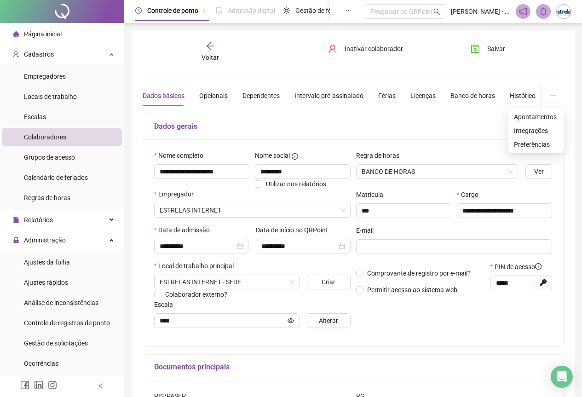
click at [552, 101] on button "button" at bounding box center [552, 95] width 21 height 21
click at [550, 123] on li "Apontamentos" at bounding box center [535, 117] width 55 height 14
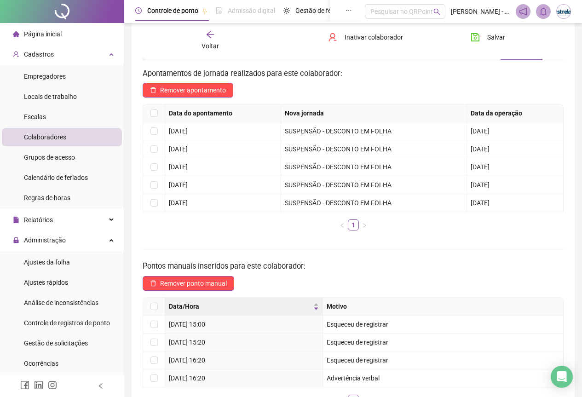
scroll to position [92, 0]
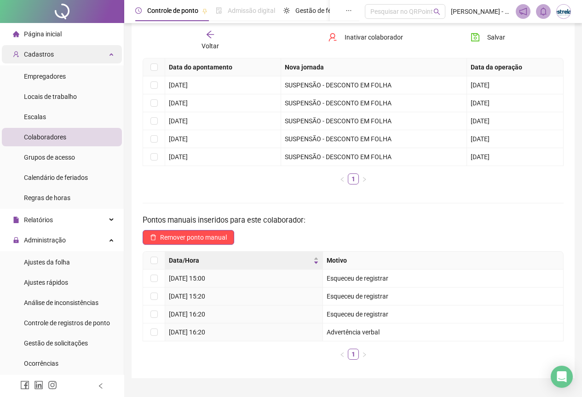
click at [68, 55] on div "Cadastros" at bounding box center [62, 54] width 120 height 18
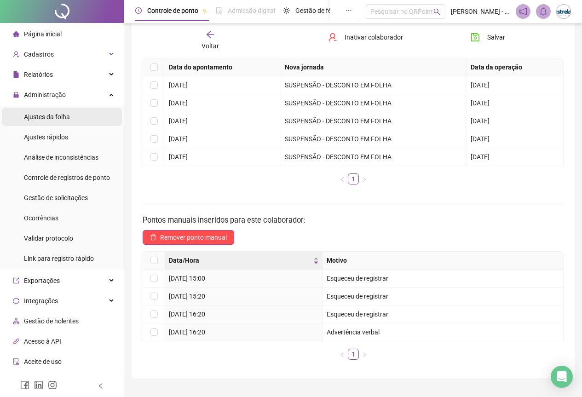
click at [79, 113] on li "Ajustes da folha" at bounding box center [62, 117] width 120 height 18
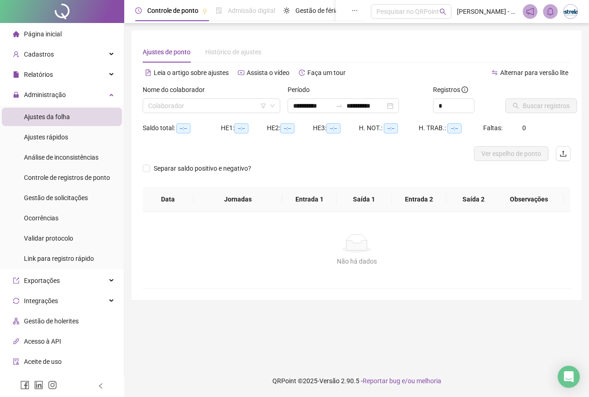
type input "**********"
click at [161, 109] on input "search" at bounding box center [207, 106] width 118 height 14
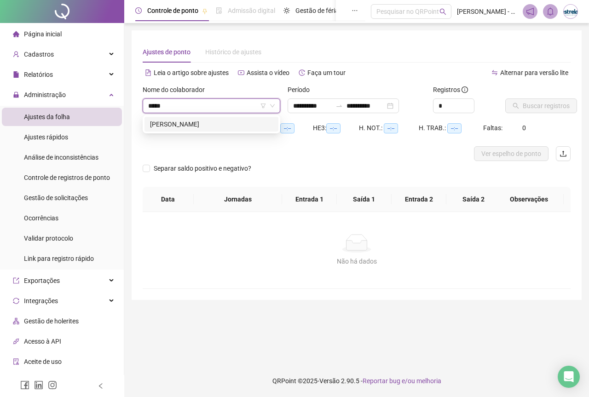
type input "******"
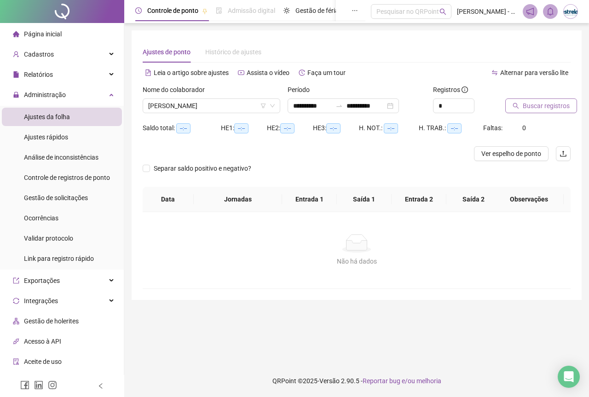
click at [525, 111] on button "Buscar registros" at bounding box center [541, 105] width 72 height 15
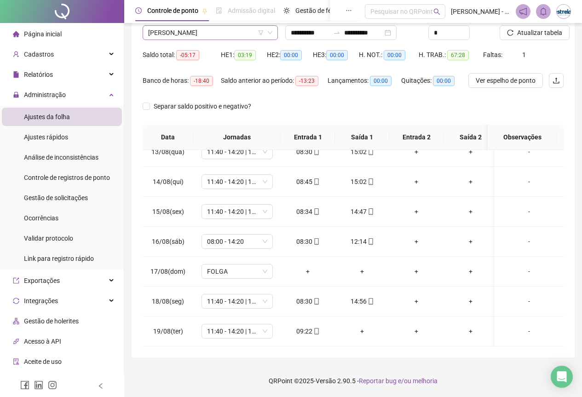
scroll to position [986, 0]
click at [188, 36] on span "[PERSON_NAME]" at bounding box center [210, 33] width 124 height 14
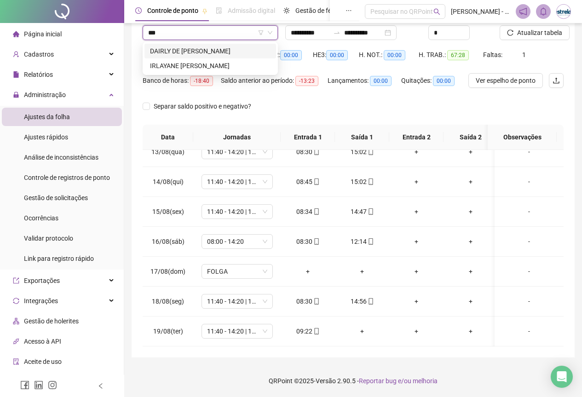
scroll to position [0, 0]
type input "****"
click at [196, 52] on div "IRLAYANE MARIA PEREIRA ASSUNÇÃO" at bounding box center [210, 51] width 121 height 10
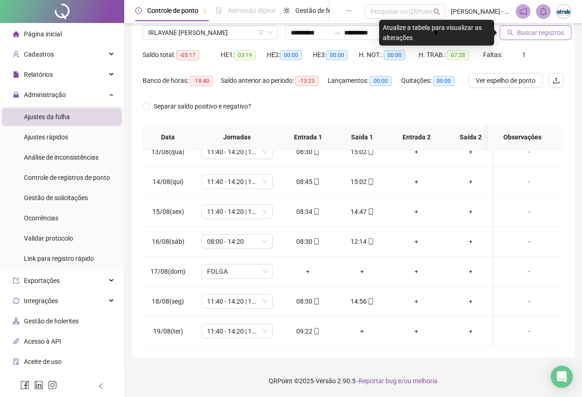
click at [507, 27] on button "Buscar registros" at bounding box center [536, 32] width 72 height 15
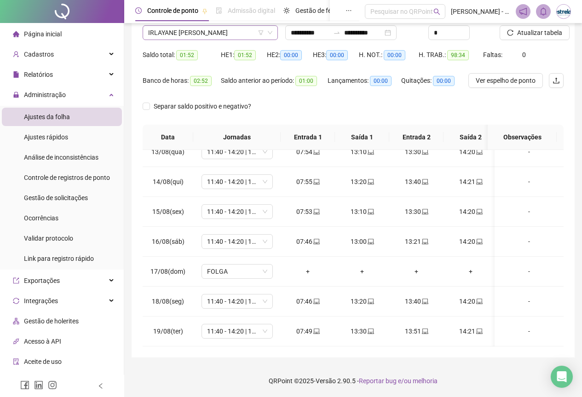
scroll to position [1045, 0]
click at [173, 35] on span "IRLAYANE MARIA PEREIRA ASSUNÇÃO" at bounding box center [210, 33] width 124 height 14
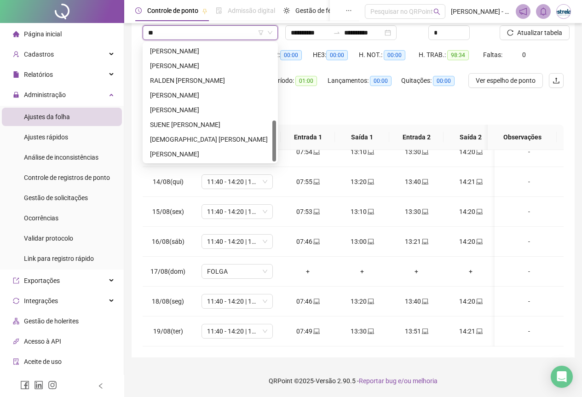
scroll to position [221, 0]
type input "***"
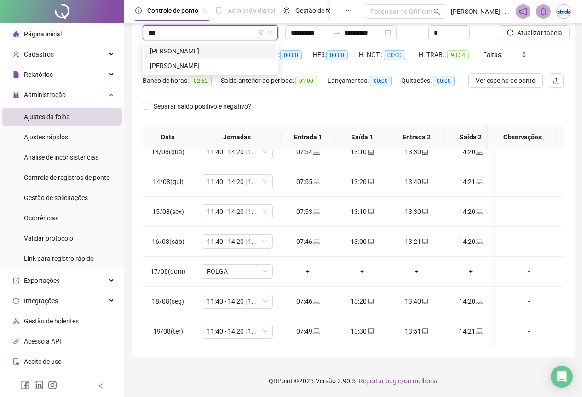
scroll to position [0, 0]
click at [176, 51] on div "ISABELLA SANTOS ARAUJO" at bounding box center [210, 51] width 121 height 10
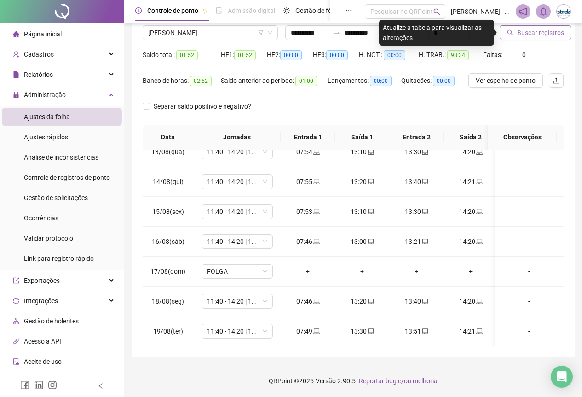
click at [503, 27] on button "Buscar registros" at bounding box center [536, 32] width 72 height 15
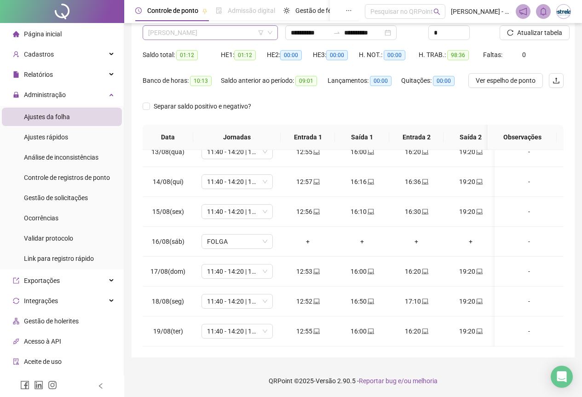
click at [203, 32] on span "ISABELLA SANTOS ARAUJO" at bounding box center [210, 33] width 124 height 14
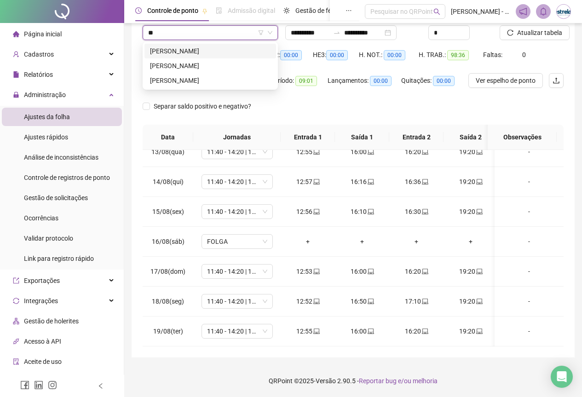
type input "***"
click at [206, 58] on div "IZABELLE RAYSSA DIAS BORGES" at bounding box center [210, 65] width 132 height 15
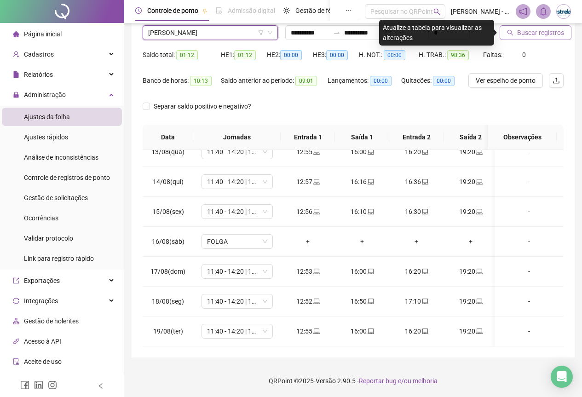
click at [538, 29] on span "Buscar registros" at bounding box center [540, 33] width 47 height 10
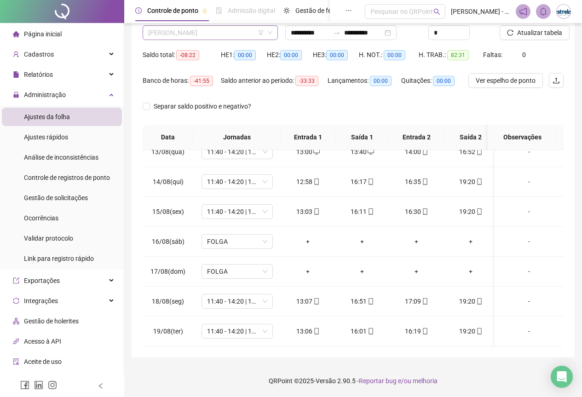
click at [213, 27] on span "IZABELLE RAYSSA DIAS BORGES" at bounding box center [210, 33] width 124 height 14
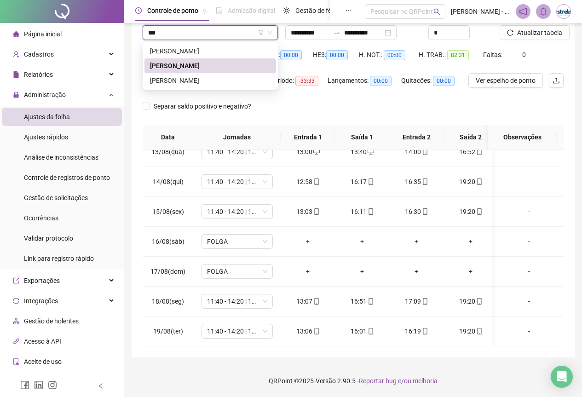
type input "****"
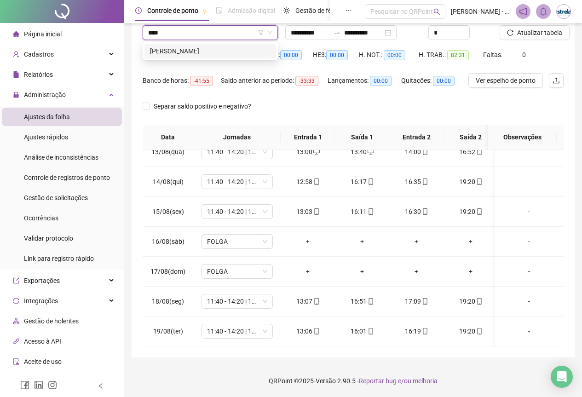
click at [215, 52] on div "IZADORA GLYCIA ARAÚJO OLIVEIRA" at bounding box center [210, 51] width 121 height 10
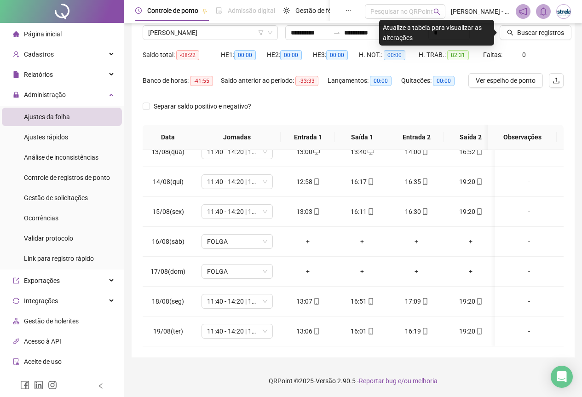
drag, startPoint x: 534, startPoint y: 23, endPoint x: 524, endPoint y: 44, distance: 22.4
click at [534, 24] on div at bounding box center [520, 19] width 41 height 14
click at [524, 44] on div "Buscar registros" at bounding box center [531, 30] width 71 height 36
drag, startPoint x: 524, startPoint y: 42, endPoint x: 518, endPoint y: 32, distance: 12.0
click at [519, 36] on div "Buscar registros" at bounding box center [531, 30] width 71 height 36
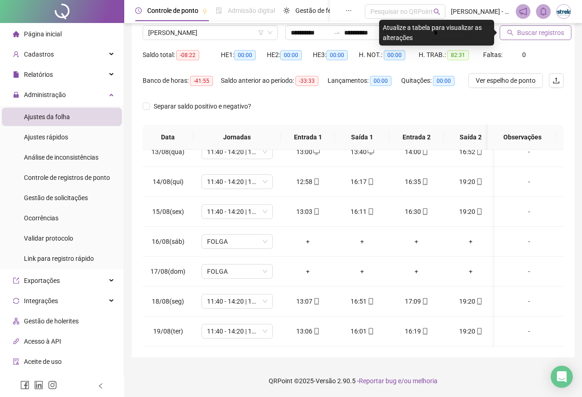
click at [518, 32] on span "Buscar registros" at bounding box center [540, 33] width 47 height 10
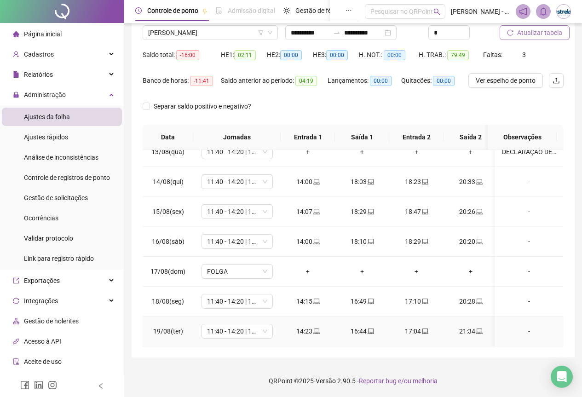
click at [519, 326] on div "-" at bounding box center [529, 331] width 54 height 10
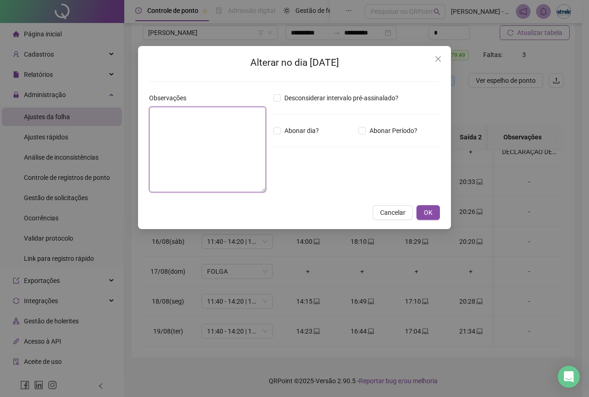
click at [207, 170] on textarea at bounding box center [207, 150] width 117 height 86
type textarea "**********"
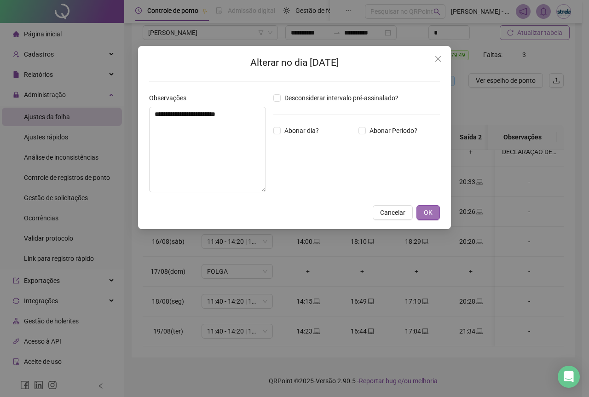
click at [426, 216] on span "OK" at bounding box center [428, 212] width 9 height 10
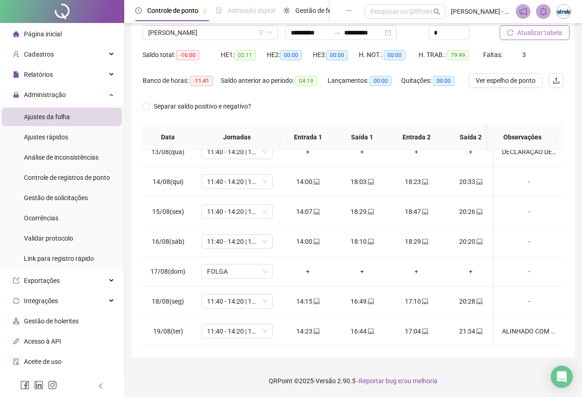
click at [542, 40] on button "Atualizar tabela" at bounding box center [535, 32] width 70 height 15
click at [250, 32] on span "IZADORA GLYCIA ARAÚJO OLIVEIRA" at bounding box center [210, 33] width 124 height 14
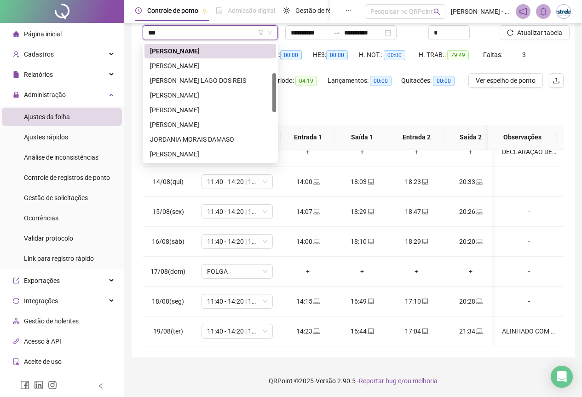
scroll to position [0, 0]
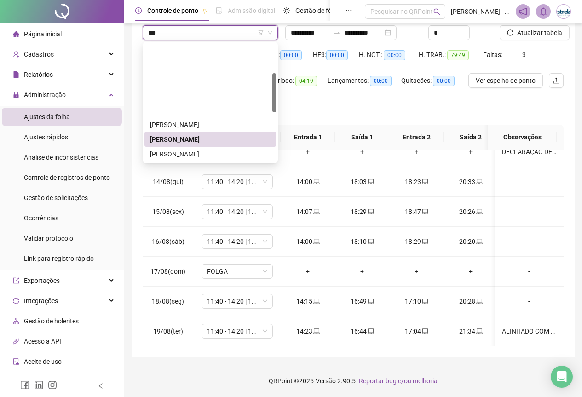
type input "****"
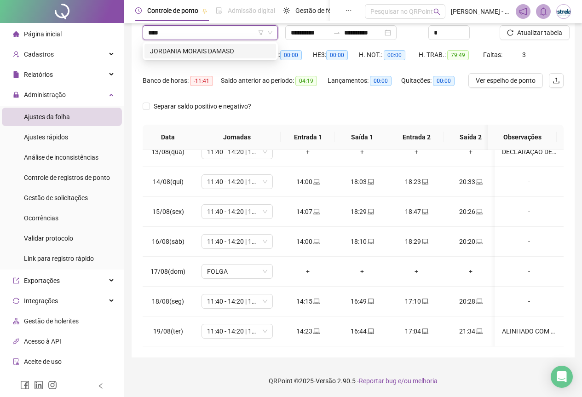
scroll to position [27, 0]
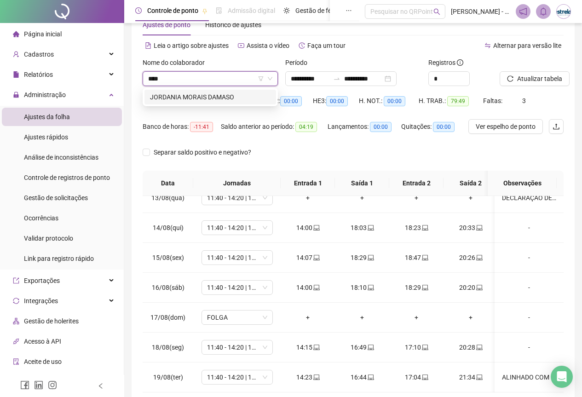
click at [228, 96] on div "JORDANIA MORAIS DAMASO" at bounding box center [210, 97] width 121 height 10
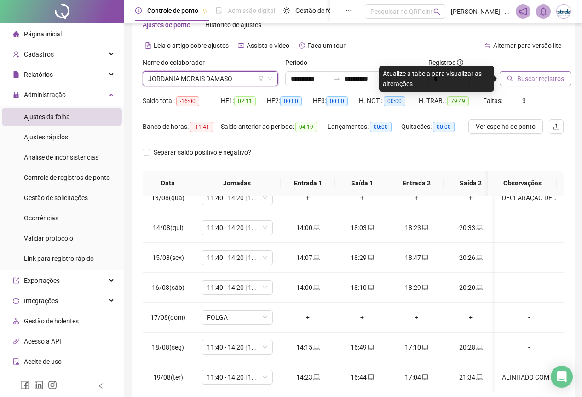
click at [527, 72] on button "Buscar registros" at bounding box center [536, 78] width 72 height 15
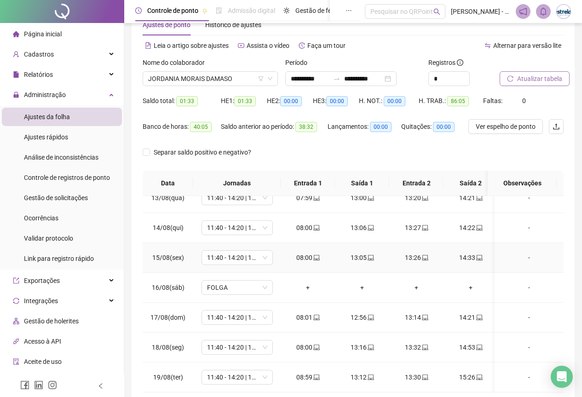
scroll to position [73, 0]
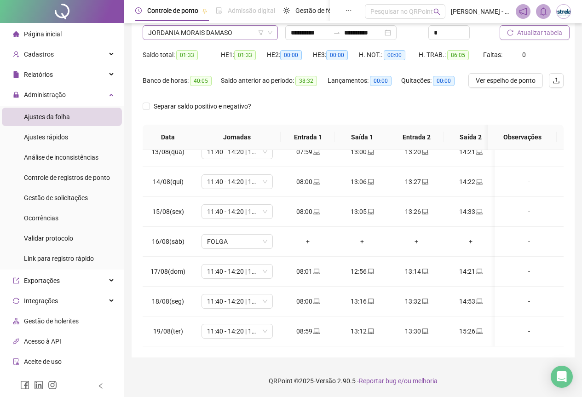
click at [193, 35] on span "JORDANIA MORAIS DAMASO" at bounding box center [210, 33] width 124 height 14
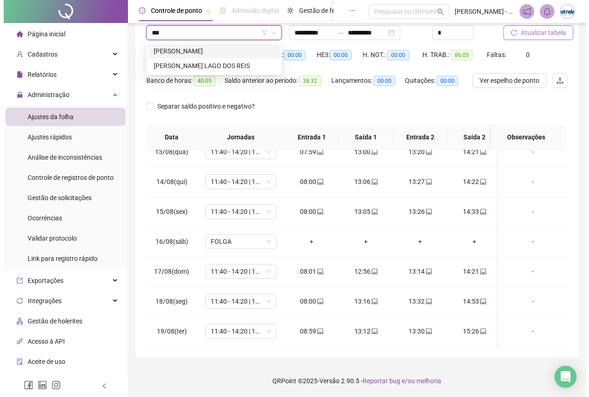
scroll to position [0, 0]
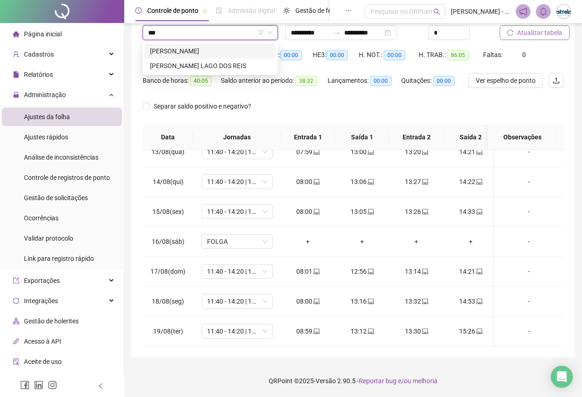
type input "****"
click at [195, 46] on div "JOÃO PEDRO ALVES DA SILVA" at bounding box center [210, 51] width 121 height 10
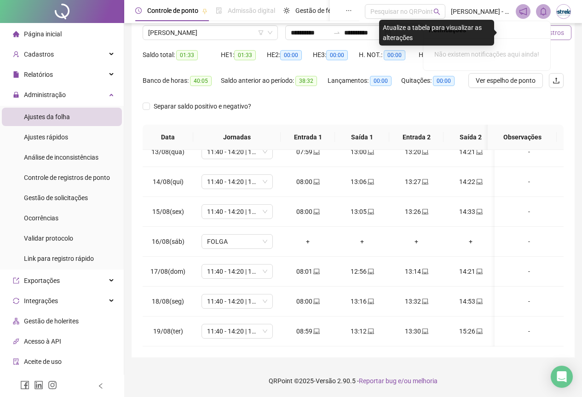
click at [525, 36] on div "Notificações" at bounding box center [486, 29] width 127 height 17
click at [567, 35] on button "Buscar registros" at bounding box center [536, 32] width 72 height 15
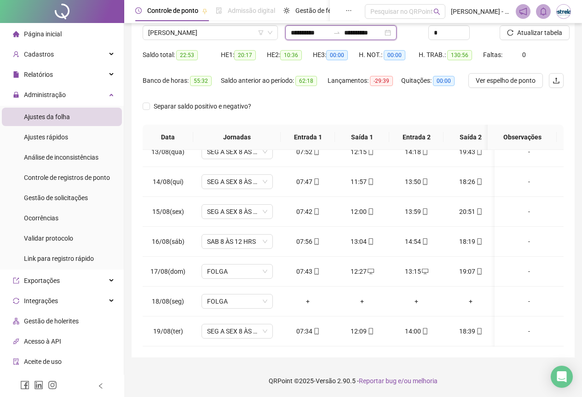
click at [363, 32] on input "**********" at bounding box center [363, 33] width 39 height 10
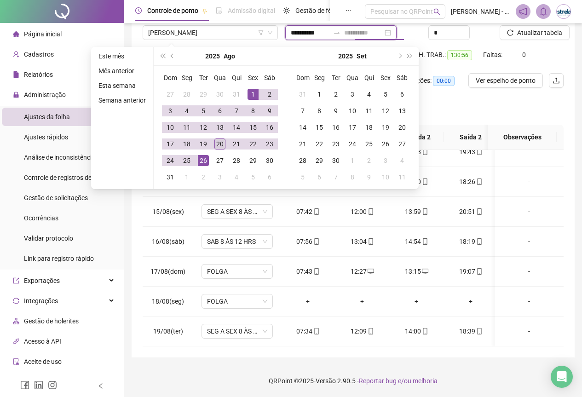
type input "**********"
click at [216, 144] on div "20" at bounding box center [219, 143] width 11 height 11
type input "**********"
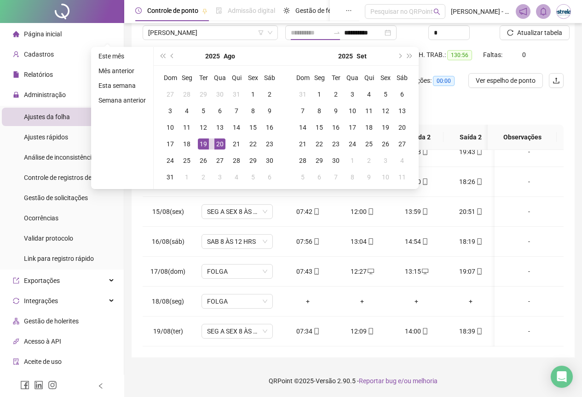
click at [204, 144] on div "19" at bounding box center [203, 143] width 11 height 11
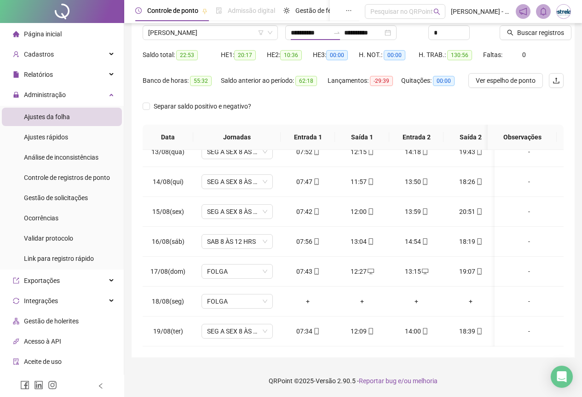
click at [220, 144] on th "Jornadas" at bounding box center [236, 137] width 87 height 25
click at [520, 40] on div "Buscar registros" at bounding box center [531, 30] width 71 height 36
click at [523, 35] on span "Buscar registros" at bounding box center [540, 33] width 47 height 10
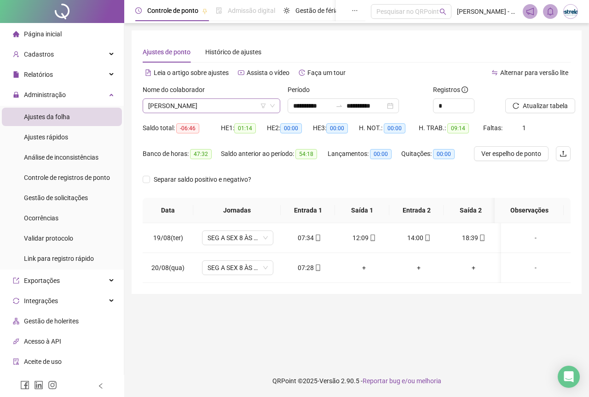
scroll to position [1236, 0]
click at [178, 103] on span "JOÃO PEDRO ALVES DA SILVA" at bounding box center [211, 106] width 127 height 14
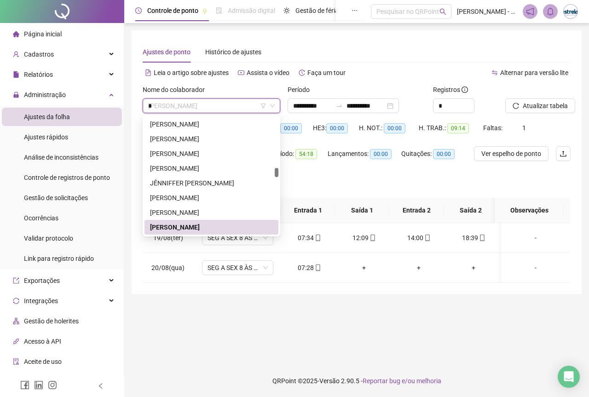
scroll to position [0, 0]
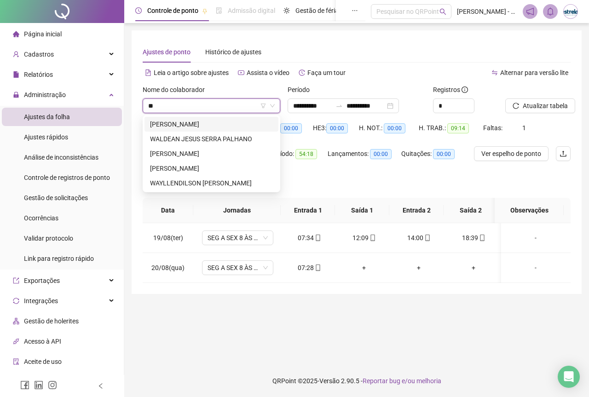
type input "***"
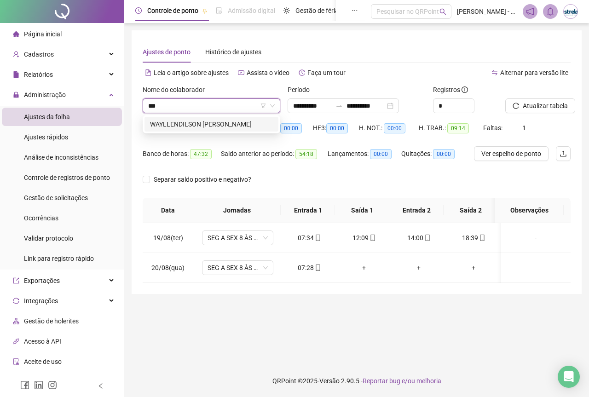
click at [186, 127] on div "WAYLLENDILSON DINIZ ANDRADE" at bounding box center [211, 124] width 123 height 10
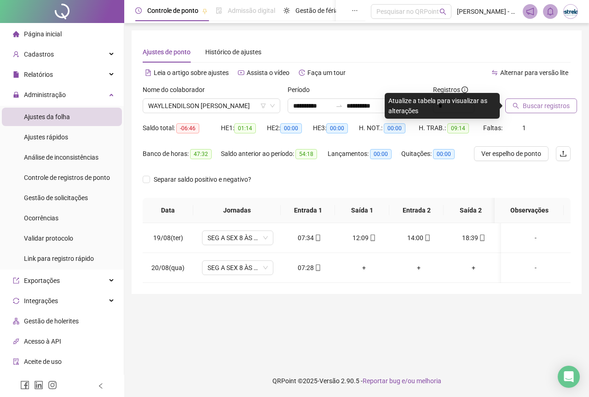
click at [557, 101] on button "Buscar registros" at bounding box center [541, 105] width 72 height 15
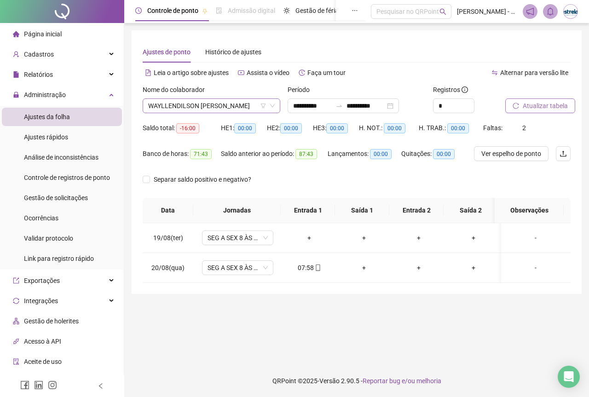
click at [192, 105] on span "WAYLLENDILSON DINIZ ANDRADE" at bounding box center [211, 106] width 127 height 14
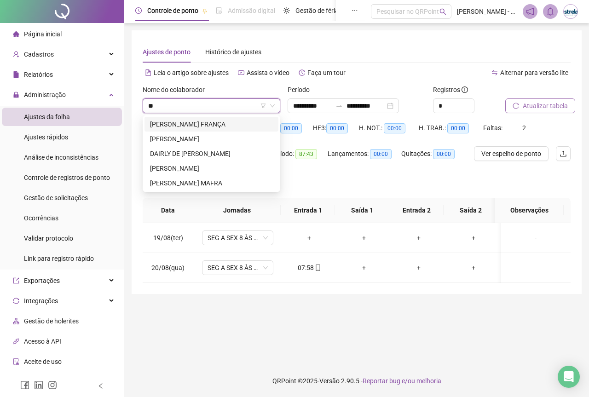
type input "***"
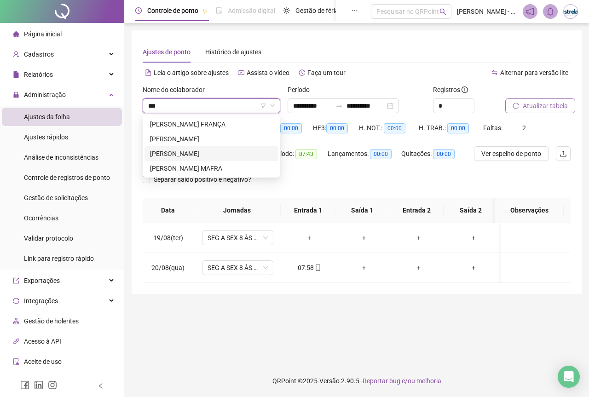
click at [186, 150] on div "FRANQUINALDO SILVA" at bounding box center [211, 154] width 123 height 10
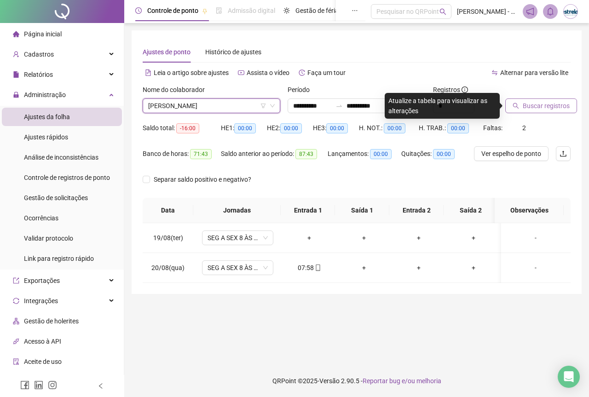
click at [558, 99] on button "Buscar registros" at bounding box center [541, 105] width 72 height 15
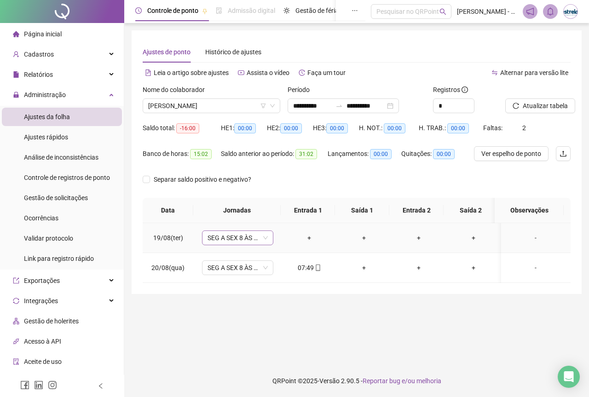
click at [261, 242] on span "SEG A SEX 8 ÀS 18 HRS" at bounding box center [237, 238] width 60 height 14
type input "*"
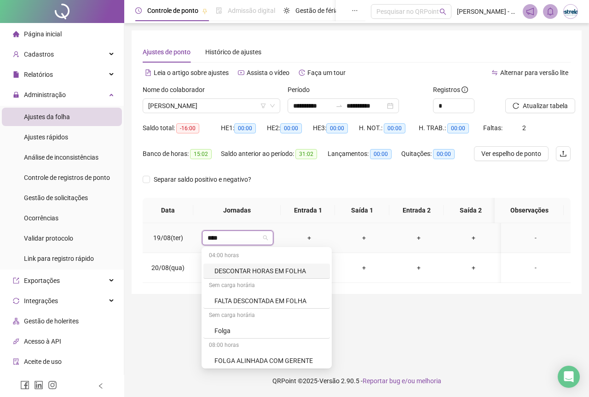
type input "*****"
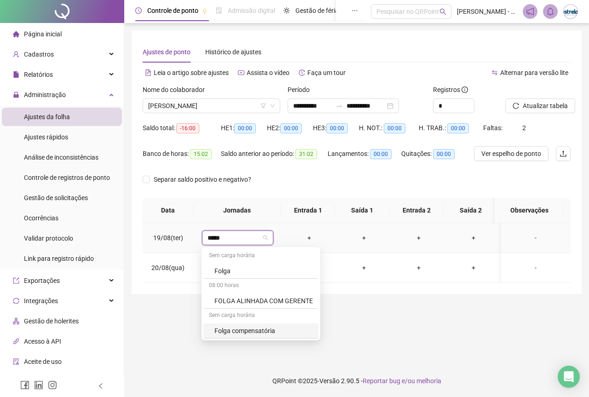
click at [221, 328] on div "Folga compensatória" at bounding box center [263, 331] width 98 height 10
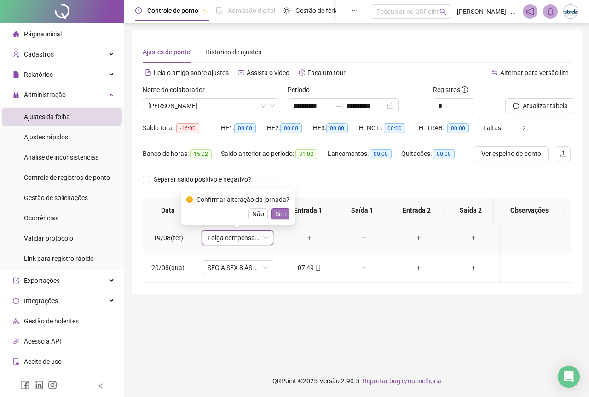
click at [276, 213] on span "Sim" at bounding box center [280, 214] width 11 height 10
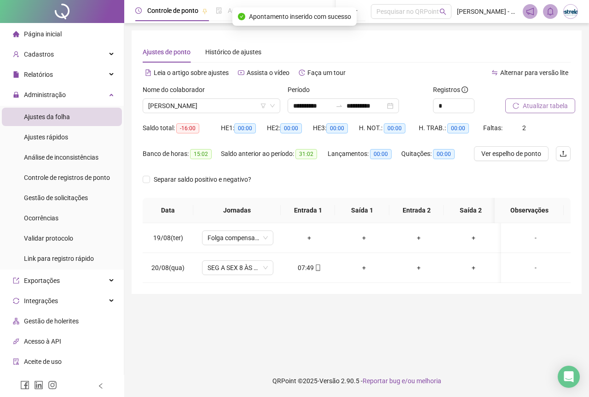
click at [506, 106] on button "Atualizar tabela" at bounding box center [540, 105] width 70 height 15
click at [198, 98] on div "Nome do colaborador" at bounding box center [212, 92] width 138 height 14
click at [175, 111] on span "FRANQUINALDO SILVA" at bounding box center [211, 106] width 127 height 14
click at [323, 105] on input "**********" at bounding box center [312, 106] width 39 height 10
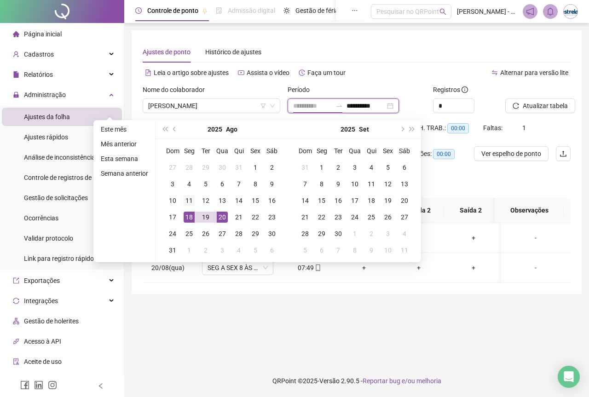
type input "**********"
click at [190, 205] on div "11" at bounding box center [189, 200] width 11 height 11
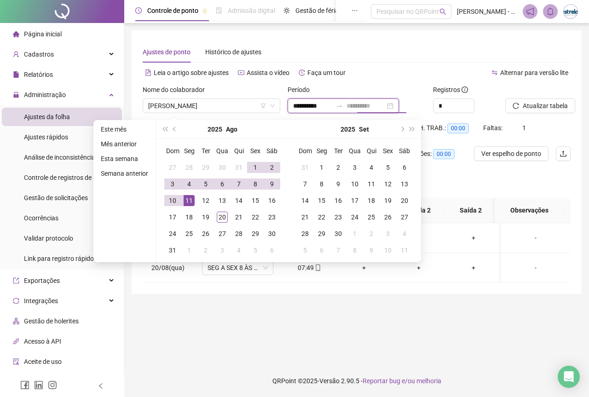
type input "**********"
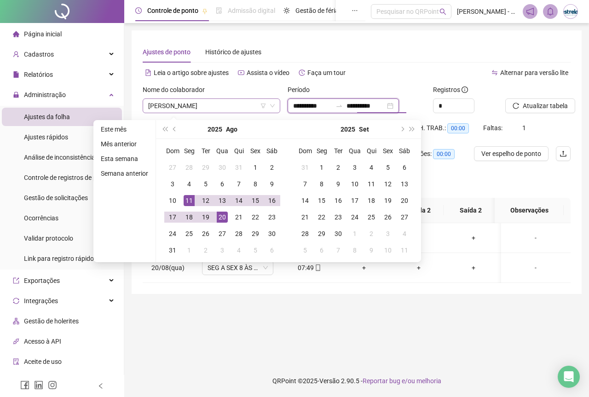
click at [194, 112] on span "FRANQUINALDO SILVA" at bounding box center [211, 106] width 127 height 14
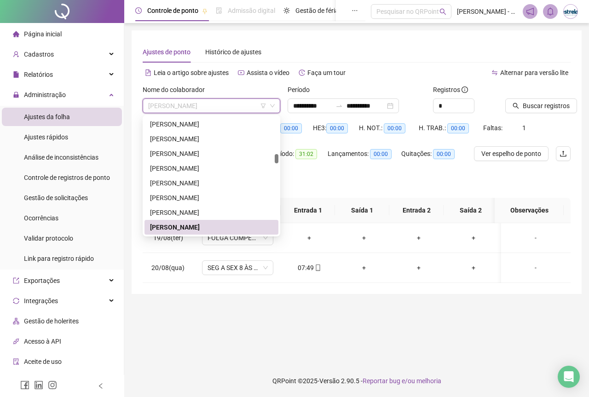
click at [193, 108] on span "FRANQUINALDO SILVA" at bounding box center [211, 106] width 127 height 14
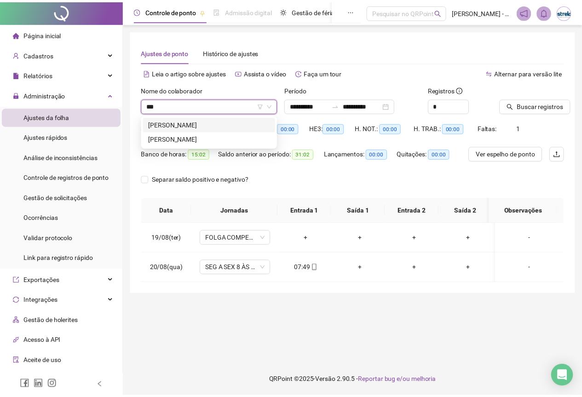
scroll to position [0, 0]
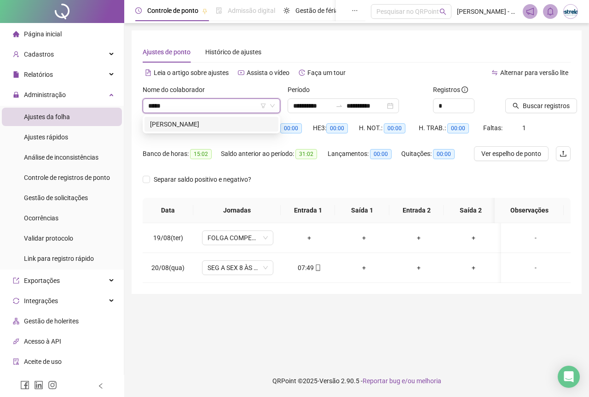
type input "******"
click at [201, 130] on div "[PERSON_NAME]" at bounding box center [211, 124] width 134 height 15
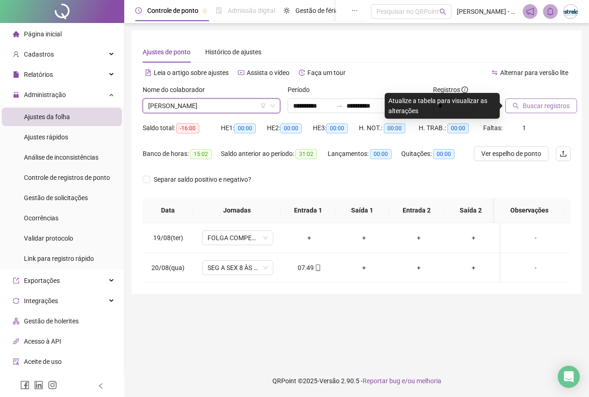
click at [520, 103] on button "Buscar registros" at bounding box center [541, 105] width 72 height 15
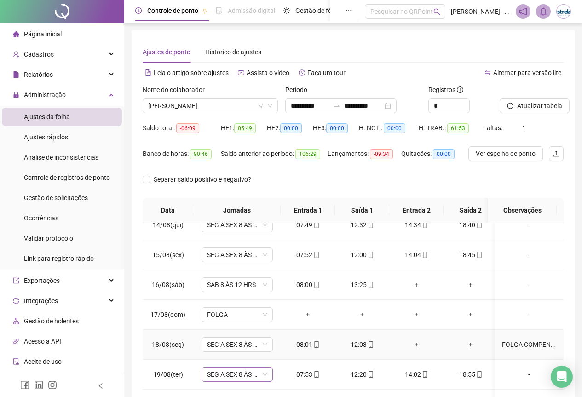
scroll to position [73, 0]
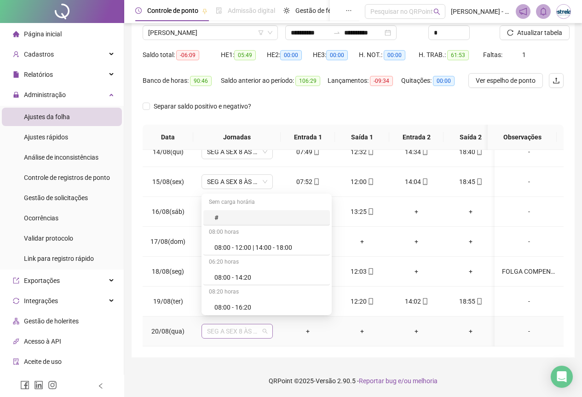
click at [260, 324] on span "SEG A SEX 8 ÀS 18 HRS" at bounding box center [237, 331] width 60 height 14
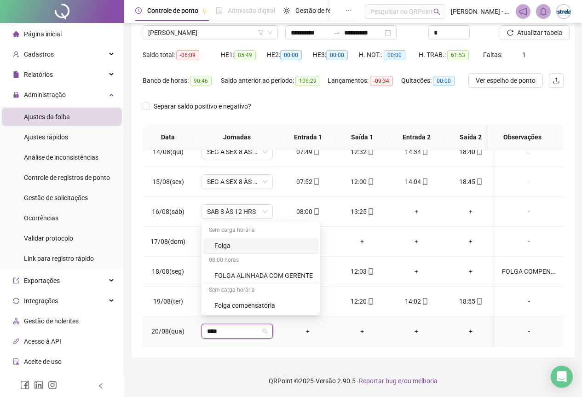
type input "*****"
click at [228, 303] on div "Folga compensatória" at bounding box center [263, 305] width 98 height 10
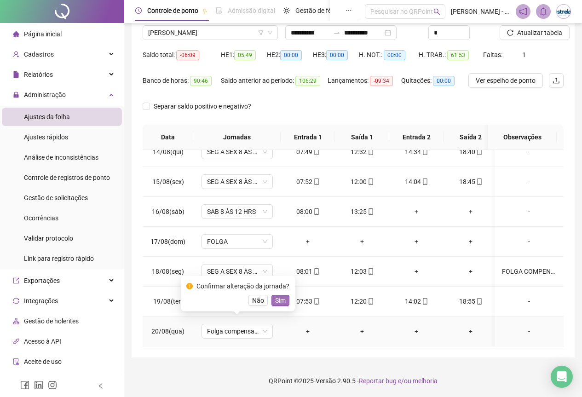
click at [281, 298] on span "Sim" at bounding box center [280, 300] width 11 height 10
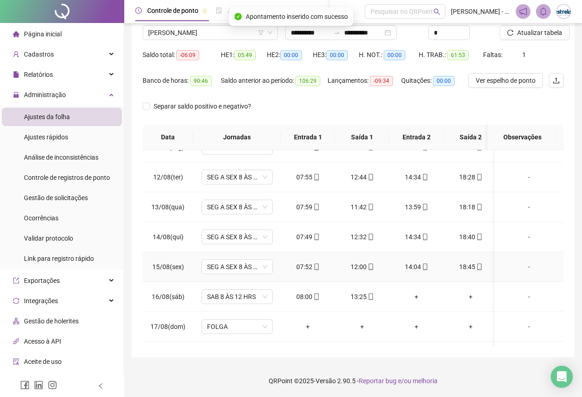
scroll to position [0, 0]
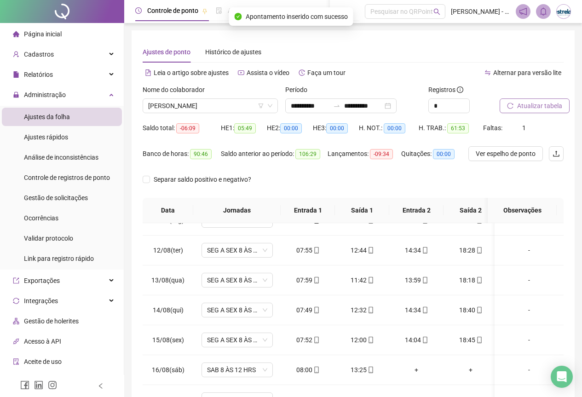
click at [521, 107] on span "Atualizar tabela" at bounding box center [539, 106] width 45 height 10
click at [214, 106] on span "[PERSON_NAME]" at bounding box center [210, 106] width 124 height 14
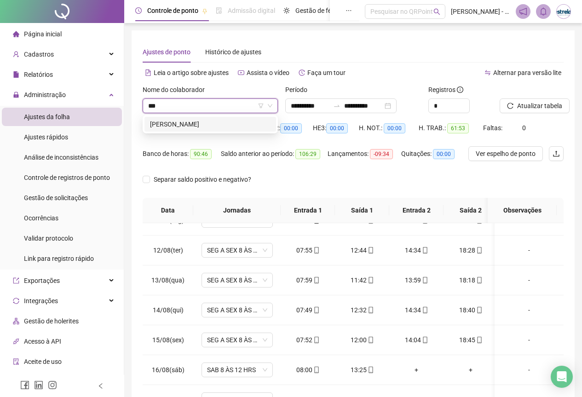
type input "****"
click at [215, 121] on div "KLEILSON SILVA DIAS" at bounding box center [210, 124] width 121 height 10
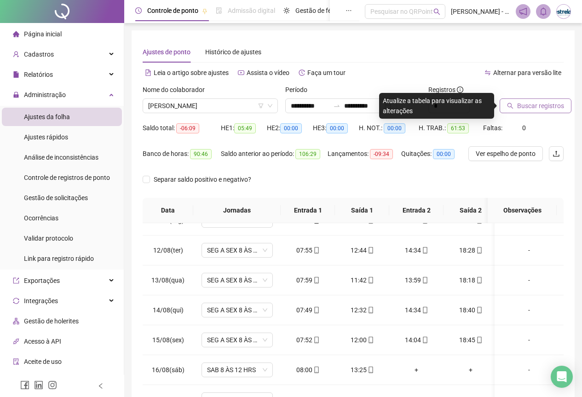
click at [515, 100] on button "Buscar registros" at bounding box center [536, 105] width 72 height 15
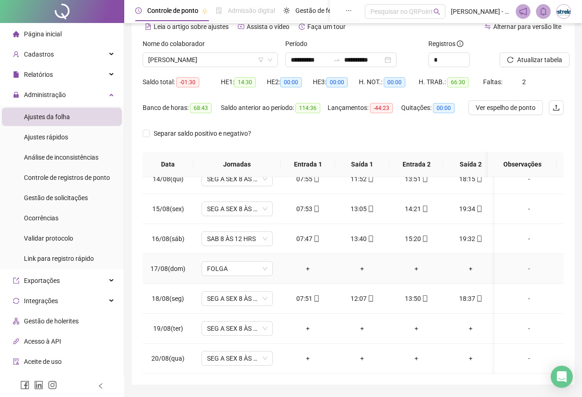
scroll to position [73, 0]
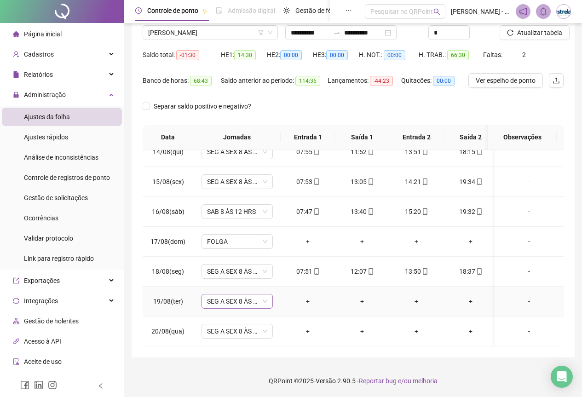
drag, startPoint x: 201, startPoint y: 290, endPoint x: 207, endPoint y: 292, distance: 6.7
click at [203, 291] on td "SEG A SEX 8 ÀS 18 HRS" at bounding box center [236, 302] width 87 height 30
click at [207, 294] on span "SEG A SEX 8 ÀS 18 HRS" at bounding box center [237, 301] width 60 height 14
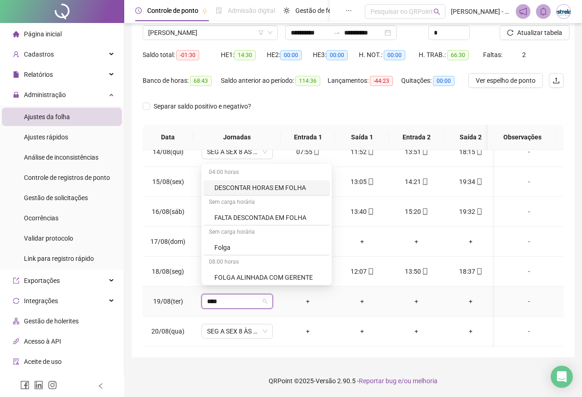
type input "*****"
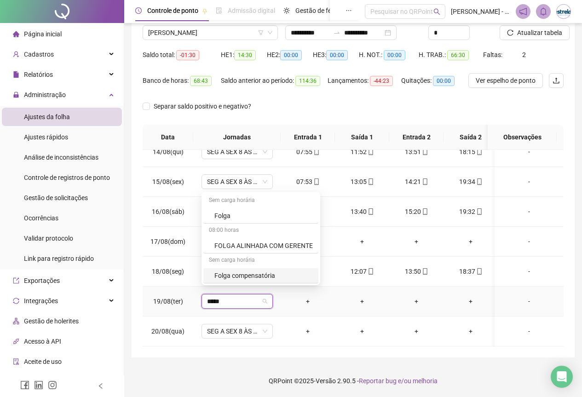
click at [214, 268] on div "Folga compensatória" at bounding box center [260, 275] width 115 height 15
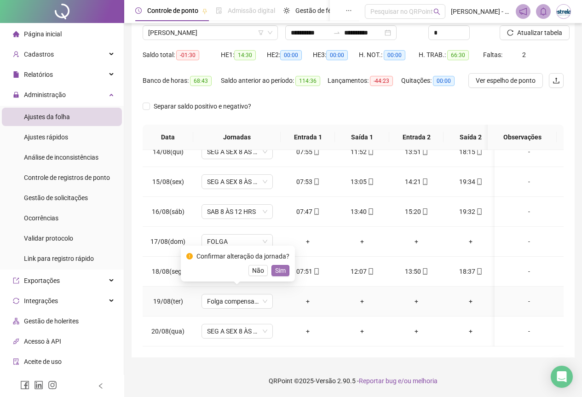
click at [275, 269] on span "Sim" at bounding box center [280, 270] width 11 height 10
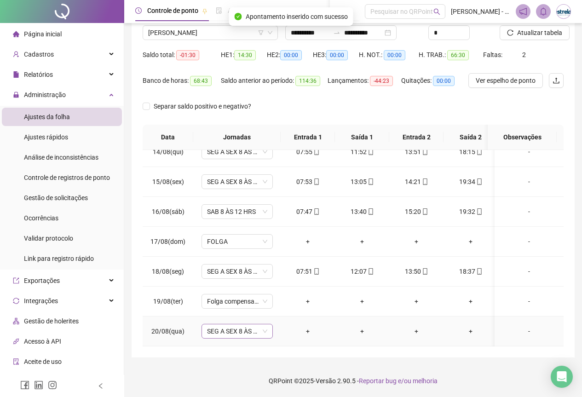
click at [250, 325] on span "SEG A SEX 8 ÀS 18 HRS" at bounding box center [237, 331] width 60 height 14
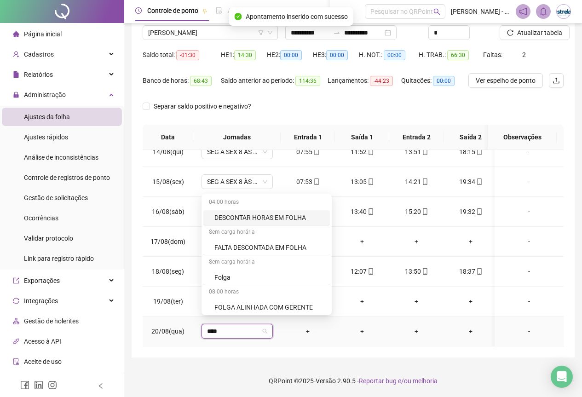
type input "*****"
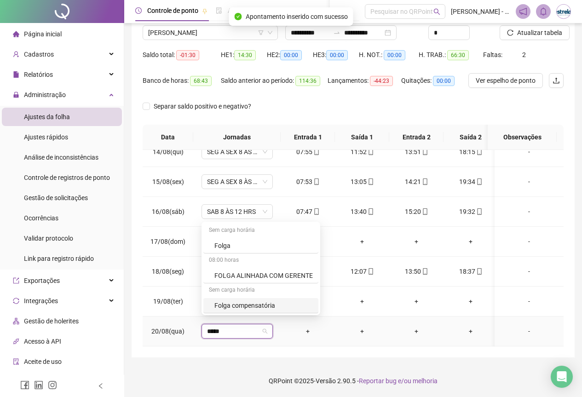
click at [254, 308] on div "Folga compensatória" at bounding box center [263, 305] width 98 height 10
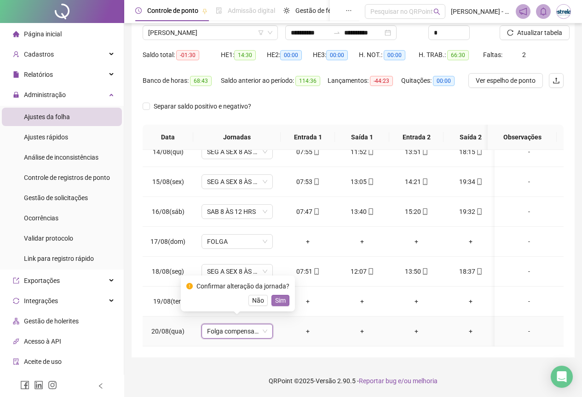
click at [280, 298] on span "Sim" at bounding box center [280, 300] width 11 height 10
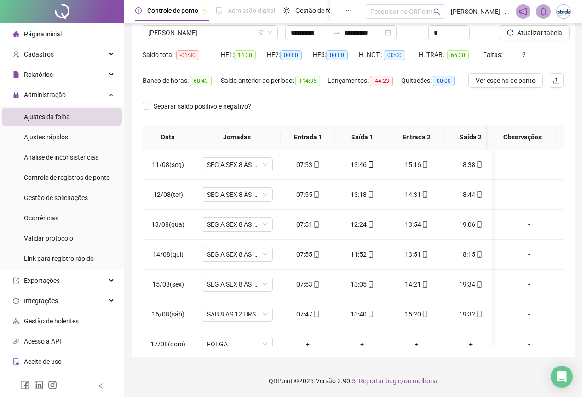
scroll to position [0, 0]
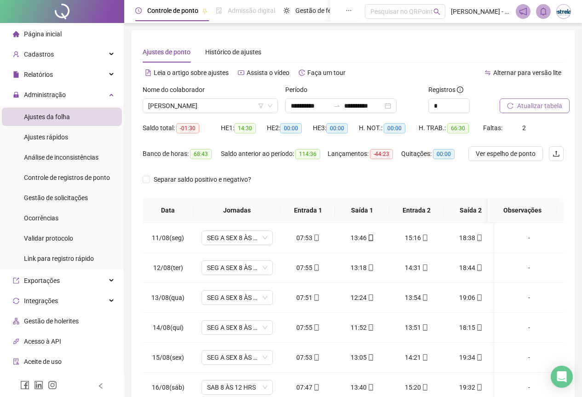
click at [504, 111] on button "Atualizar tabela" at bounding box center [535, 105] width 70 height 15
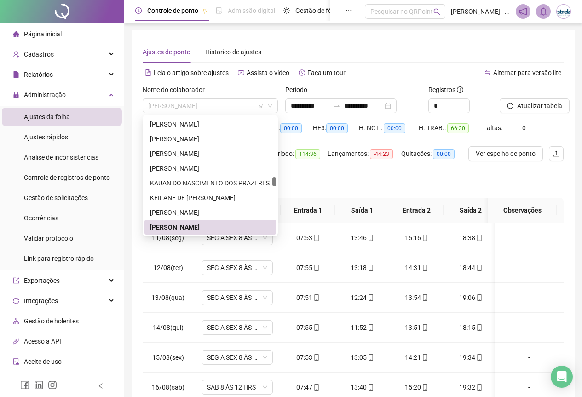
click at [178, 106] on span "KLEILSON SILVA DIAS" at bounding box center [210, 106] width 124 height 14
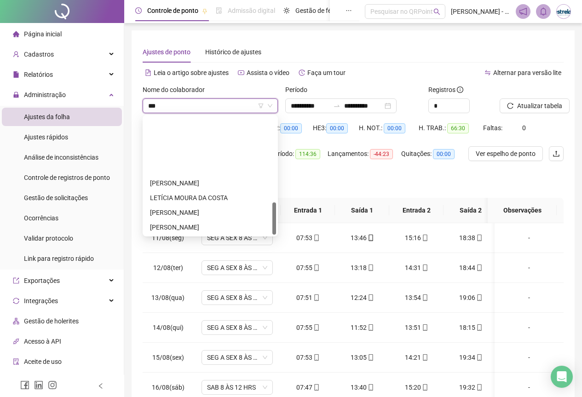
scroll to position [0, 0]
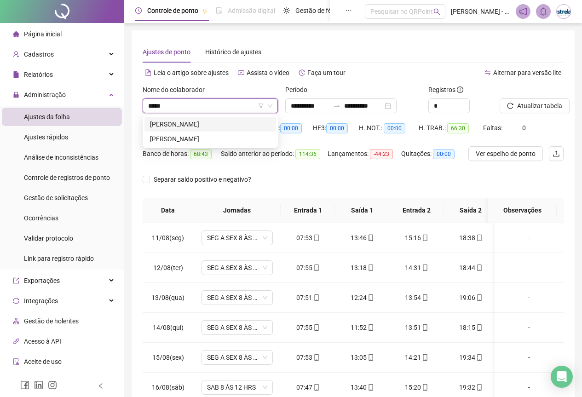
type input "******"
click at [181, 128] on div "[PERSON_NAME]" at bounding box center [210, 124] width 121 height 10
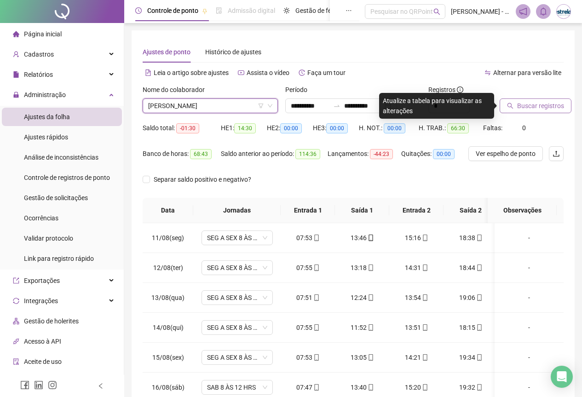
click at [506, 108] on button "Buscar registros" at bounding box center [536, 105] width 72 height 15
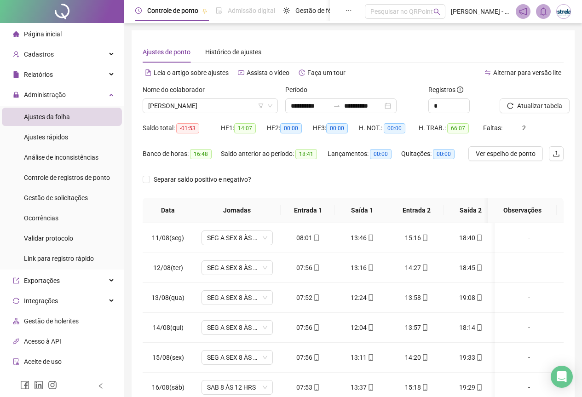
scroll to position [73, 0]
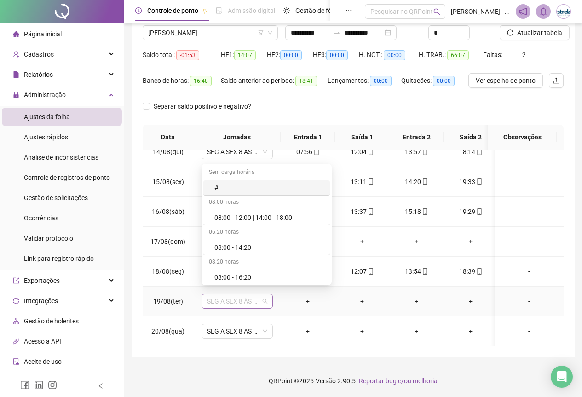
click at [258, 294] on span "SEG A SEX 8 ÀS 18 HRS" at bounding box center [237, 301] width 60 height 14
type input "*****"
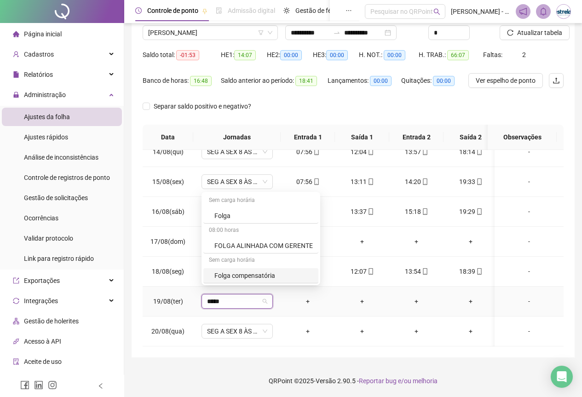
click at [258, 278] on div "Folga compensatória" at bounding box center [263, 275] width 98 height 10
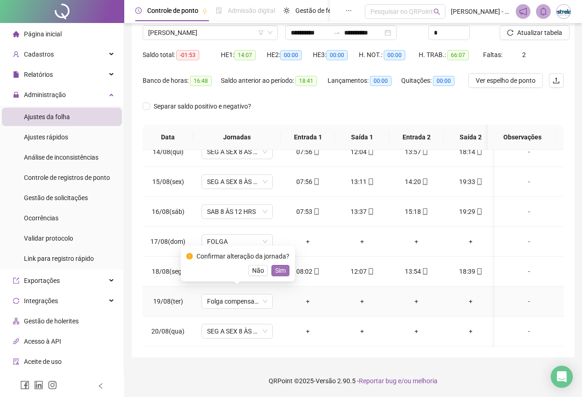
click at [280, 265] on button "Sim" at bounding box center [280, 270] width 18 height 11
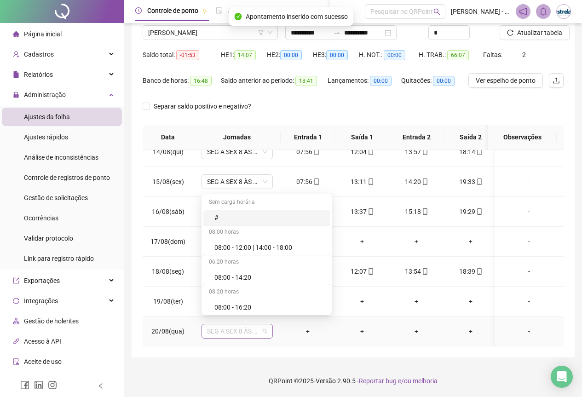
click at [230, 328] on span "SEG A SEX 8 ÀS 18 HRS" at bounding box center [237, 331] width 60 height 14
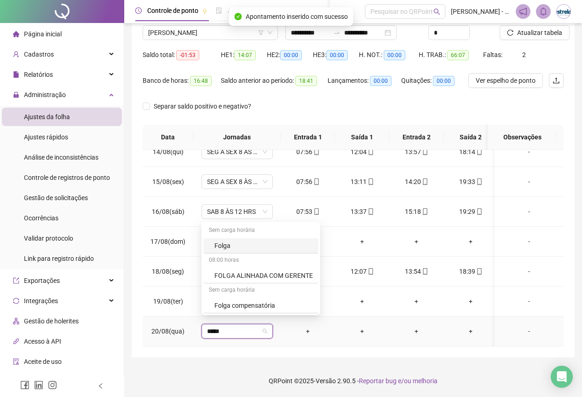
type input "*****"
click at [233, 316] on td "SEG A SEX 8 ÀS 18 HRS" at bounding box center [236, 331] width 87 height 30
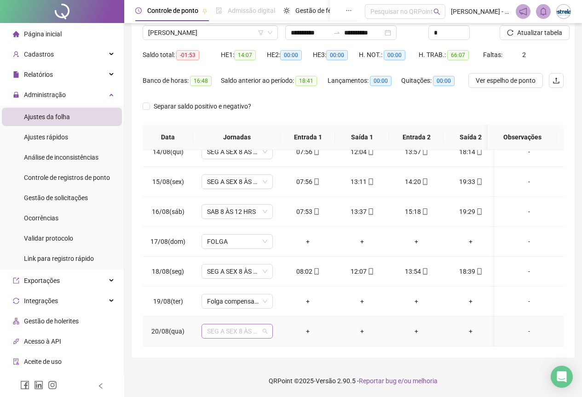
click at [233, 329] on span "SEG A SEX 8 ÀS 18 HRS" at bounding box center [237, 331] width 60 height 14
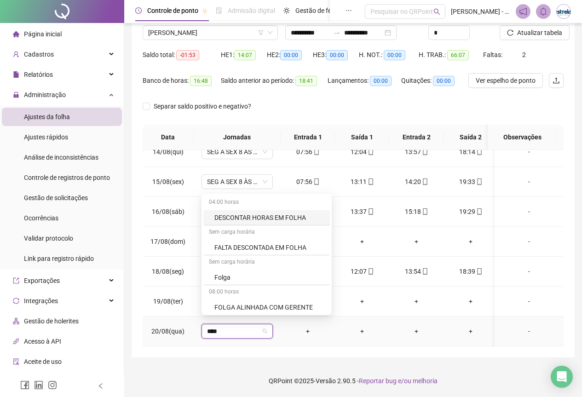
type input "*****"
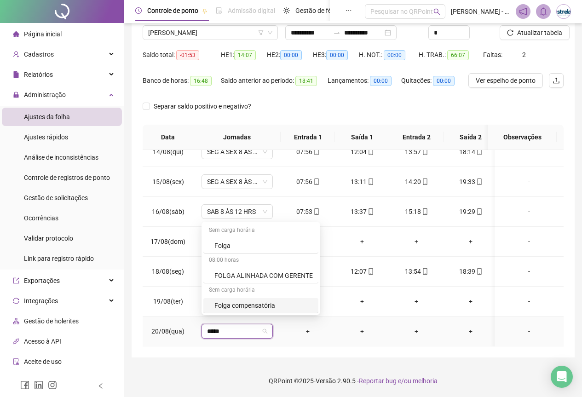
click at [239, 306] on div "Folga compensatória" at bounding box center [263, 305] width 98 height 10
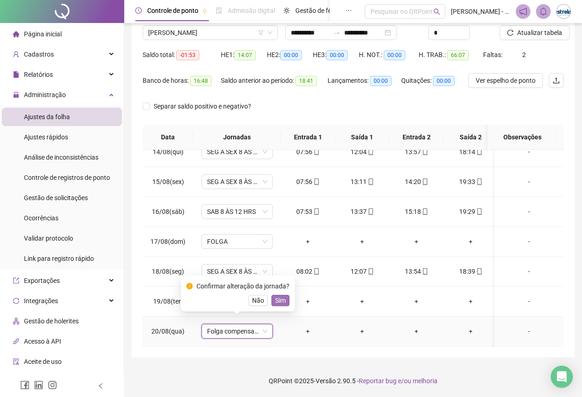
click at [275, 300] on span "Sim" at bounding box center [280, 300] width 11 height 10
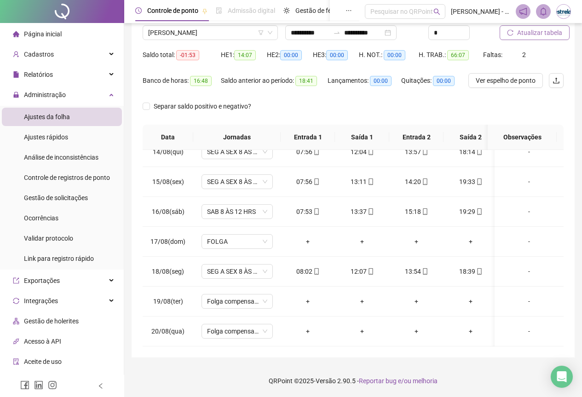
click at [543, 36] on span "Atualizar tabela" at bounding box center [539, 33] width 45 height 10
click at [221, 33] on span "[PERSON_NAME]" at bounding box center [210, 33] width 124 height 14
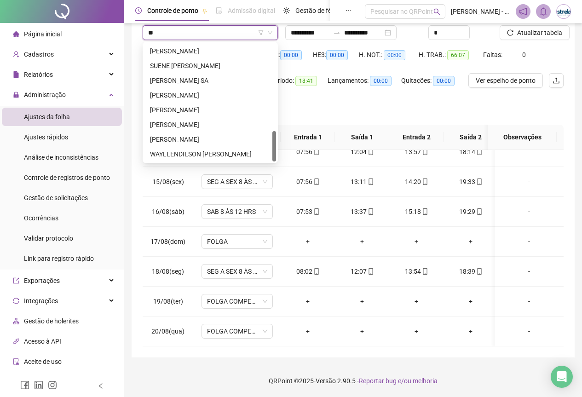
scroll to position [339, 0]
type input "****"
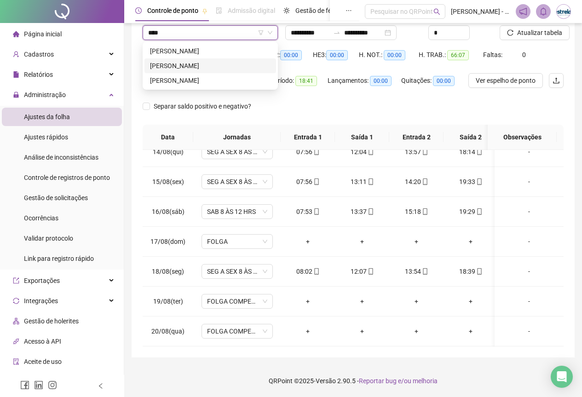
click at [227, 61] on div "ENDESON SANTOS COSTA" at bounding box center [210, 66] width 121 height 10
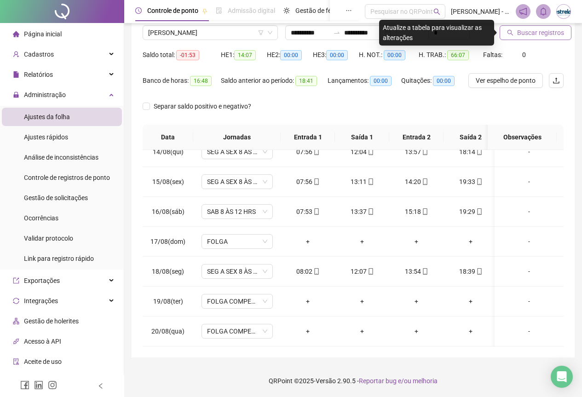
click at [540, 27] on button "Buscar registros" at bounding box center [536, 32] width 72 height 15
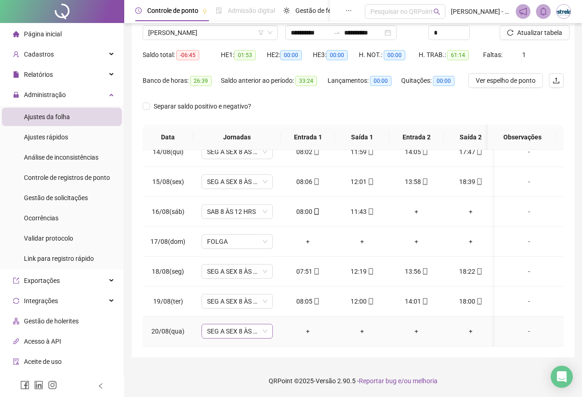
click at [248, 324] on span "SEG A SEX 8 ÀS 18 HRS" at bounding box center [237, 331] width 60 height 14
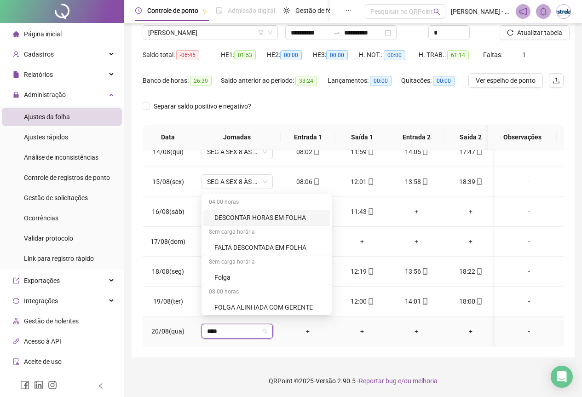
type input "*****"
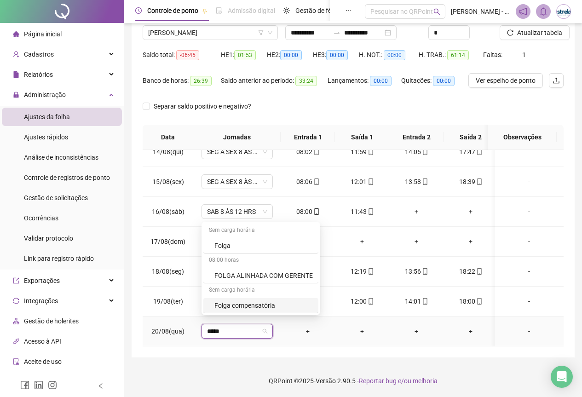
click at [259, 304] on div "Folga compensatória" at bounding box center [263, 305] width 98 height 10
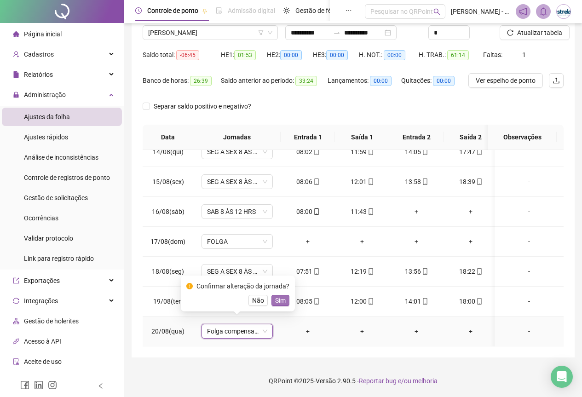
click at [278, 300] on span "Sim" at bounding box center [280, 300] width 11 height 10
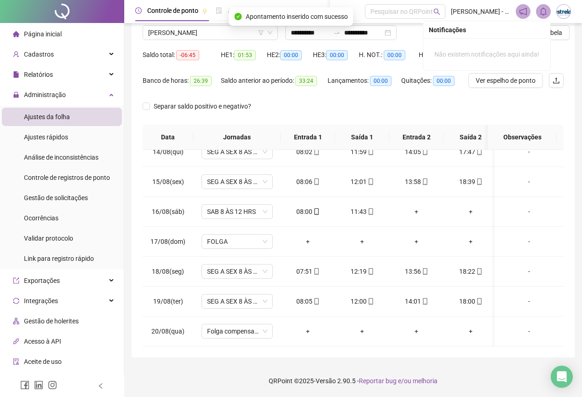
click at [541, 33] on div "Notificações" at bounding box center [487, 30] width 116 height 10
click at [561, 36] on span "Atualizar tabela" at bounding box center [539, 33] width 45 height 10
click at [248, 32] on span "ENDESON SANTOS COSTA" at bounding box center [210, 33] width 124 height 14
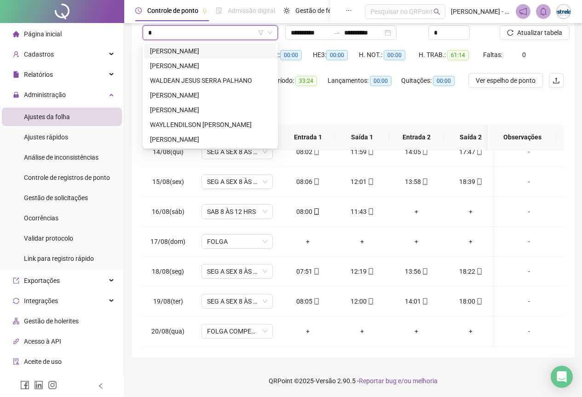
scroll to position [0, 0]
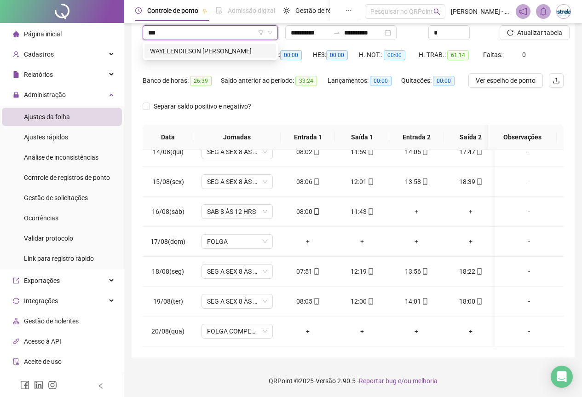
type input "****"
click at [241, 55] on div "WAYLLENDILSON DINIZ ANDRADE" at bounding box center [210, 51] width 121 height 10
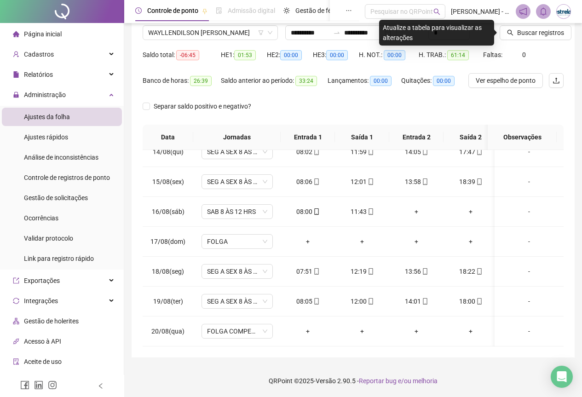
click at [544, 40] on div "Buscar registros" at bounding box center [531, 30] width 71 height 36
click at [543, 33] on span "Buscar registros" at bounding box center [540, 33] width 47 height 10
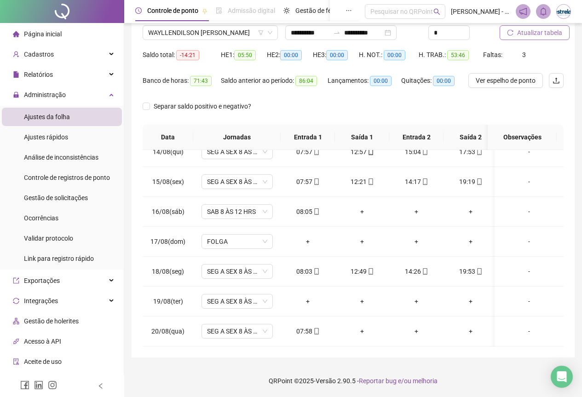
click at [522, 37] on span "Atualizar tabela" at bounding box center [539, 33] width 45 height 10
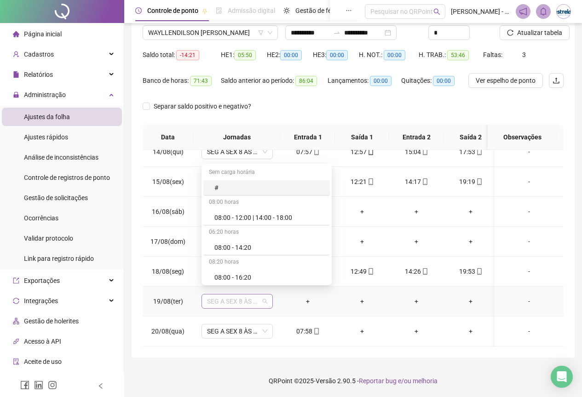
click at [248, 299] on span "SEG A SEX 8 ÀS 18 HRS" at bounding box center [237, 301] width 60 height 14
drag, startPoint x: 249, startPoint y: 250, endPoint x: 258, endPoint y: 301, distance: 51.4
click at [258, 291] on body "Página inicial Cadastros Empregadores Locais de trabalho Escalas Colaboradores …" at bounding box center [291, 125] width 582 height 397
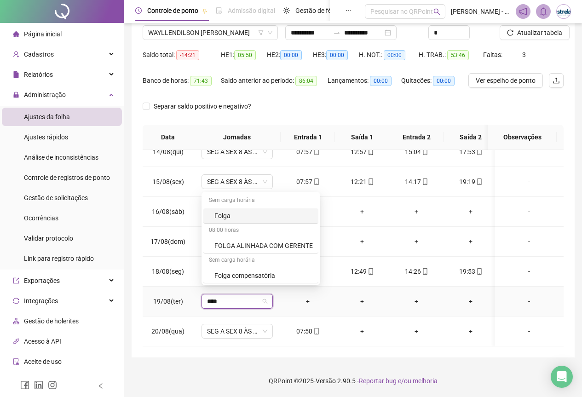
type input "*****"
click at [254, 270] on div "Folga compensatória" at bounding box center [260, 275] width 115 height 15
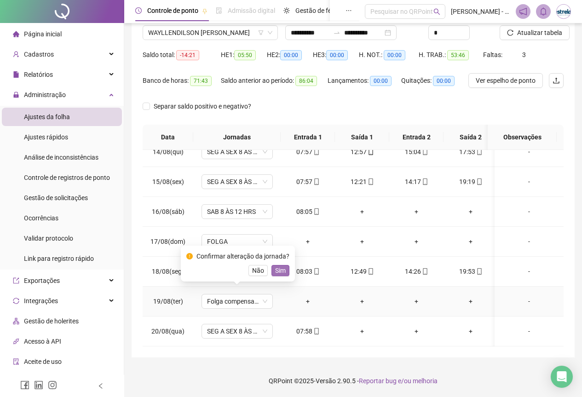
click at [276, 271] on span "Sim" at bounding box center [280, 270] width 11 height 10
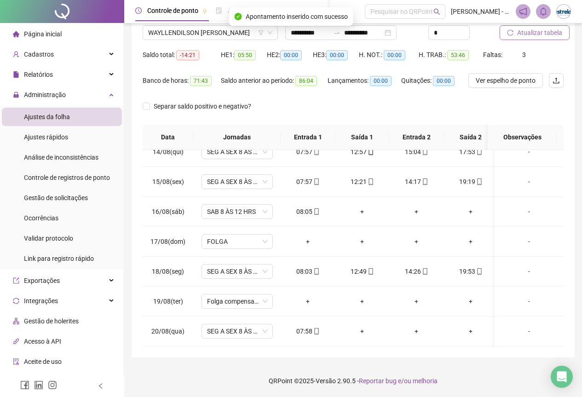
click at [502, 38] on button "Atualizar tabela" at bounding box center [535, 32] width 70 height 15
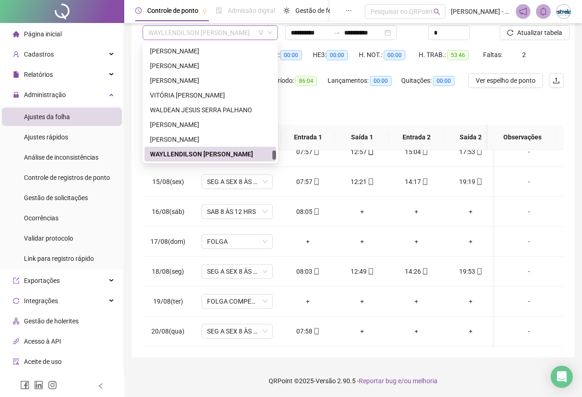
click at [213, 37] on span "WAYLLENDILSON DINIZ ANDRADE" at bounding box center [210, 33] width 124 height 14
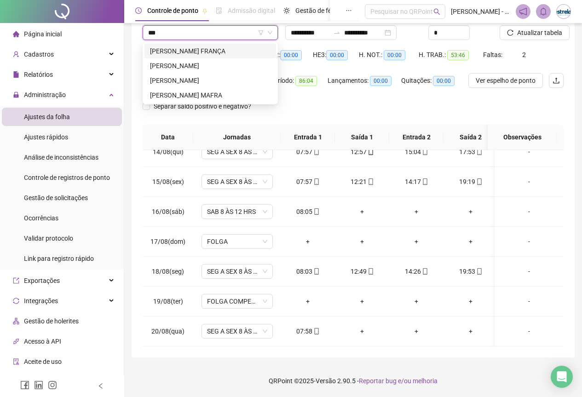
type input "****"
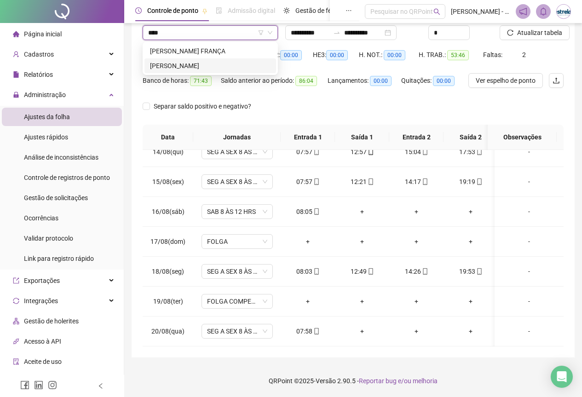
click at [212, 70] on div "FRANQUINALDO SILVA" at bounding box center [210, 66] width 121 height 10
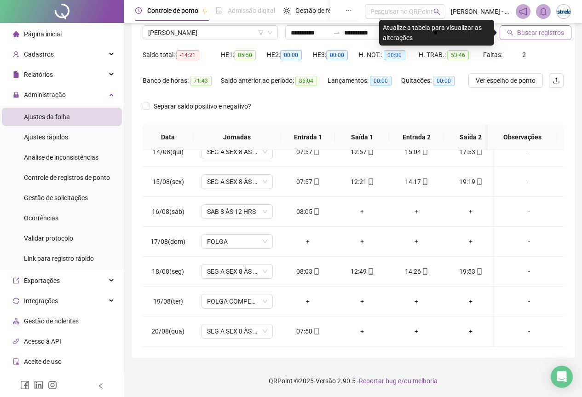
click at [534, 35] on span "Buscar registros" at bounding box center [540, 33] width 47 height 10
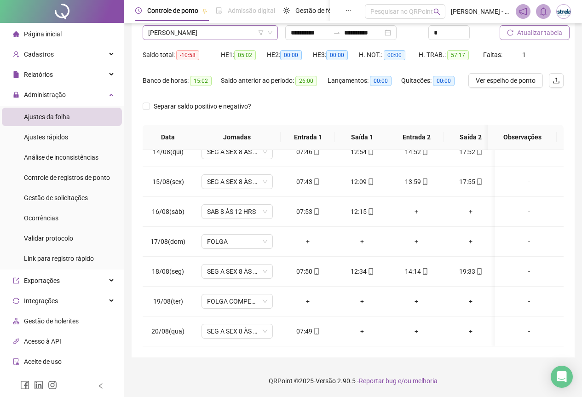
click at [217, 34] on span "FRANQUINALDO SILVA" at bounding box center [210, 33] width 124 height 14
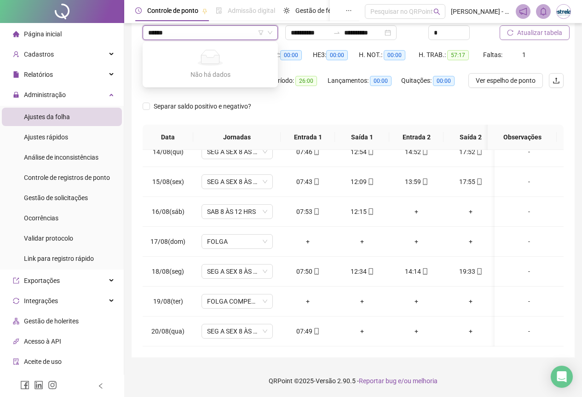
scroll to position [77, 0]
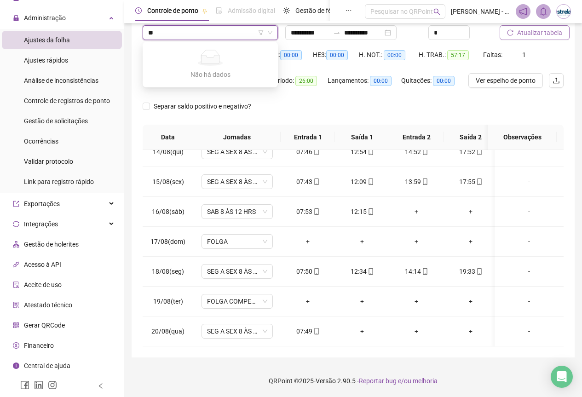
type input "*"
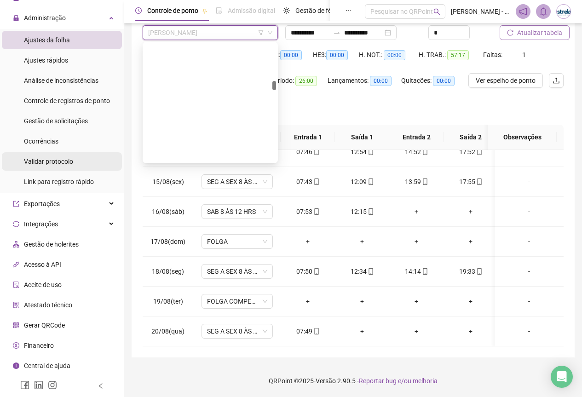
scroll to position [898, 0]
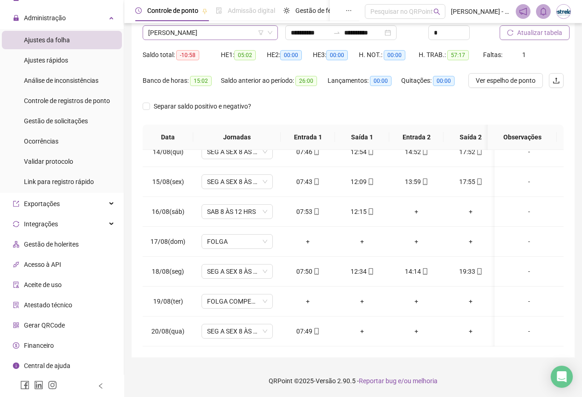
click at [178, 36] on span "FRANQUINALDO SILVA" at bounding box center [210, 33] width 124 height 14
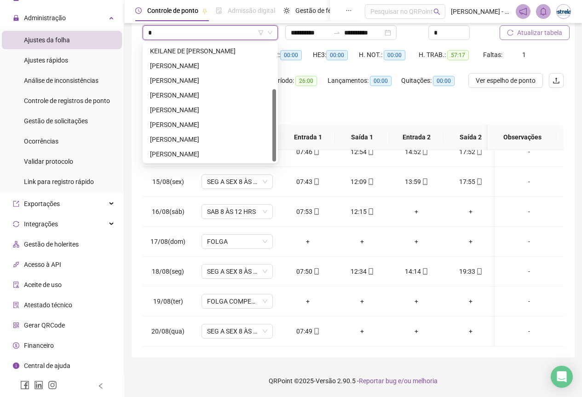
scroll to position [74, 0]
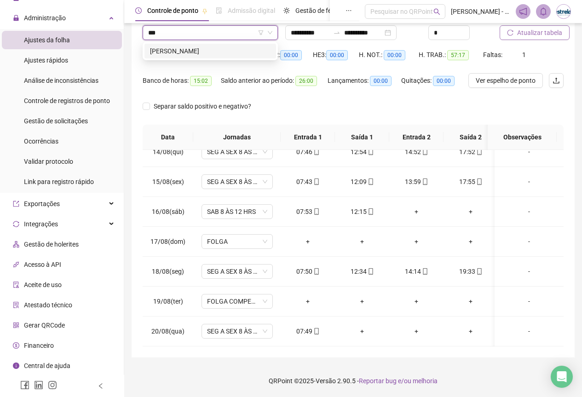
type input "****"
click at [181, 46] on div "KETHELINN LARISSA SOUSA SILVA" at bounding box center [210, 51] width 132 height 15
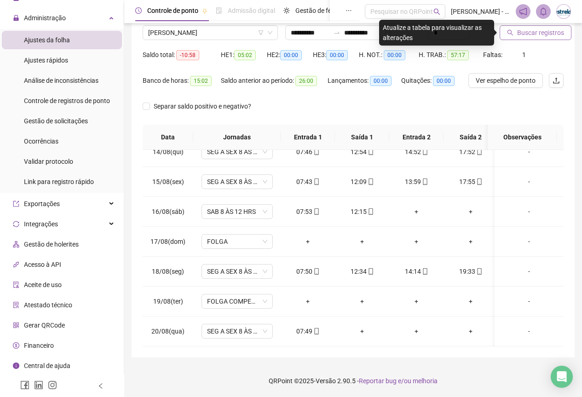
drag, startPoint x: 544, startPoint y: 24, endPoint x: 541, endPoint y: 32, distance: 8.2
click at [543, 26] on div "Buscar registros" at bounding box center [532, 26] width 64 height 29
click at [541, 32] on span "Buscar registros" at bounding box center [540, 33] width 47 height 10
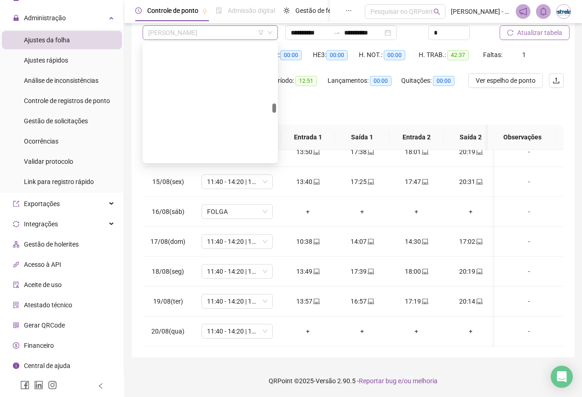
scroll to position [1443, 0]
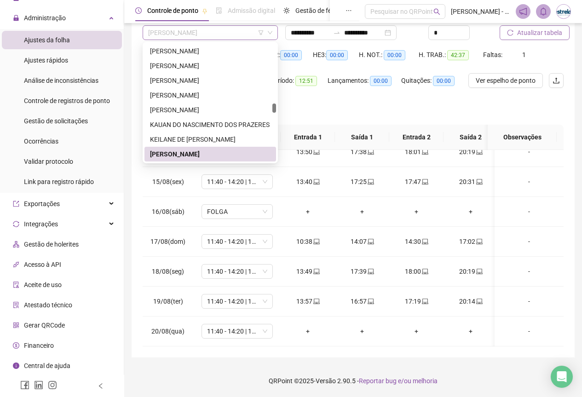
click at [173, 35] on span "KETHELINN LARISSA SOUSA SILVA" at bounding box center [210, 33] width 124 height 14
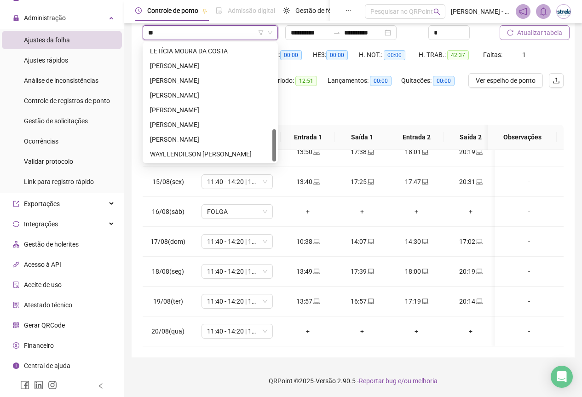
scroll to position [309, 0]
type input "***"
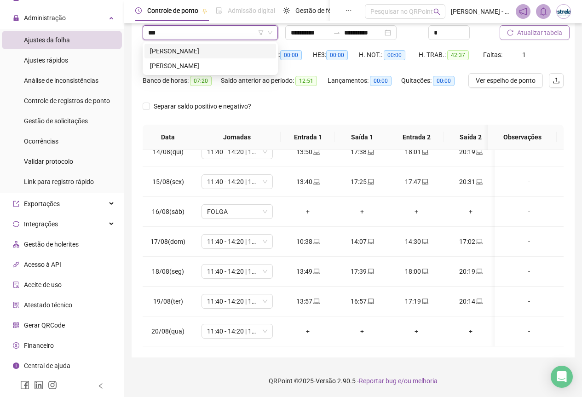
scroll to position [0, 0]
click at [182, 66] on div "[PERSON_NAME]" at bounding box center [210, 66] width 121 height 10
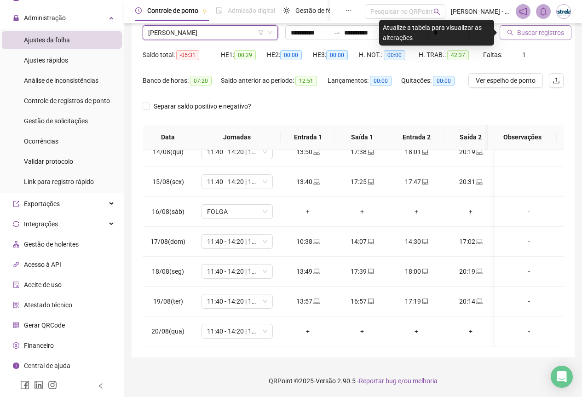
click at [543, 32] on span "Buscar registros" at bounding box center [540, 33] width 47 height 10
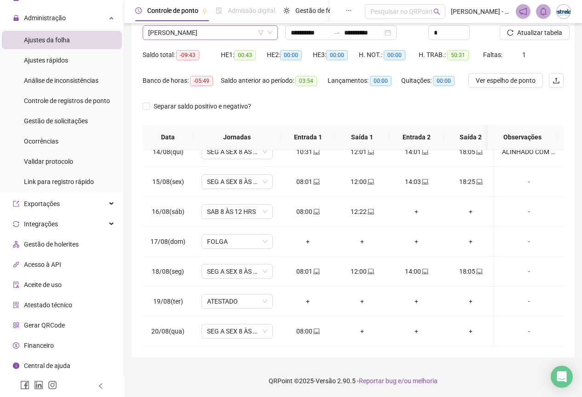
scroll to position [1590, 0]
click at [150, 35] on span "[PERSON_NAME]" at bounding box center [210, 33] width 124 height 14
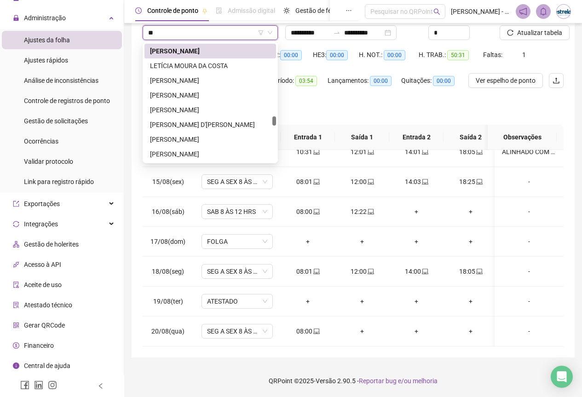
scroll to position [294, 0]
type input "***"
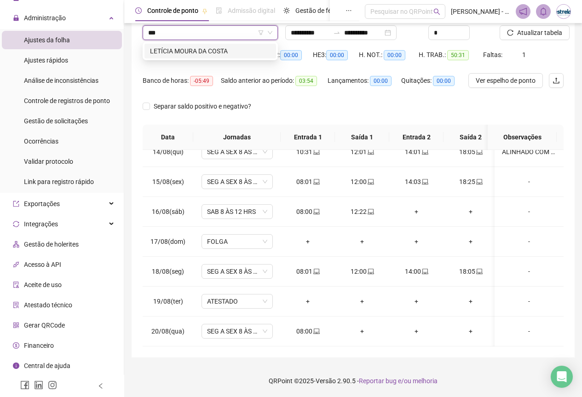
click at [155, 49] on div "LETÍCIA MOURA DA COSTA" at bounding box center [210, 51] width 121 height 10
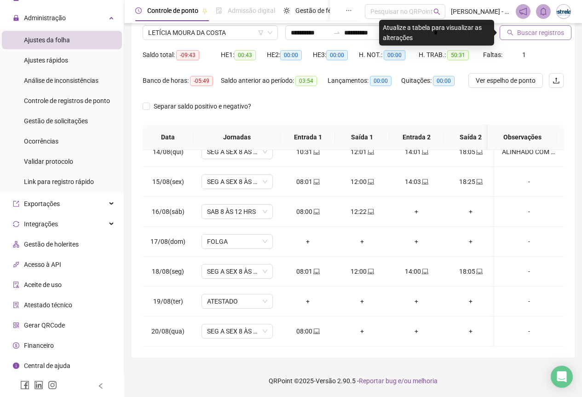
click at [513, 32] on icon "search" at bounding box center [510, 32] width 6 height 6
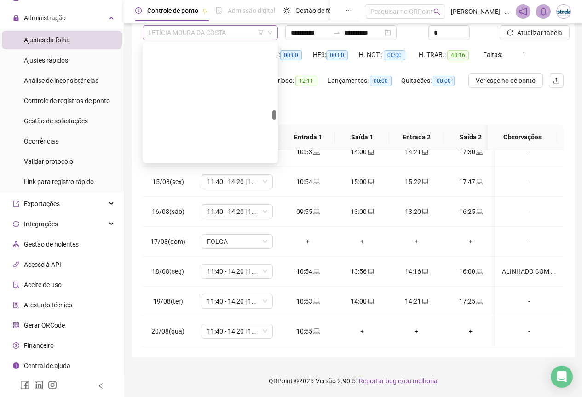
scroll to position [1604, 0]
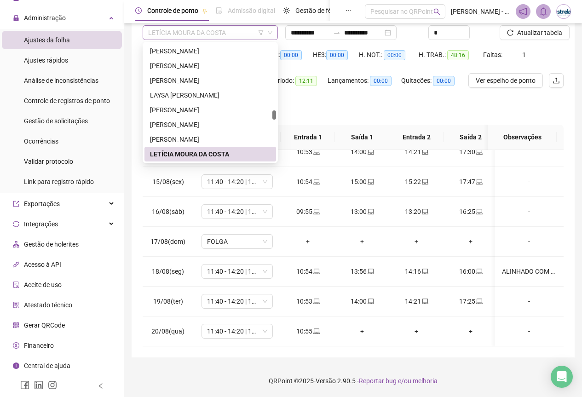
click at [174, 36] on span "LETÍCIA MOURA DA COSTA" at bounding box center [210, 33] width 124 height 14
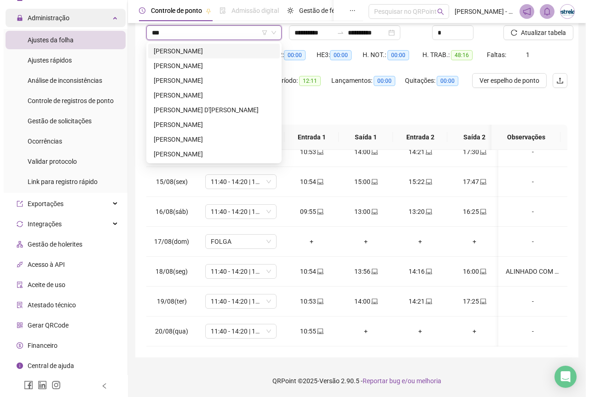
scroll to position [0, 0]
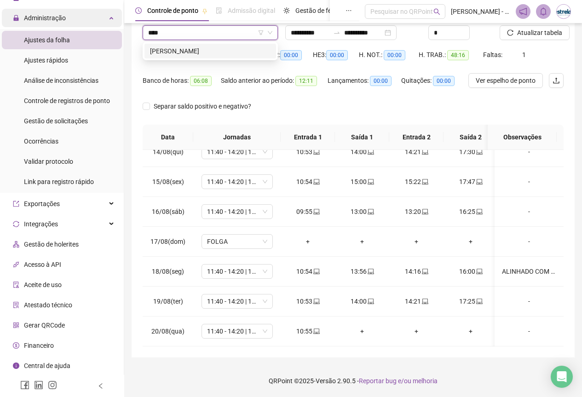
type input "*****"
click at [182, 52] on div "[PERSON_NAME]" at bounding box center [210, 51] width 121 height 10
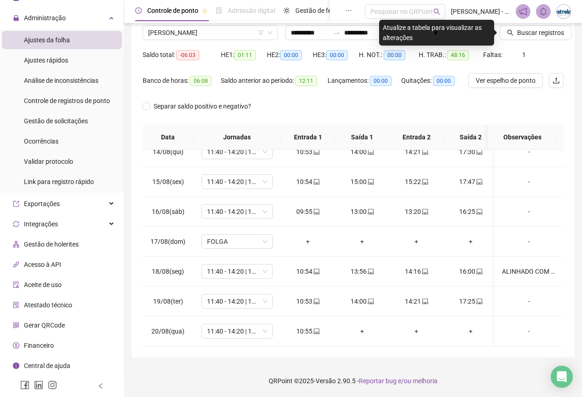
click at [512, 25] on div at bounding box center [520, 19] width 41 height 14
click at [512, 28] on button "Buscar registros" at bounding box center [536, 32] width 72 height 15
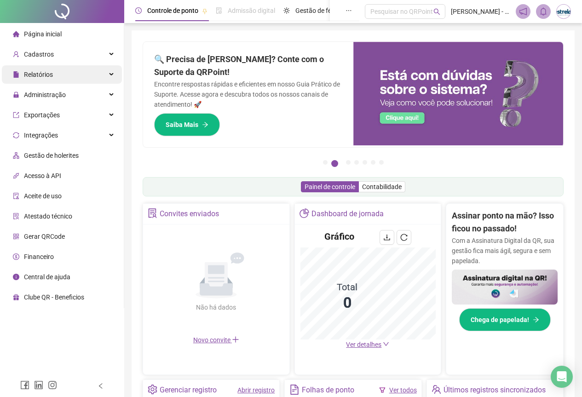
click at [77, 80] on div "Relatórios" at bounding box center [62, 74] width 120 height 18
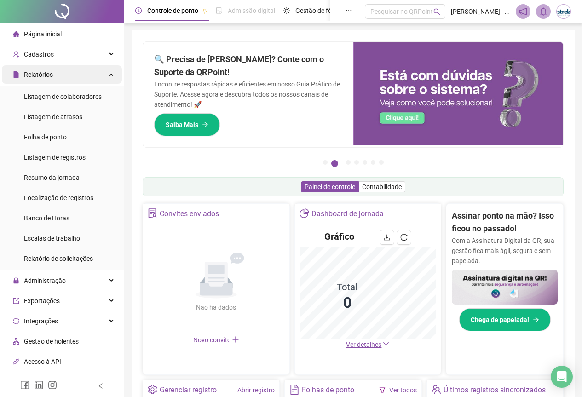
click at [81, 75] on div "Relatórios" at bounding box center [62, 74] width 120 height 18
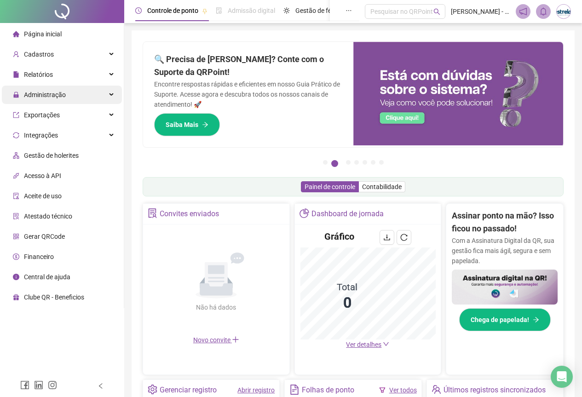
click at [81, 98] on div "Administração" at bounding box center [62, 95] width 120 height 18
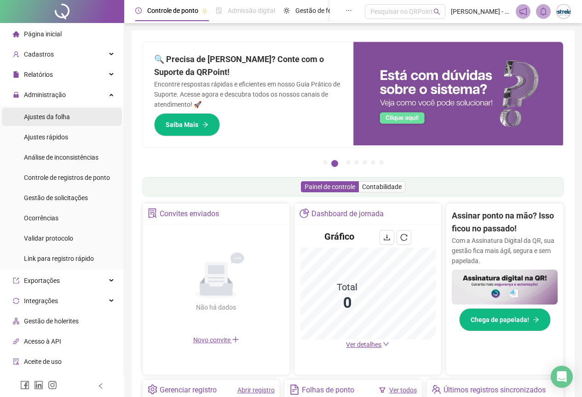
click at [79, 121] on li "Ajustes da folha" at bounding box center [62, 117] width 120 height 18
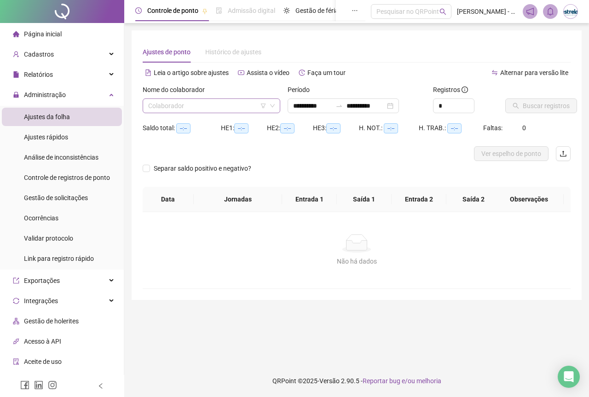
type input "**********"
click at [243, 108] on input "search" at bounding box center [207, 106] width 118 height 14
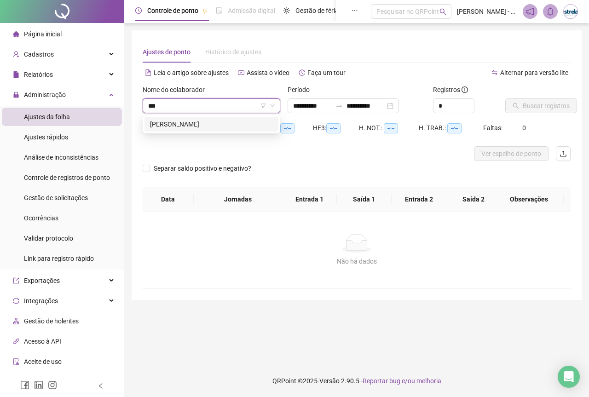
type input "****"
click at [231, 122] on div "[PERSON_NAME]" at bounding box center [211, 124] width 123 height 10
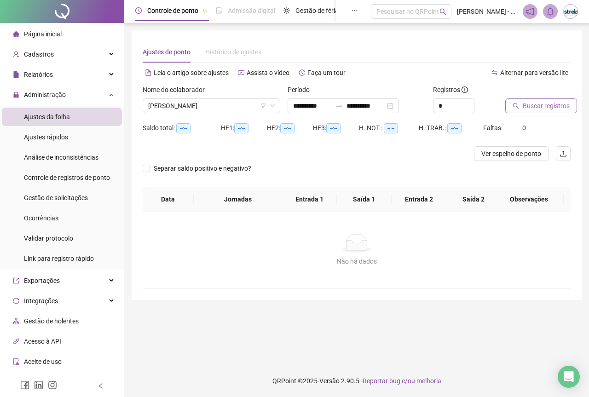
click at [509, 110] on button "Buscar registros" at bounding box center [541, 105] width 72 height 15
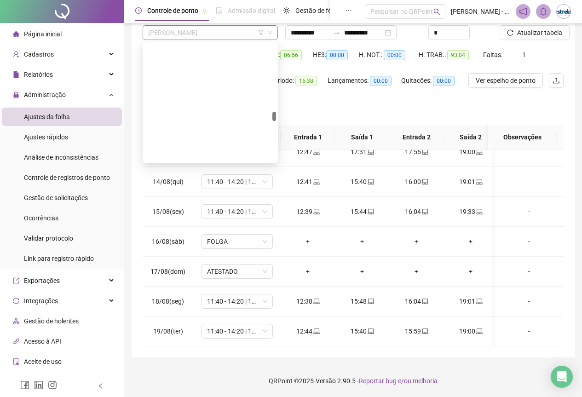
scroll to position [1649, 0]
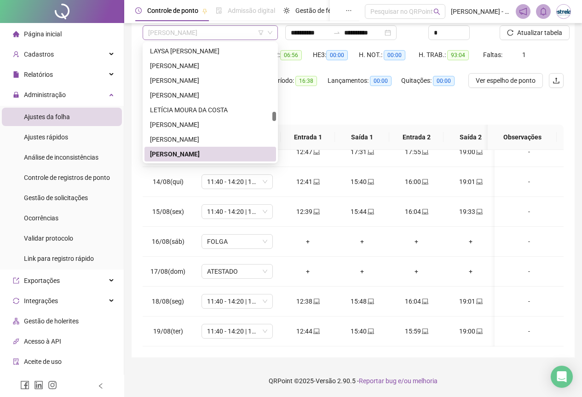
click at [159, 38] on span "[PERSON_NAME]" at bounding box center [210, 33] width 124 height 14
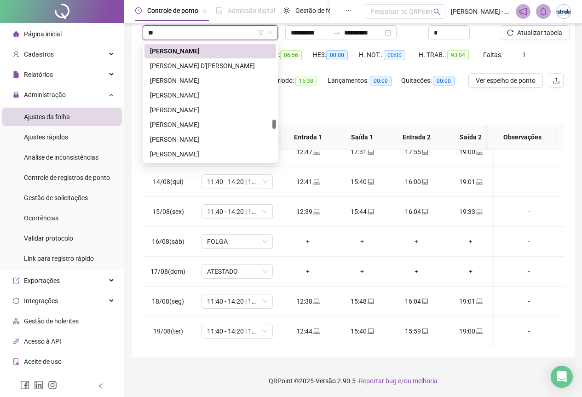
scroll to position [0, 0]
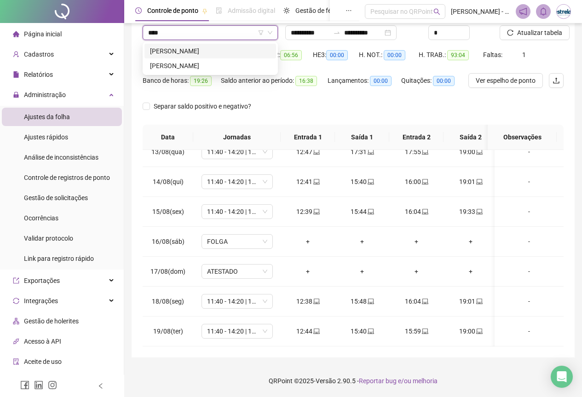
type input "*****"
click at [165, 45] on div "[PERSON_NAME]" at bounding box center [210, 51] width 132 height 15
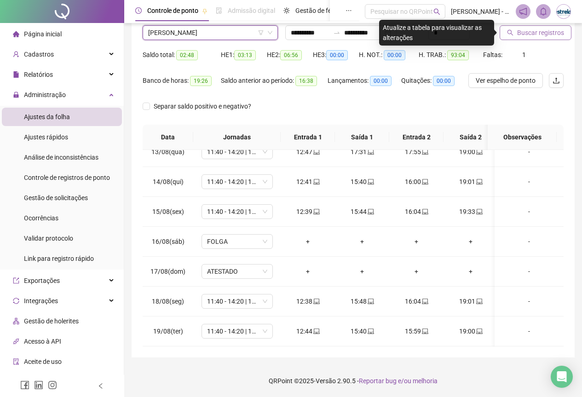
click at [540, 34] on span "Buscar registros" at bounding box center [540, 33] width 47 height 10
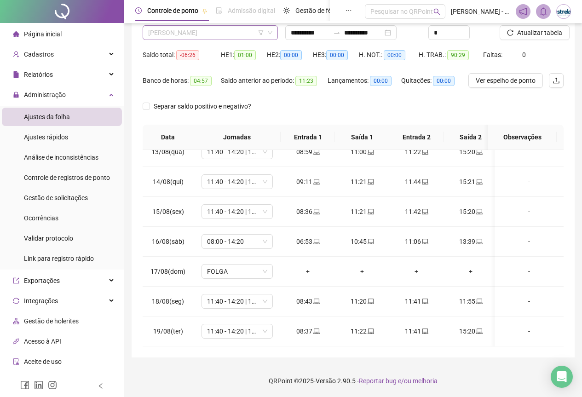
scroll to position [1678, 0]
click at [181, 38] on span "[PERSON_NAME]" at bounding box center [210, 33] width 124 height 14
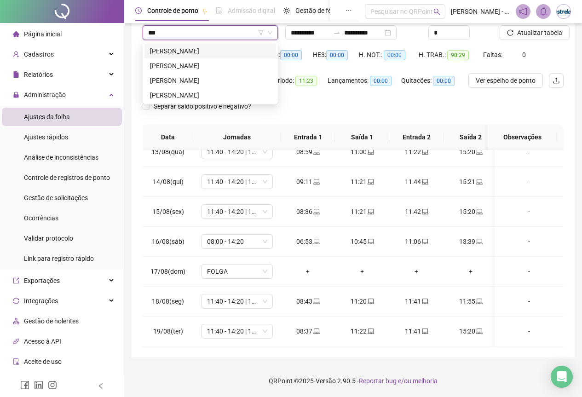
scroll to position [0, 0]
type input "****"
click at [181, 49] on div "[PERSON_NAME]" at bounding box center [210, 51] width 121 height 10
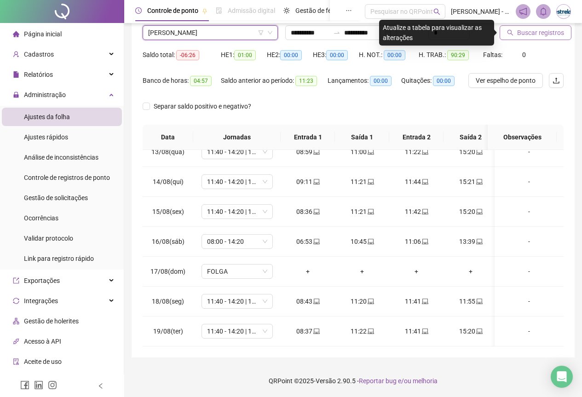
click at [509, 33] on button "Buscar registros" at bounding box center [536, 32] width 72 height 15
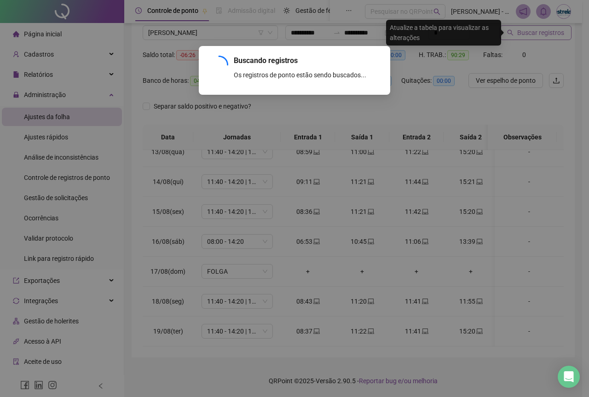
click at [509, 33] on div "Buscando registros Os registros de ponto estão sendo buscados... OK" at bounding box center [294, 198] width 589 height 397
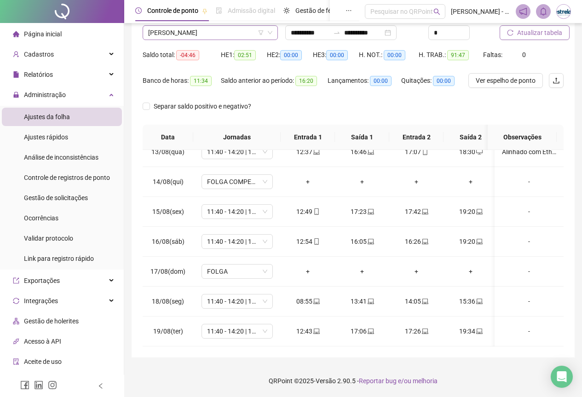
scroll to position [1884, 0]
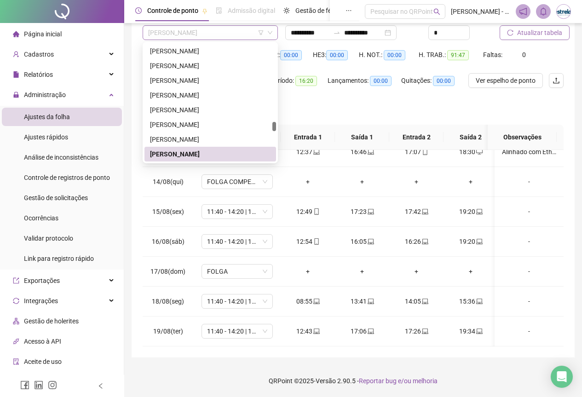
click at [230, 36] on span "[PERSON_NAME]" at bounding box center [210, 33] width 124 height 14
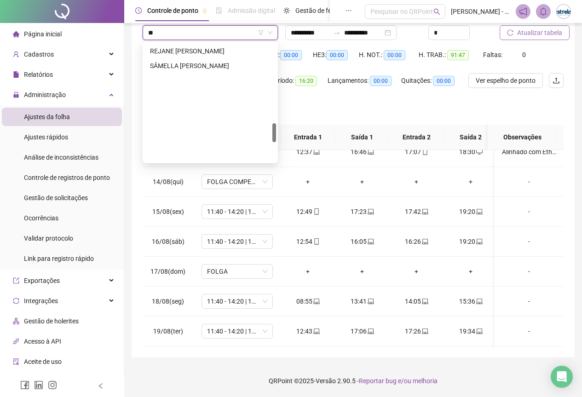
scroll to position [486, 0]
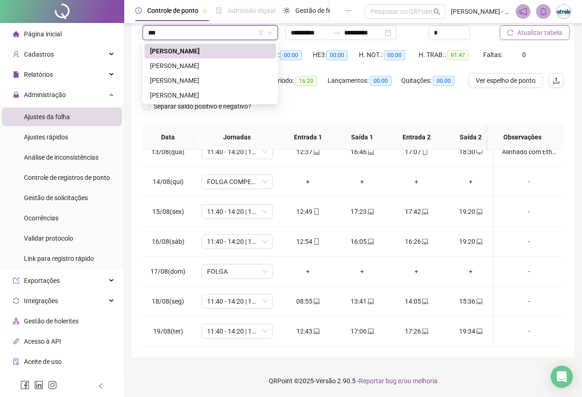
type input "****"
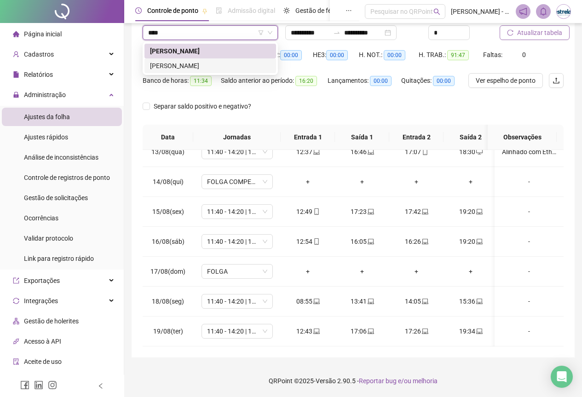
click at [192, 65] on div "[PERSON_NAME]" at bounding box center [210, 66] width 121 height 10
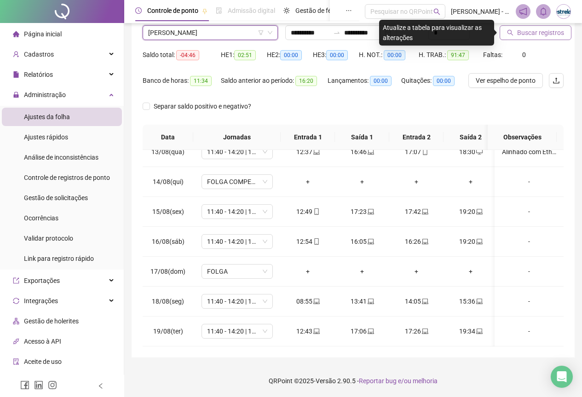
click at [563, 31] on button "Buscar registros" at bounding box center [536, 32] width 72 height 15
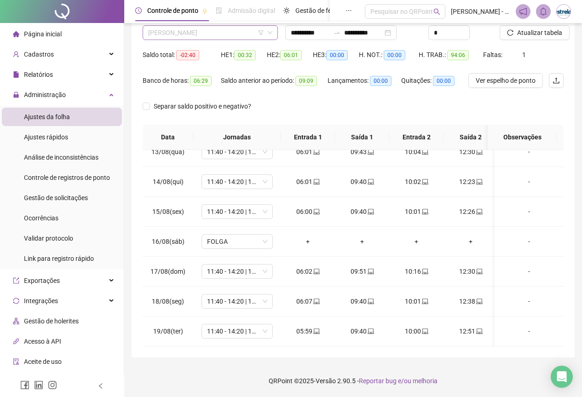
scroll to position [1899, 0]
click at [182, 29] on span "[PERSON_NAME]" at bounding box center [210, 33] width 124 height 14
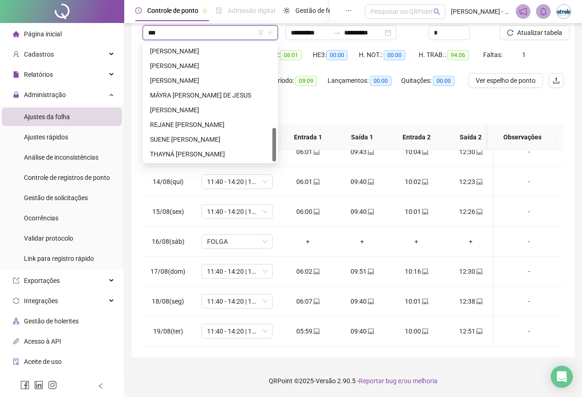
scroll to position [0, 0]
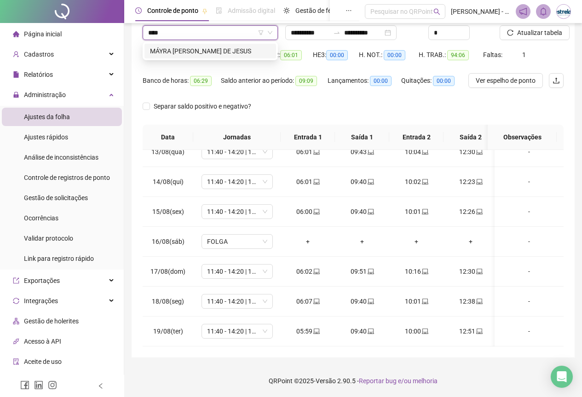
type input "*****"
click at [182, 50] on div "MÁYRA [PERSON_NAME] DE JESUS" at bounding box center [210, 51] width 121 height 10
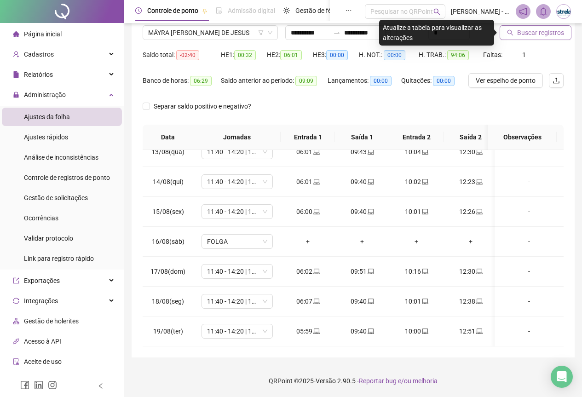
click at [516, 30] on button "Buscar registros" at bounding box center [536, 32] width 72 height 15
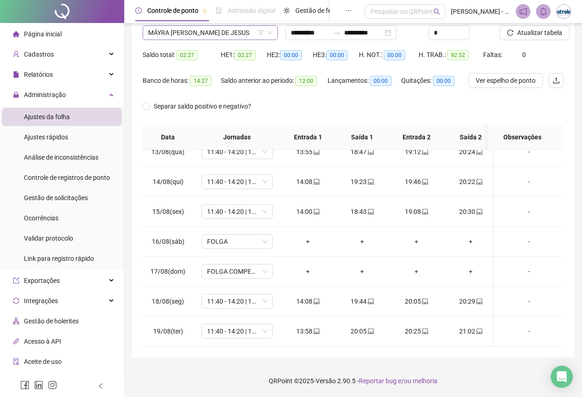
click at [215, 29] on div "Nome do colaborador MÁYRA [PERSON_NAME]" at bounding box center [210, 26] width 135 height 29
click at [213, 30] on span "MÁYRA [PERSON_NAME] DE JESUS" at bounding box center [210, 33] width 124 height 14
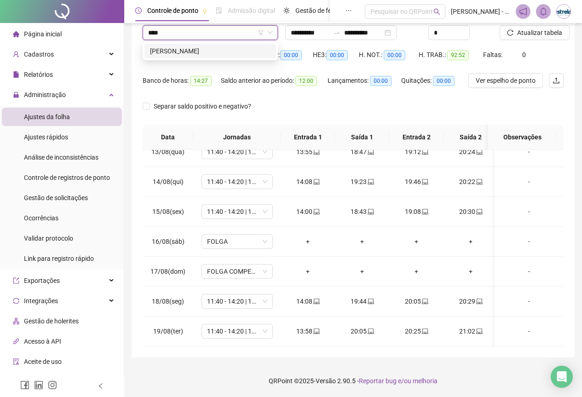
type input "****"
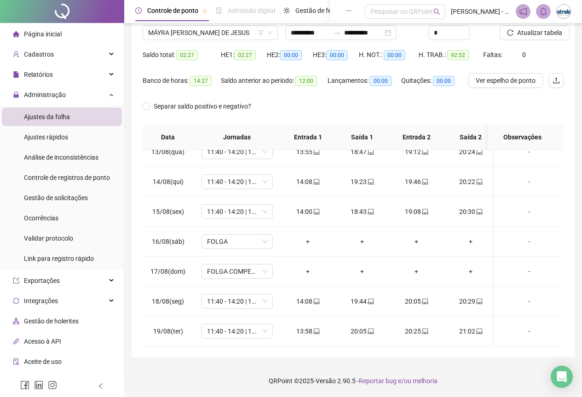
click at [215, 41] on div "Nome do colaborador MÁYRA [PERSON_NAME]" at bounding box center [210, 30] width 143 height 36
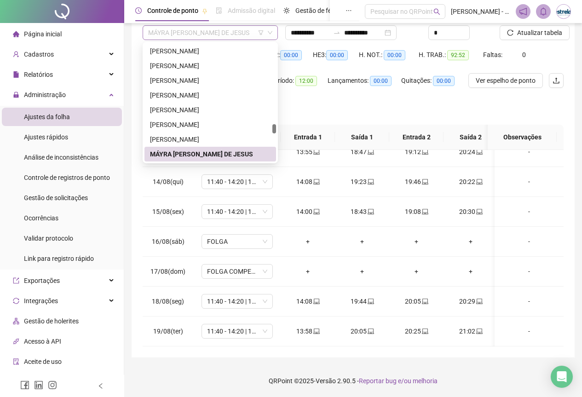
click at [212, 34] on span "MÁYRA [PERSON_NAME] DE JESUS" at bounding box center [210, 33] width 124 height 14
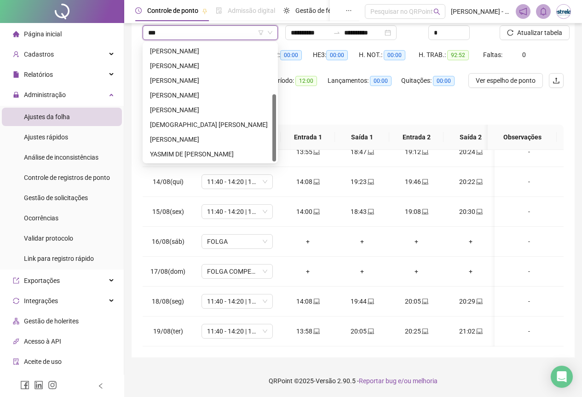
scroll to position [0, 0]
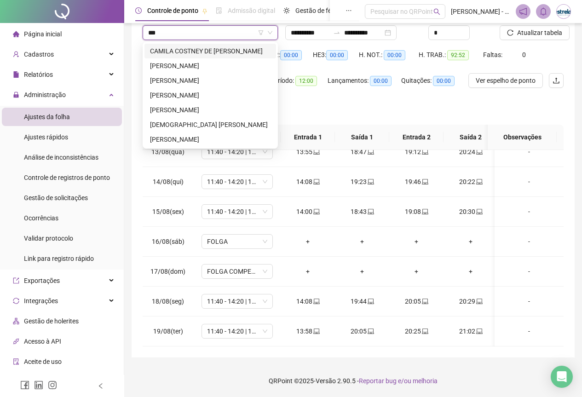
type input "****"
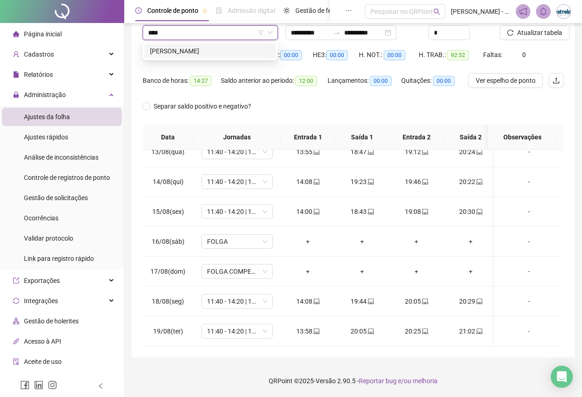
click at [210, 48] on div "[PERSON_NAME]" at bounding box center [210, 51] width 121 height 10
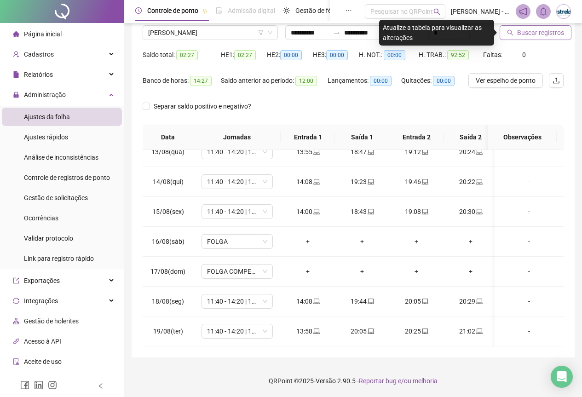
click at [532, 38] on button "Buscar registros" at bounding box center [536, 32] width 72 height 15
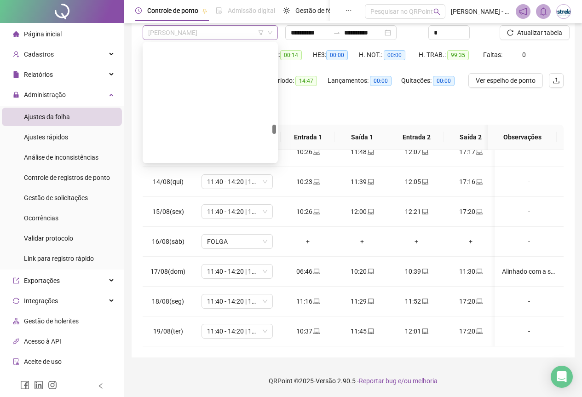
scroll to position [1958, 0]
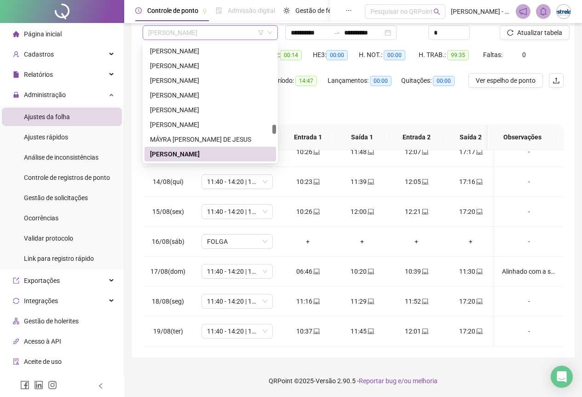
click at [218, 37] on span "[PERSON_NAME]" at bounding box center [210, 33] width 124 height 14
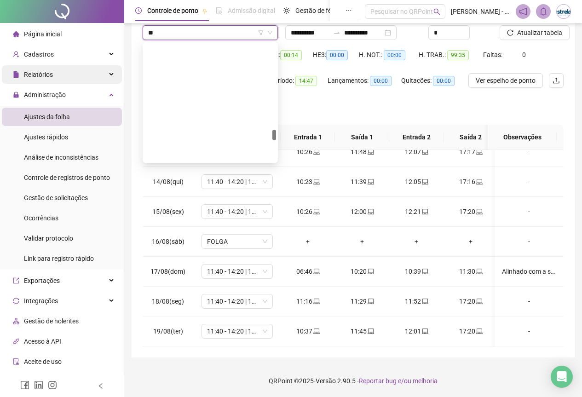
scroll to position [957, 0]
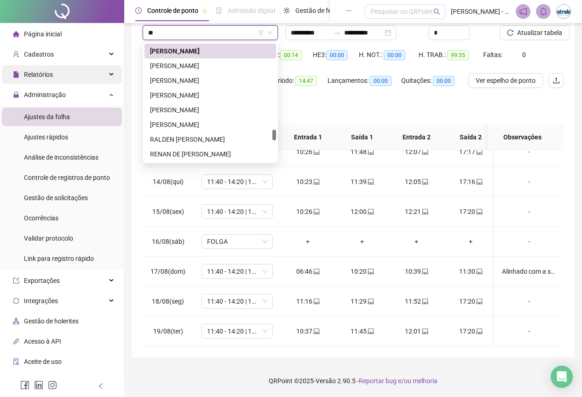
type input "***"
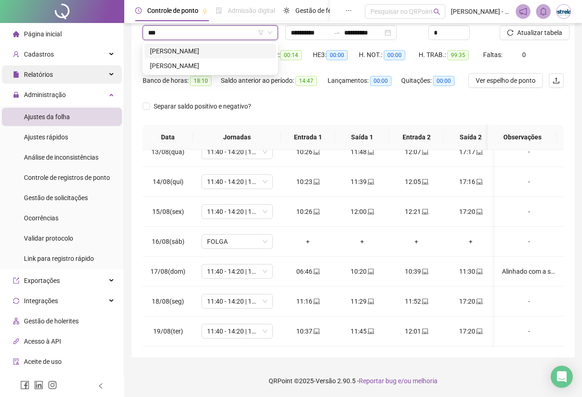
scroll to position [0, 0]
click at [187, 65] on div "[PERSON_NAME]" at bounding box center [210, 66] width 121 height 10
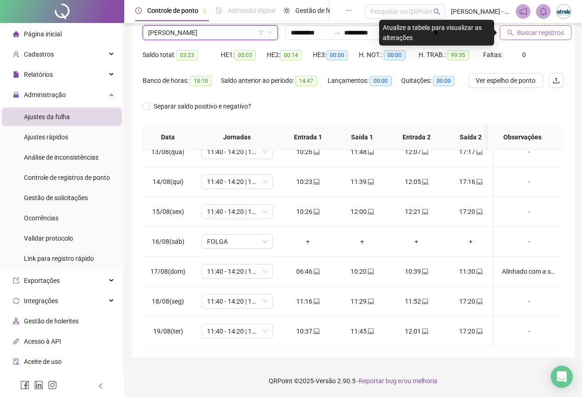
click at [551, 35] on span "Buscar registros" at bounding box center [540, 33] width 47 height 10
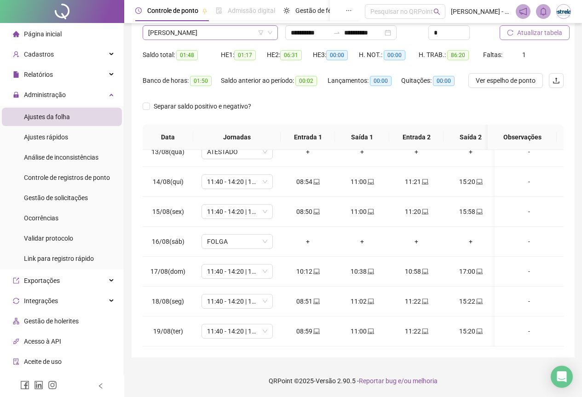
click at [200, 36] on span "[PERSON_NAME]" at bounding box center [210, 33] width 124 height 14
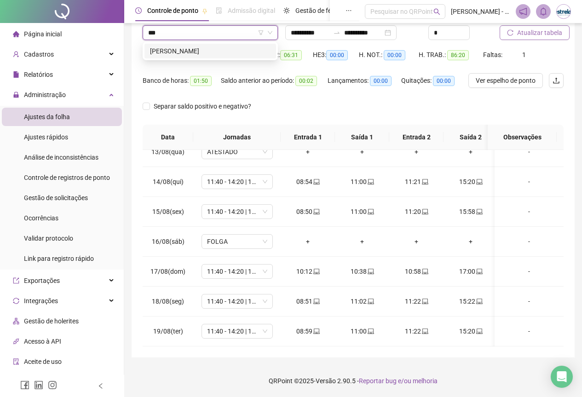
type input "****"
click at [200, 50] on div "[PERSON_NAME]" at bounding box center [210, 51] width 121 height 10
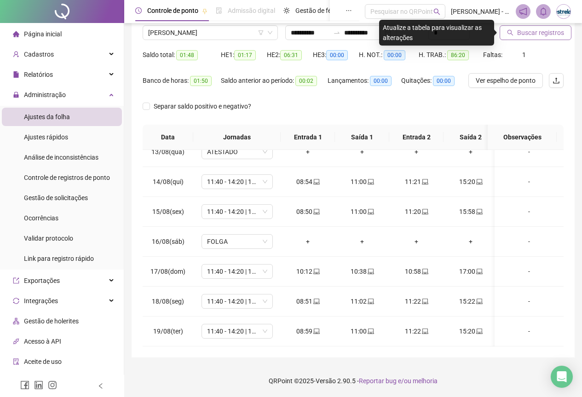
click at [516, 37] on button "Buscar registros" at bounding box center [536, 32] width 72 height 15
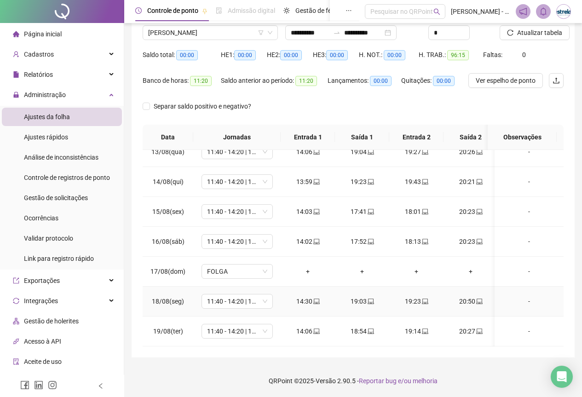
click at [517, 296] on div "-" at bounding box center [529, 301] width 54 height 10
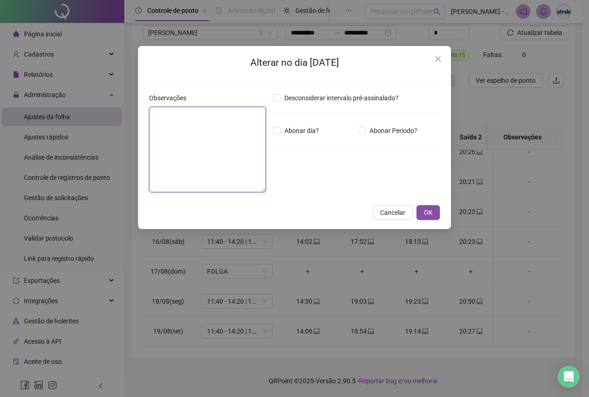
click at [173, 145] on textarea at bounding box center [207, 150] width 117 height 86
type textarea "**********"
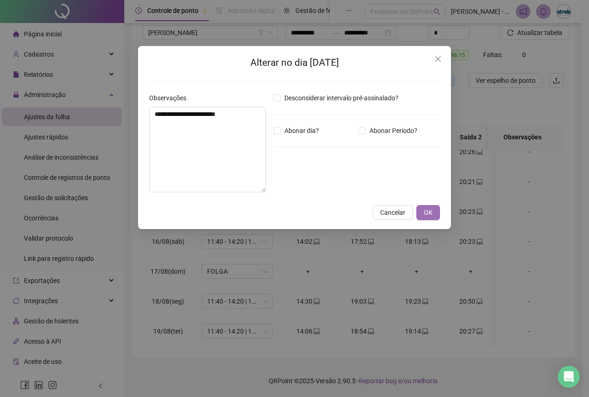
click at [420, 214] on button "OK" at bounding box center [427, 212] width 23 height 15
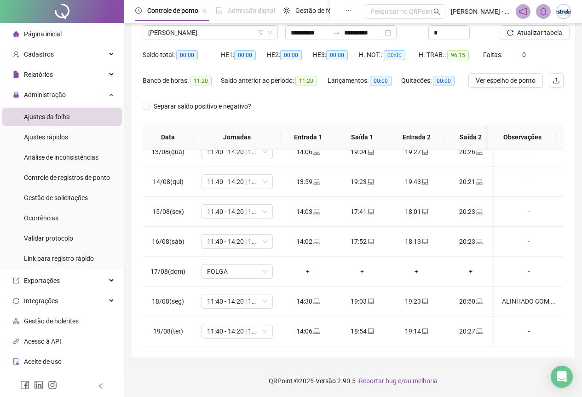
click at [525, 26] on button "Atualizar tabela" at bounding box center [535, 32] width 70 height 15
click at [185, 28] on span "[PERSON_NAME]" at bounding box center [210, 33] width 124 height 14
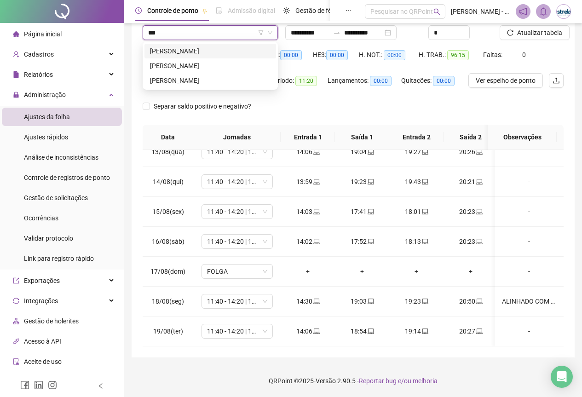
type input "****"
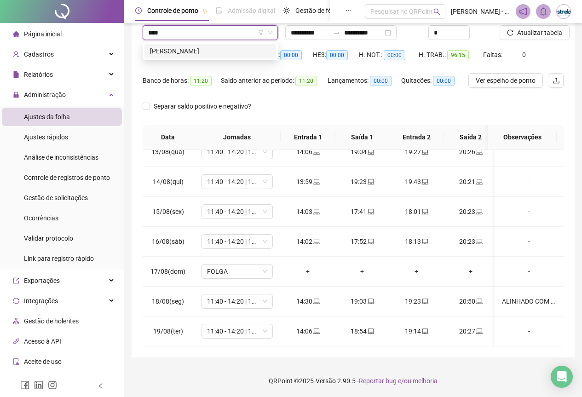
click at [188, 49] on div "[PERSON_NAME]" at bounding box center [210, 51] width 121 height 10
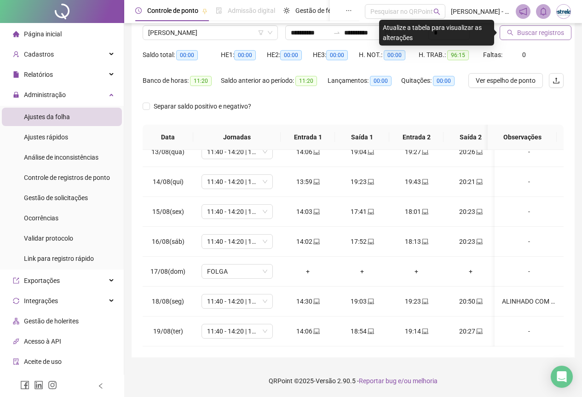
click at [532, 35] on span "Buscar registros" at bounding box center [540, 33] width 47 height 10
